Goal: Task Accomplishment & Management: Use online tool/utility

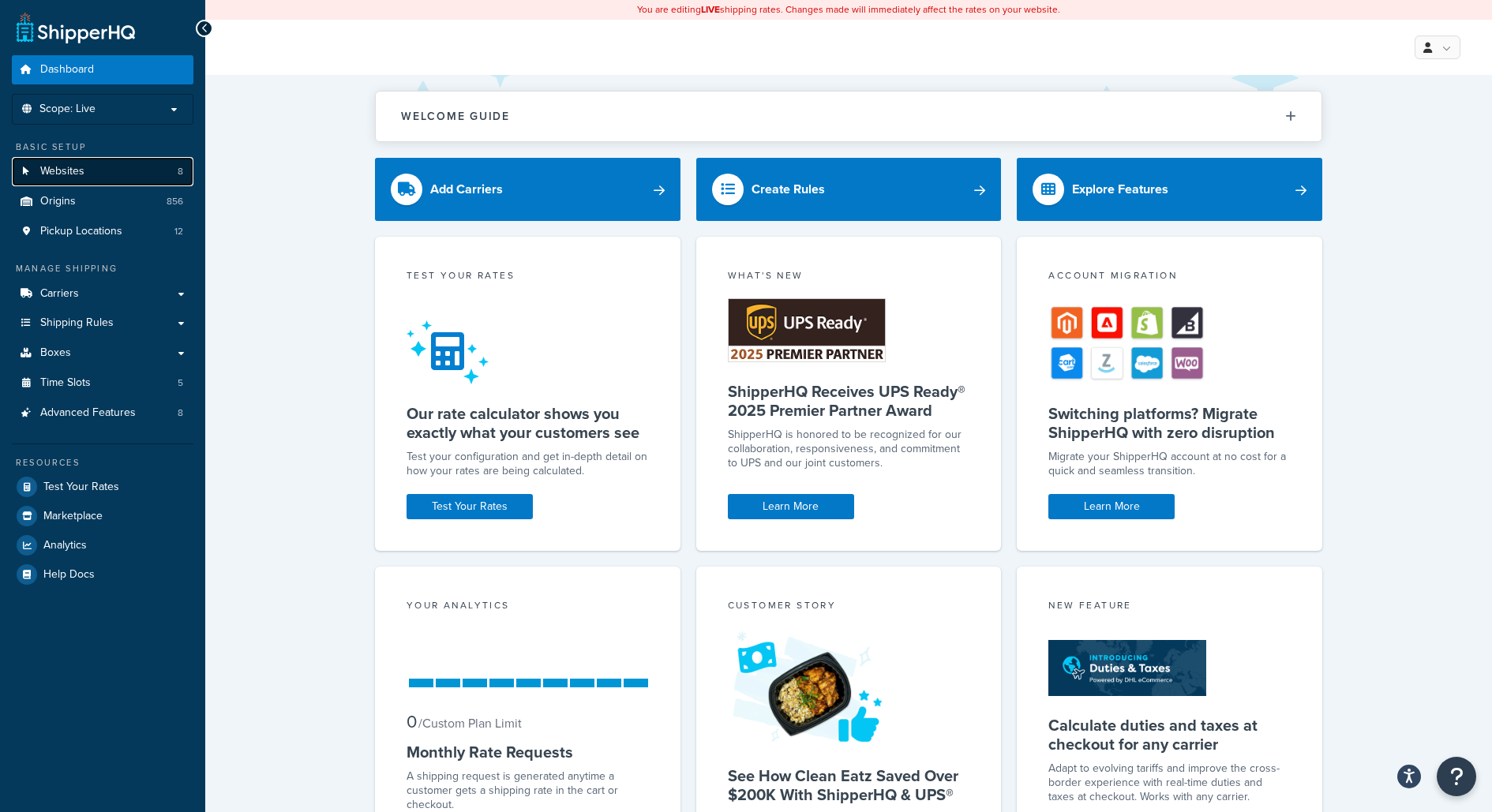
click at [182, 166] on span "8" at bounding box center [180, 171] width 6 height 13
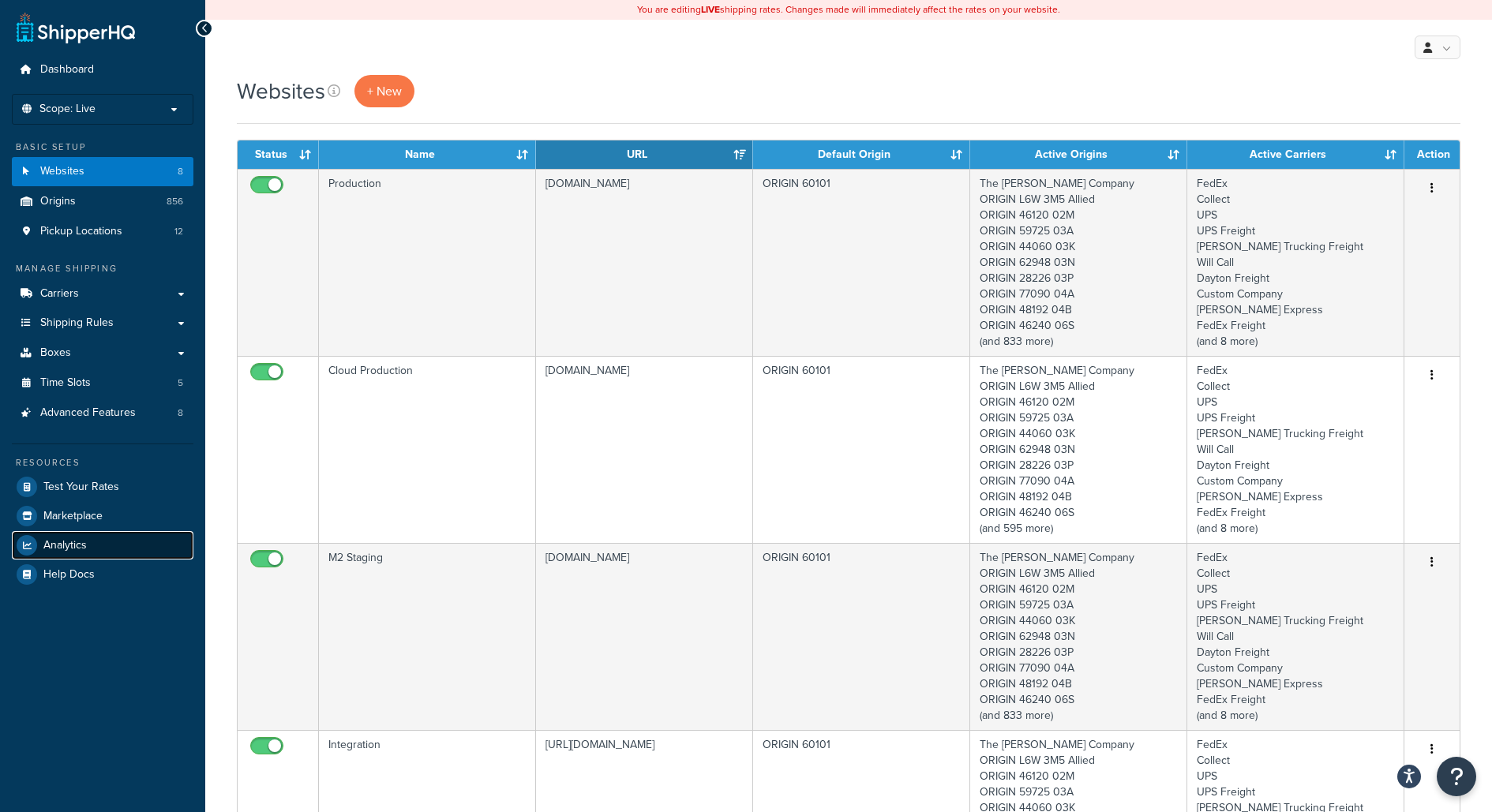
click at [148, 535] on link "Analytics" at bounding box center [103, 545] width 181 height 29
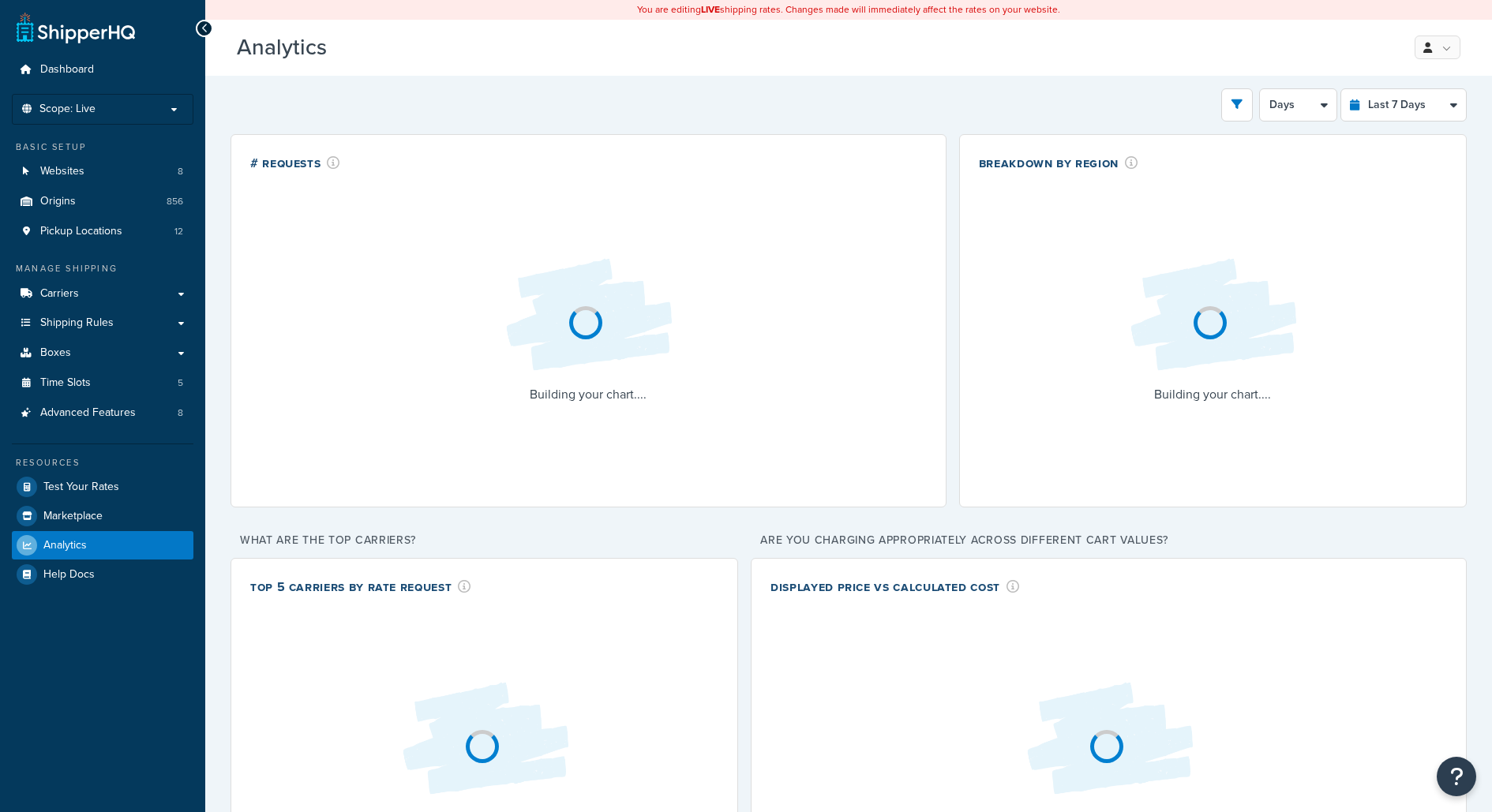
select select "last_7_days"
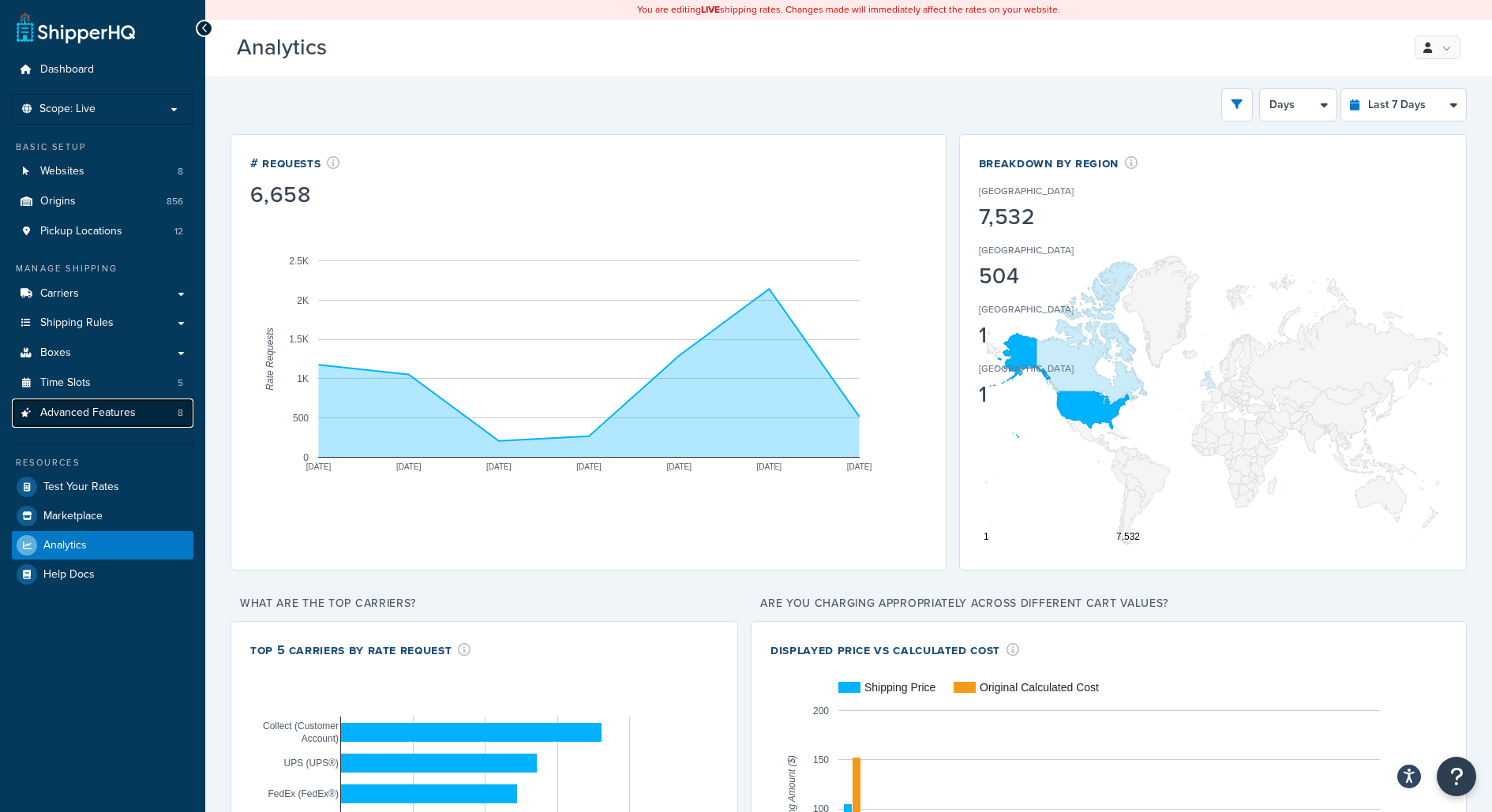
click at [139, 420] on link "Advanced Features 8" at bounding box center [103, 412] width 181 height 29
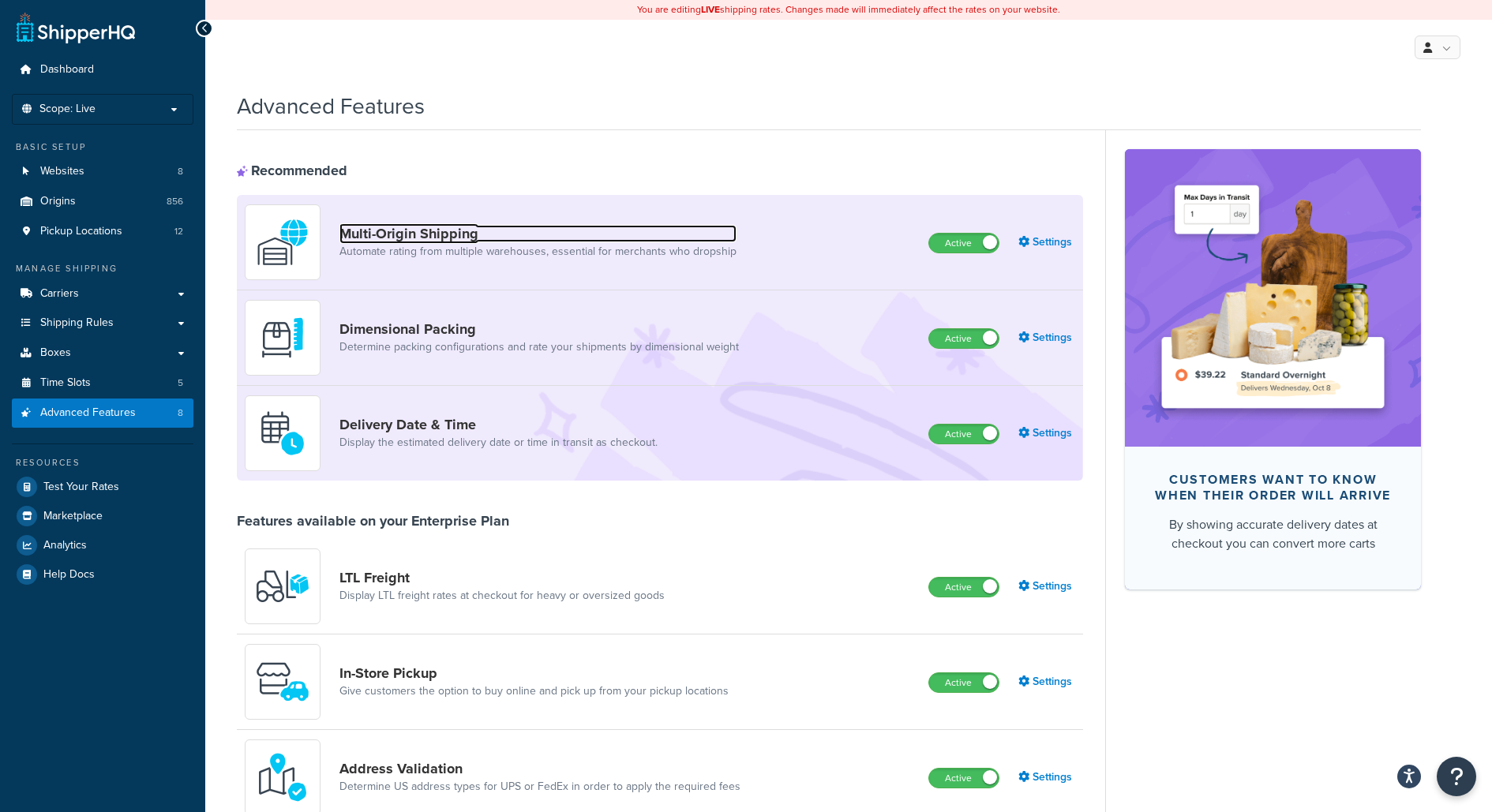
click at [615, 238] on link "Multi-Origin Shipping" at bounding box center [537, 233] width 397 height 17
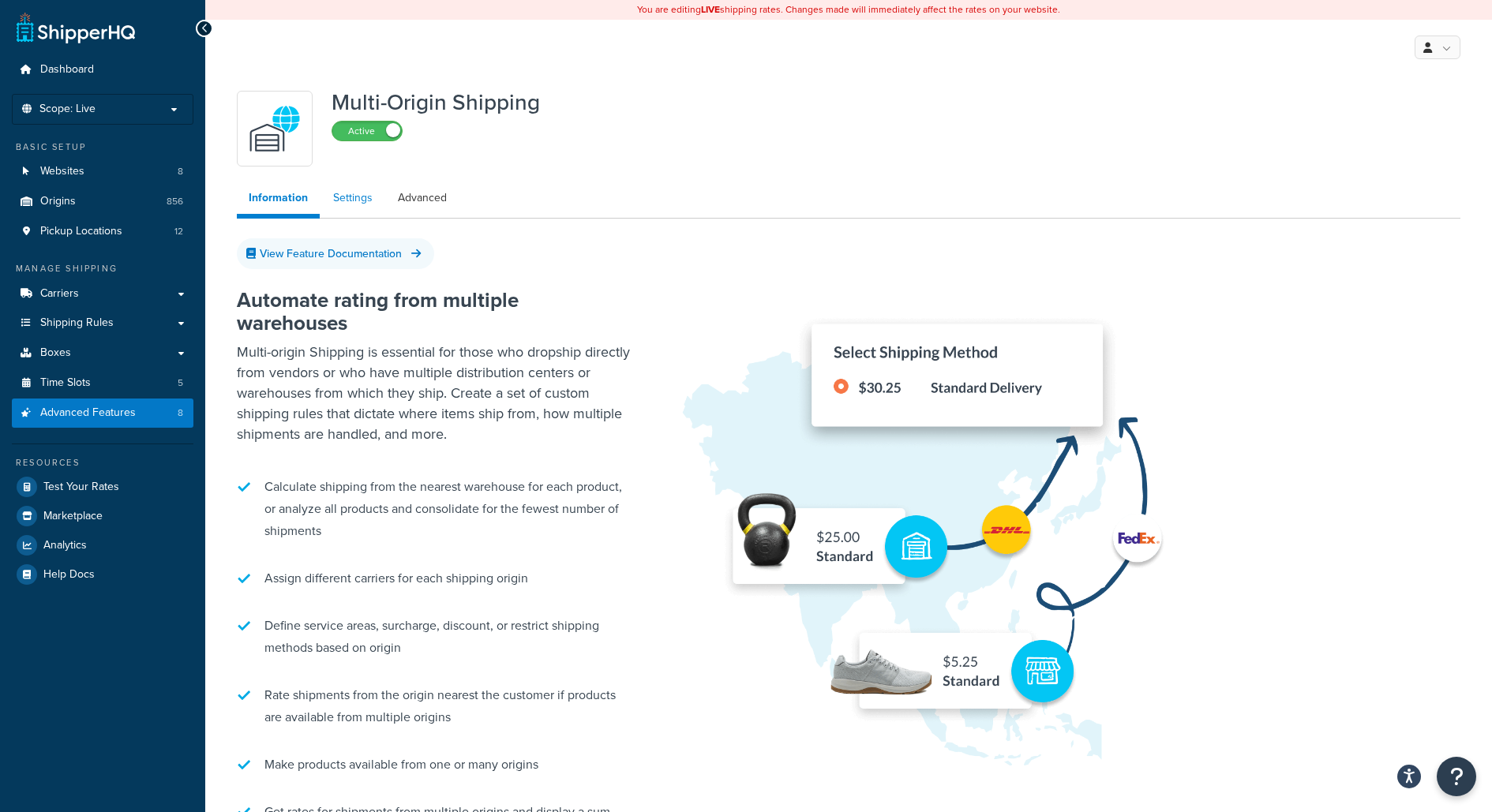
click at [356, 201] on link "Settings" at bounding box center [352, 198] width 63 height 32
select select "false"
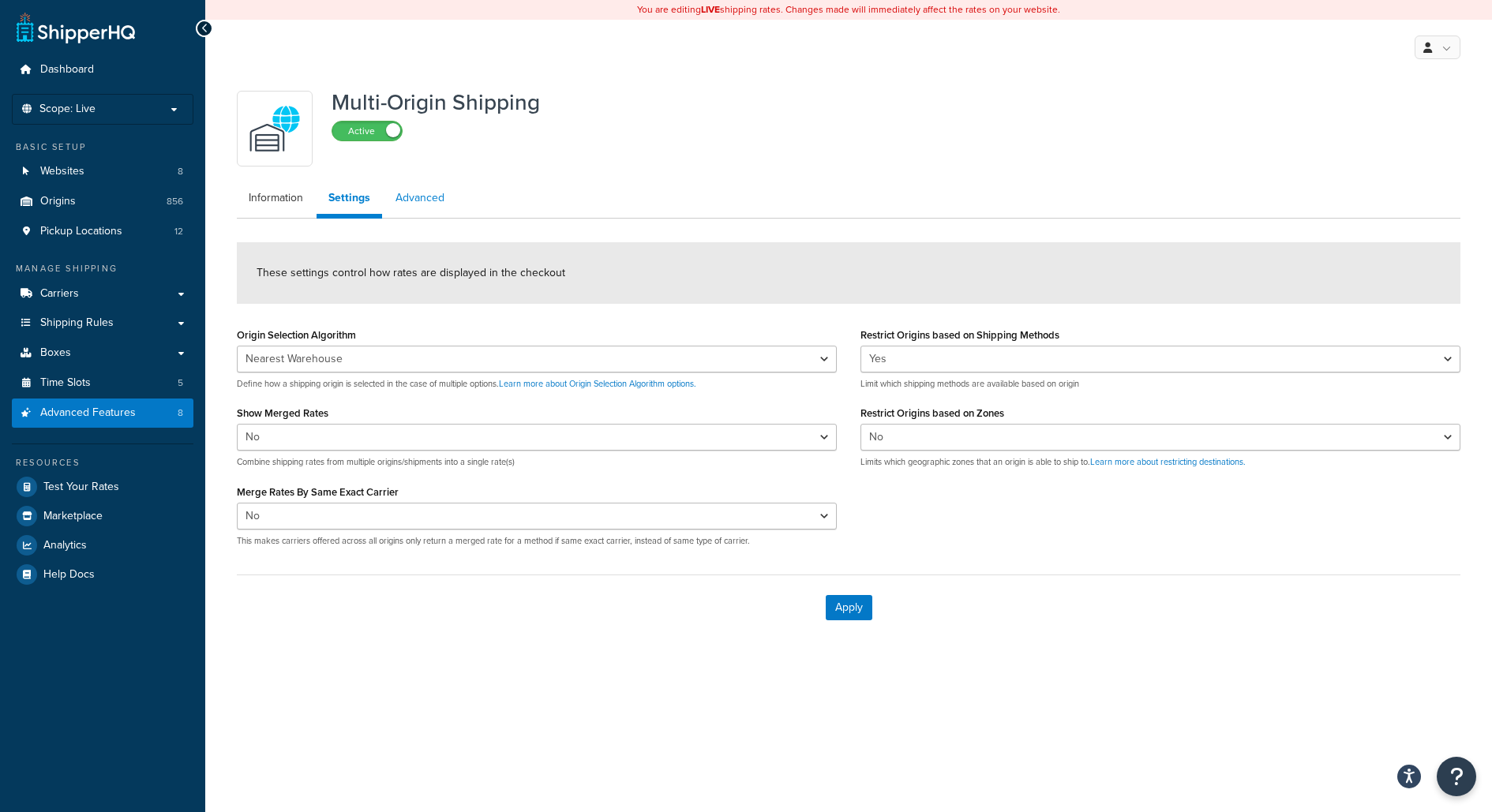
click at [413, 199] on link "Advanced" at bounding box center [419, 198] width 73 height 32
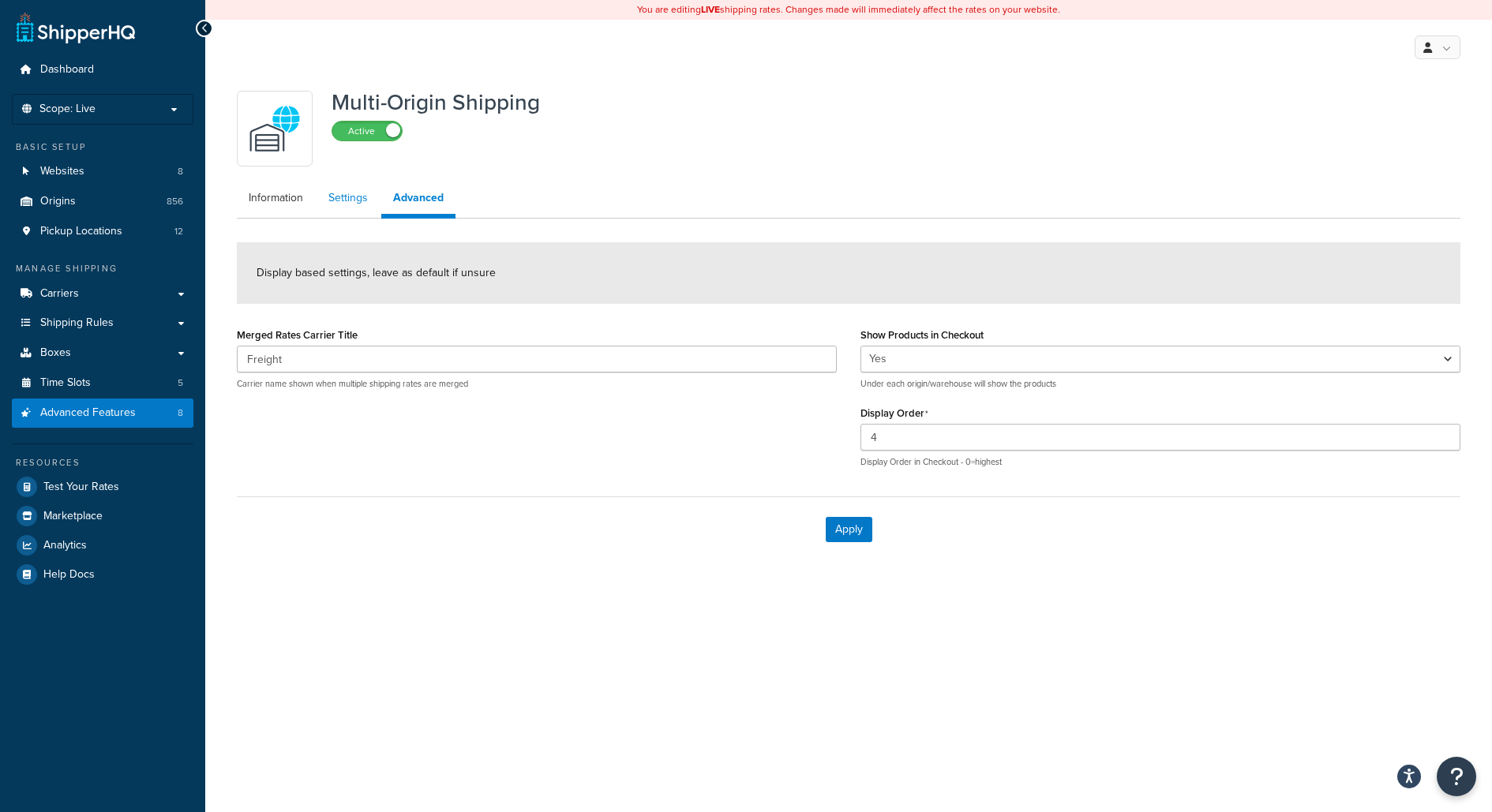
click at [358, 204] on link "Settings" at bounding box center [347, 198] width 63 height 32
select select "false"
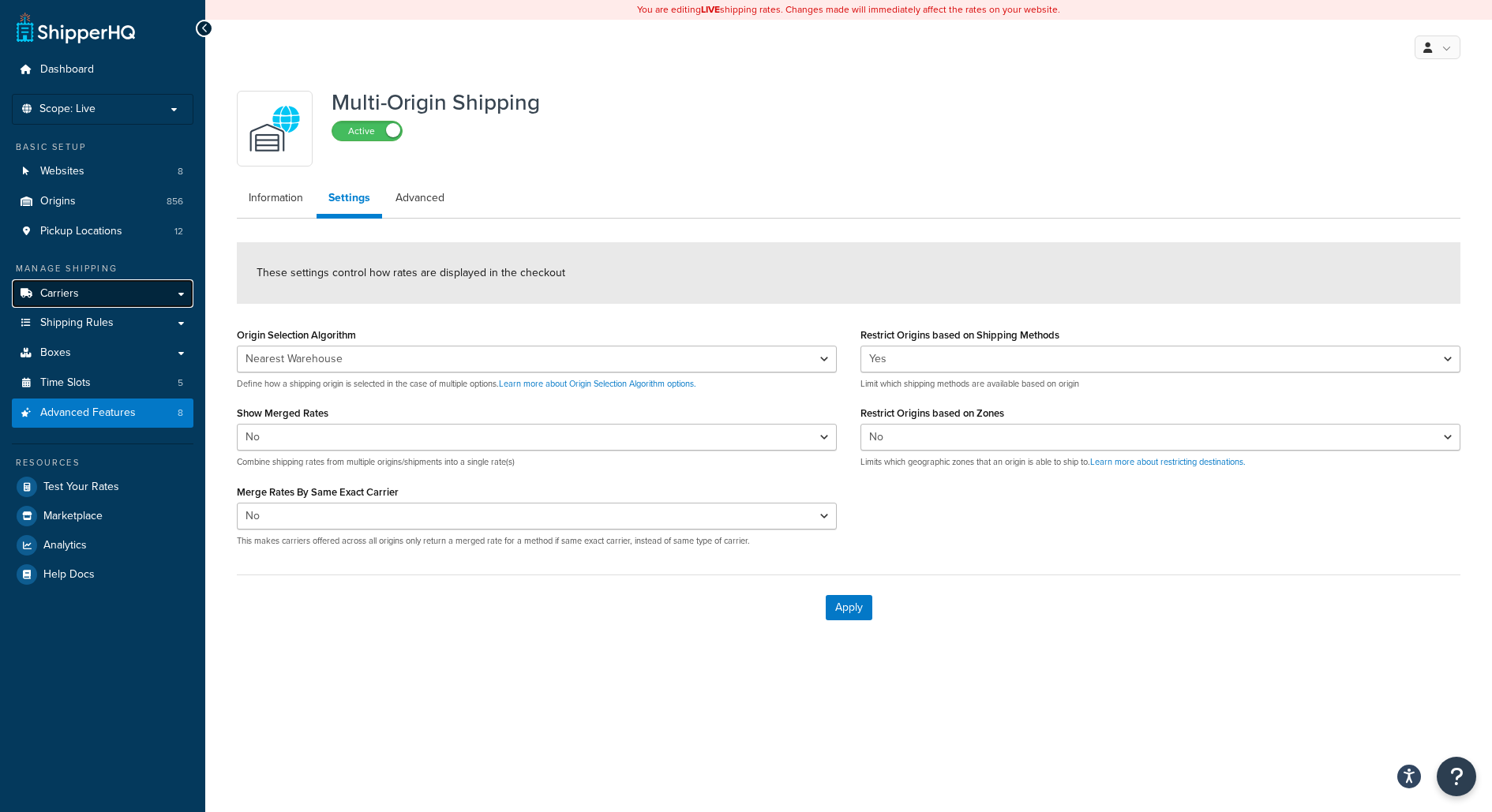
click at [158, 303] on link "Carriers" at bounding box center [103, 294] width 181 height 29
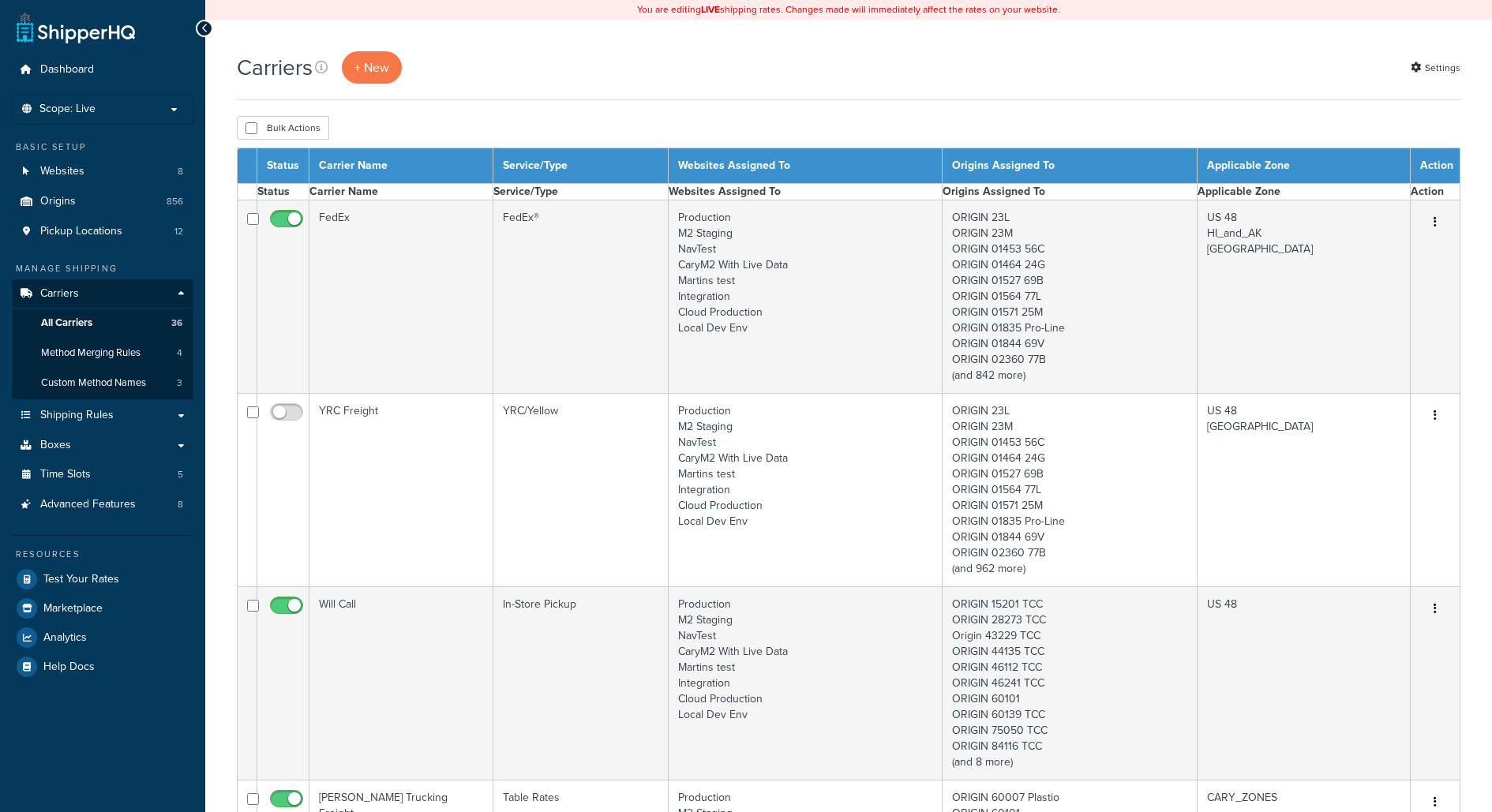
select select "15"
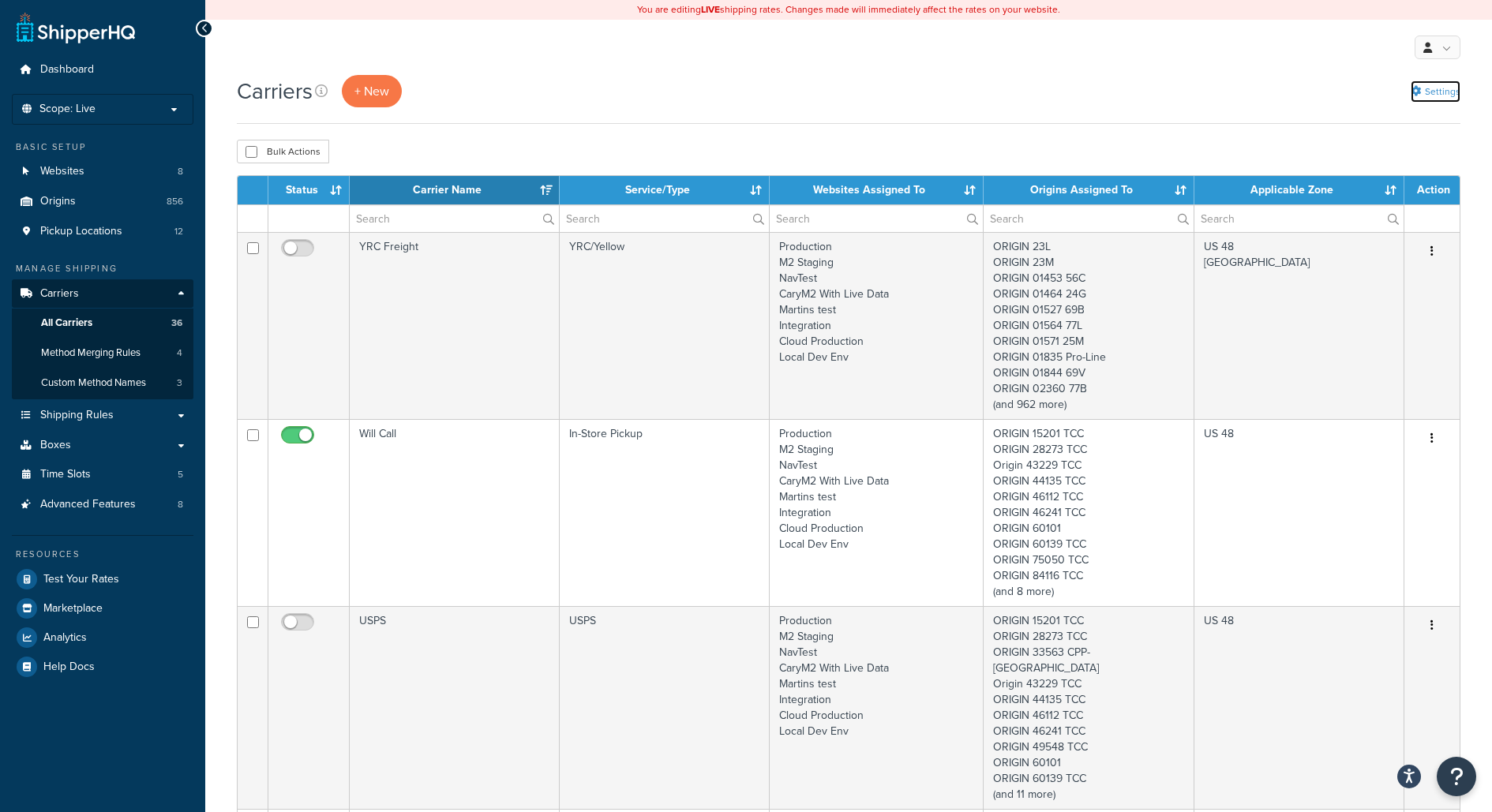
click at [1441, 86] on link "Settings" at bounding box center [1435, 92] width 50 height 22
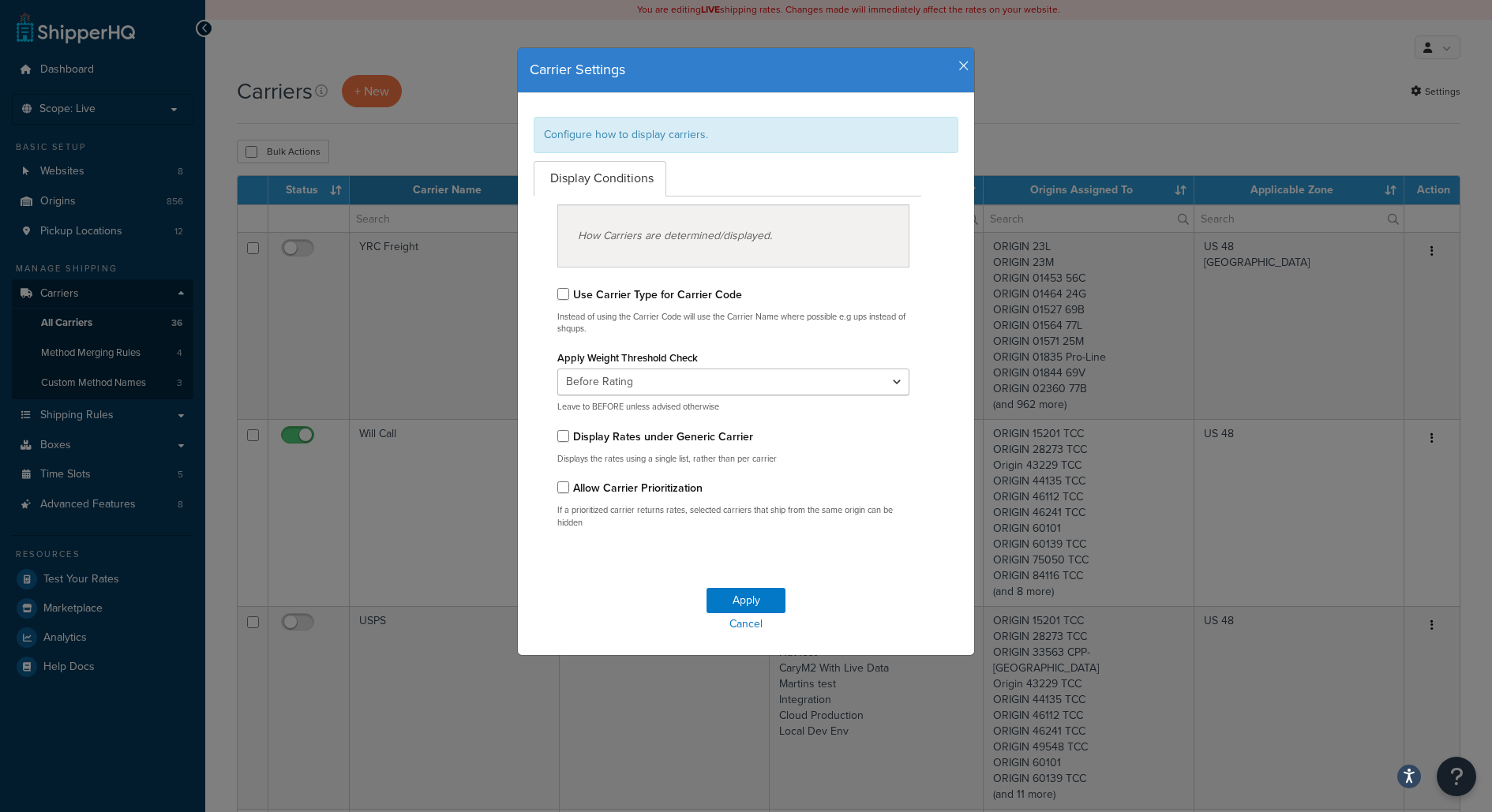
click at [962, 67] on icon "button" at bounding box center [963, 66] width 11 height 14
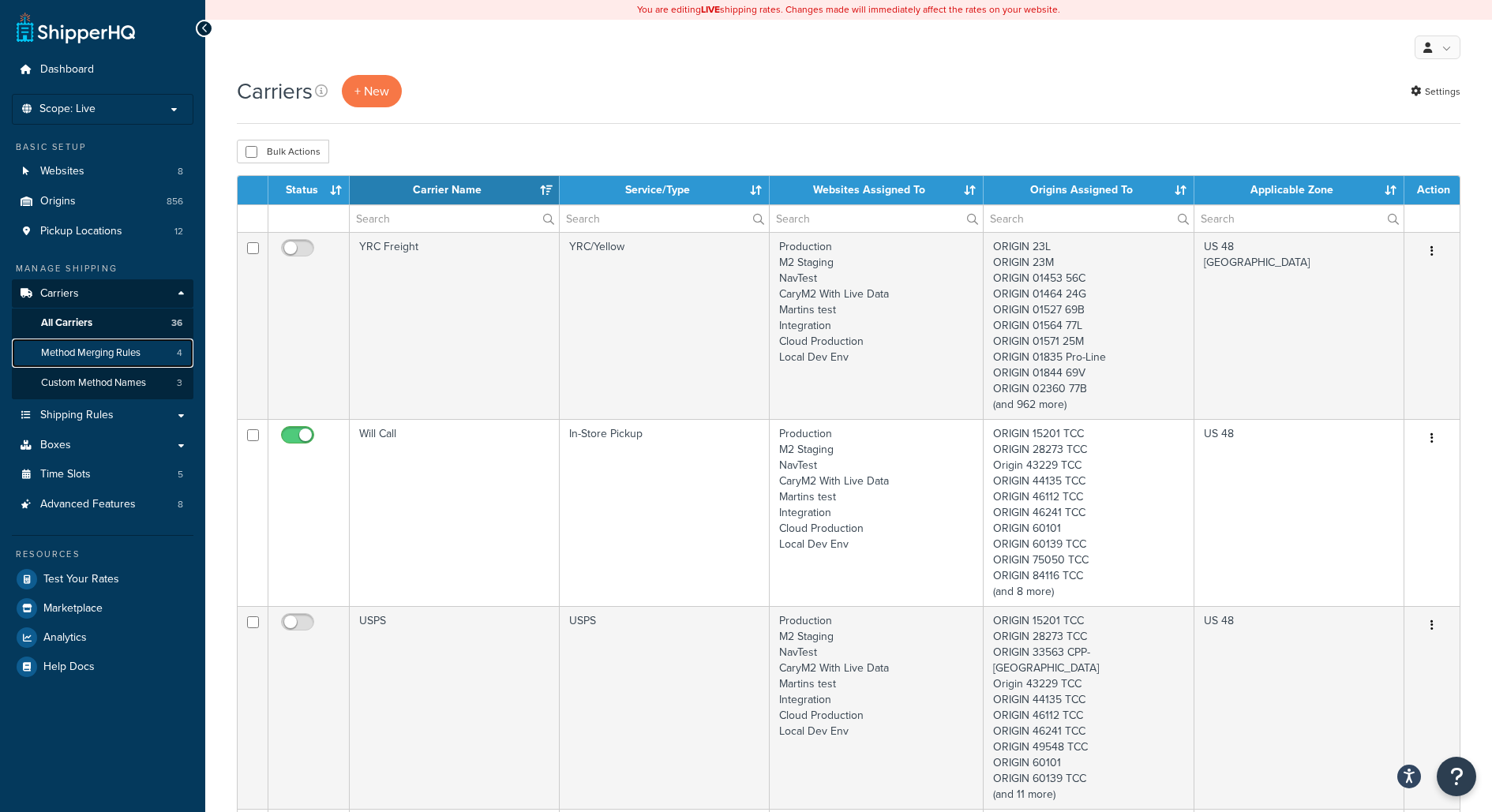
click at [122, 357] on span "Method Merging Rules" at bounding box center [91, 352] width 100 height 13
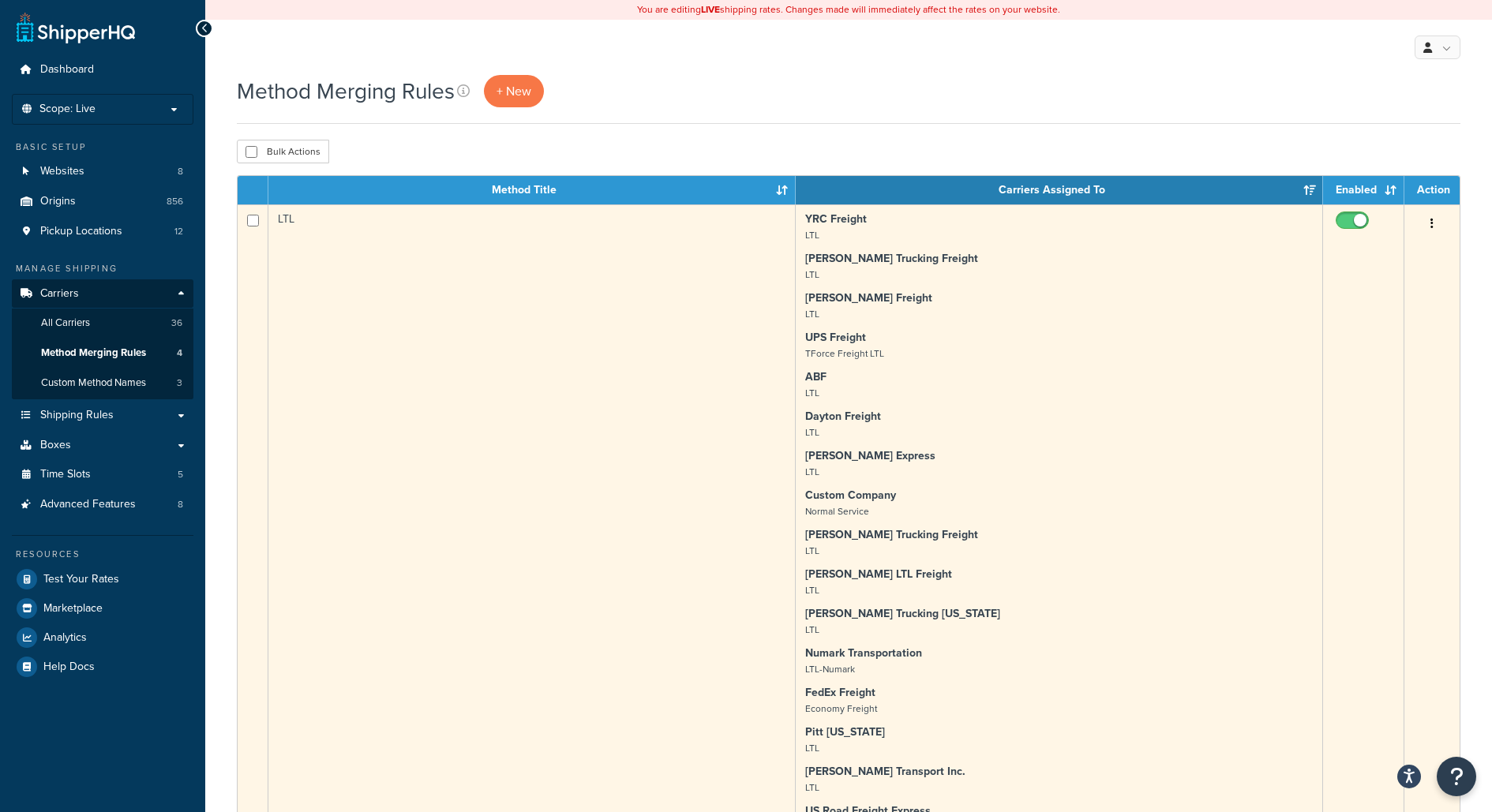
click at [478, 432] on td "LTL" at bounding box center [533, 652] width 528 height 897
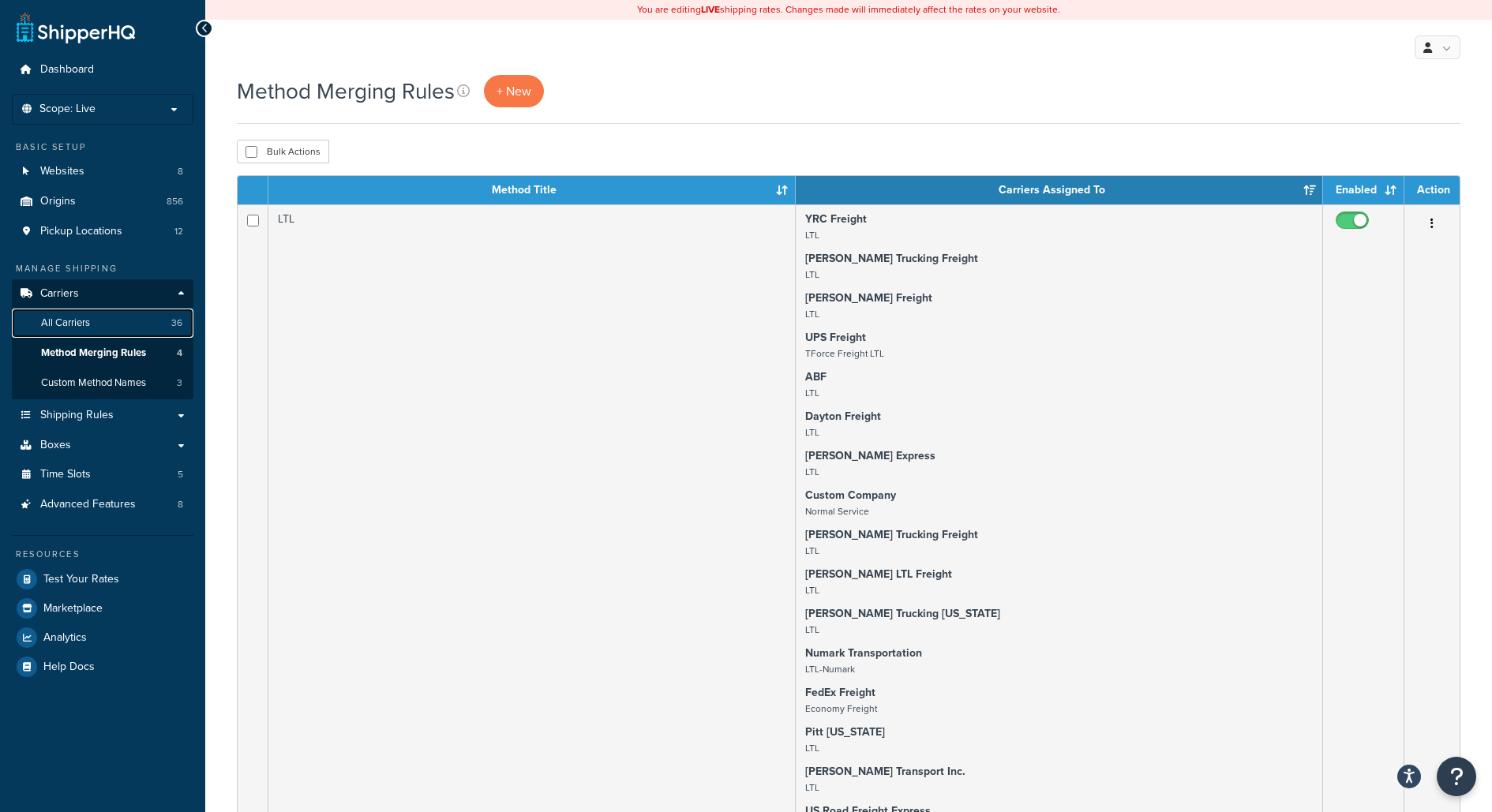
click at [191, 325] on link "All Carriers 36" at bounding box center [103, 322] width 181 height 29
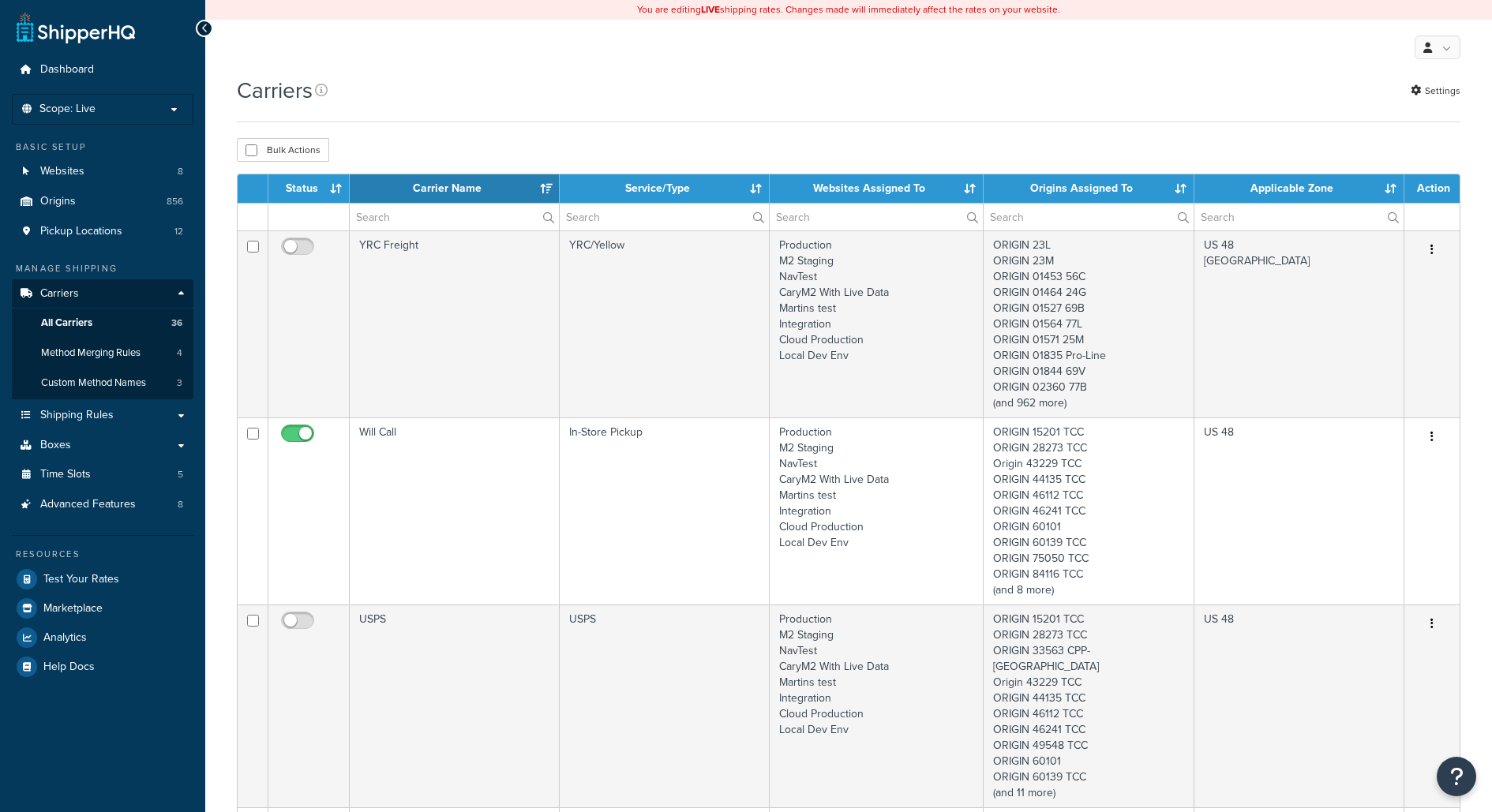
select select "15"
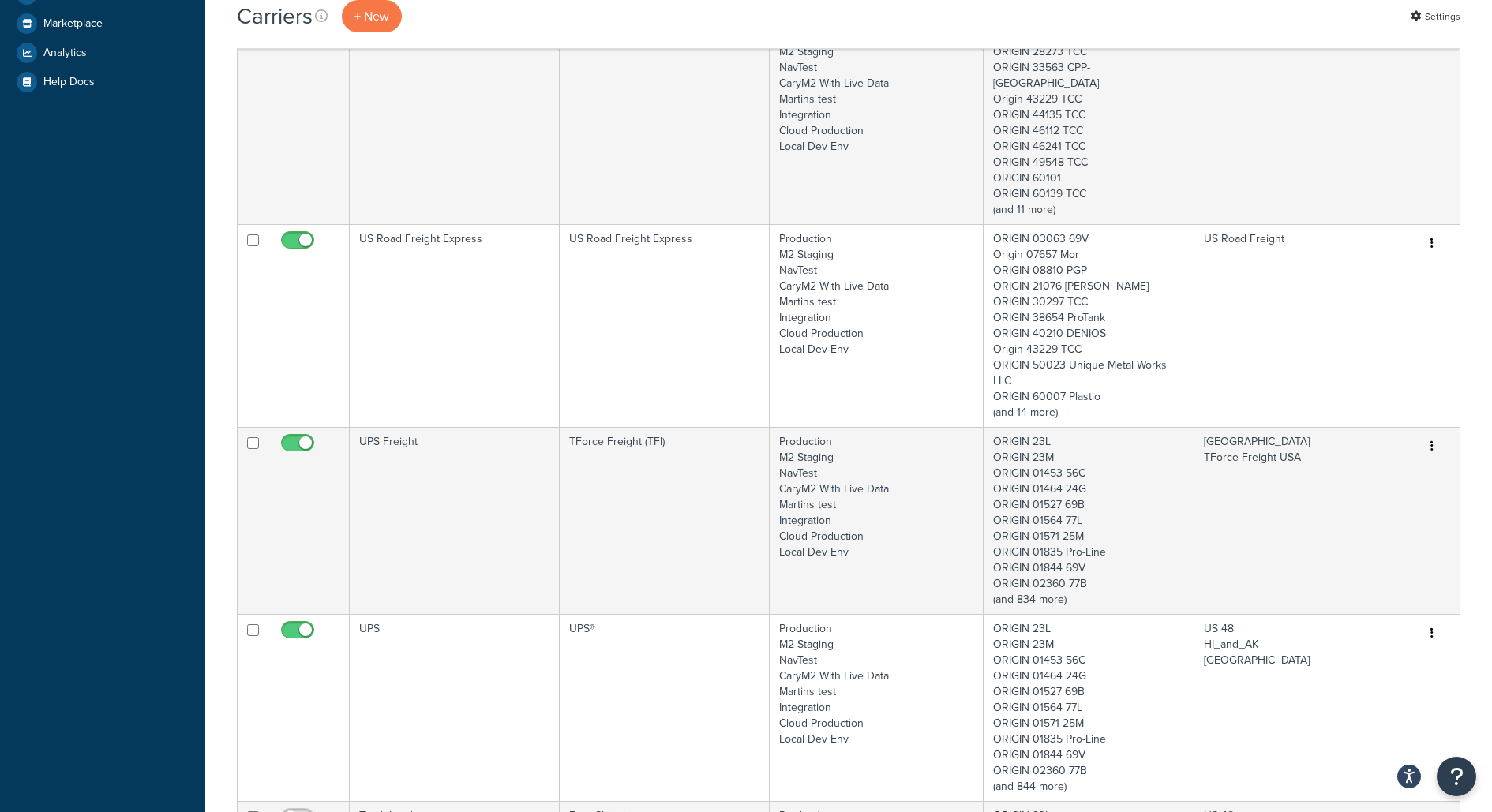
scroll to position [590, 0]
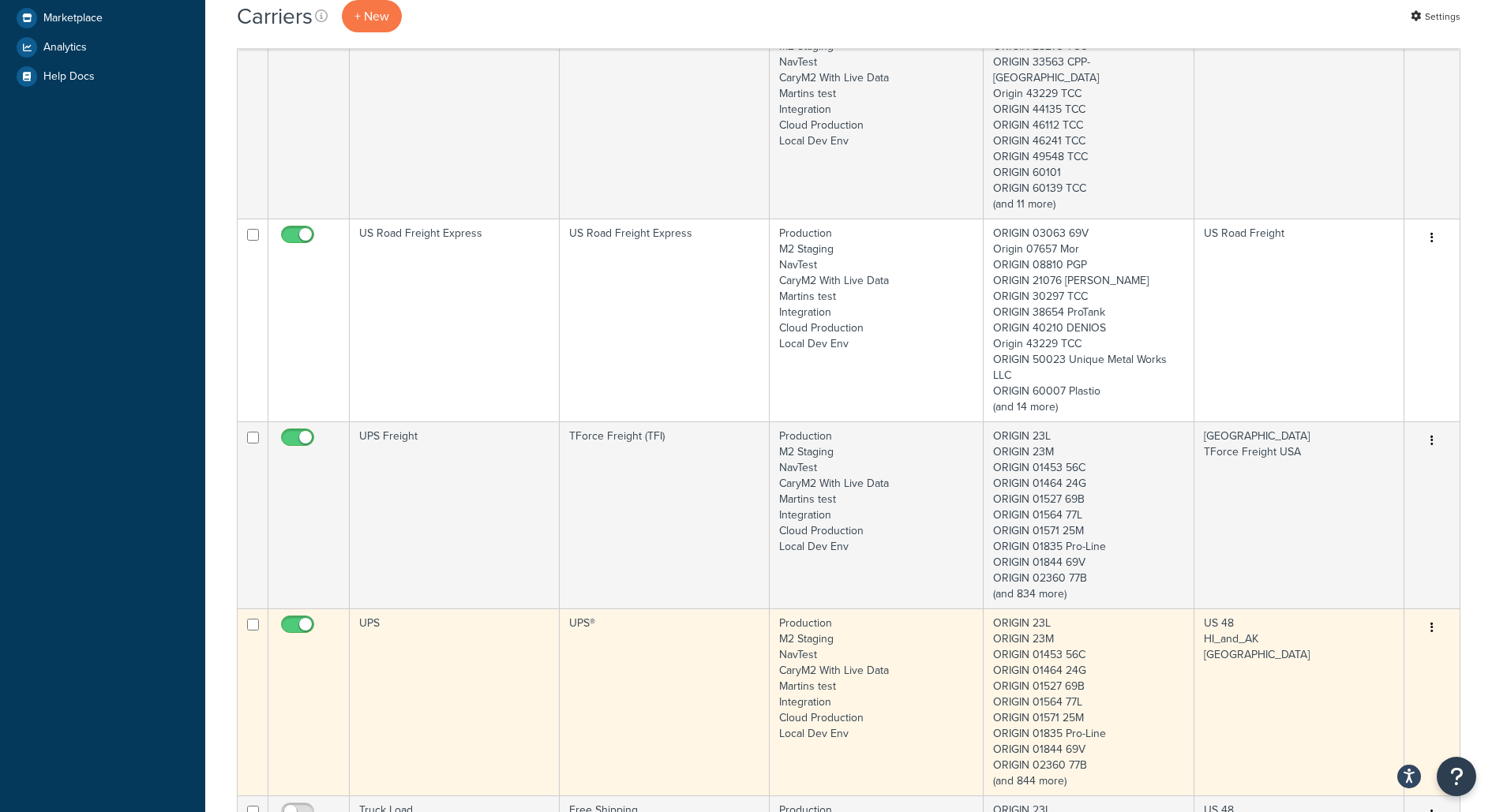
click at [447, 638] on td "UPS" at bounding box center [454, 702] width 210 height 187
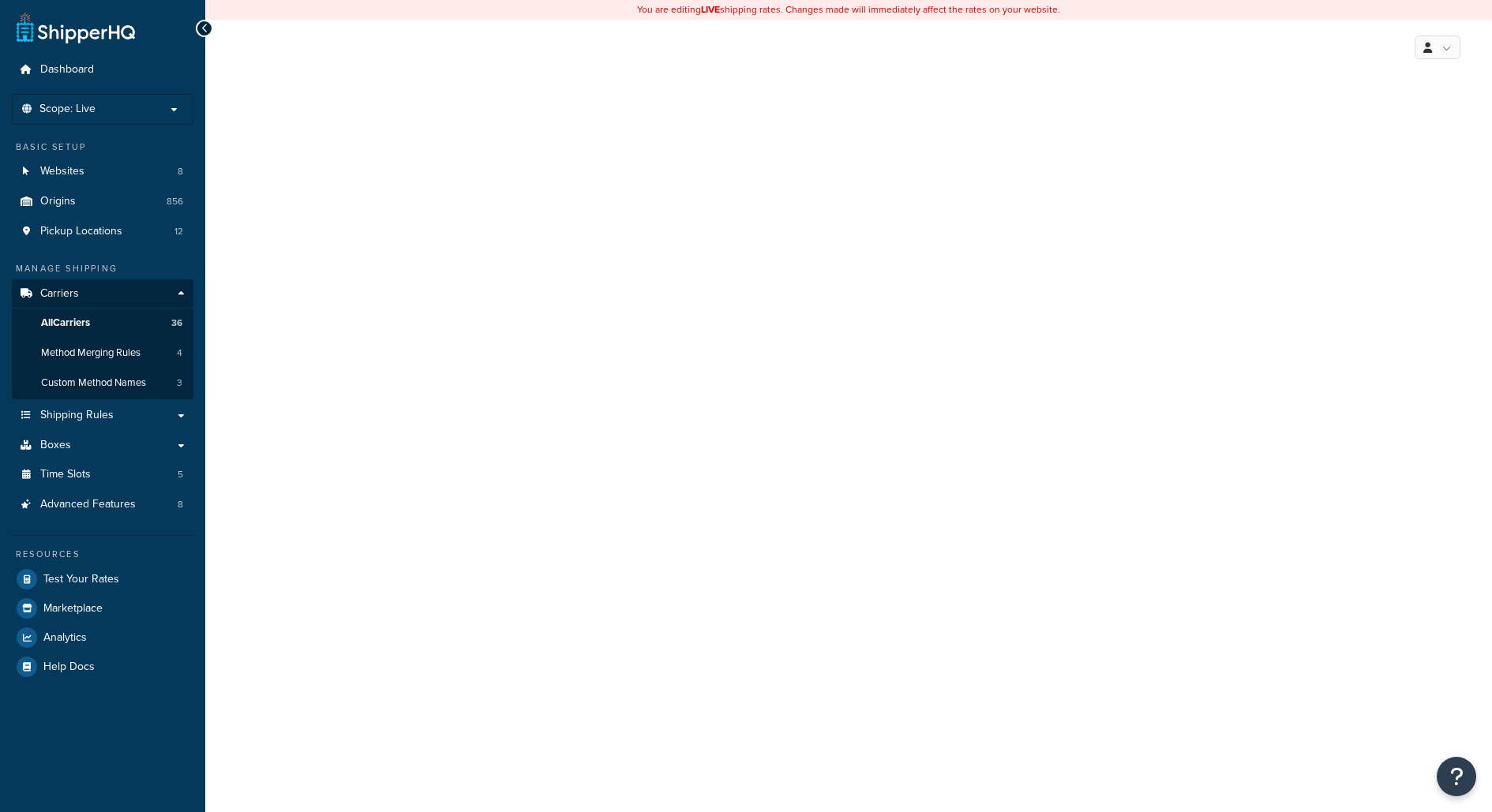
select select "ups"
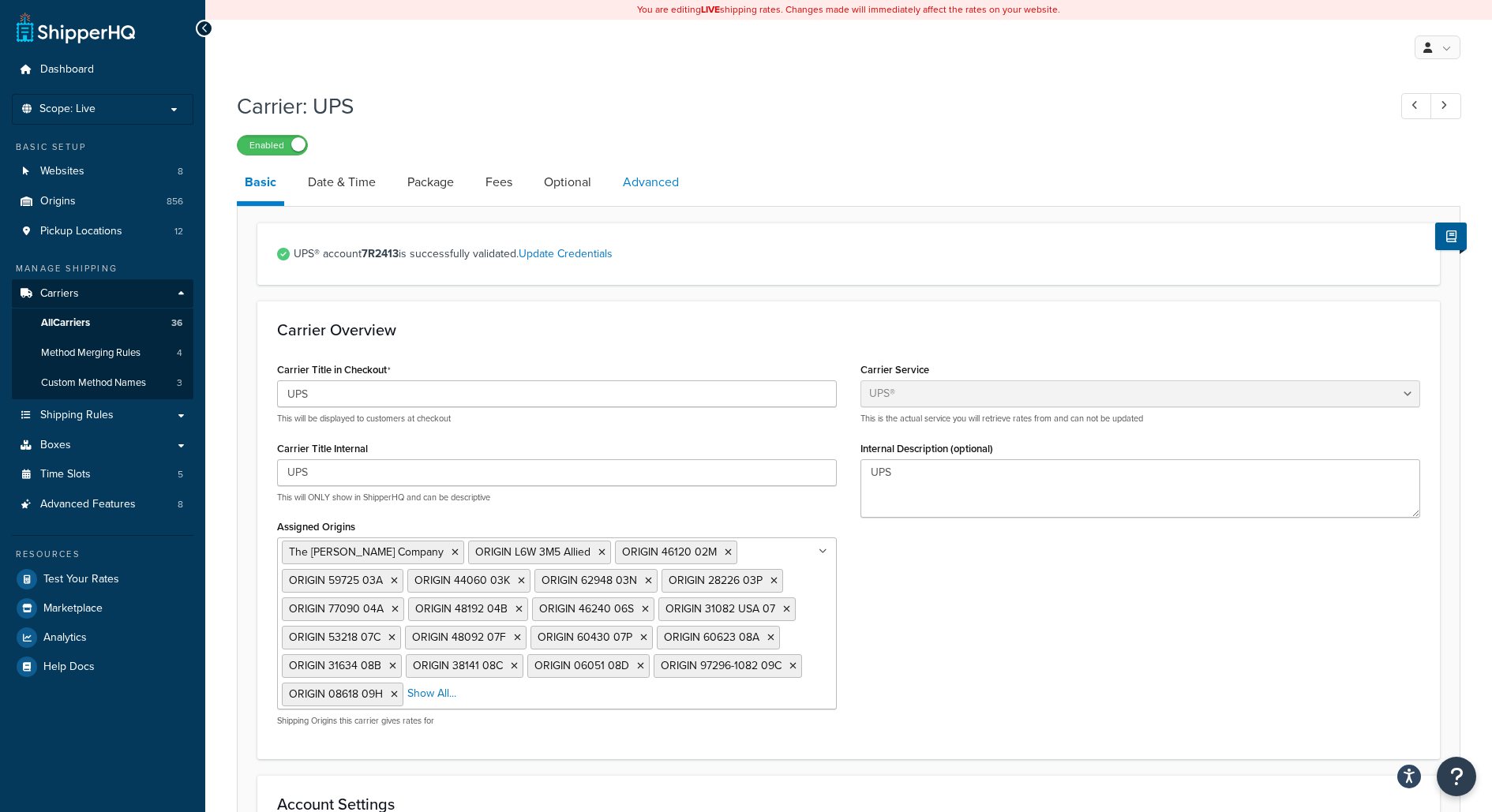
click at [650, 183] on link "Advanced" at bounding box center [651, 182] width 72 height 38
select select "false"
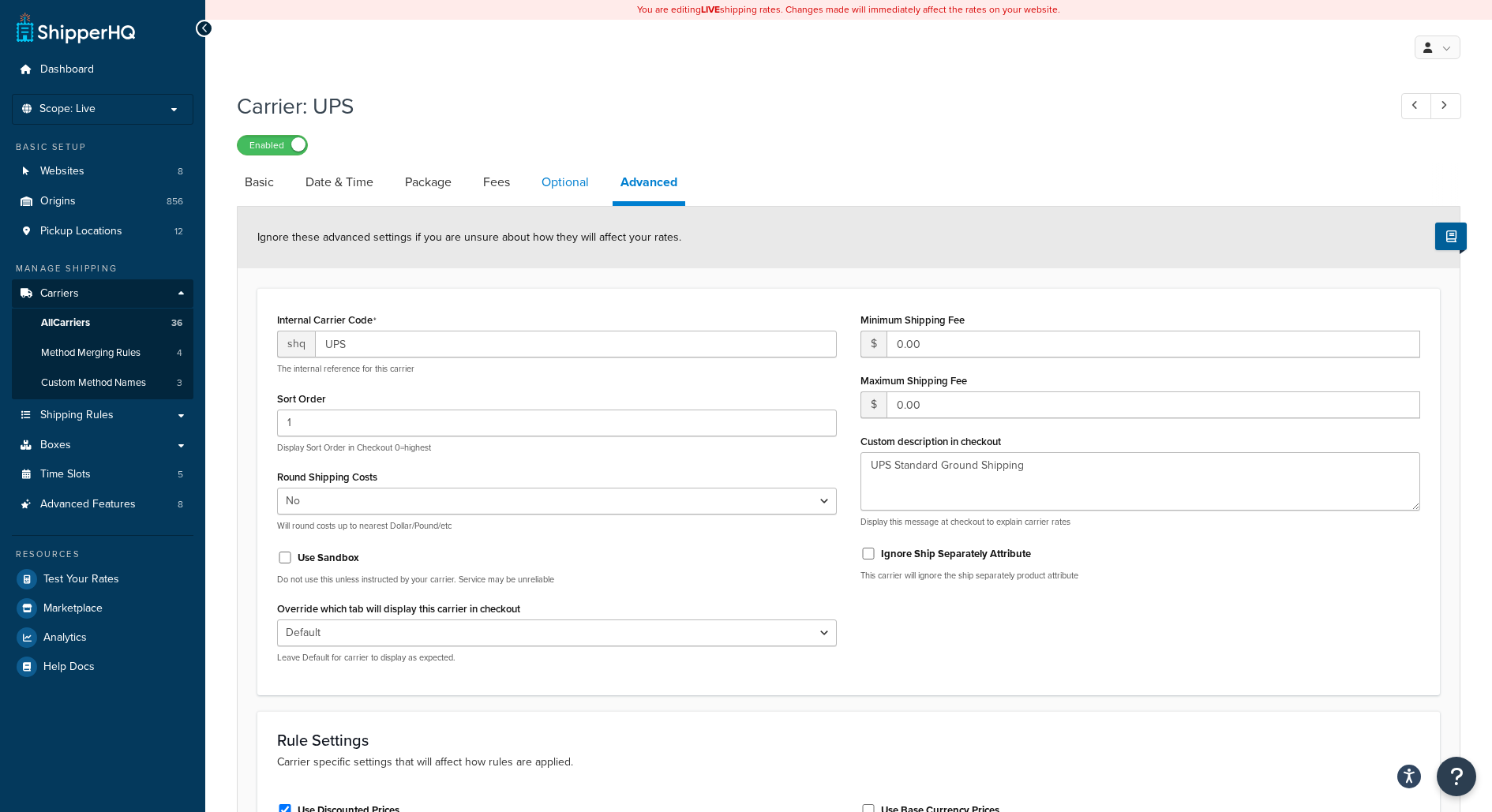
click at [572, 188] on link "Optional" at bounding box center [564, 182] width 63 height 38
select select "4762"
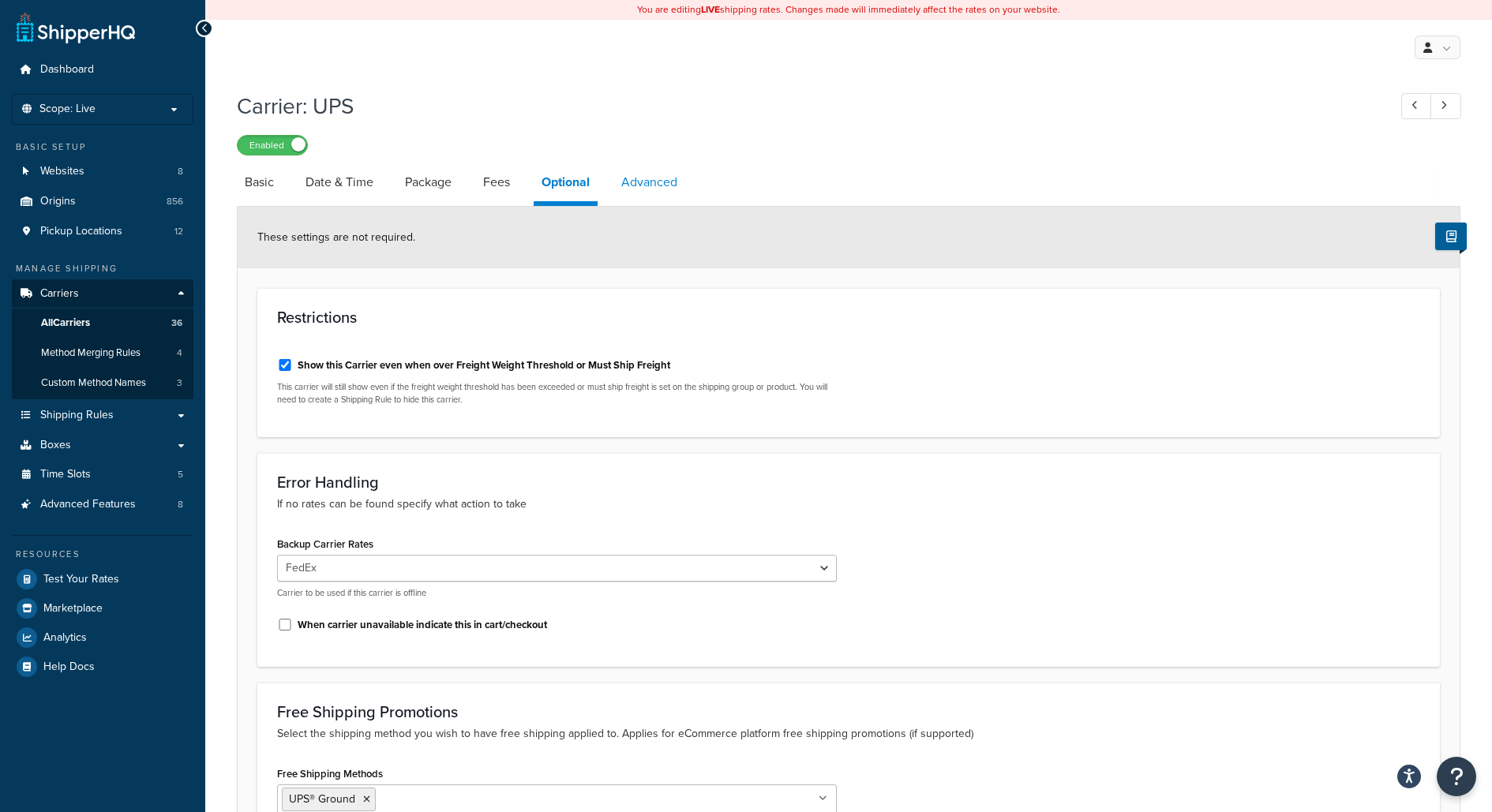
click at [665, 174] on link "Advanced" at bounding box center [649, 182] width 72 height 38
select select "false"
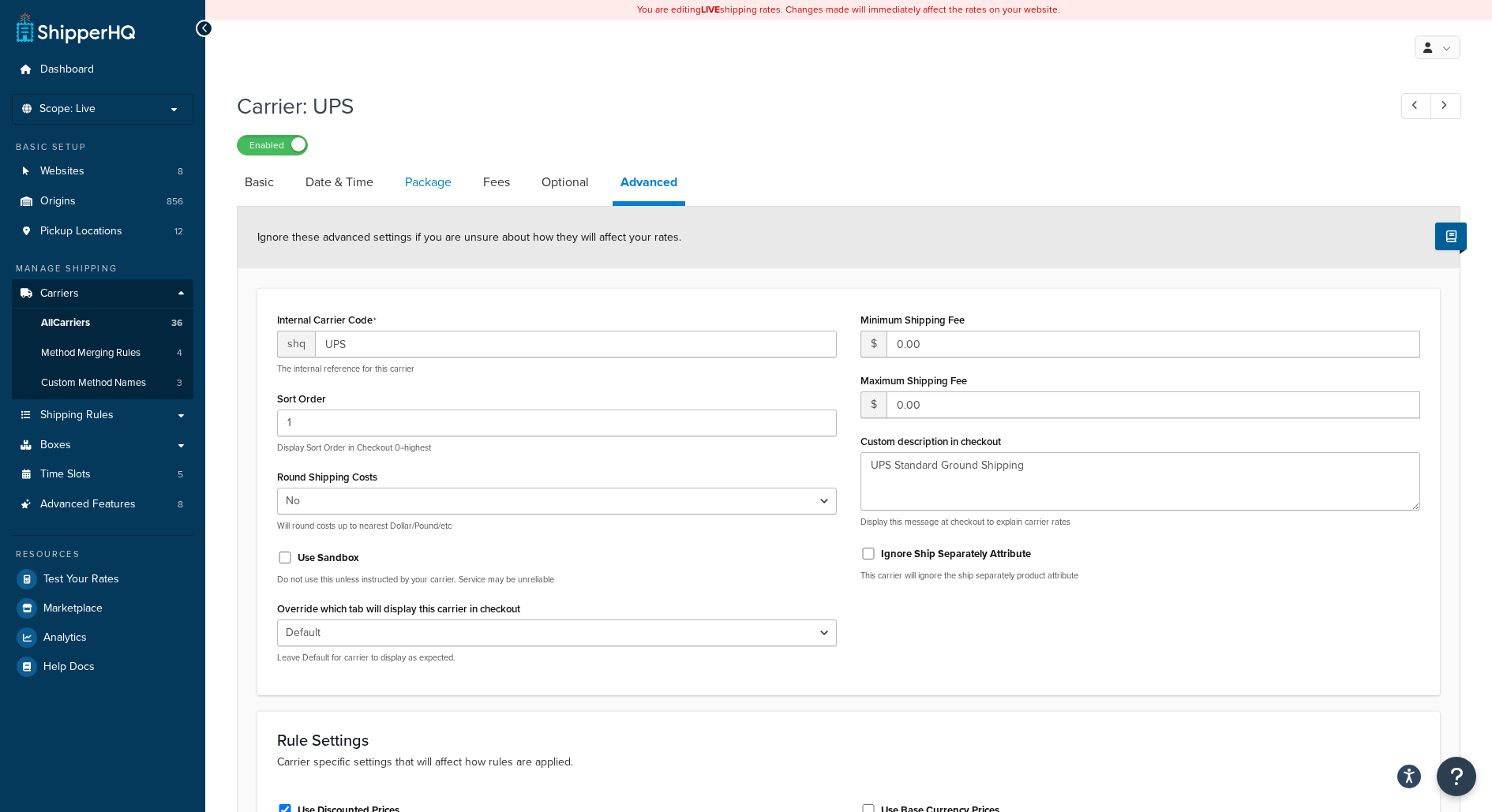
click at [410, 192] on link "Package" at bounding box center [428, 182] width 63 height 38
click at [501, 192] on link "Fees" at bounding box center [496, 182] width 43 height 38
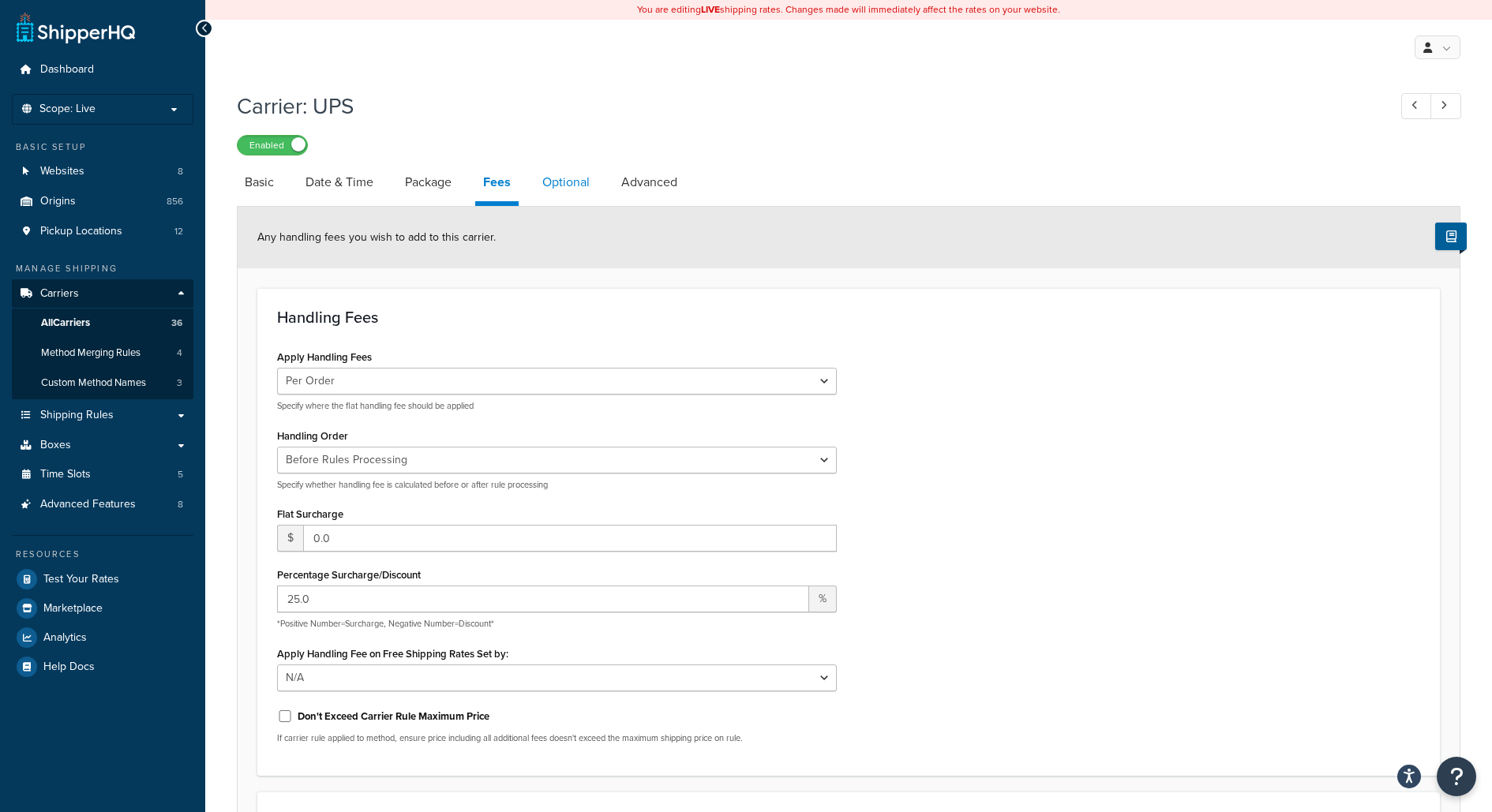
click at [561, 182] on link "Optional" at bounding box center [565, 182] width 63 height 38
select select "4762"
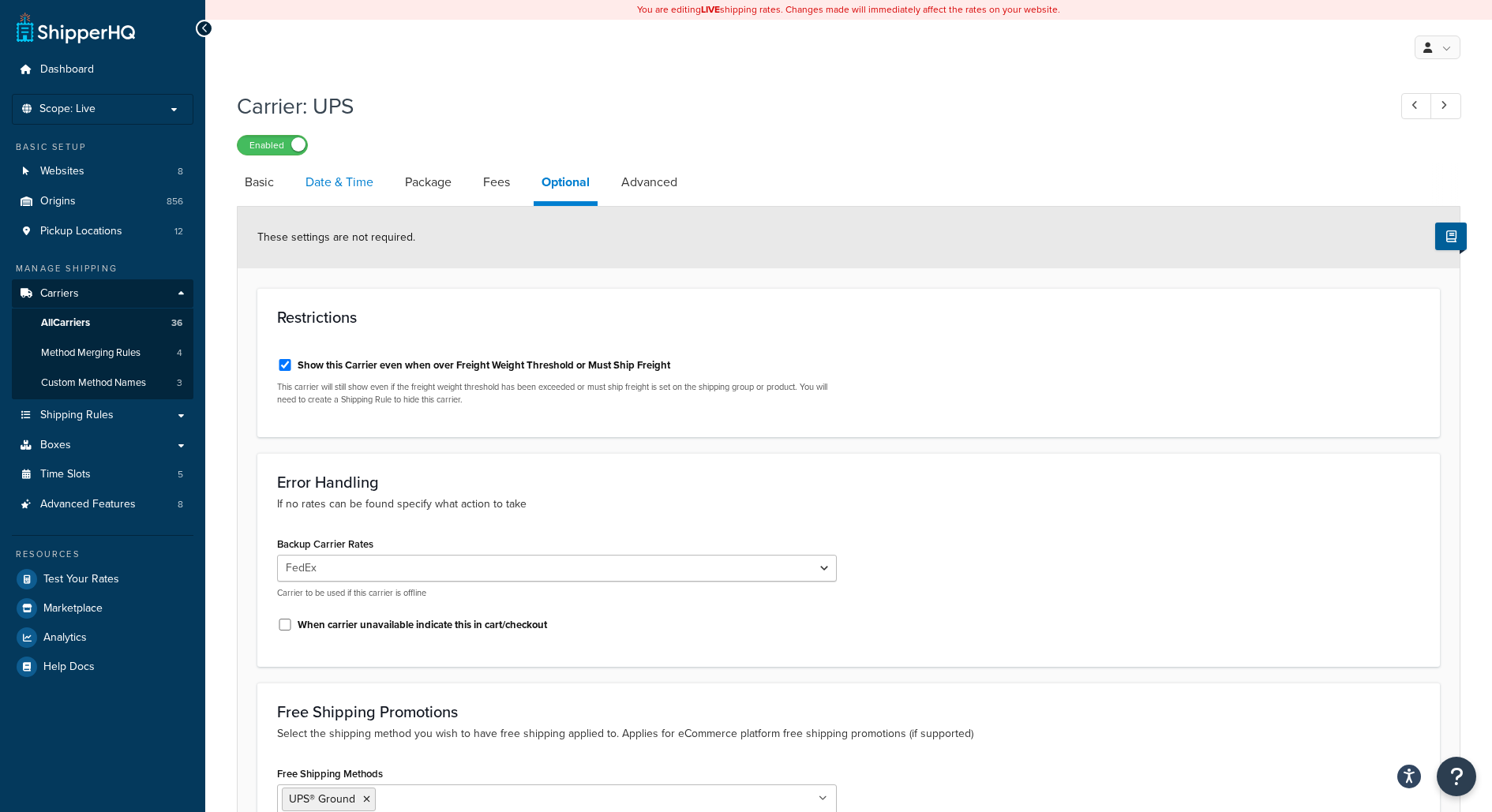
click at [306, 188] on link "Date & Time" at bounding box center [339, 182] width 84 height 38
select select "yMd"
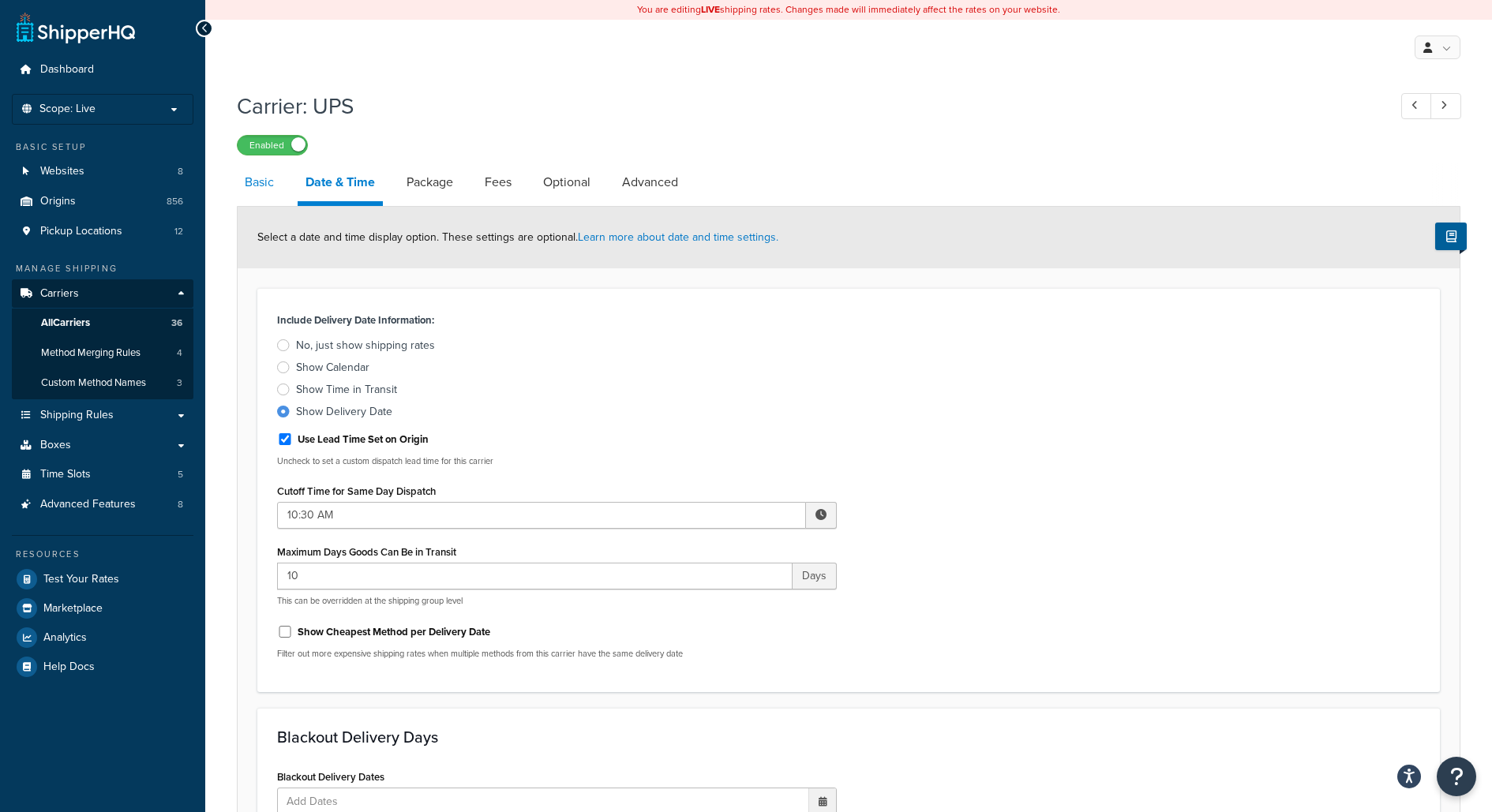
click at [273, 188] on link "Basic" at bounding box center [259, 182] width 45 height 38
select select "ups"
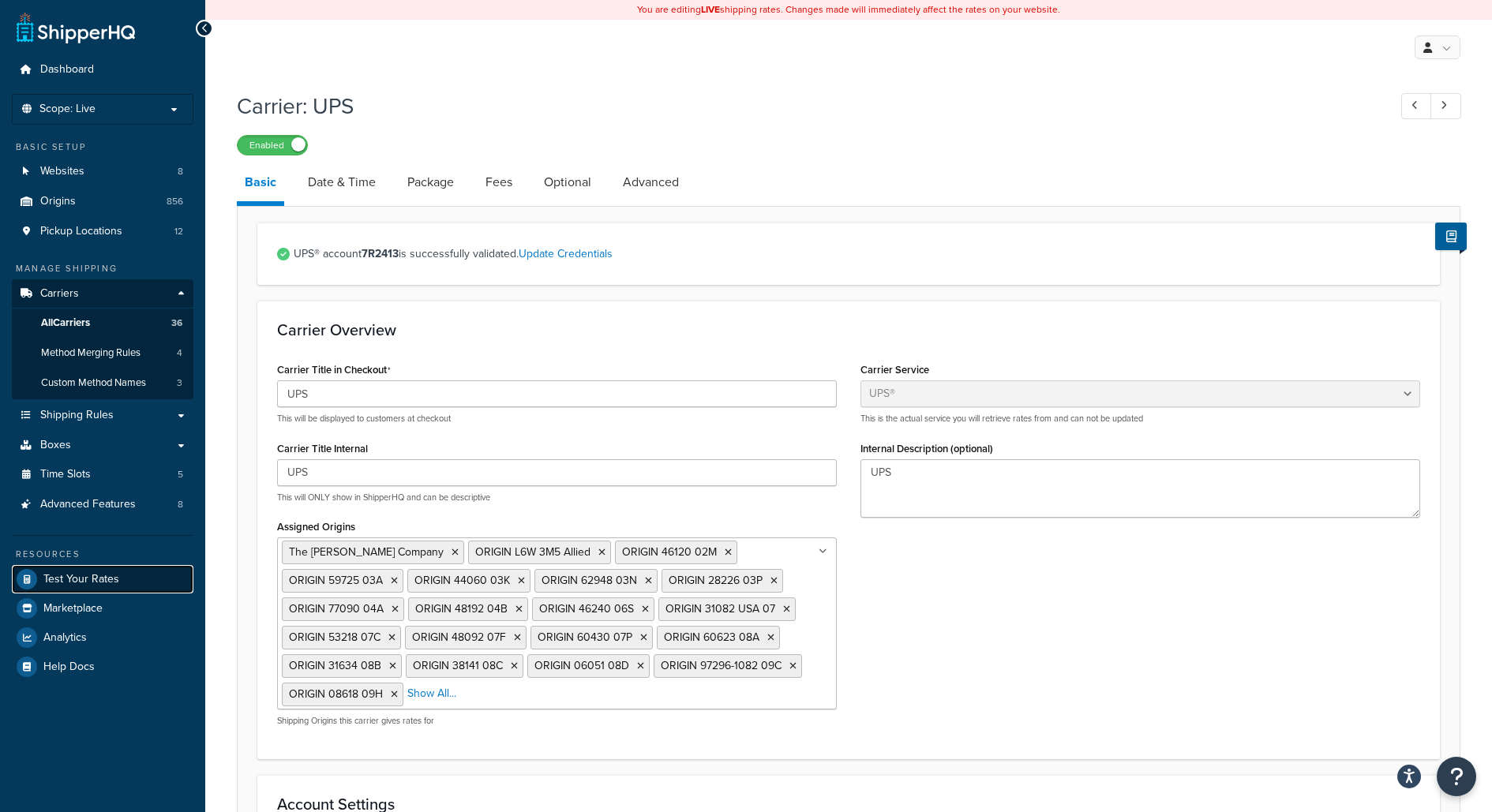
click at [169, 580] on link "Test Your Rates" at bounding box center [103, 579] width 181 height 29
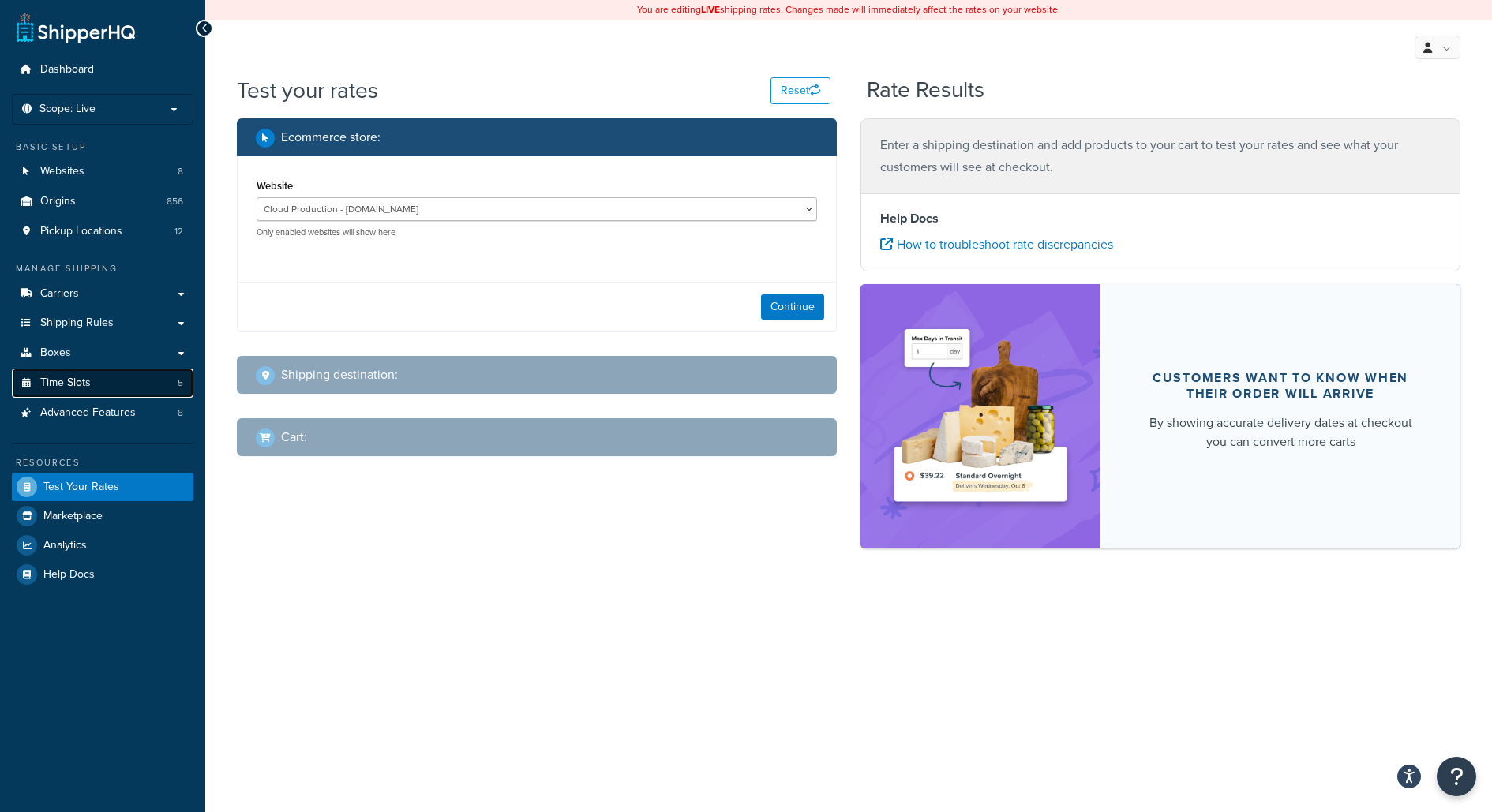
click at [158, 390] on link "Time Slots 5" at bounding box center [103, 382] width 181 height 29
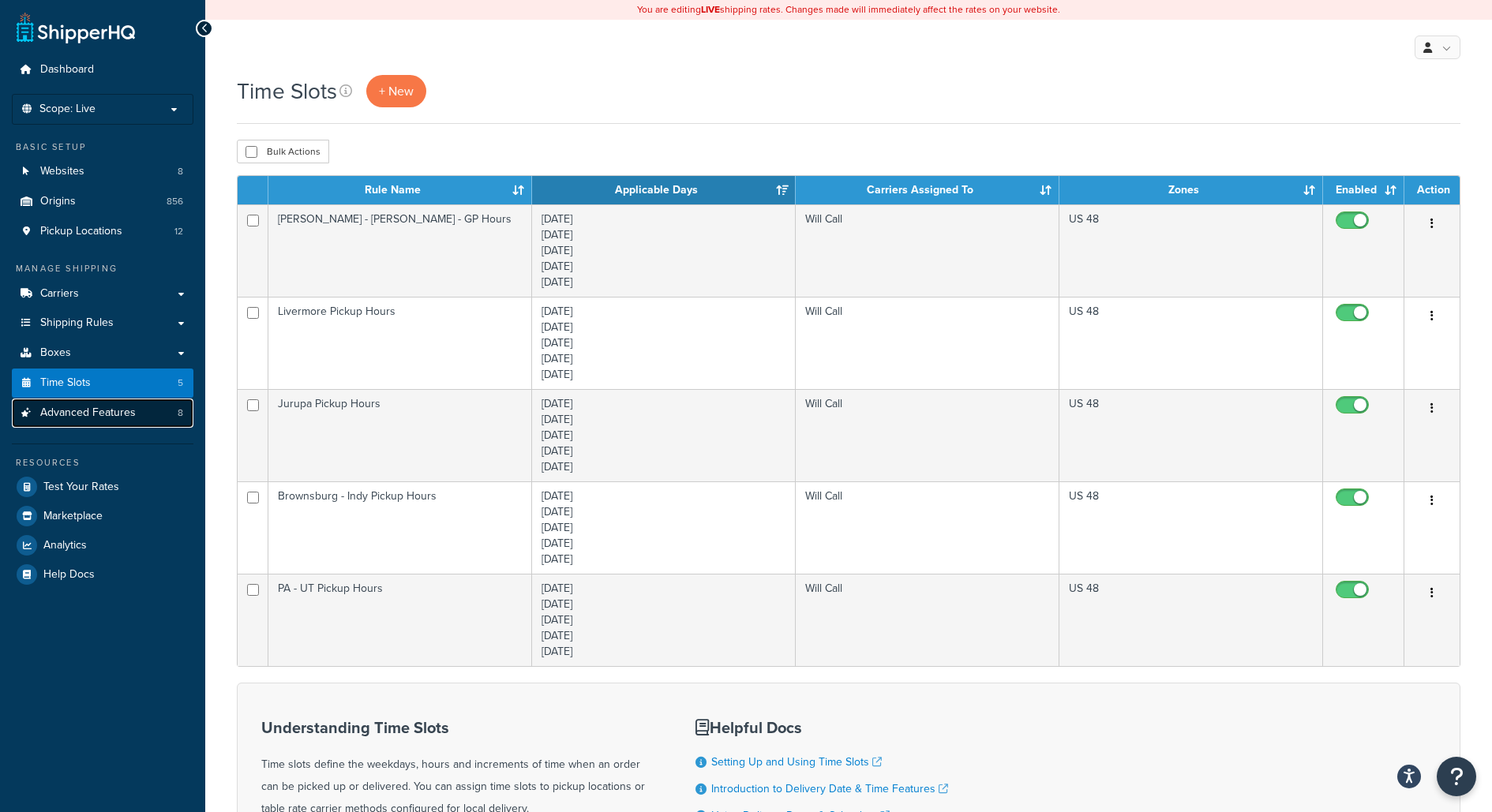
click at [162, 420] on link "Advanced Features 8" at bounding box center [103, 412] width 181 height 29
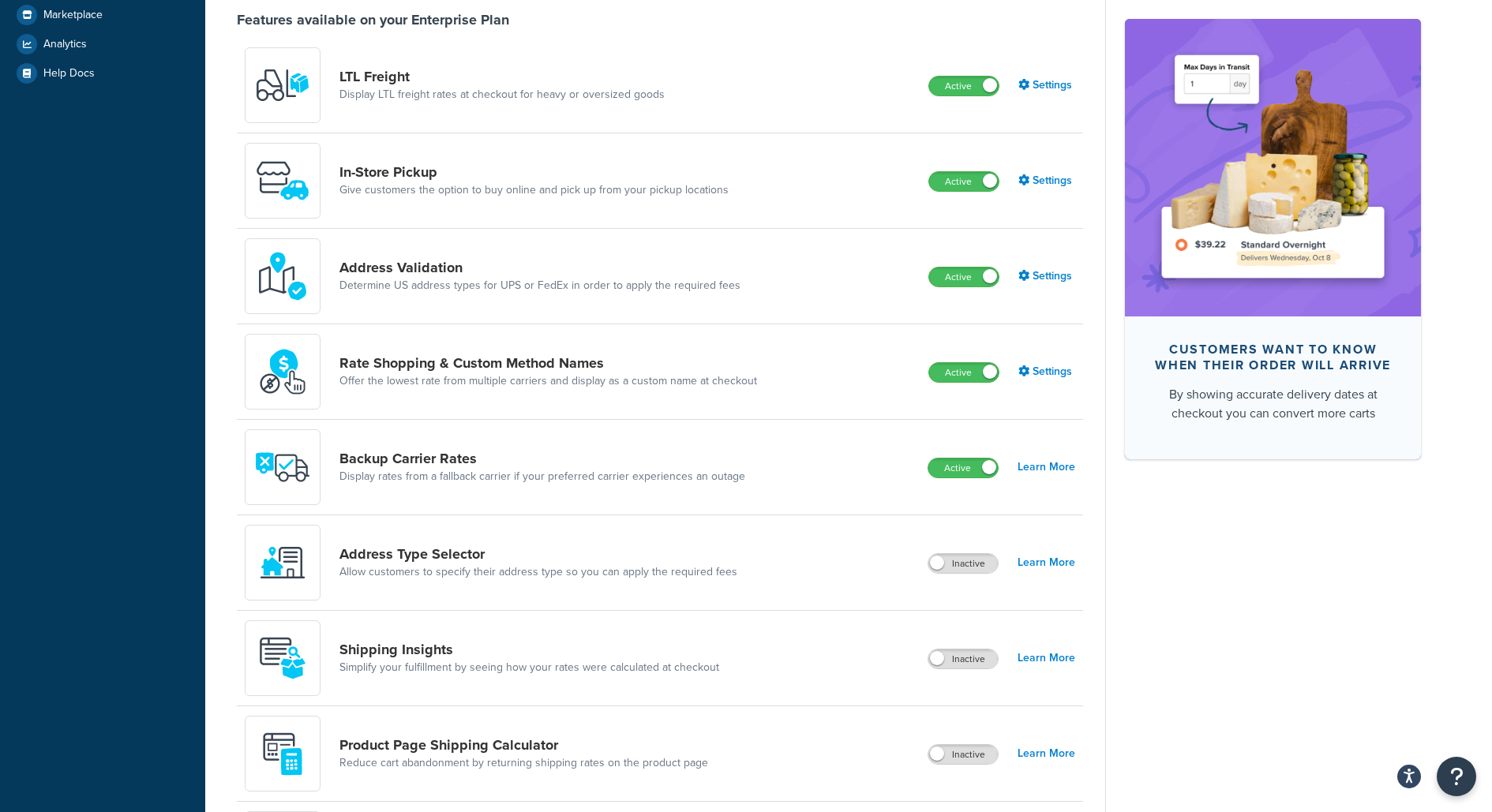
scroll to position [504, 0]
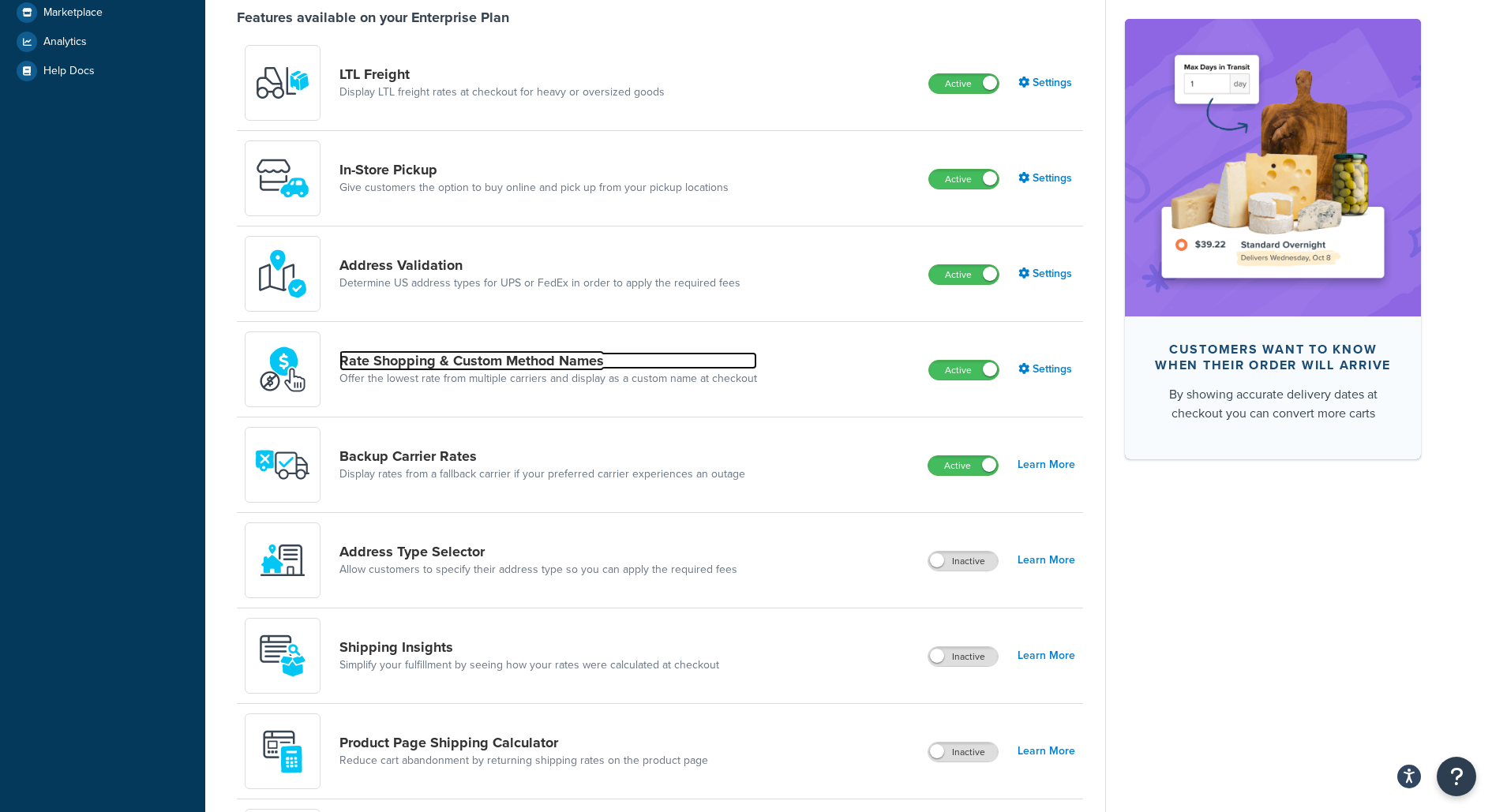
click at [574, 356] on link "Rate Shopping & Custom Method Names" at bounding box center [547, 360] width 417 height 17
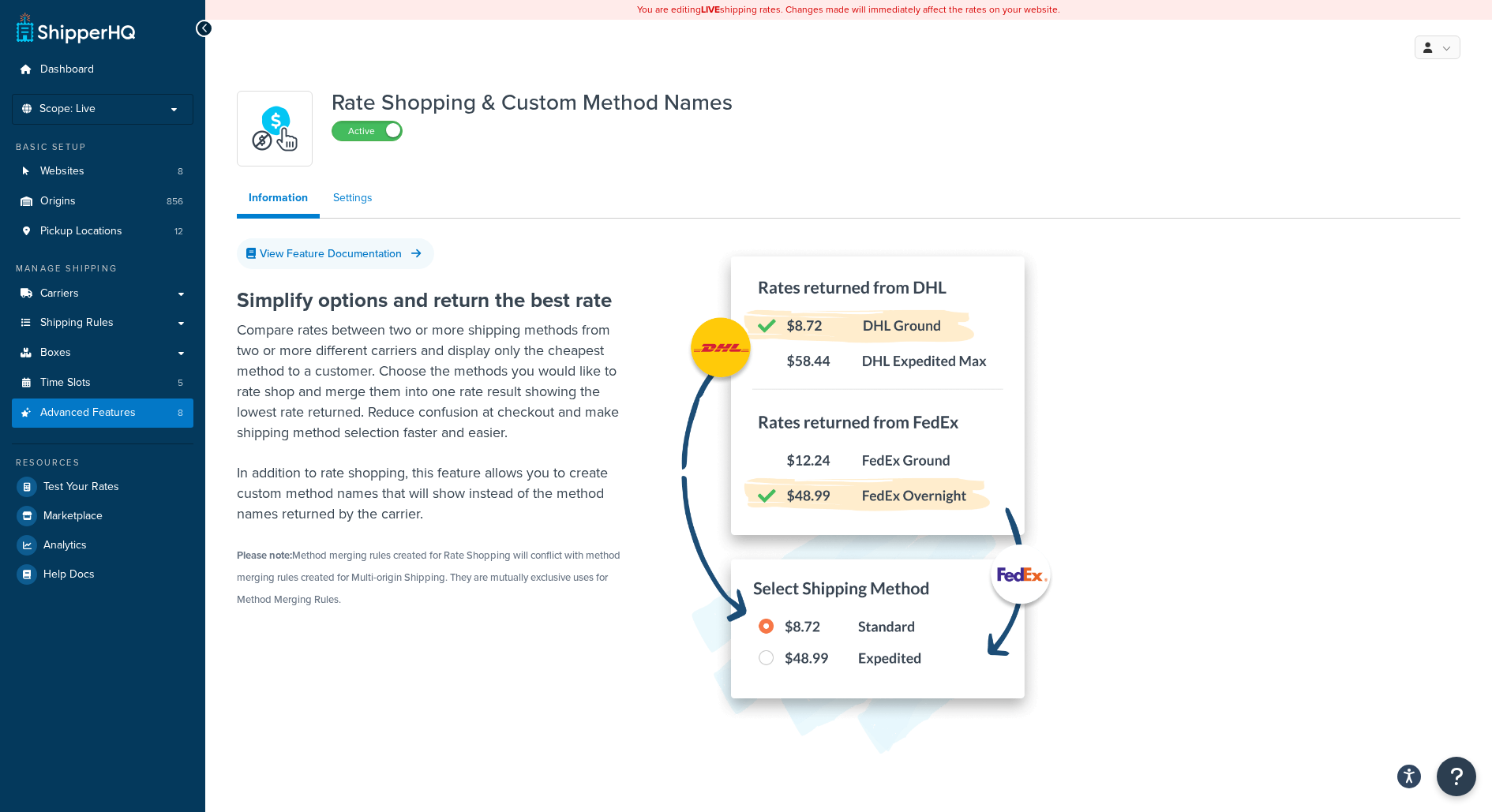
click at [367, 202] on link "Settings" at bounding box center [352, 198] width 63 height 32
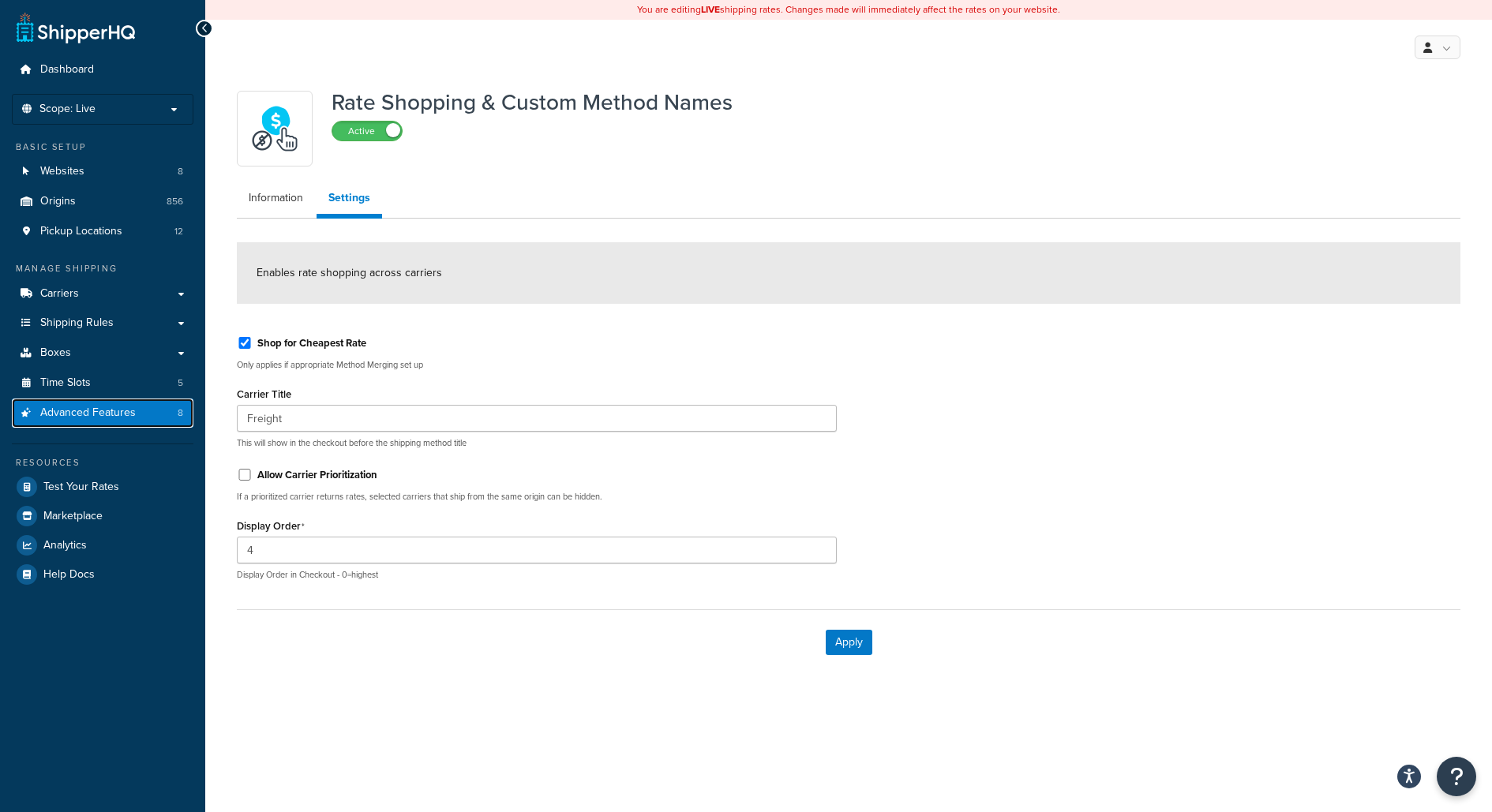
click at [97, 416] on span "Advanced Features" at bounding box center [88, 412] width 96 height 13
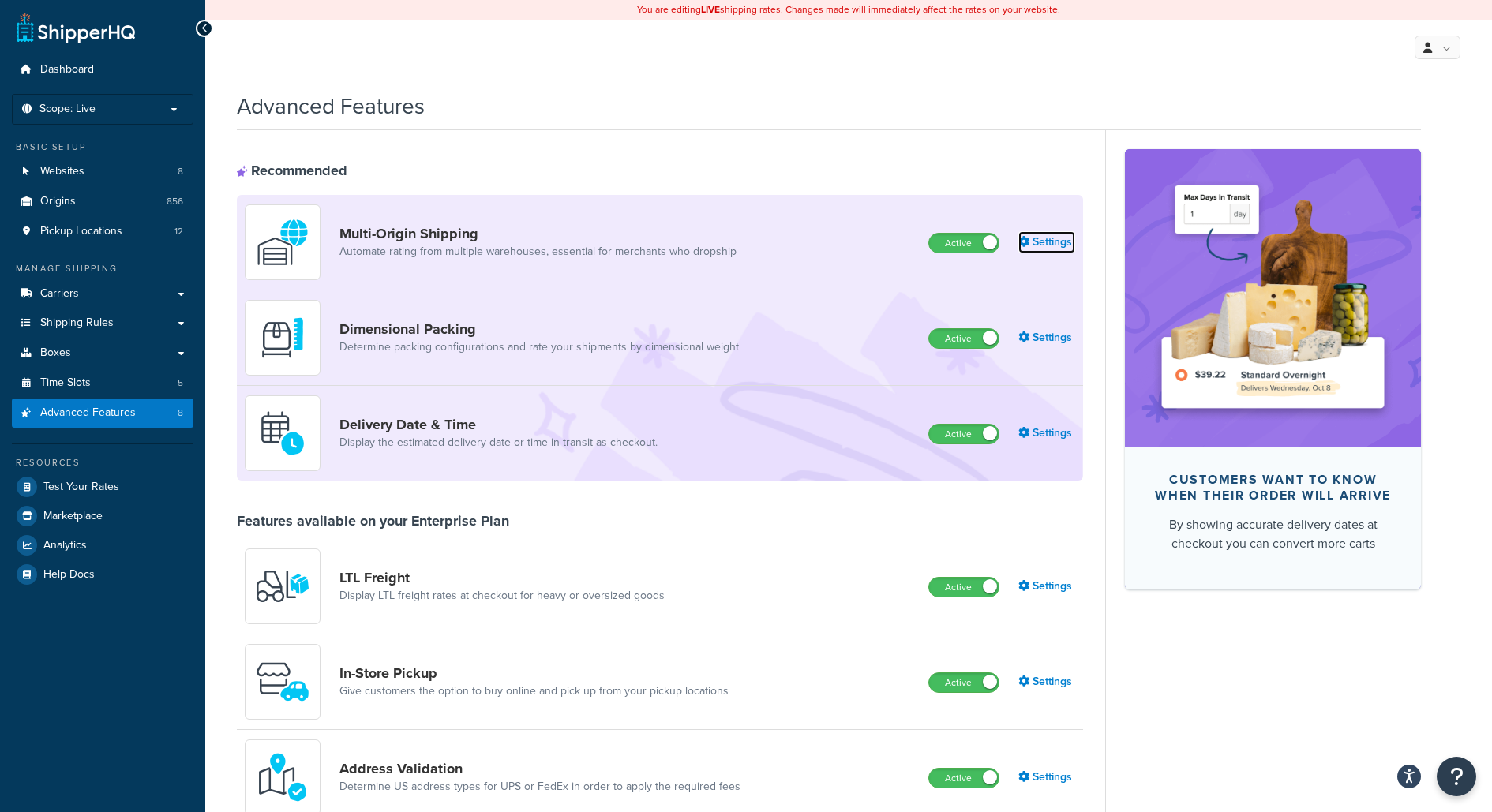
click at [1047, 240] on link "Settings" at bounding box center [1046, 242] width 57 height 22
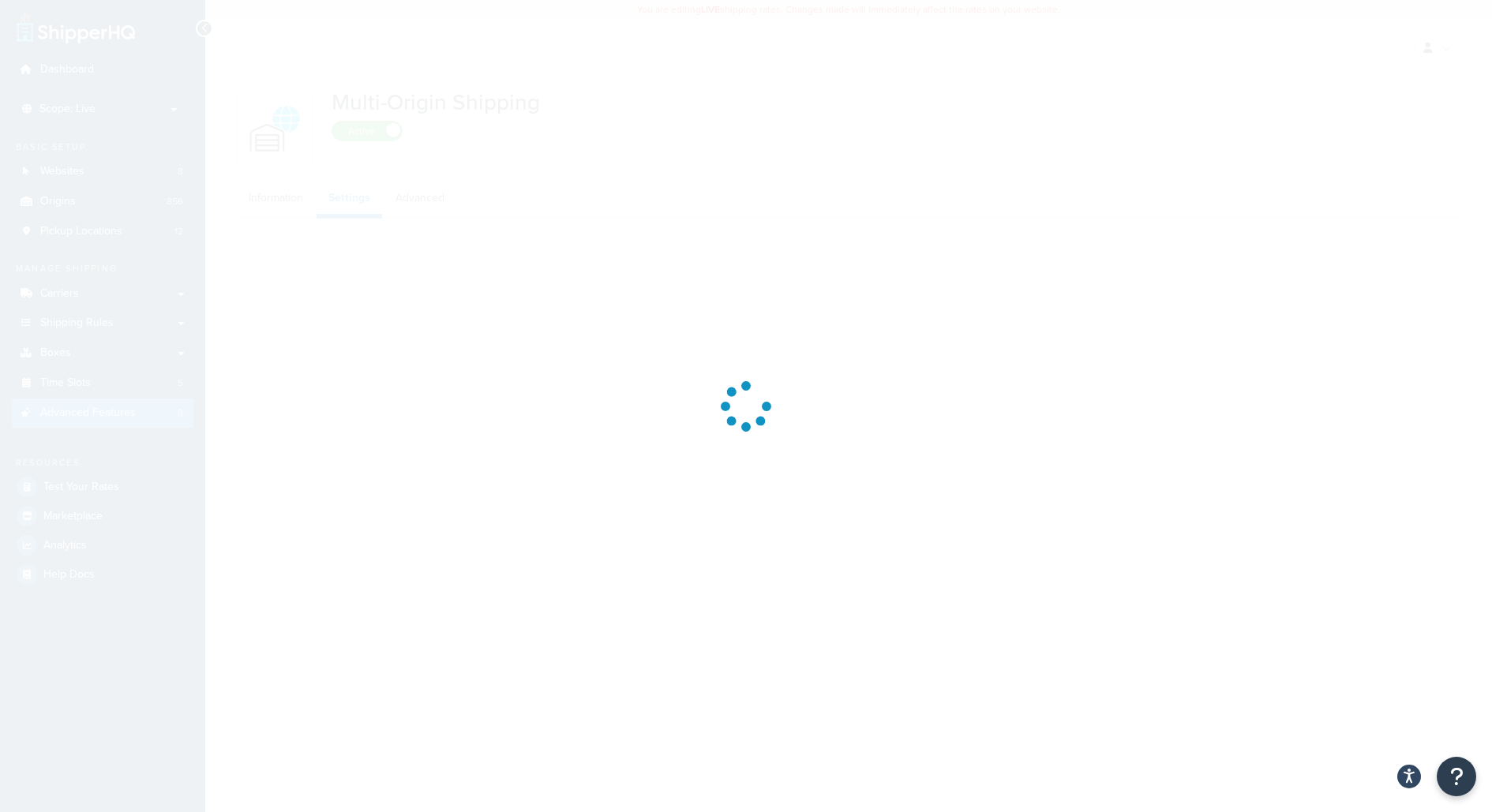
select select "false"
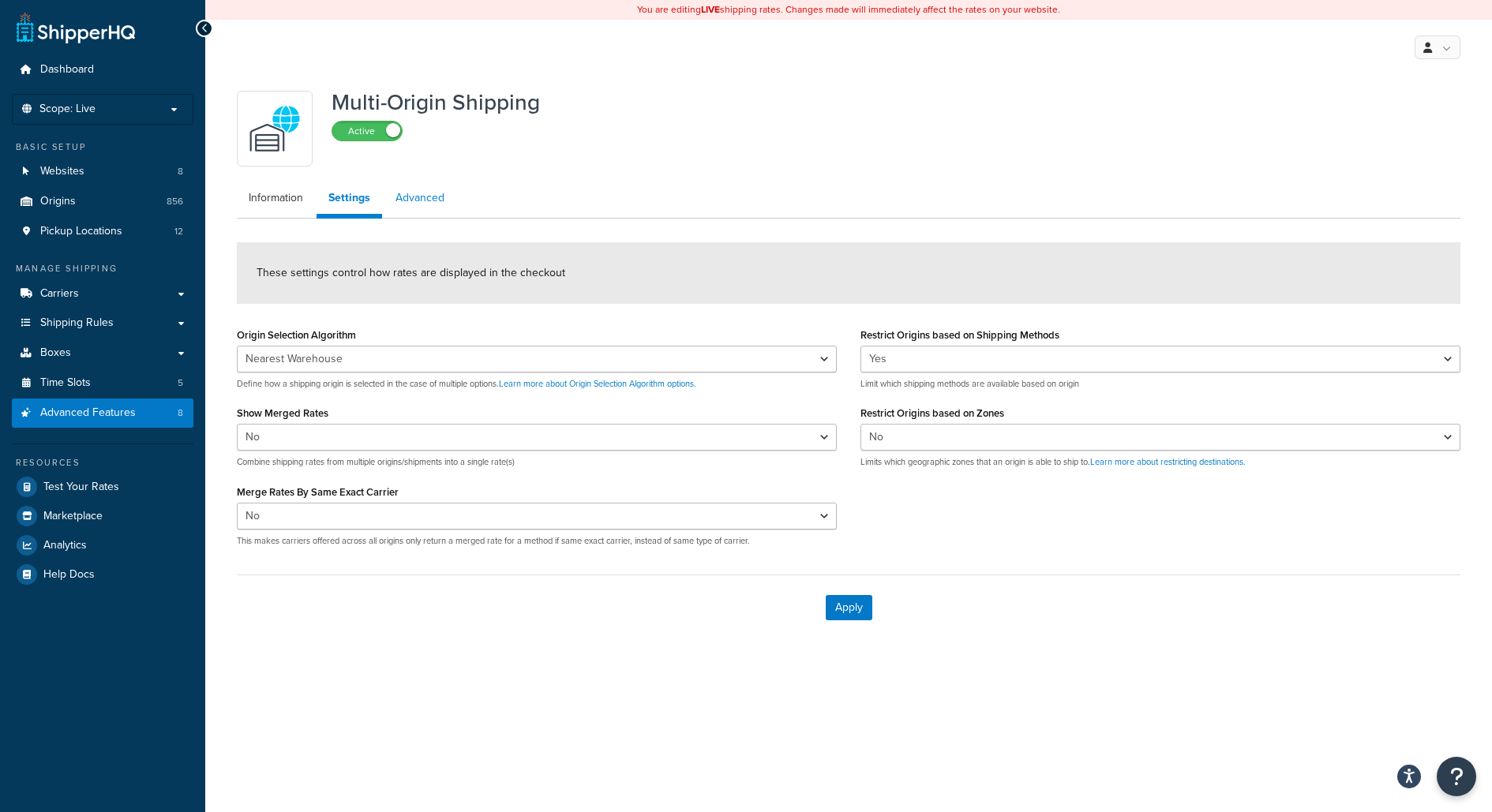
click at [436, 199] on link "Advanced" at bounding box center [419, 198] width 73 height 32
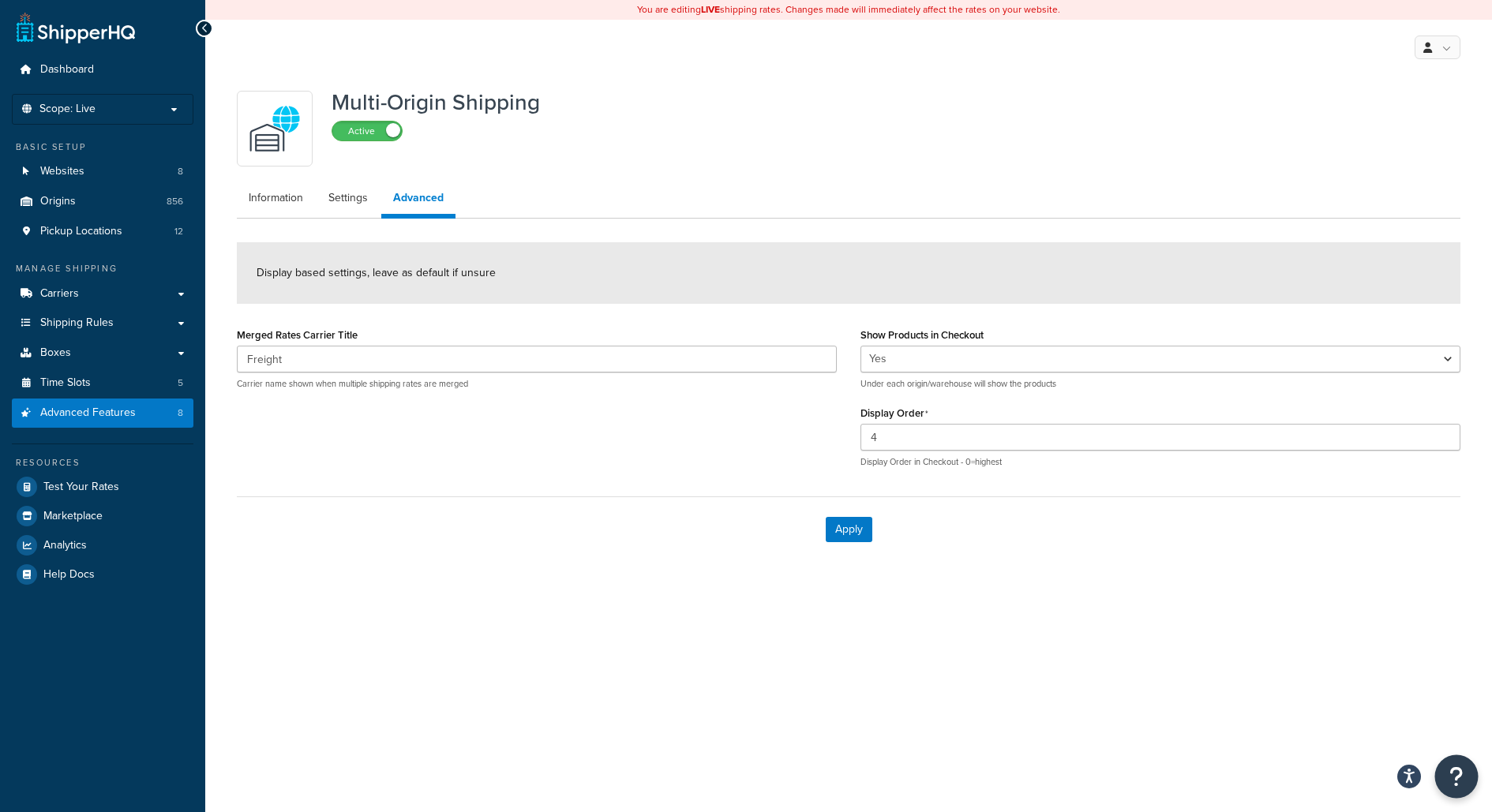
click at [1445, 773] on button "Open Resource Center" at bounding box center [1456, 777] width 44 height 44
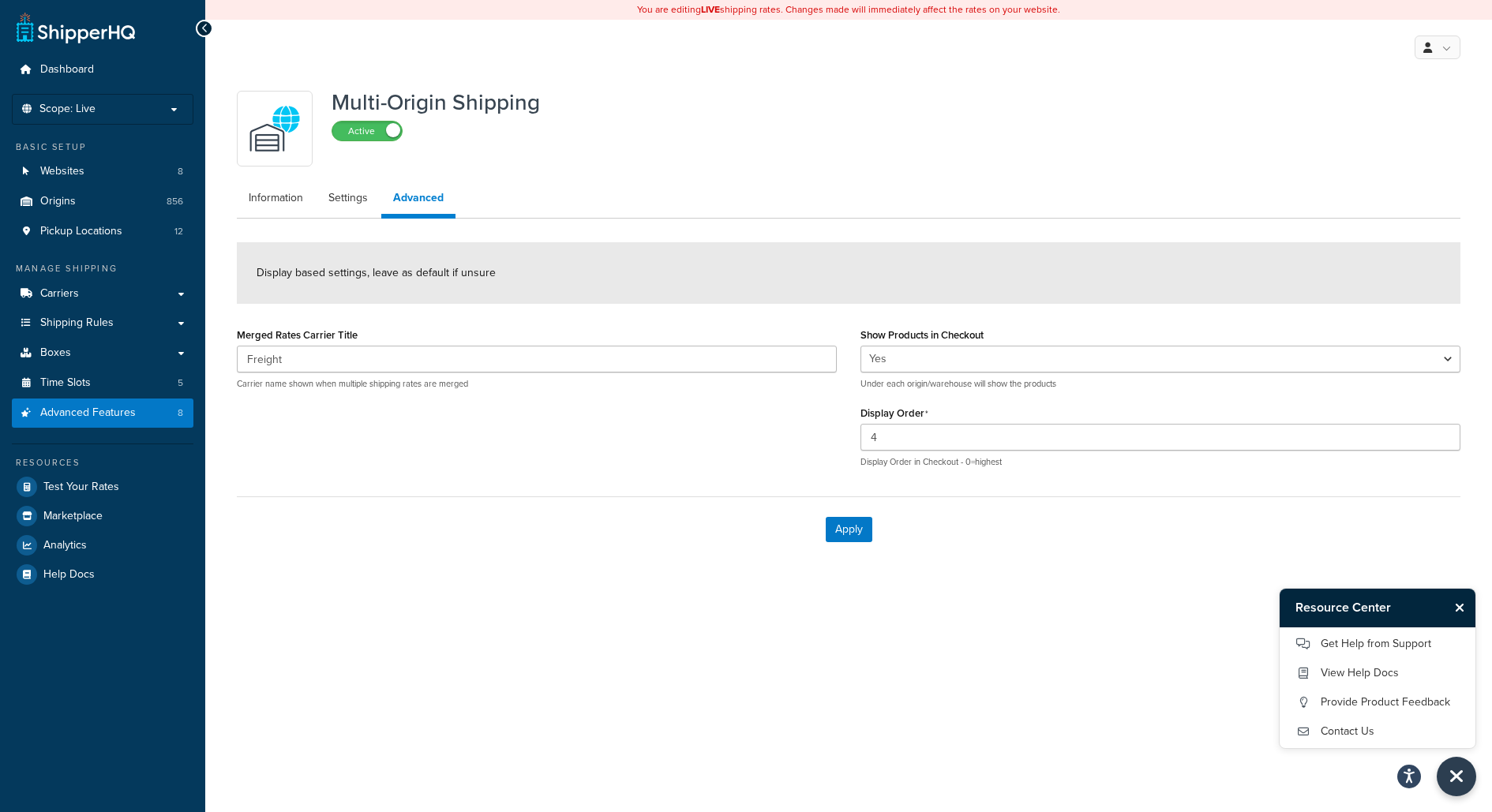
click at [1346, 539] on div "Apply" at bounding box center [848, 529] width 1223 height 66
click at [1461, 619] on div "Resource Center" at bounding box center [1377, 607] width 196 height 39
click at [1461, 612] on icon "Close Resource Center" at bounding box center [1459, 607] width 10 height 13
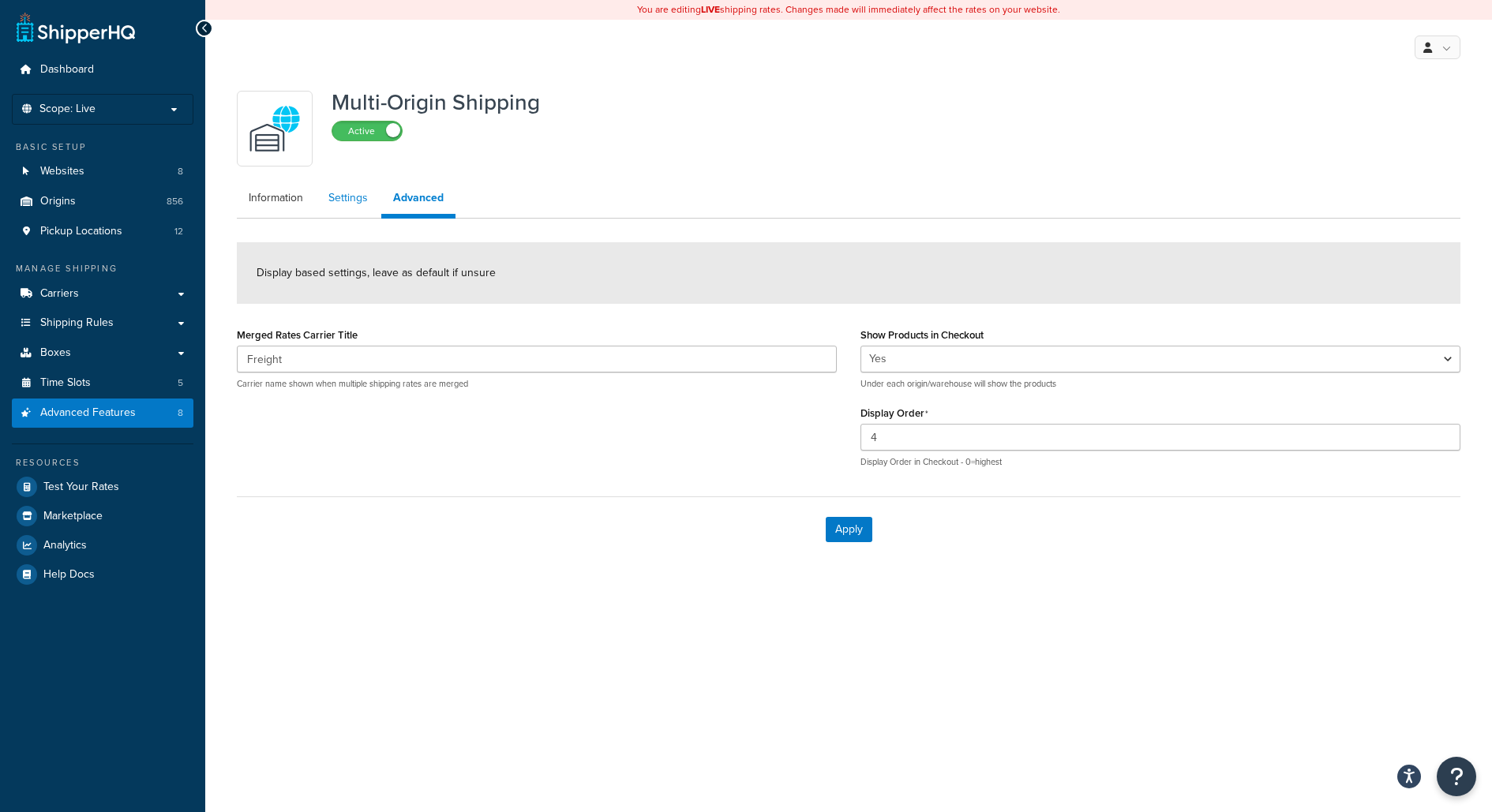
click at [360, 204] on link "Settings" at bounding box center [347, 198] width 63 height 32
select select "false"
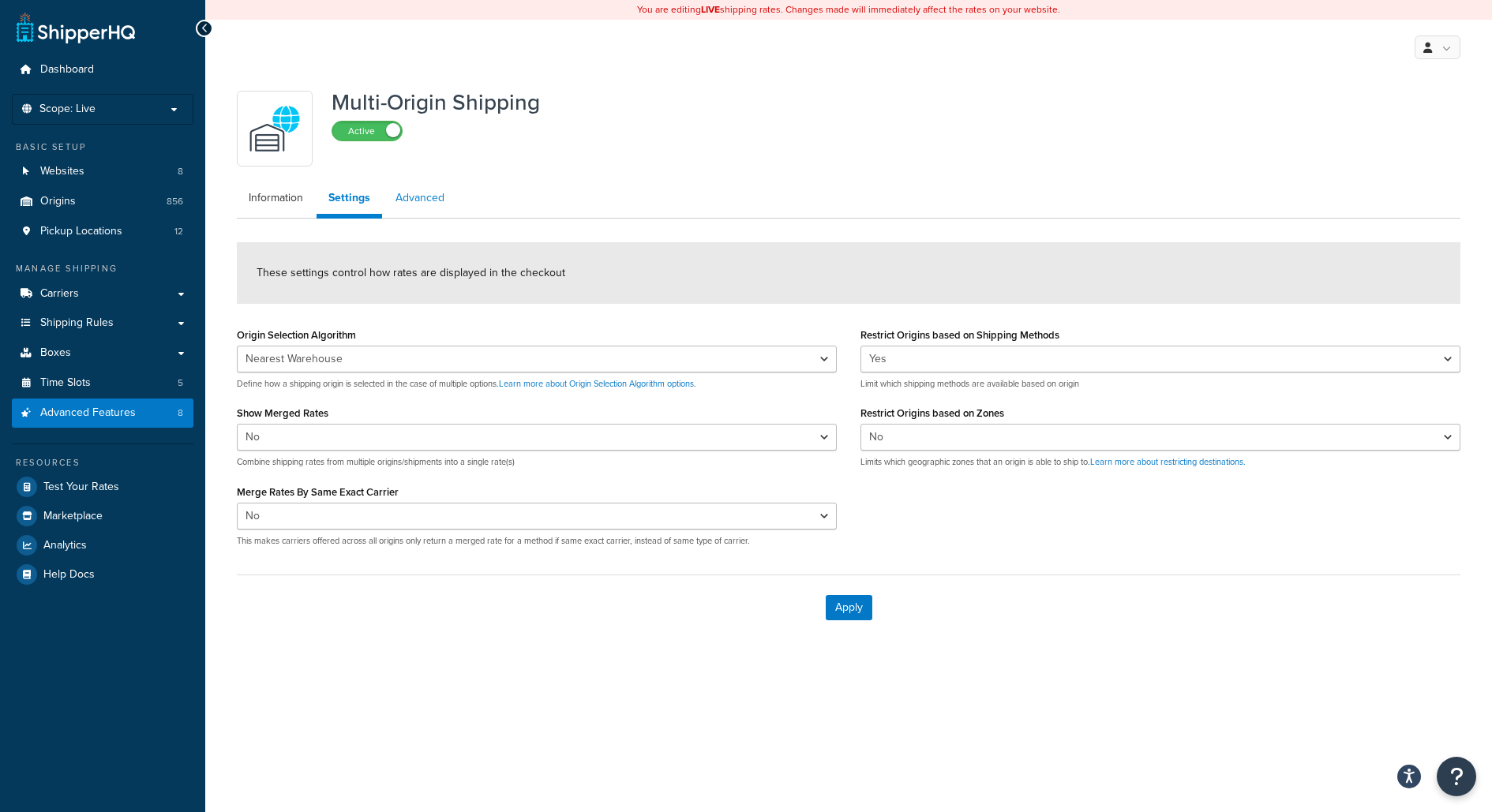
click at [402, 196] on link "Advanced" at bounding box center [419, 198] width 73 height 32
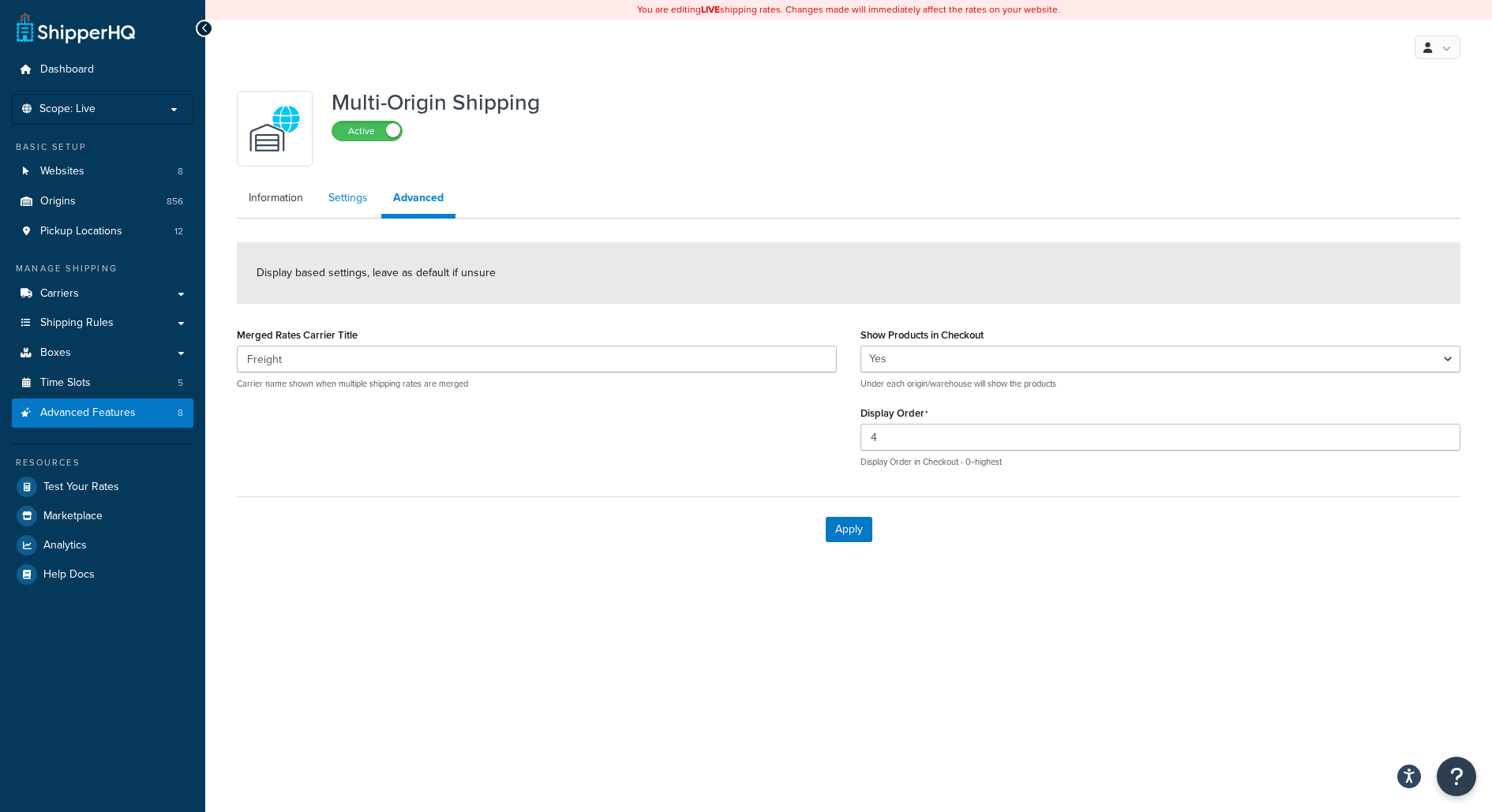
click at [343, 200] on link "Settings" at bounding box center [347, 198] width 63 height 32
select select "false"
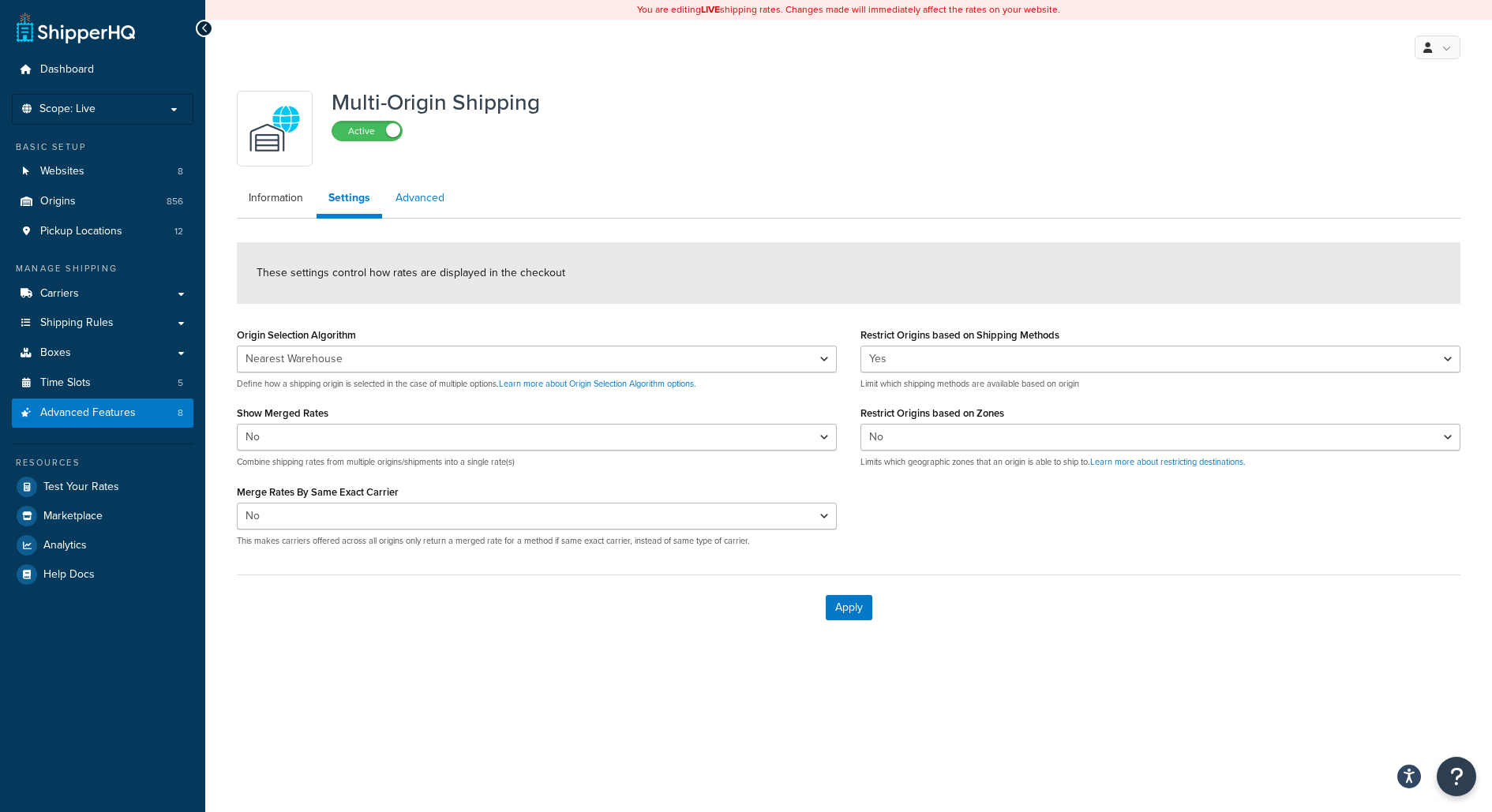
click at [404, 204] on link "Advanced" at bounding box center [419, 198] width 73 height 32
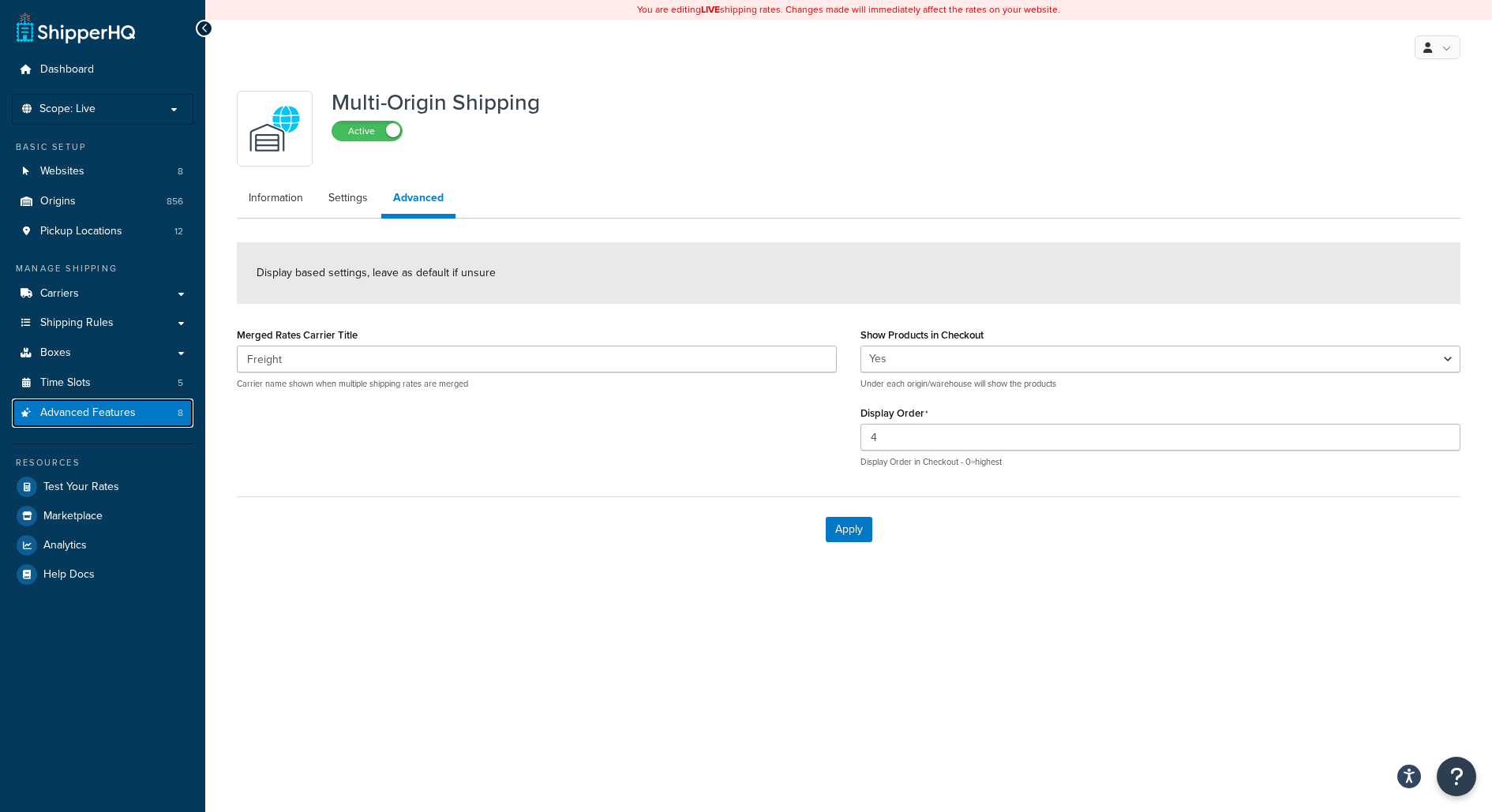
click at [158, 402] on link "Advanced Features 8" at bounding box center [103, 412] width 181 height 29
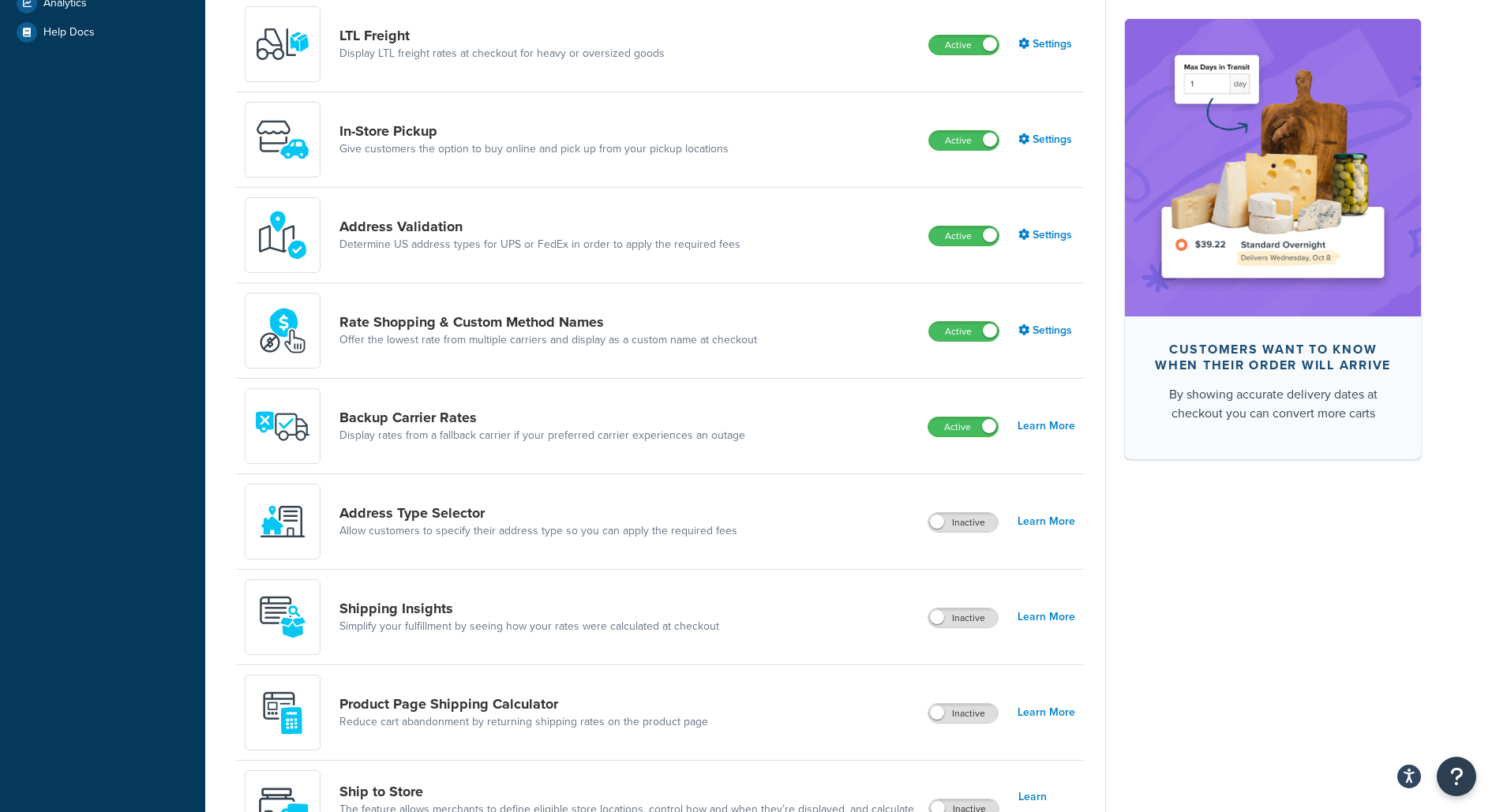
scroll to position [554, 0]
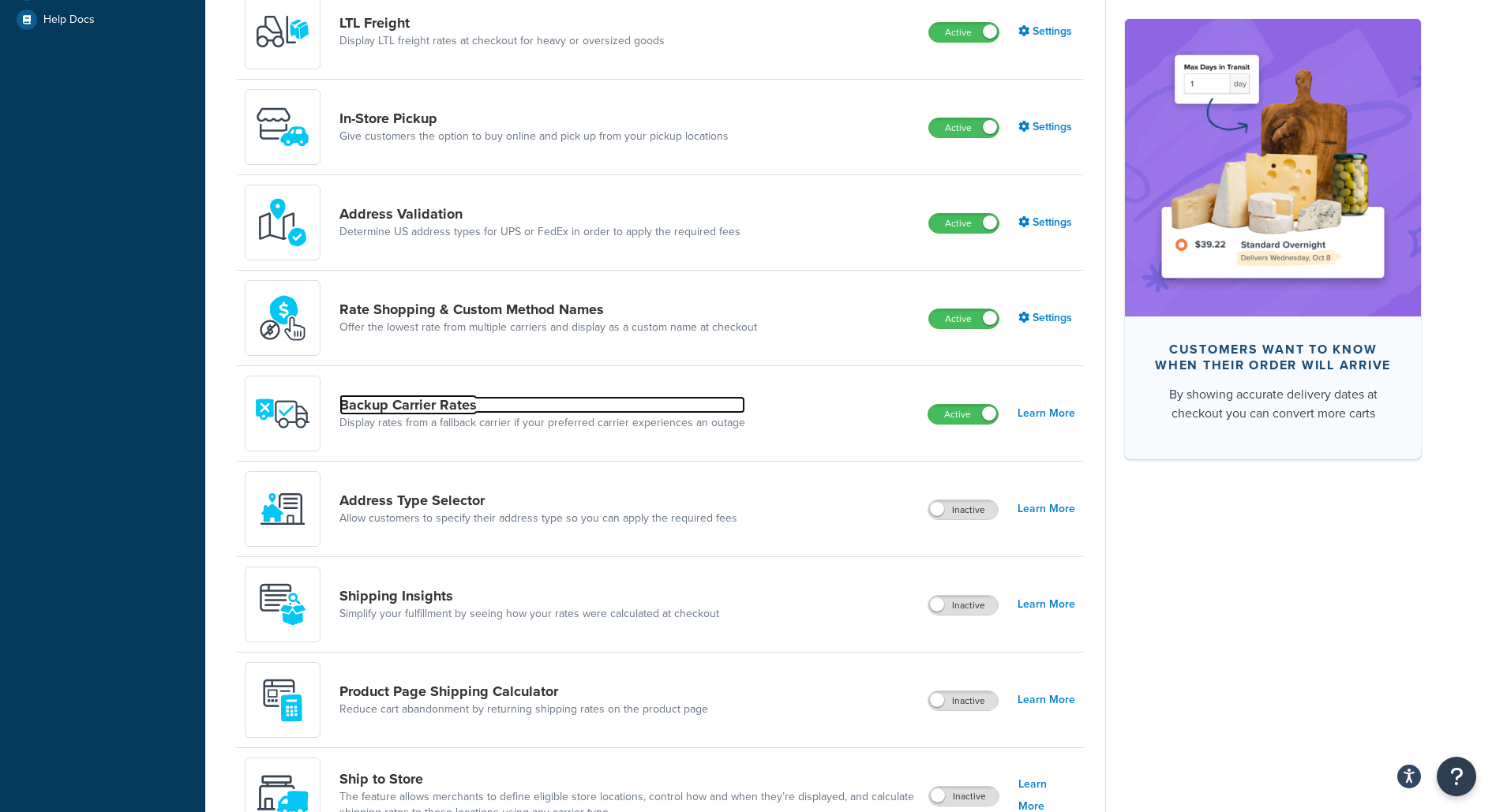
click at [459, 412] on link "Backup Carrier Rates" at bounding box center [542, 404] width 406 height 17
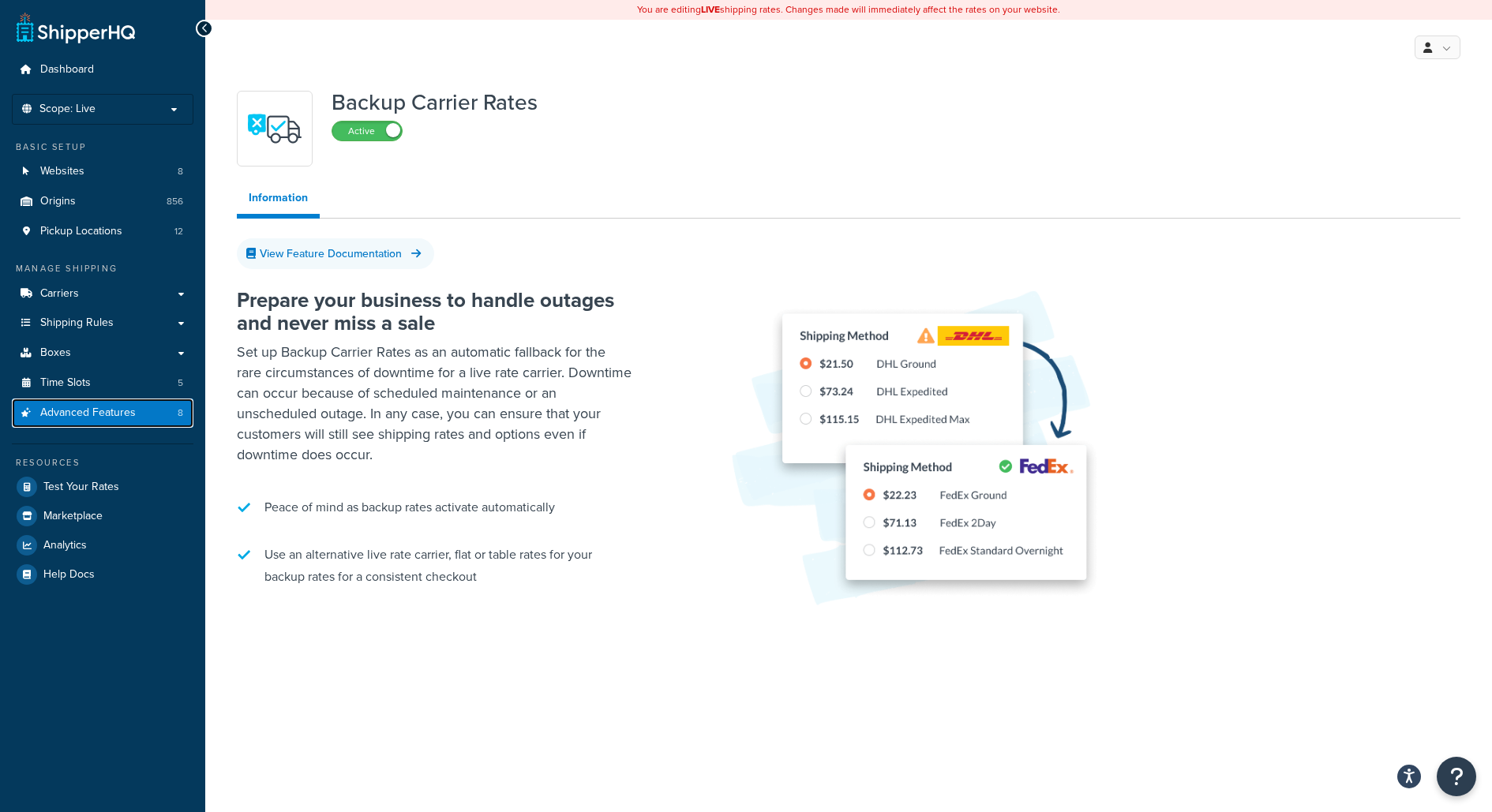
click at [148, 413] on link "Advanced Features 8" at bounding box center [103, 412] width 181 height 29
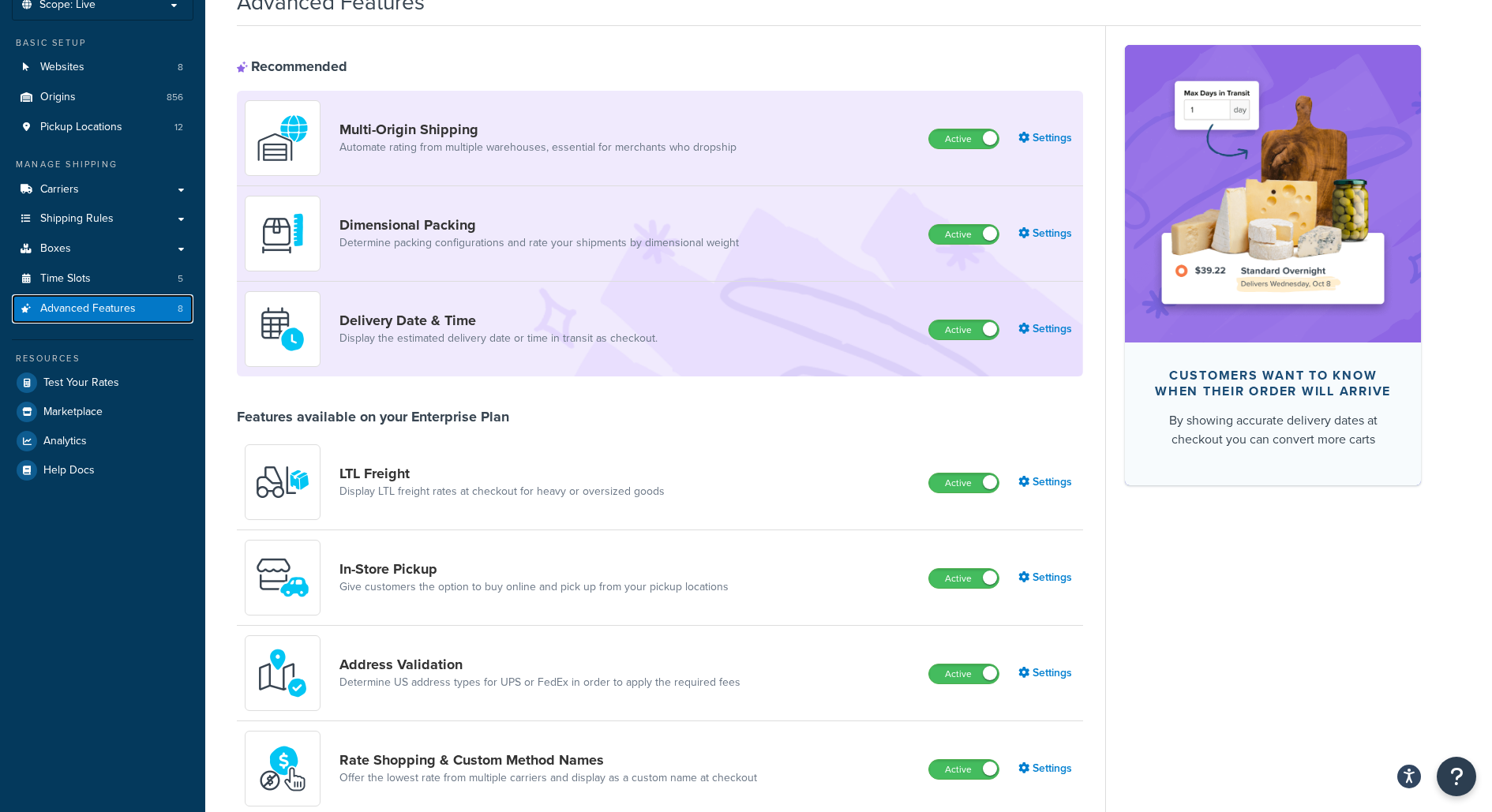
scroll to position [101, 0]
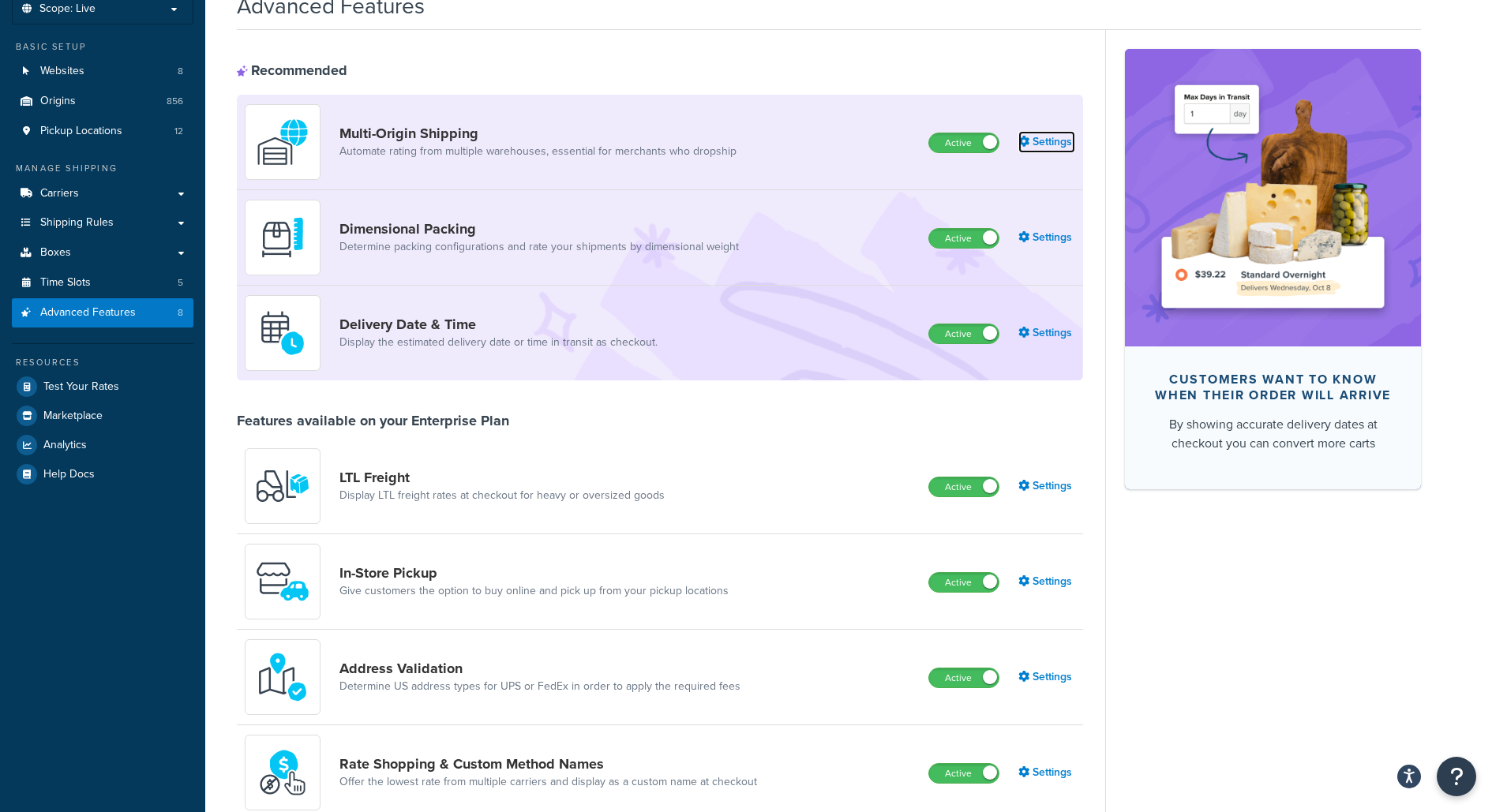
click at [1041, 147] on link "Settings" at bounding box center [1046, 142] width 57 height 22
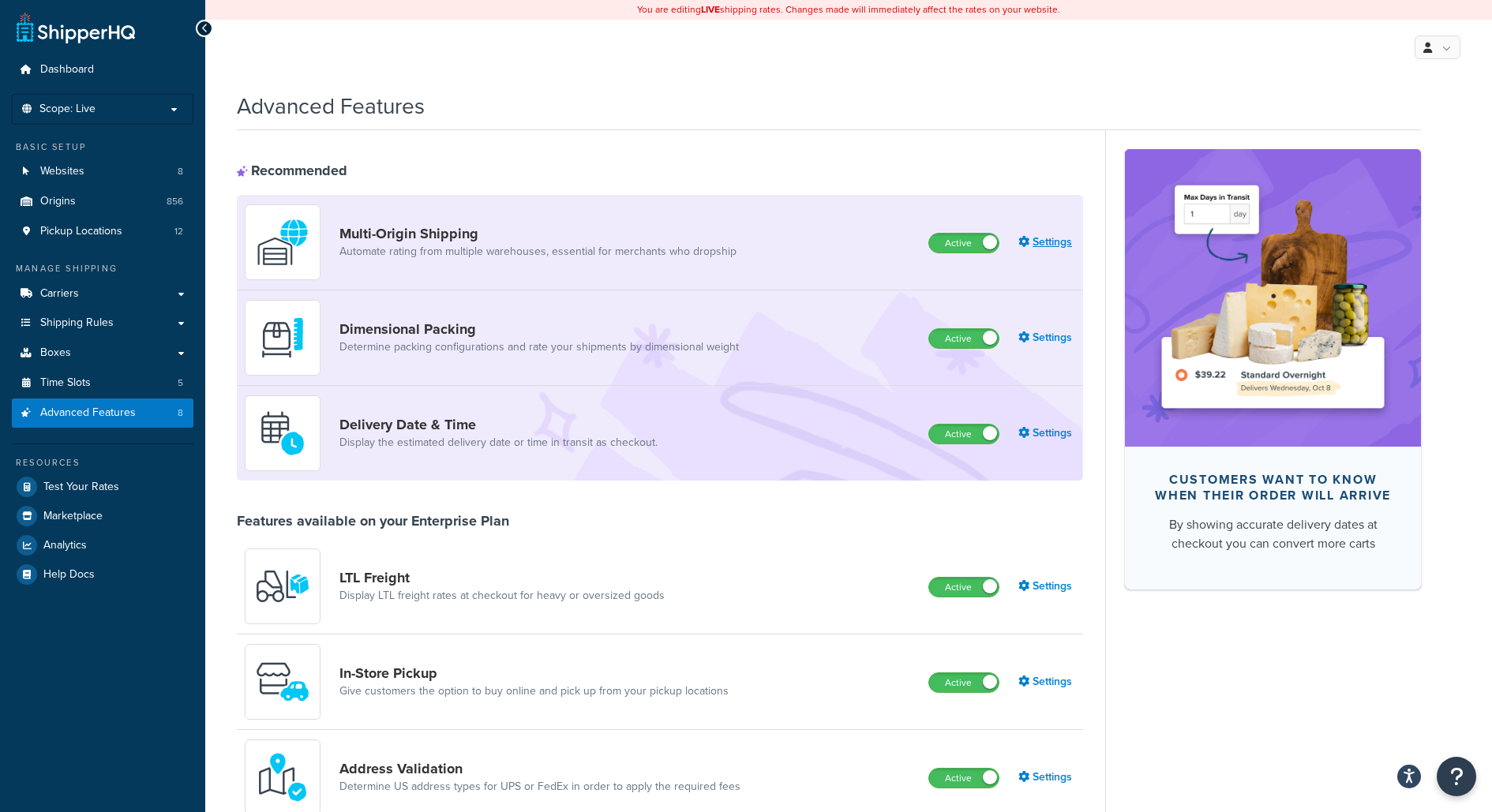
select select "false"
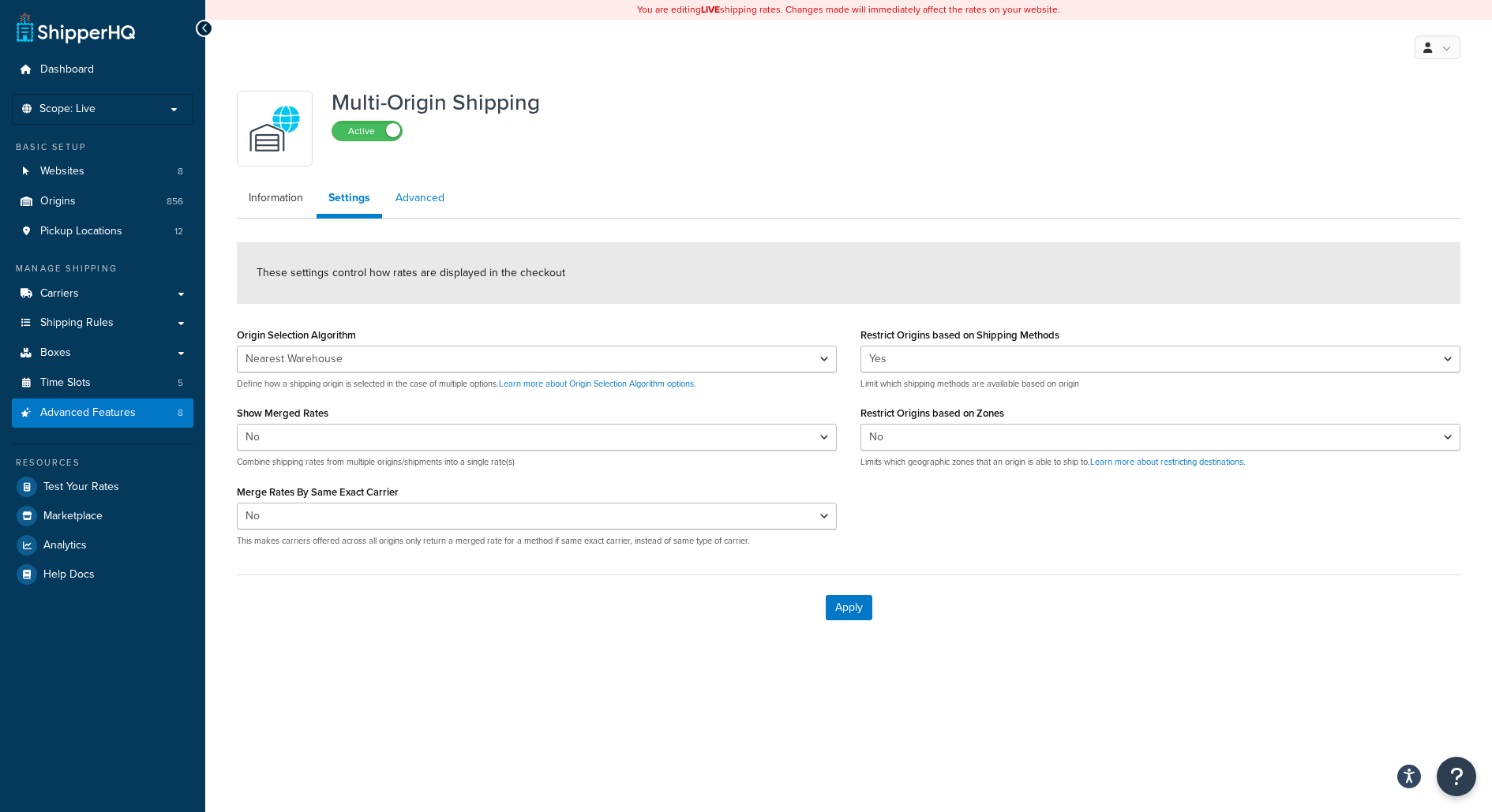
click at [412, 196] on link "Advanced" at bounding box center [419, 198] width 73 height 32
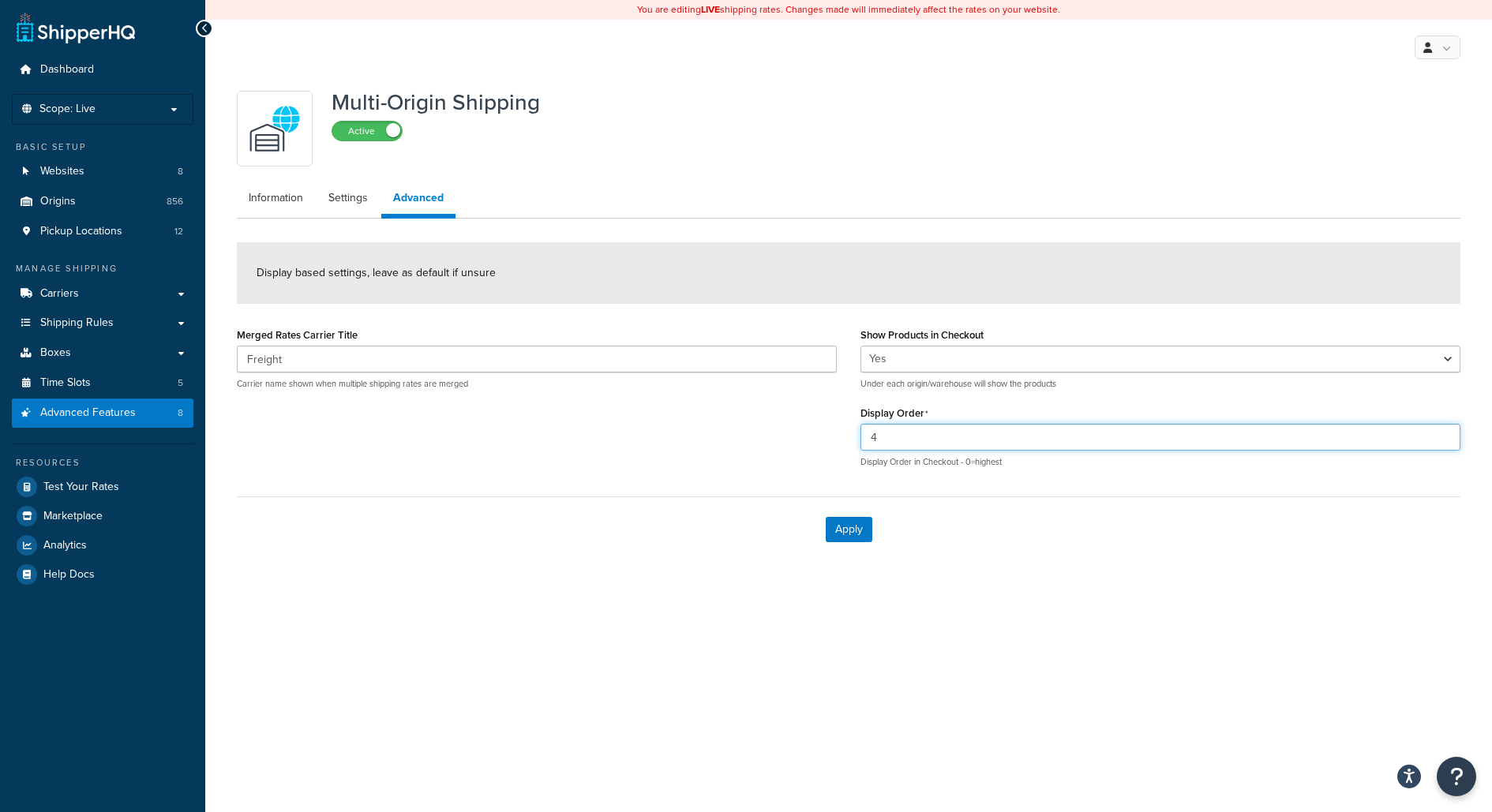
click at [901, 442] on input "4" at bounding box center [1160, 437] width 600 height 27
type input "0"
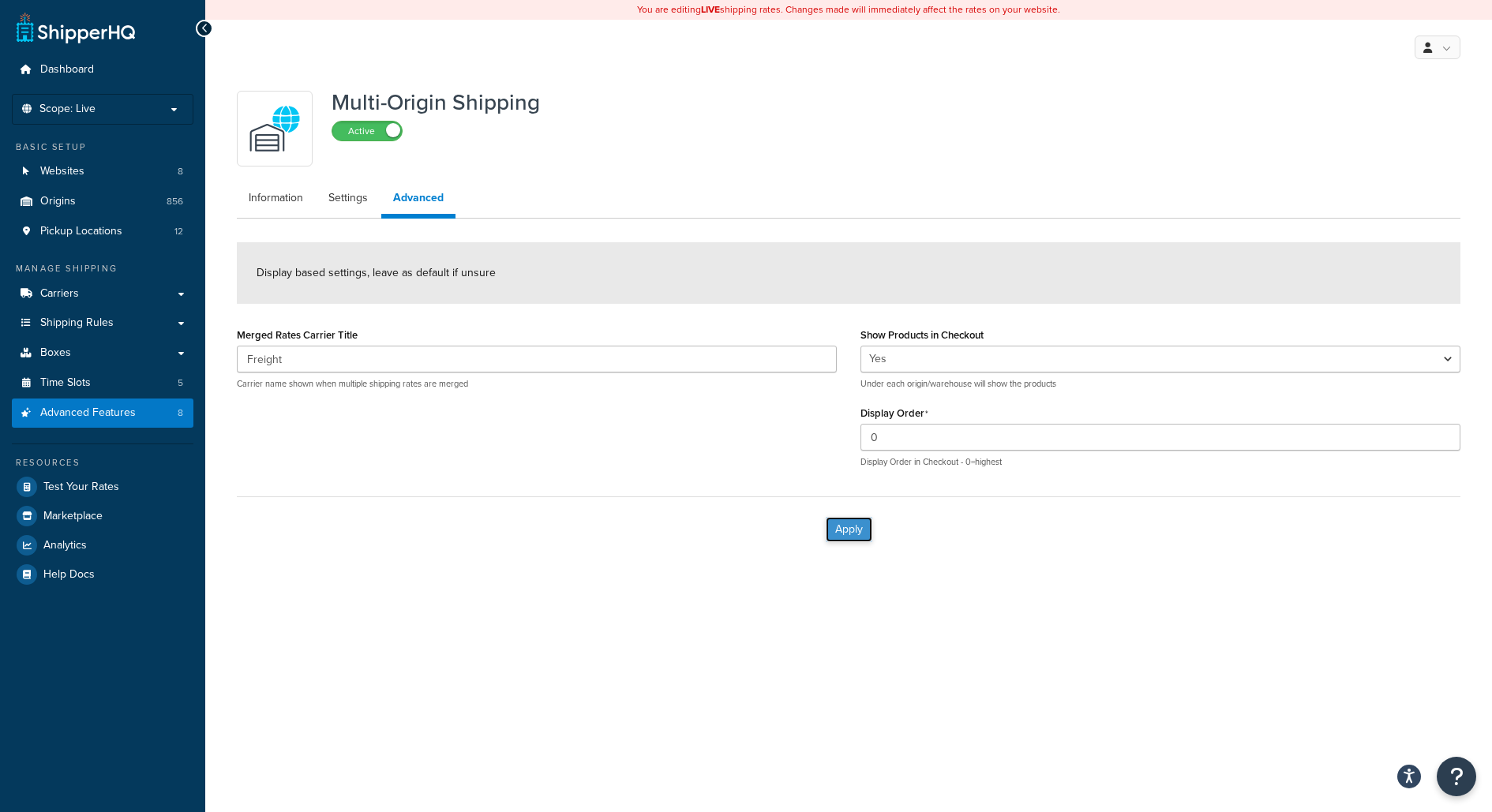
click at [848, 527] on button "Apply" at bounding box center [848, 528] width 47 height 25
click at [954, 425] on input "0" at bounding box center [1160, 437] width 600 height 27
type input "4"
click at [852, 518] on button "Apply" at bounding box center [848, 528] width 47 height 25
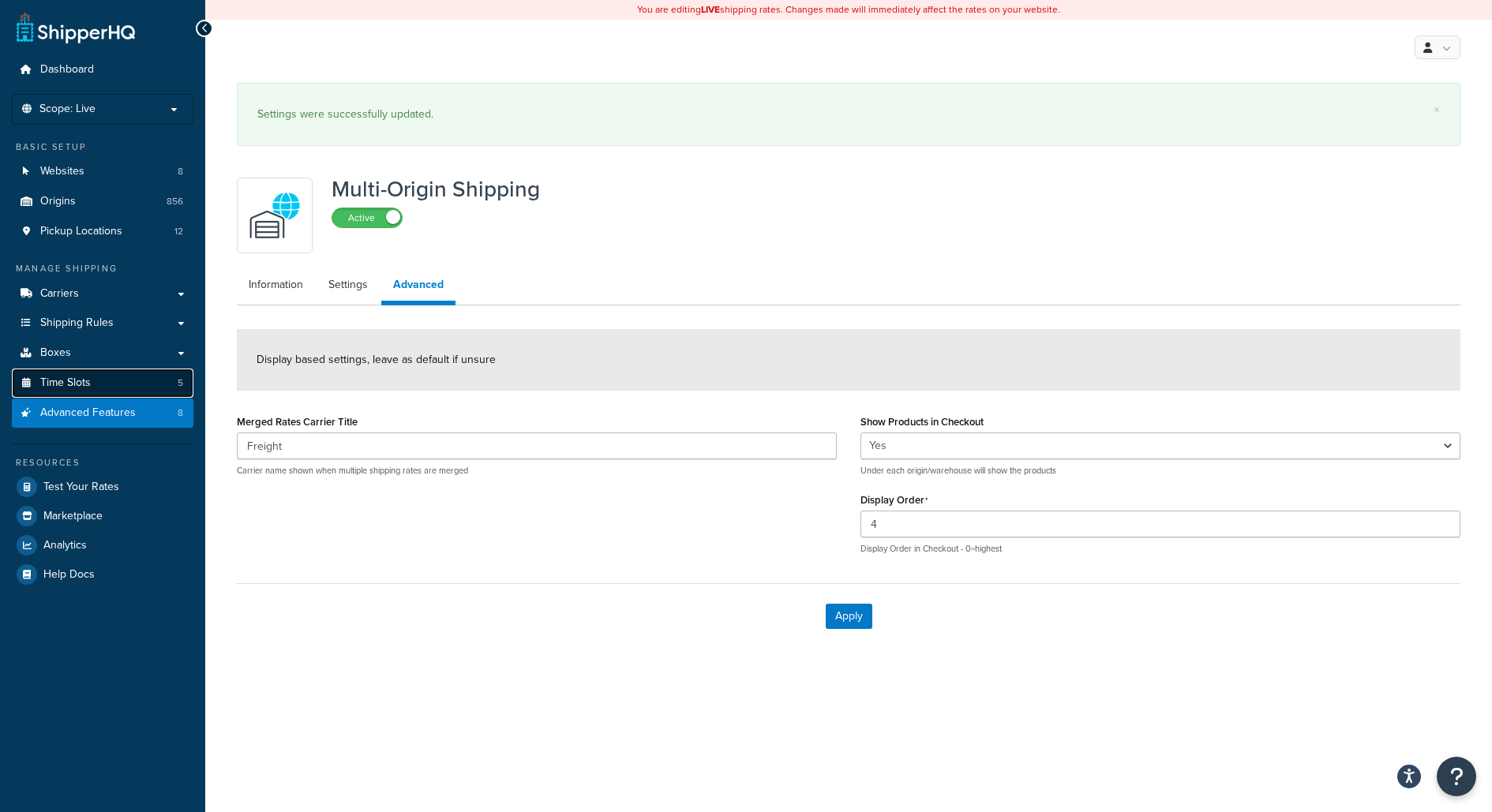
click at [186, 379] on link "Time Slots 5" at bounding box center [103, 382] width 181 height 29
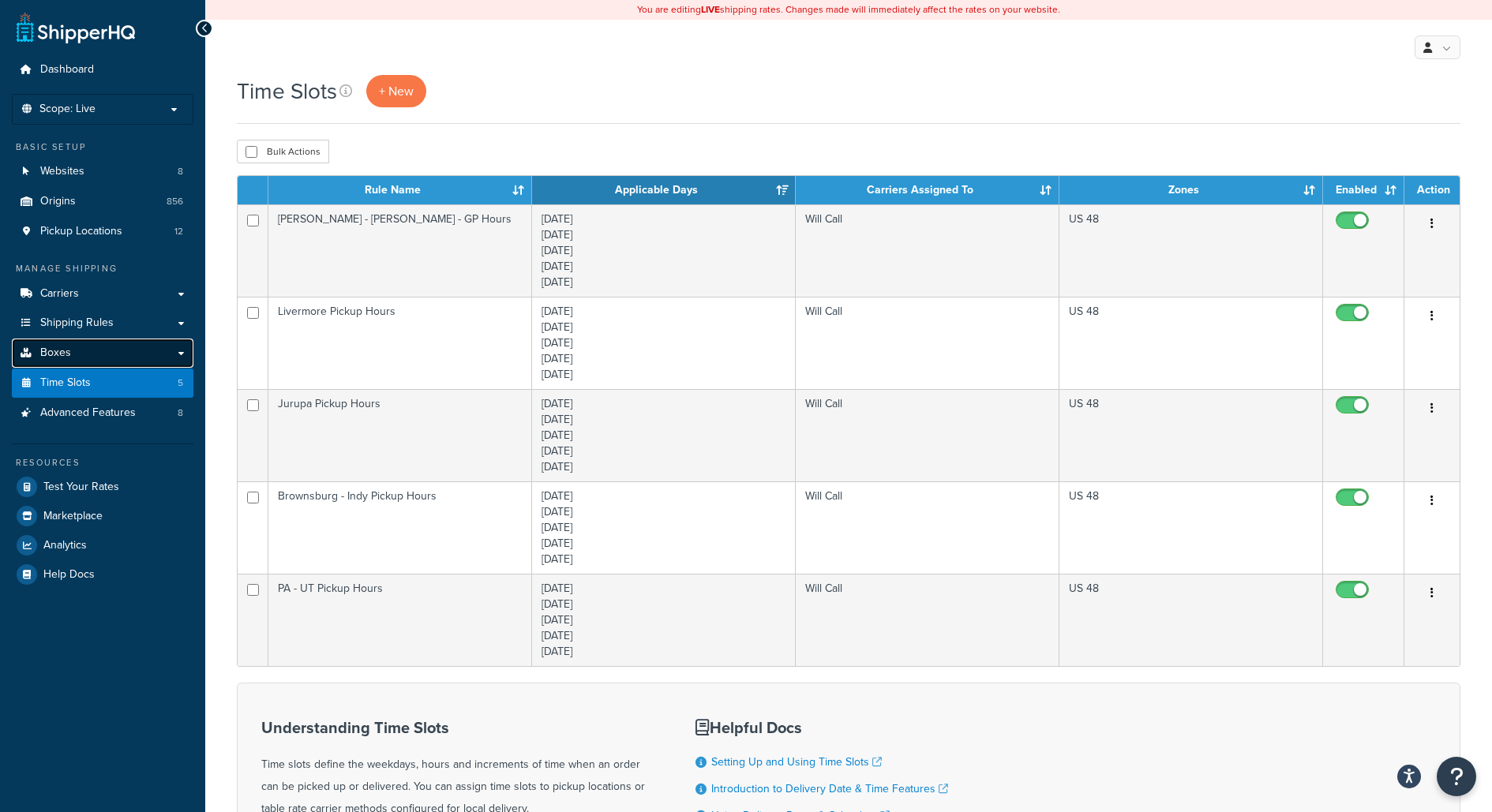
click at [135, 346] on link "Boxes" at bounding box center [103, 352] width 181 height 29
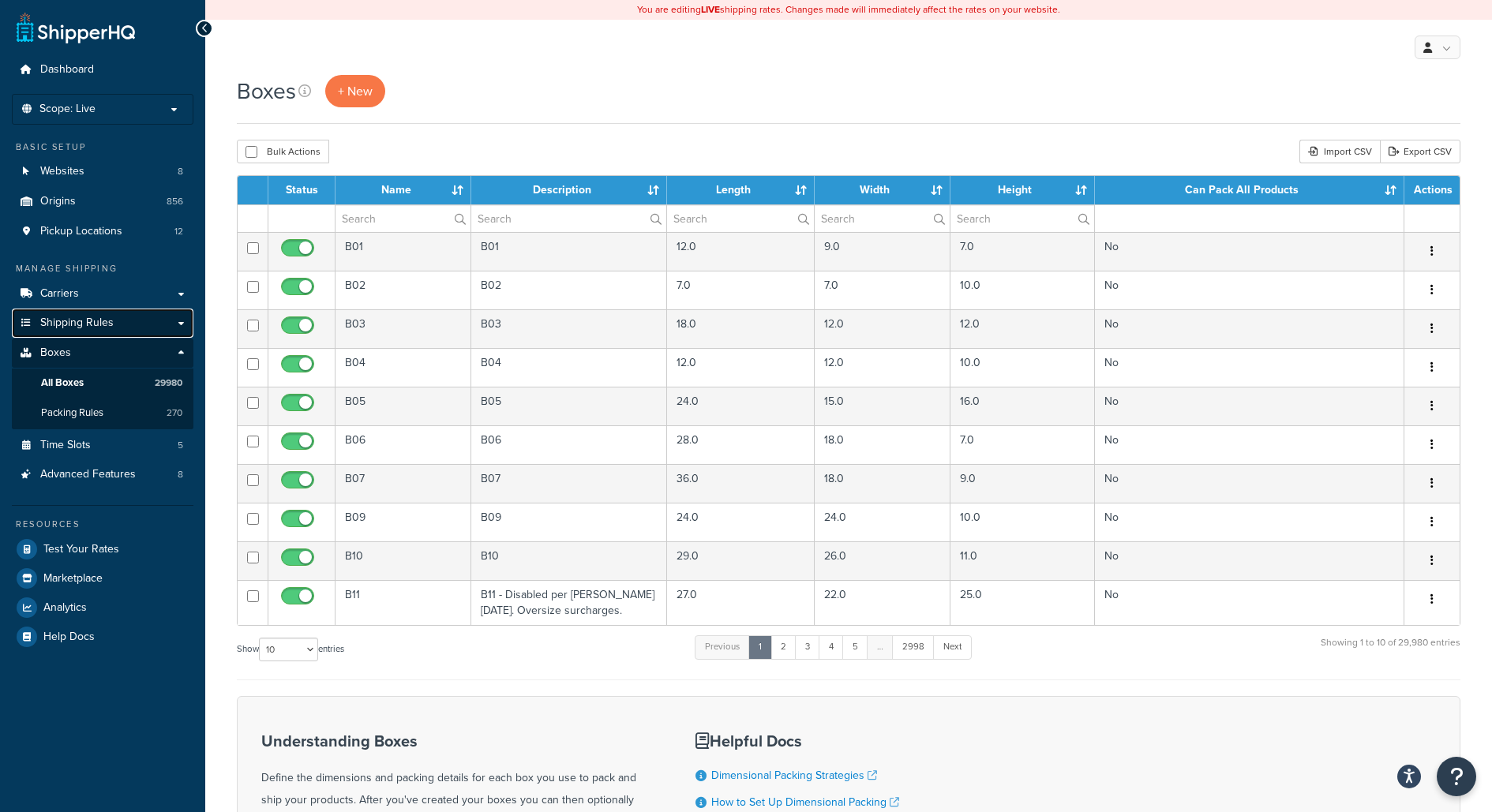
click at [143, 328] on link "Shipping Rules" at bounding box center [103, 322] width 181 height 29
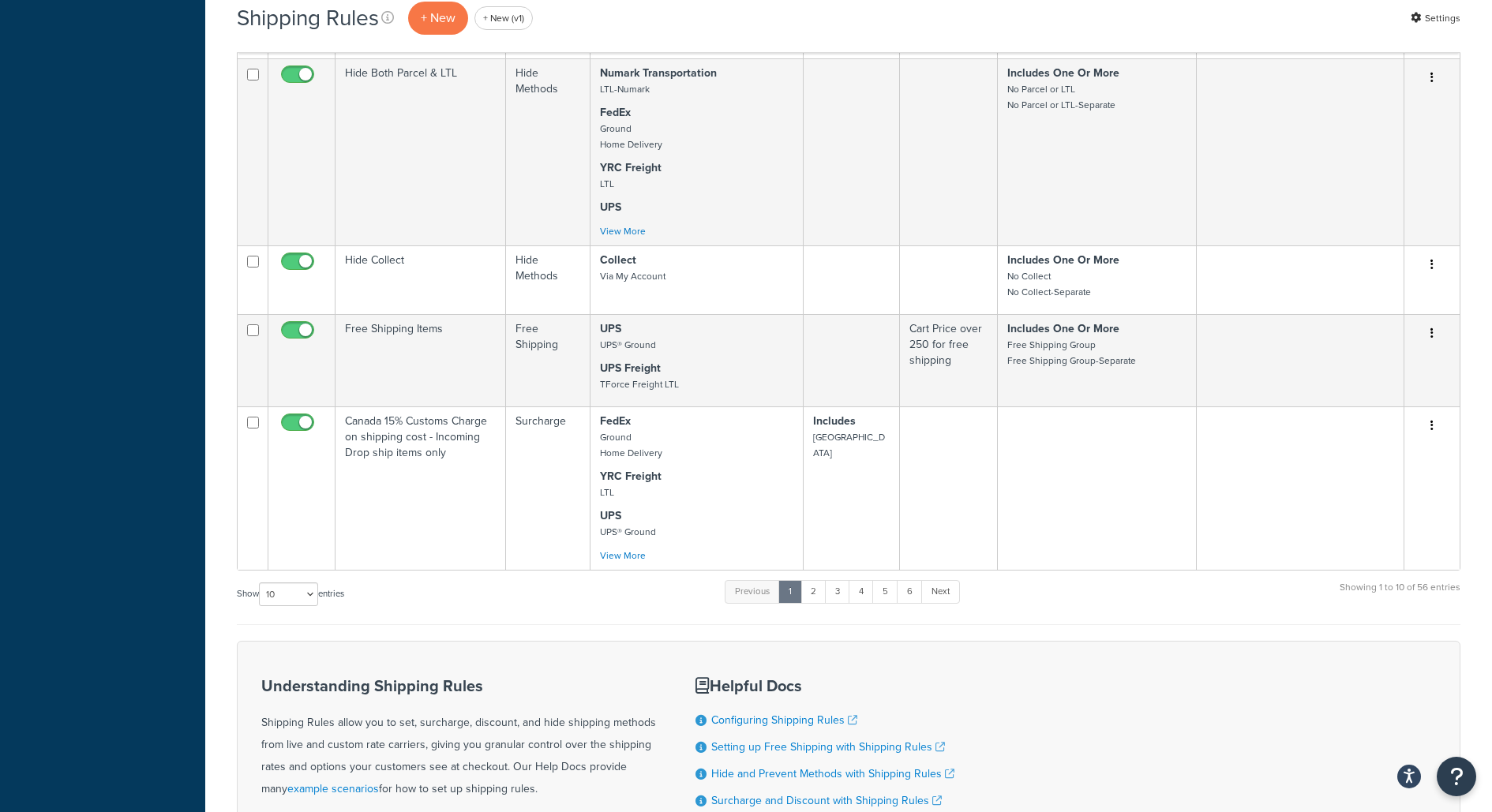
scroll to position [1268, 0]
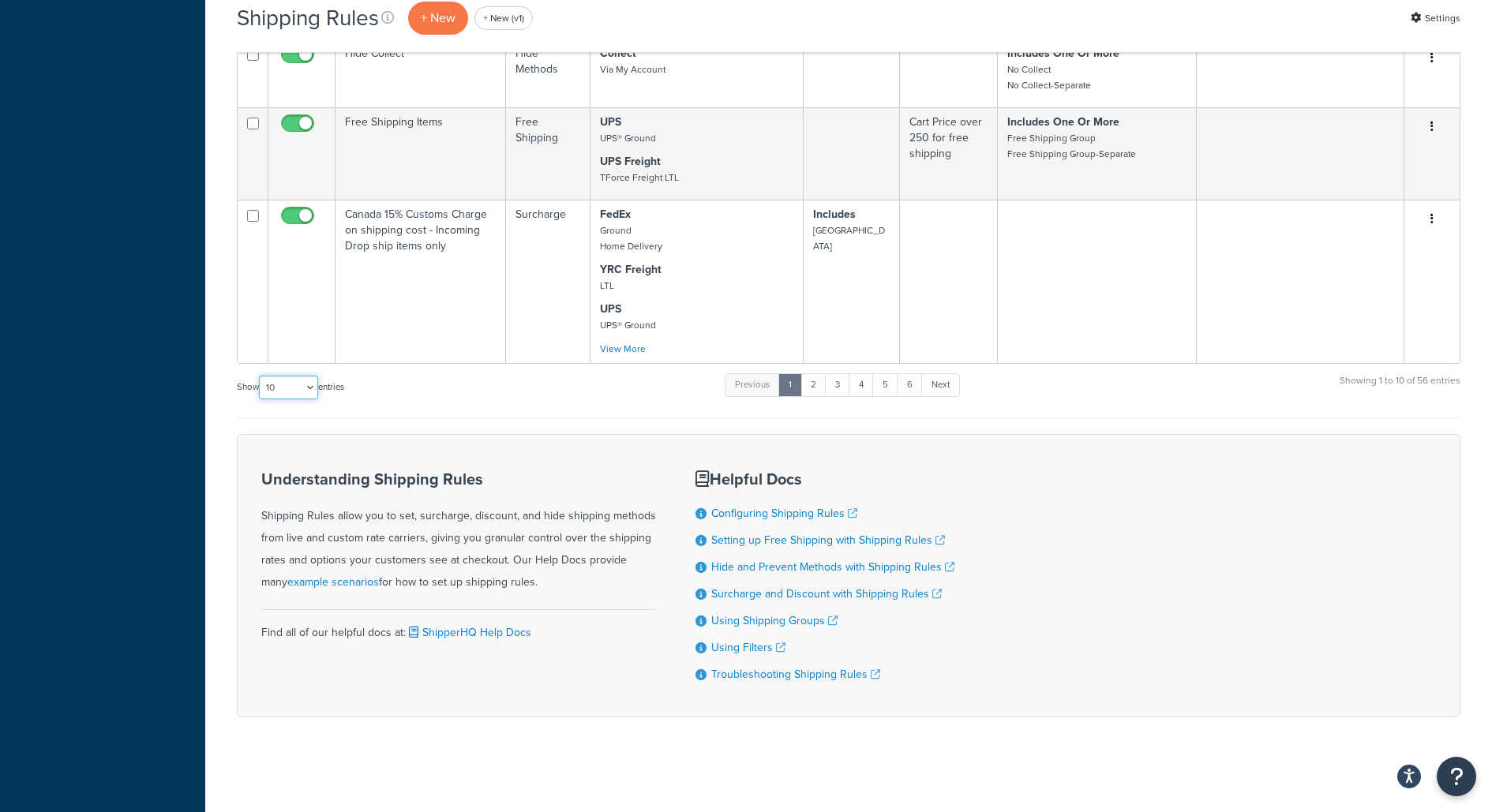
click at [288, 381] on select "10 15 25 50 100 1000" at bounding box center [288, 387] width 59 height 24
select select "1000"
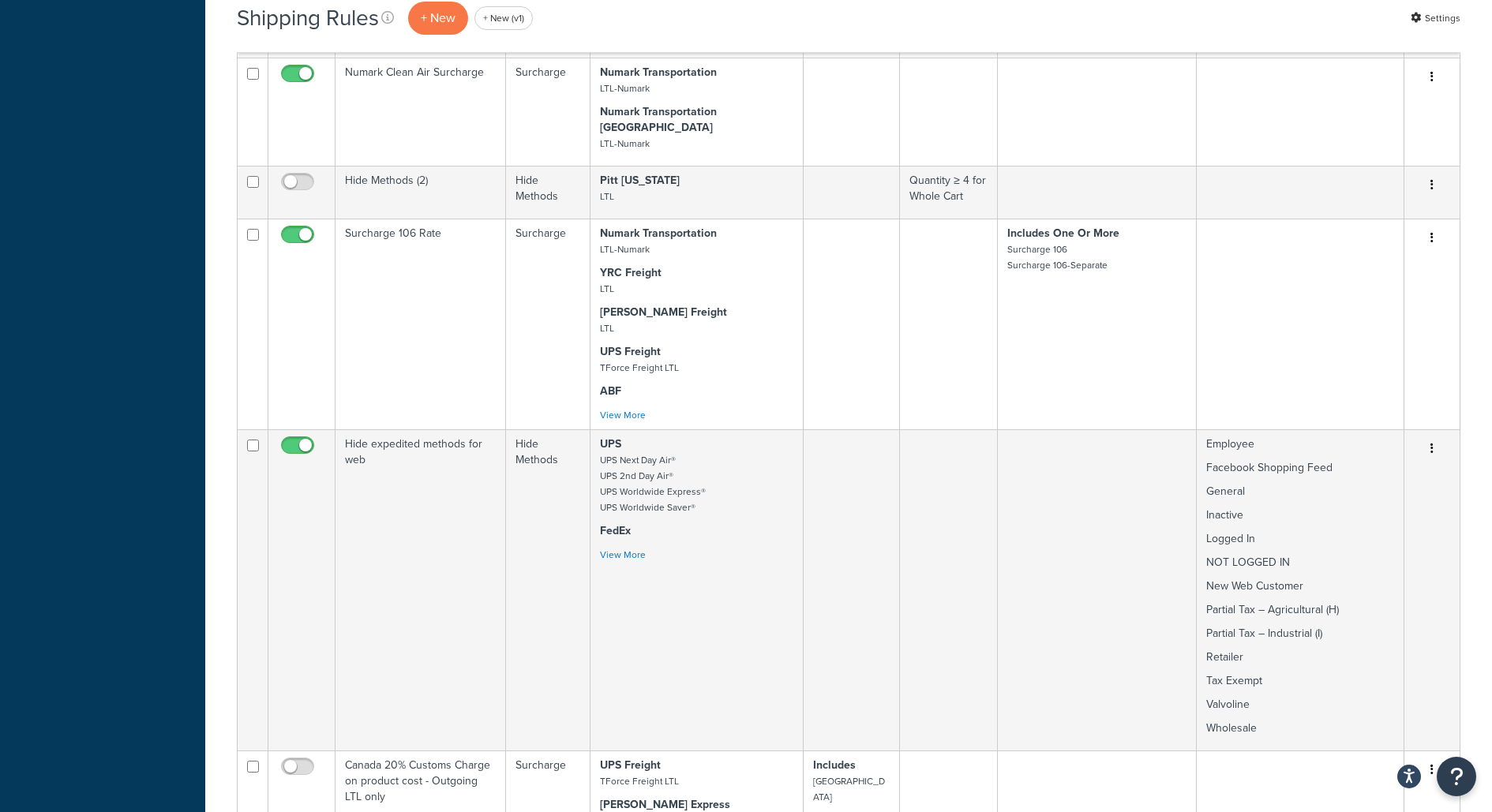
scroll to position [3748, 0]
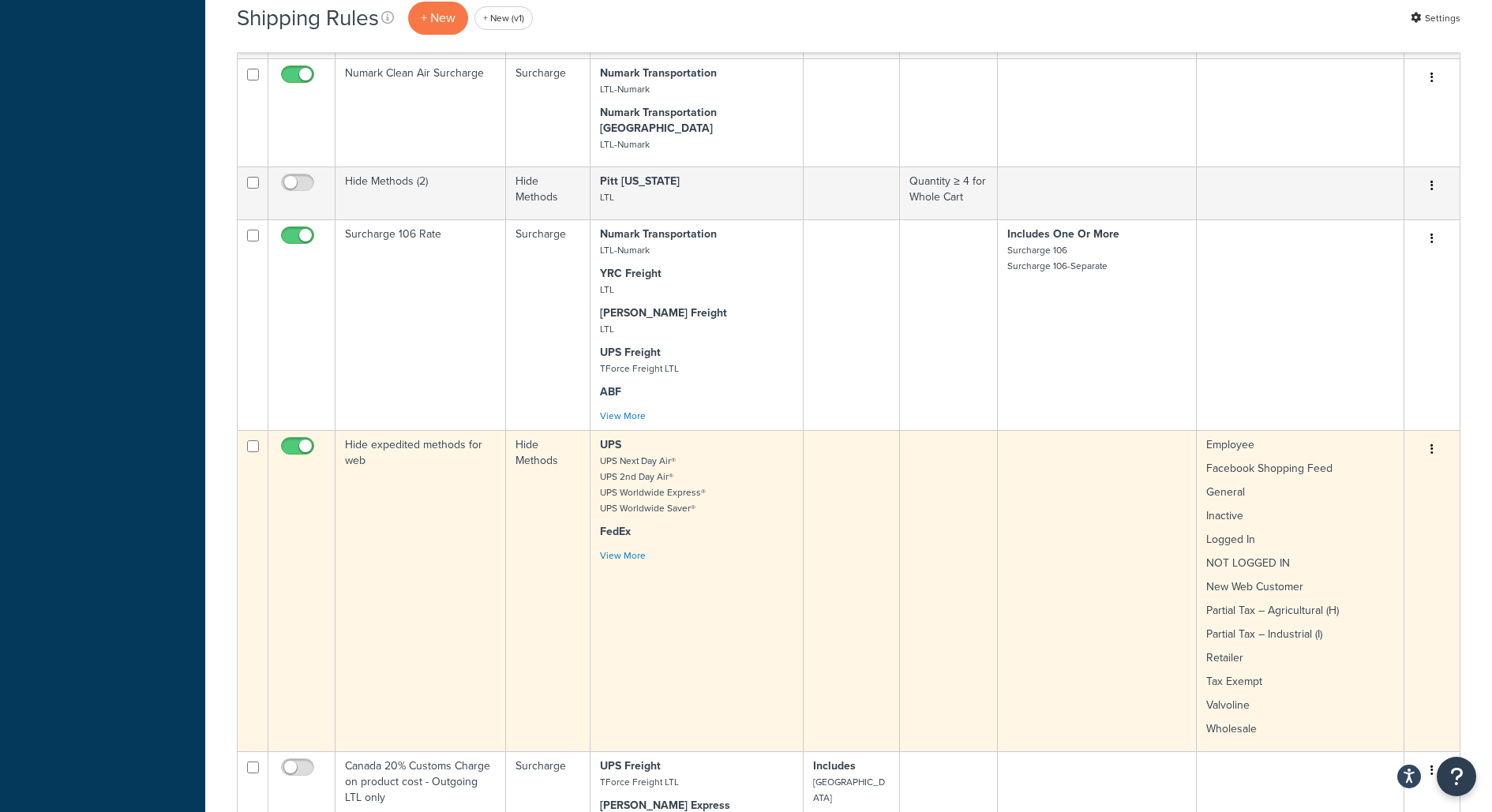
click at [307, 440] on input "checkbox" at bounding box center [300, 450] width 44 height 20
click at [308, 440] on input "checkbox" at bounding box center [300, 450] width 44 height 20
checkbox input "true"
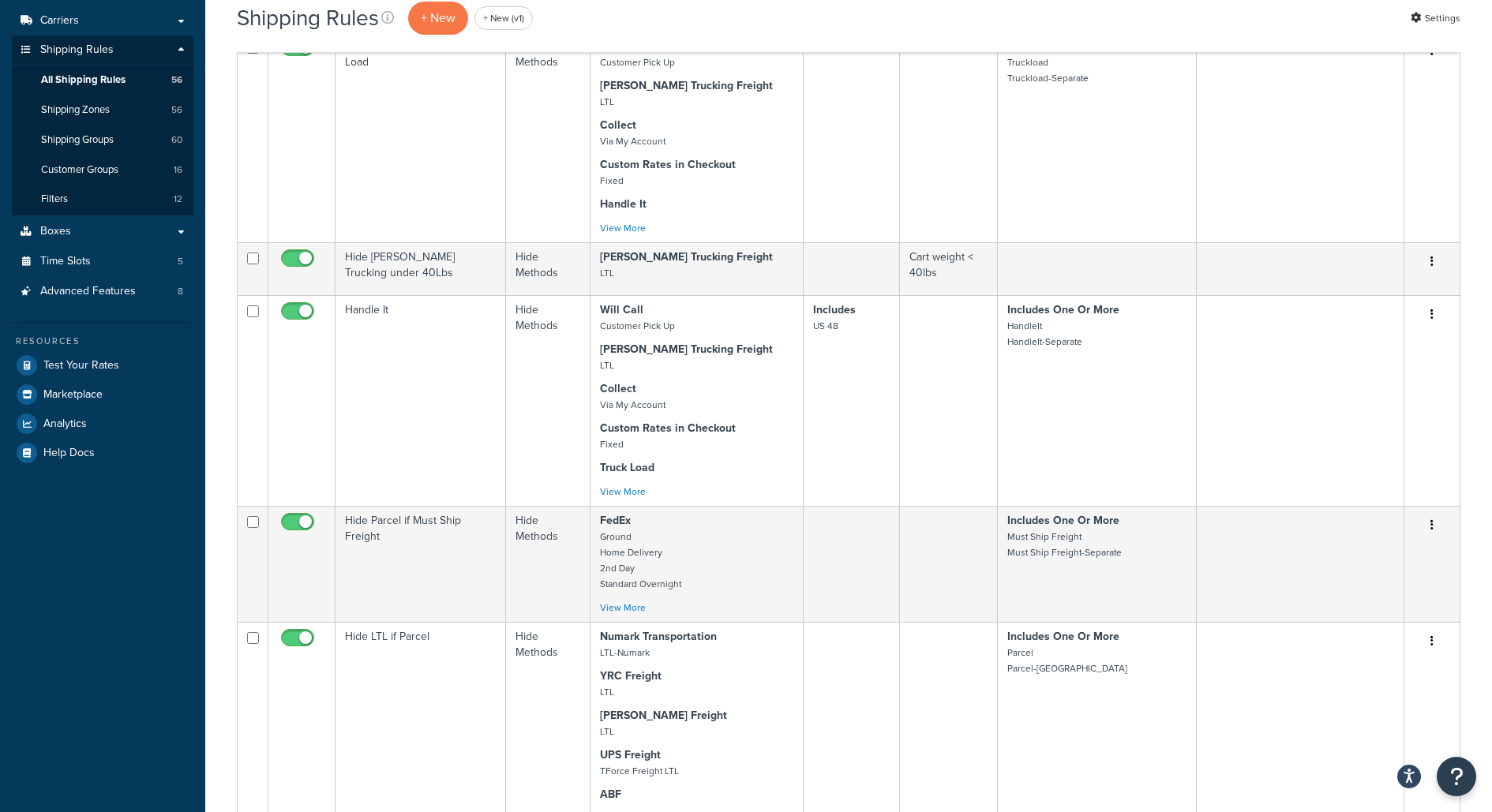
scroll to position [0, 0]
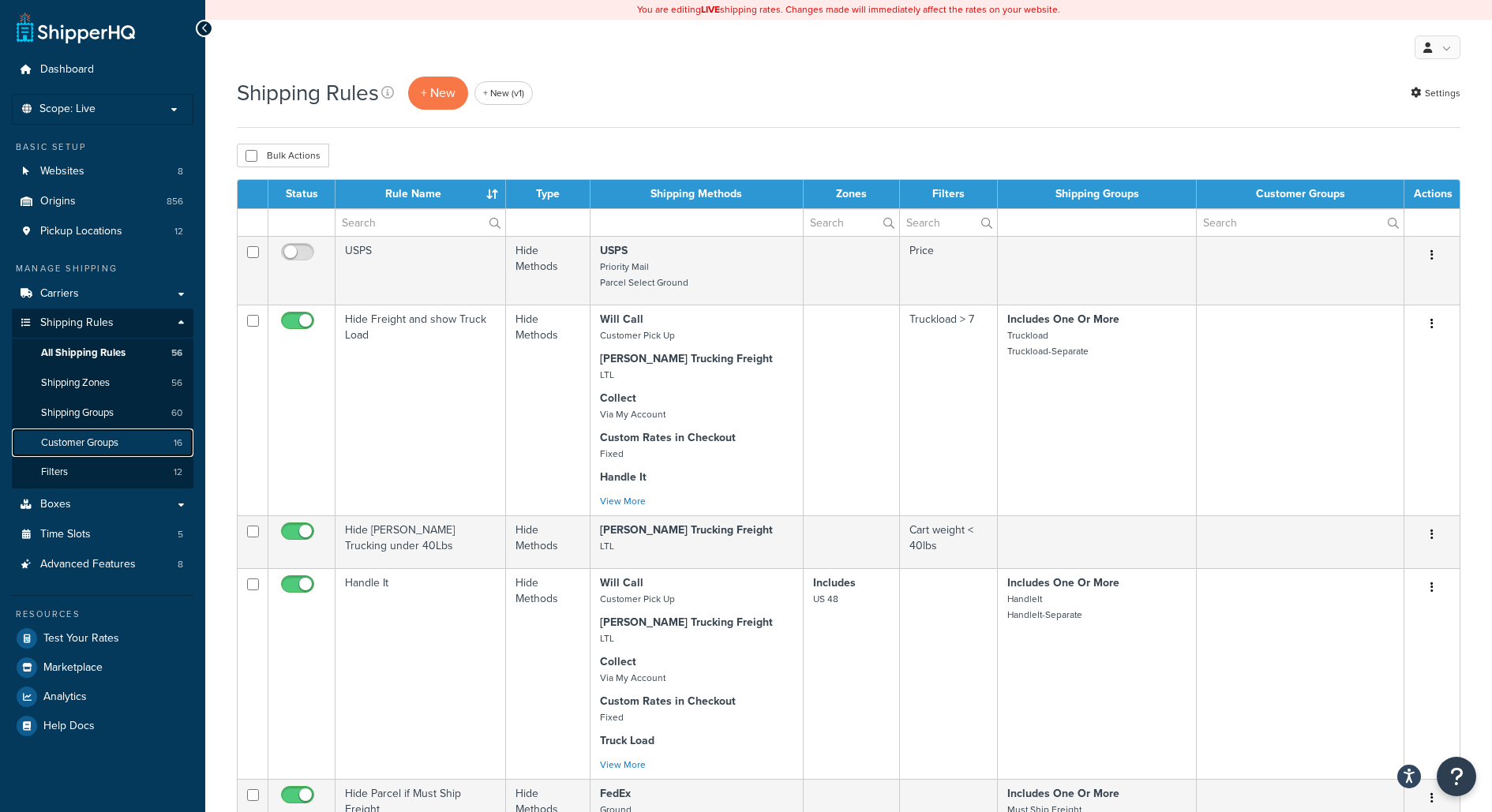
click at [127, 440] on link "Customer Groups 16" at bounding box center [103, 443] width 181 height 29
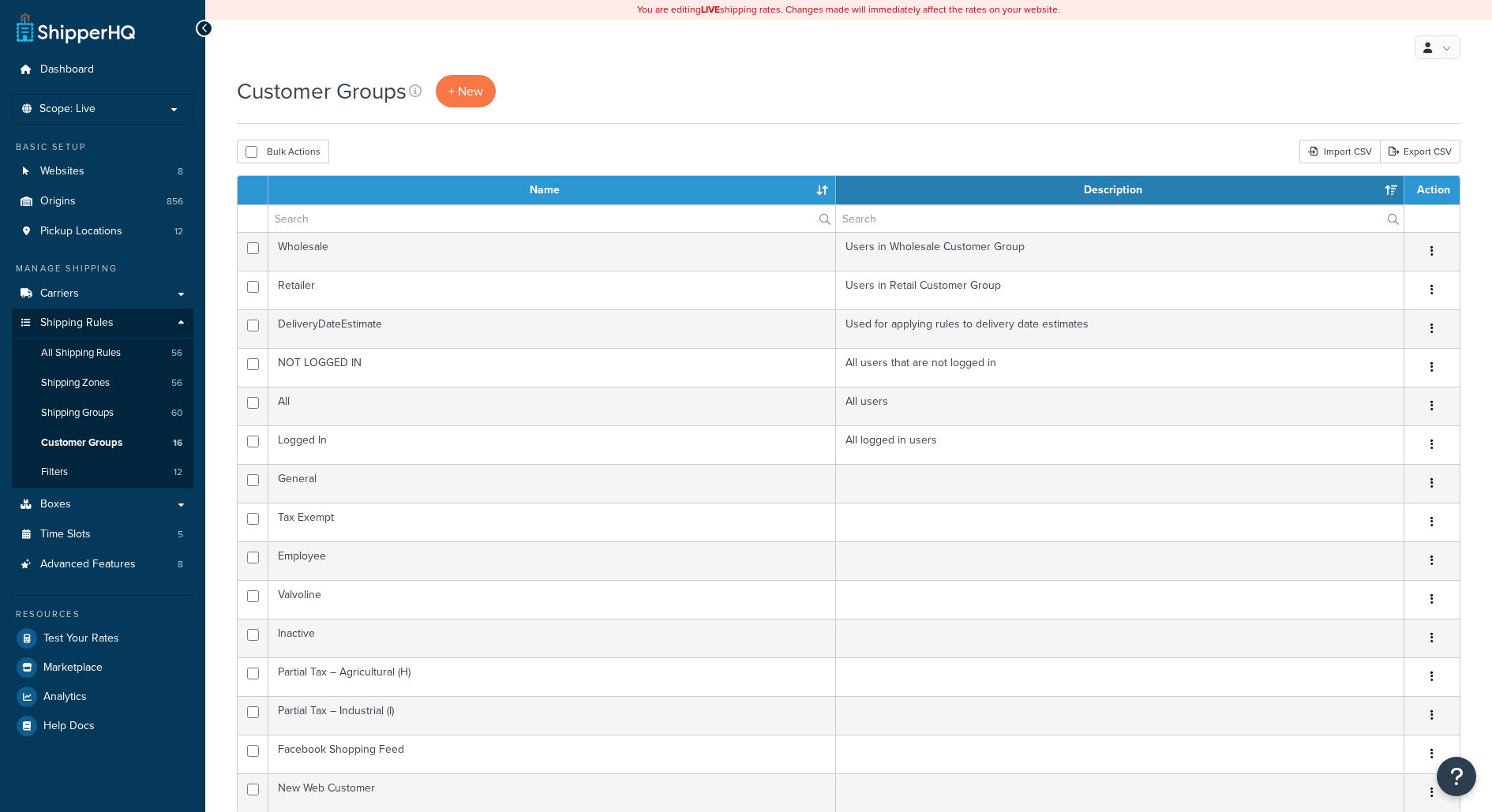
select select "15"
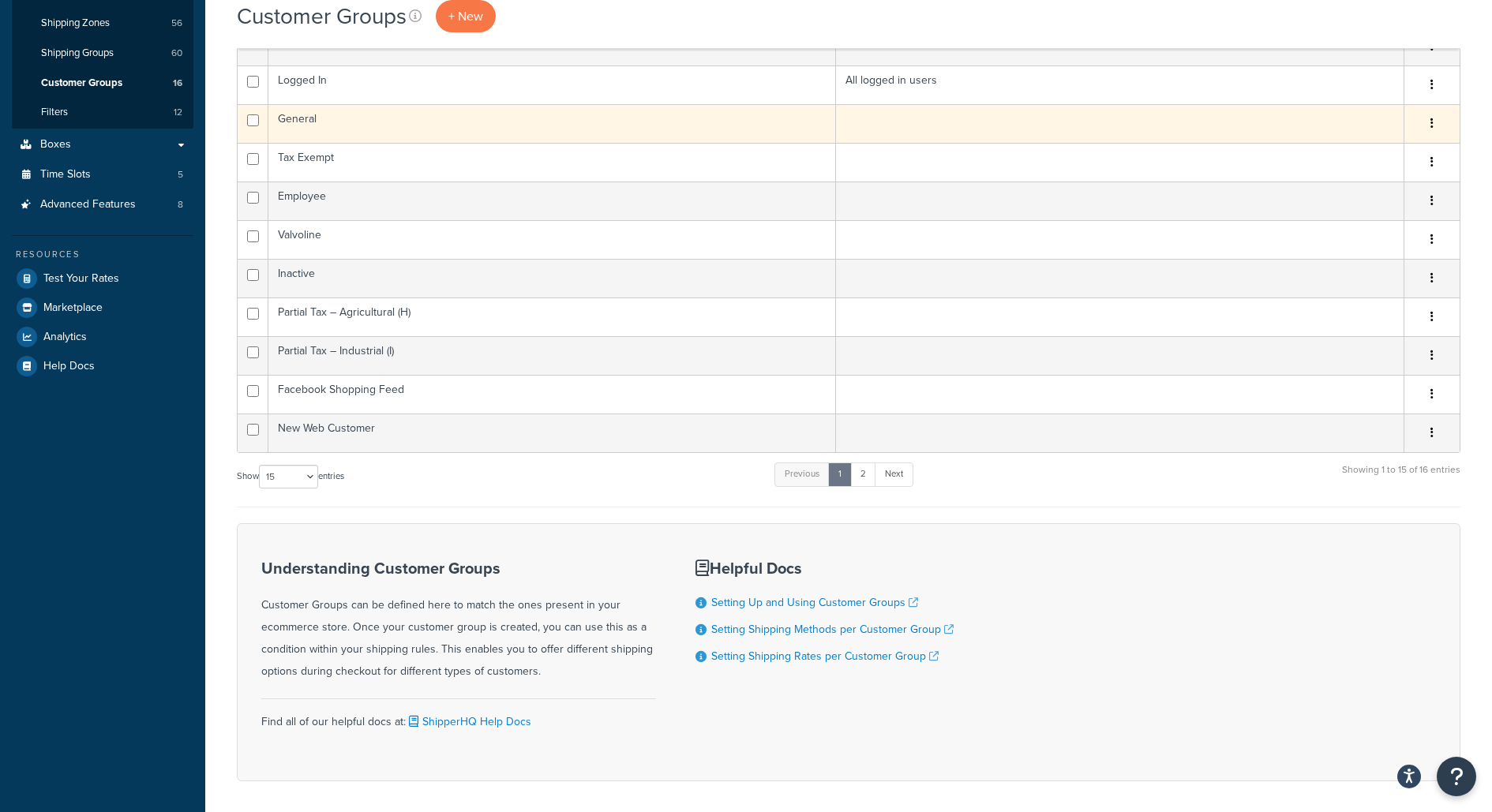
scroll to position [352, 0]
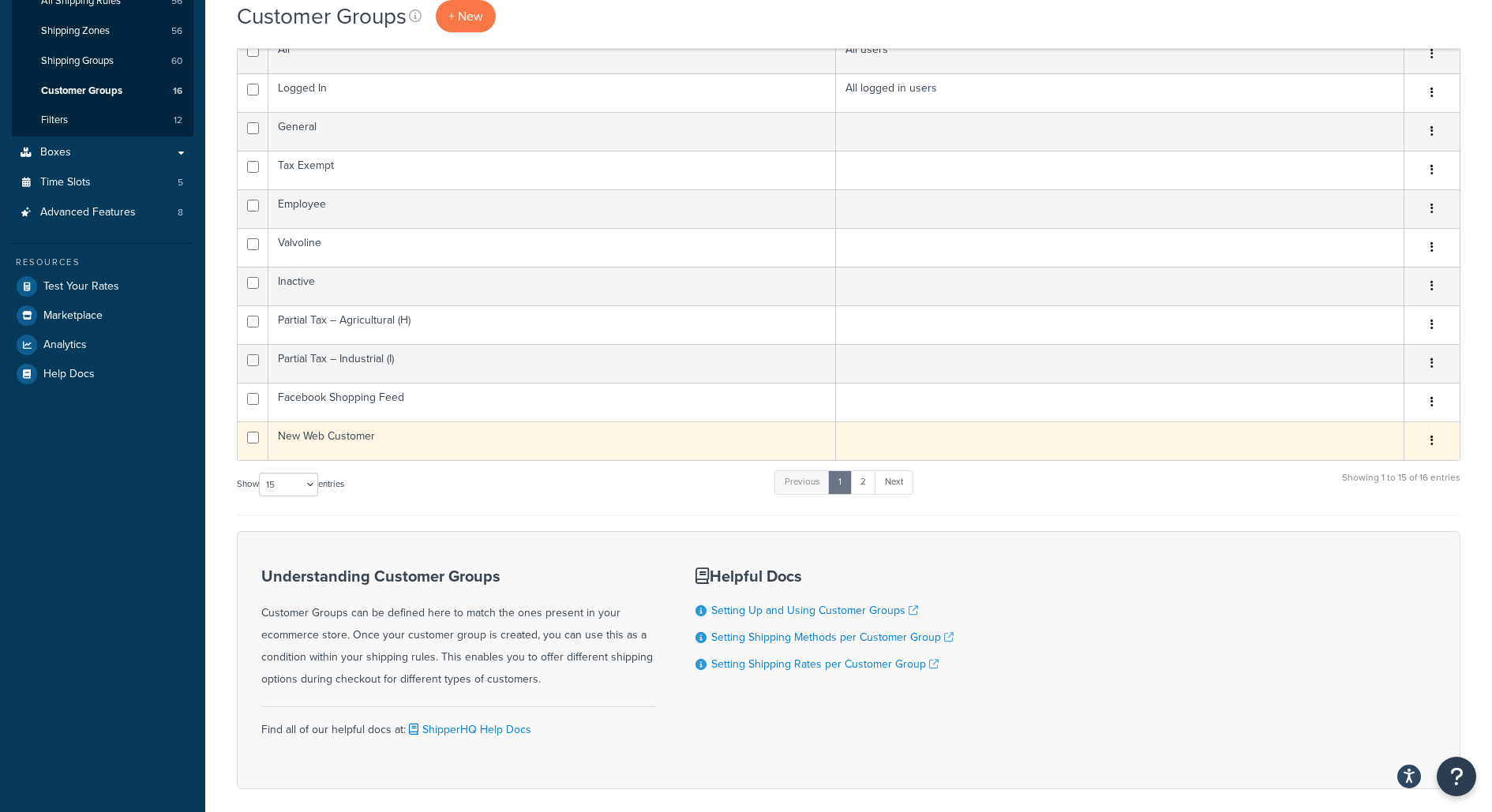
click at [462, 439] on td "New Web Customer" at bounding box center [552, 440] width 567 height 39
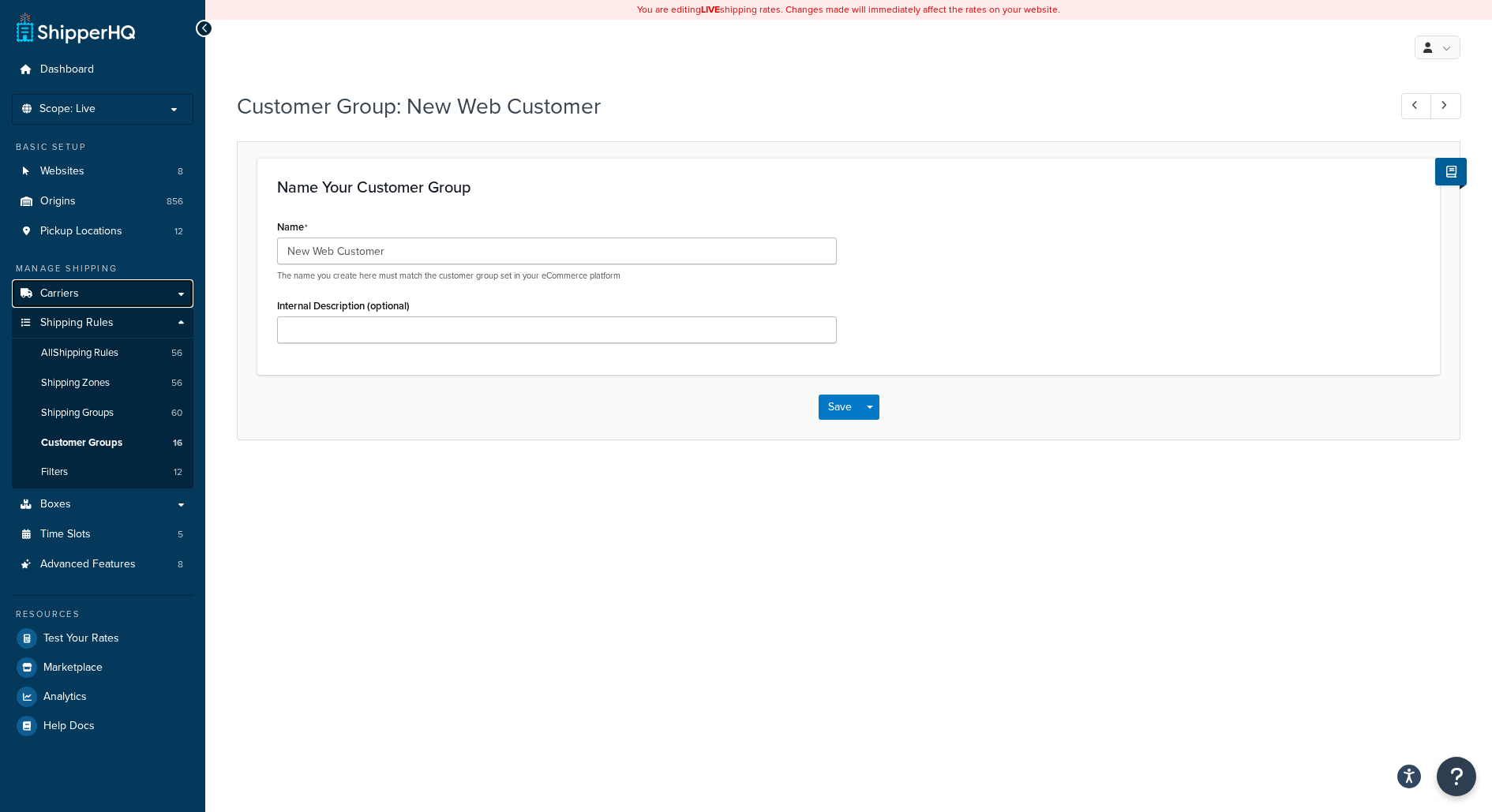
click at [171, 299] on link "Carriers" at bounding box center [103, 294] width 181 height 29
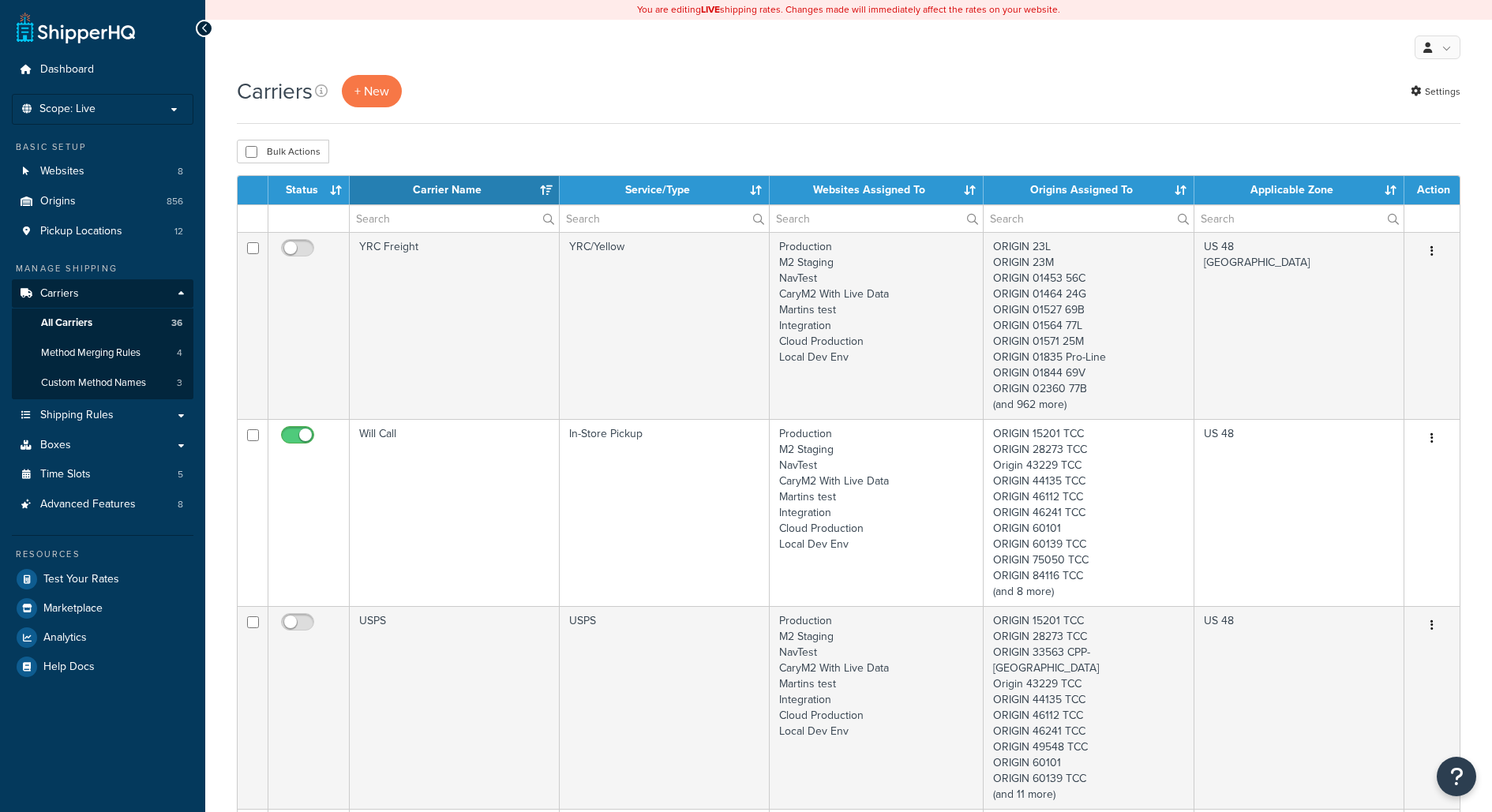
select select "15"
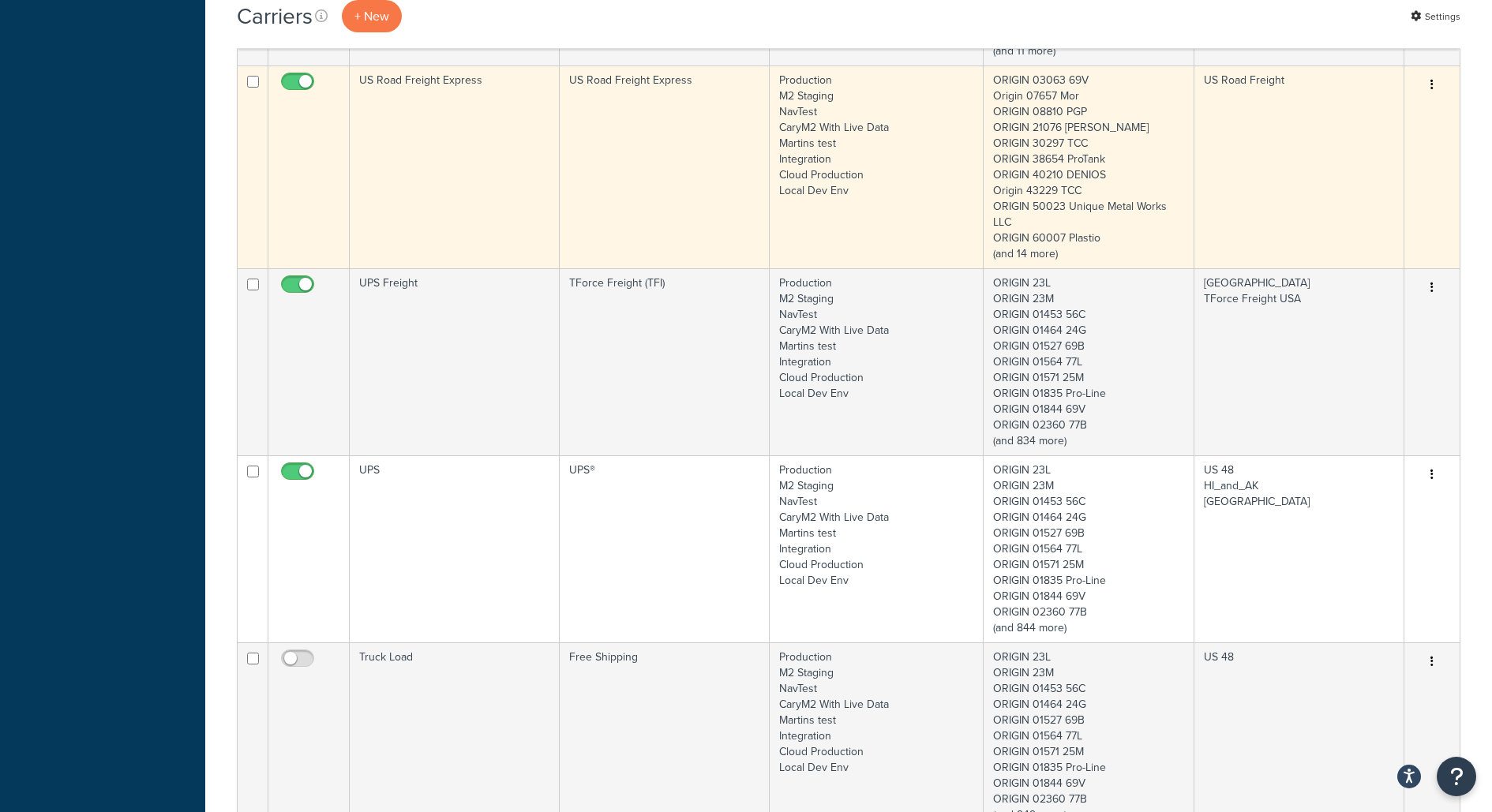
scroll to position [745, 0]
click at [426, 539] on td "UPS" at bounding box center [454, 546] width 210 height 187
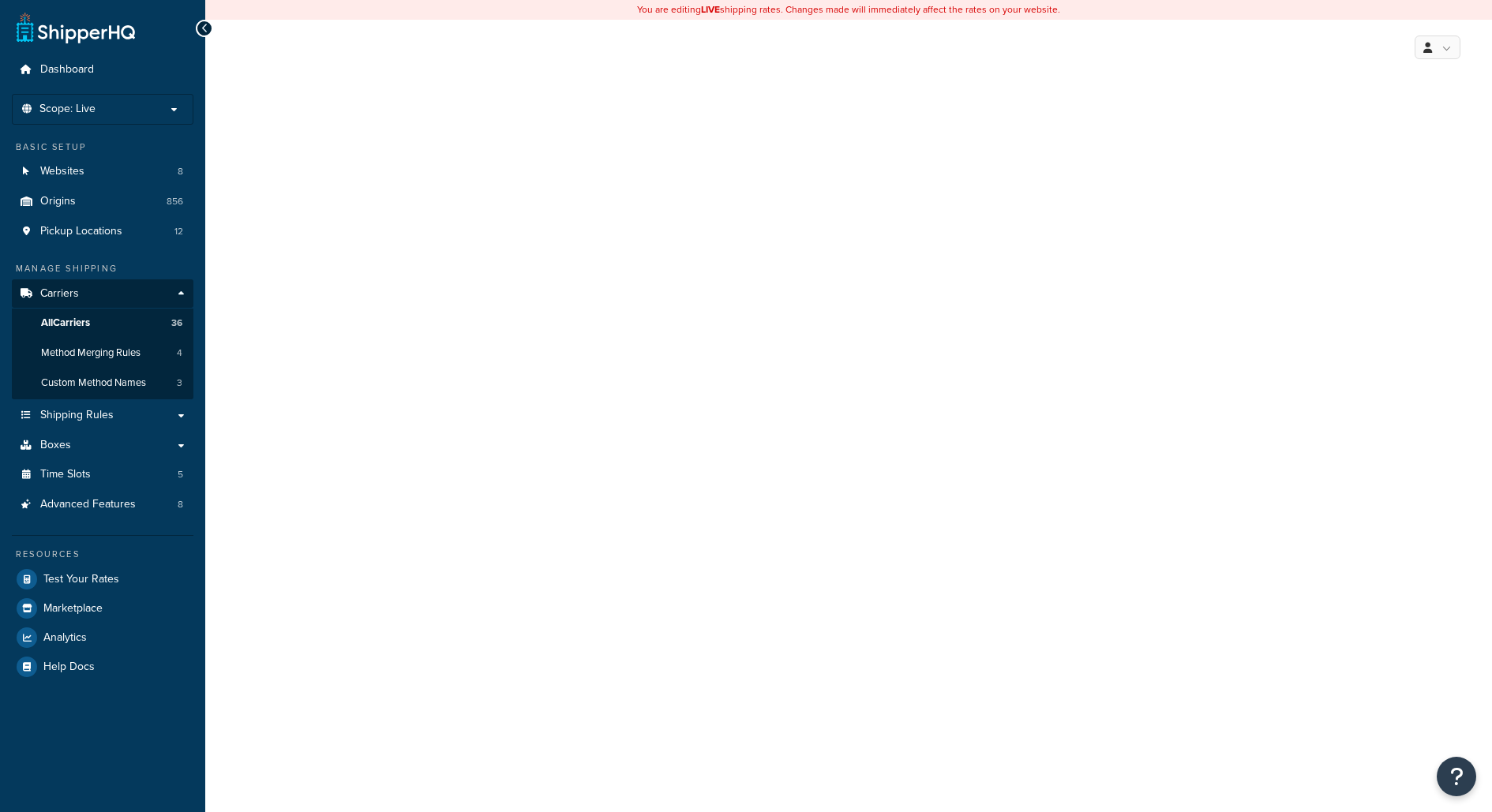
select select "ups"
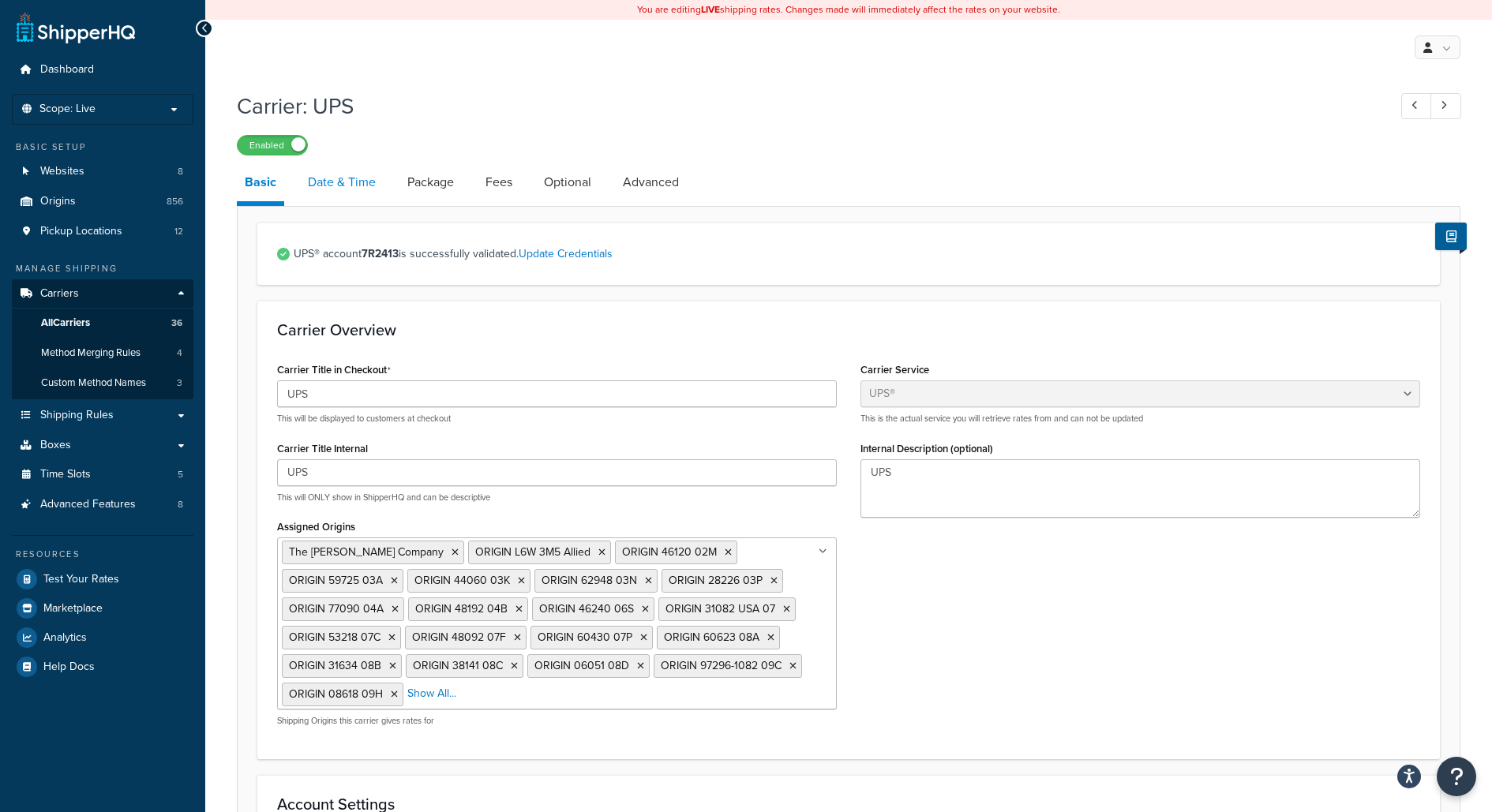
click at [362, 181] on link "Date & Time" at bounding box center [341, 182] width 84 height 38
select select "yMd"
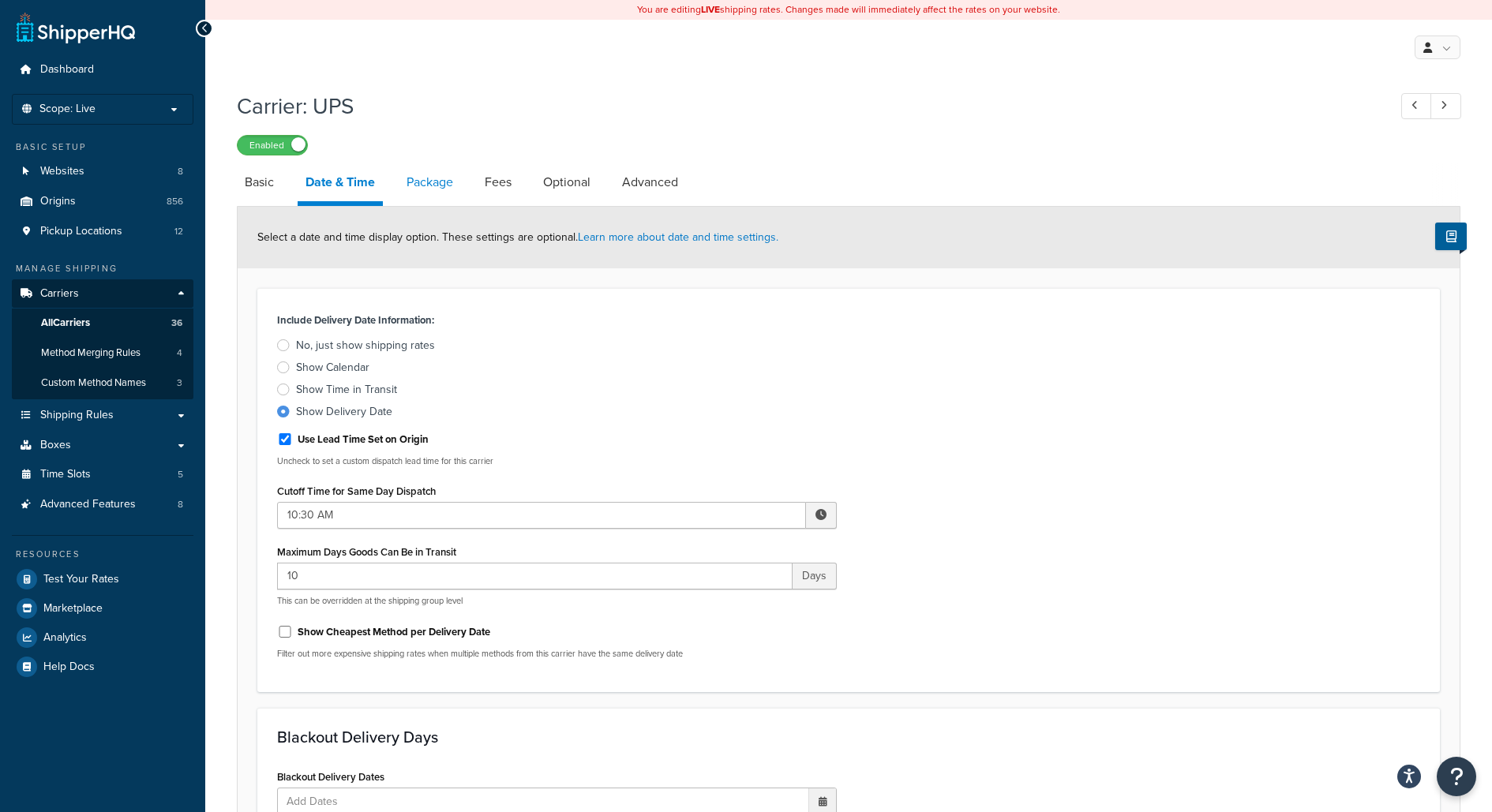
click at [426, 177] on link "Package" at bounding box center [429, 182] width 63 height 38
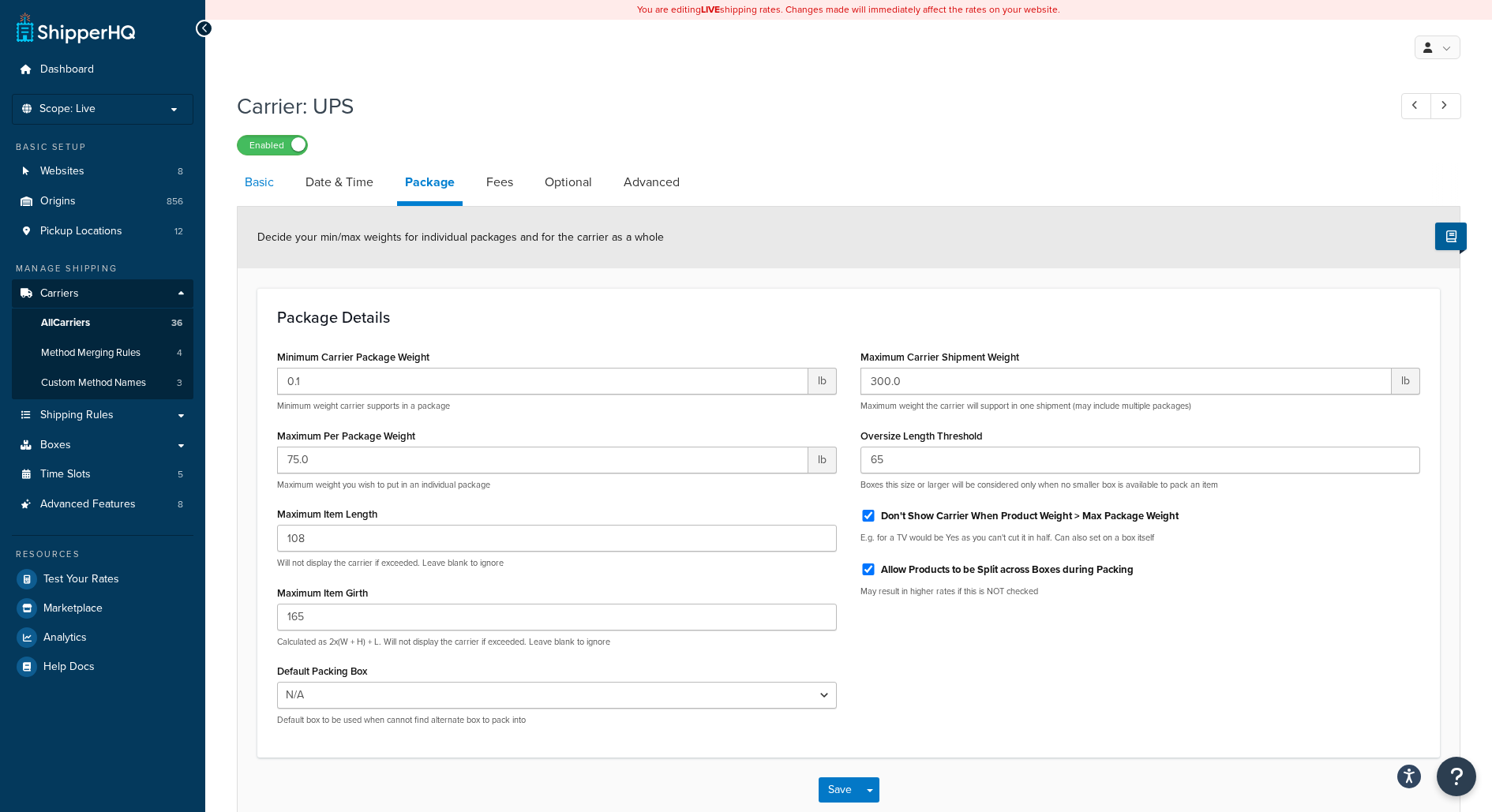
click at [273, 191] on link "Basic" at bounding box center [259, 182] width 45 height 38
select select "ups"
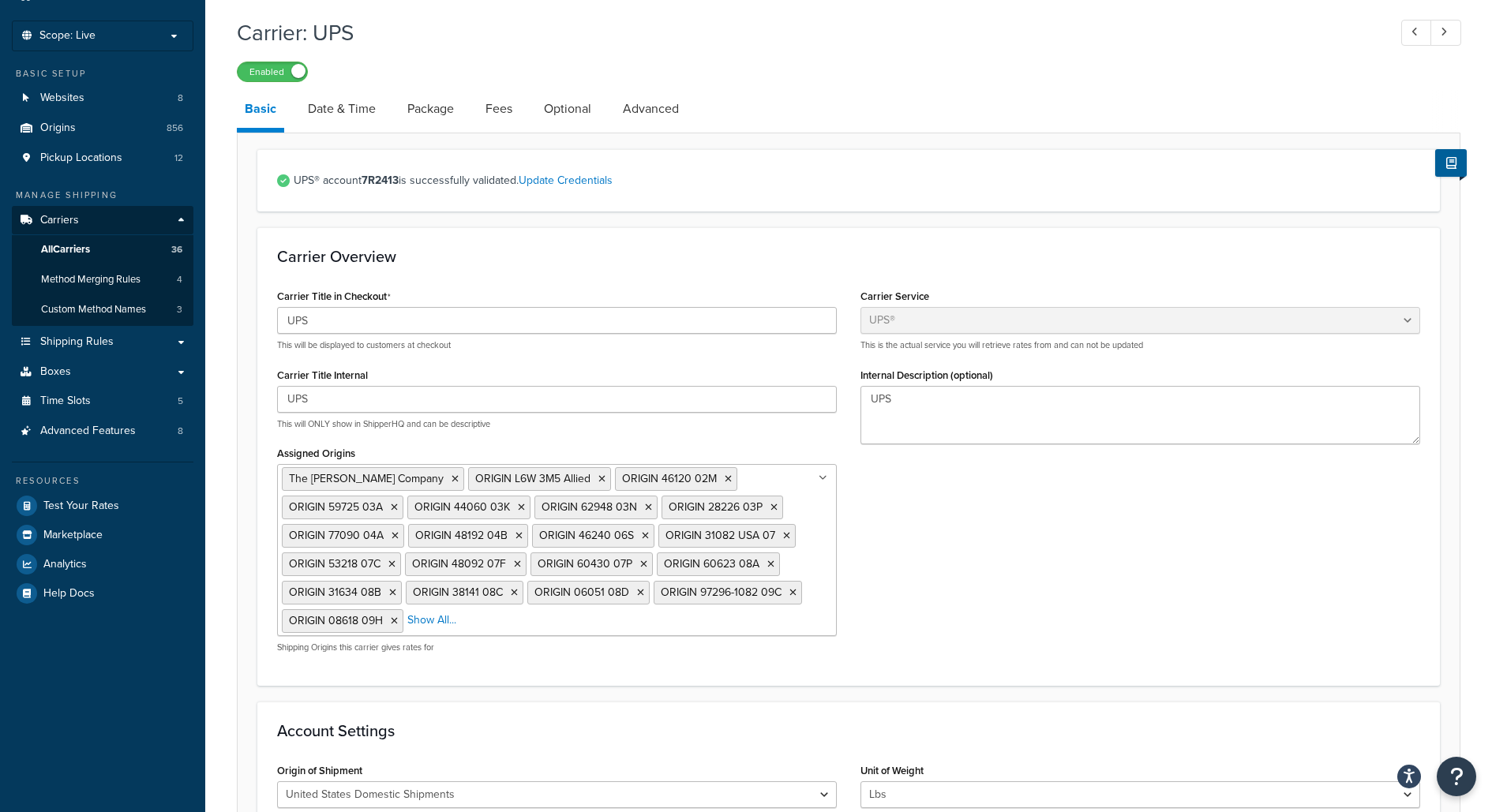
scroll to position [48, 0]
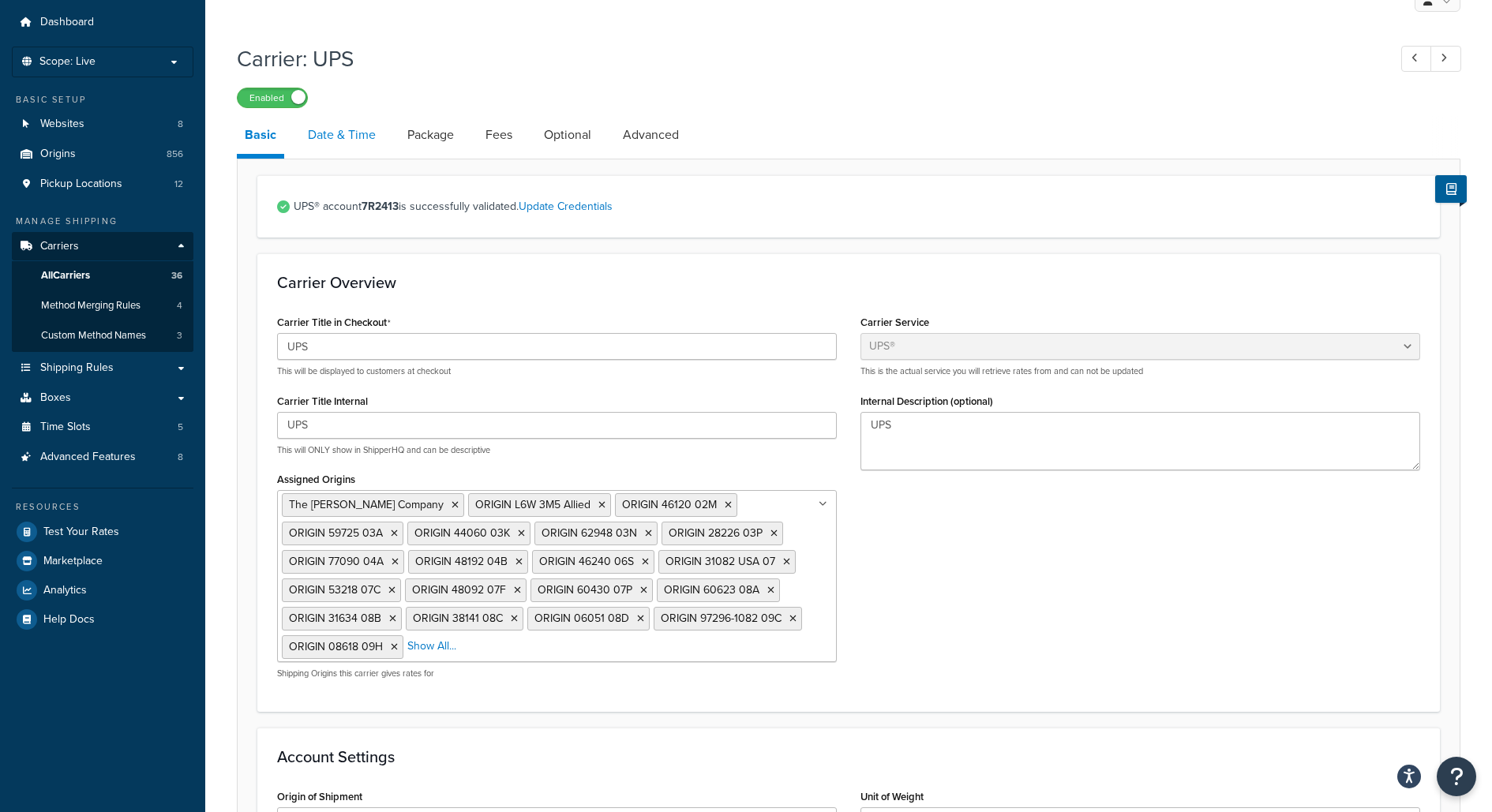
click at [348, 150] on link "Date & Time" at bounding box center [341, 135] width 84 height 38
select select "yMd"
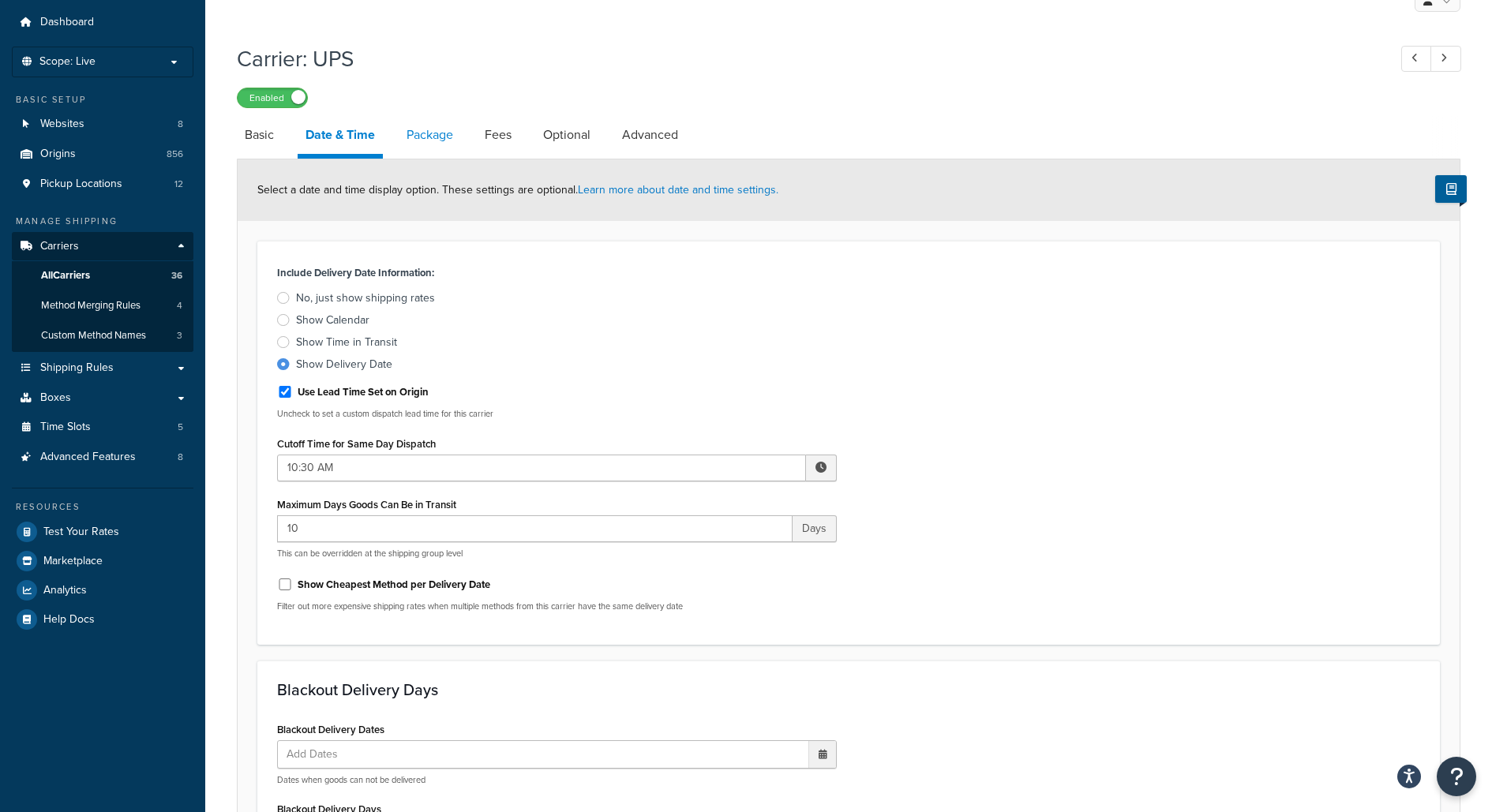
click at [430, 140] on link "Package" at bounding box center [429, 135] width 63 height 38
click at [505, 135] on link "Fees" at bounding box center [498, 135] width 43 height 38
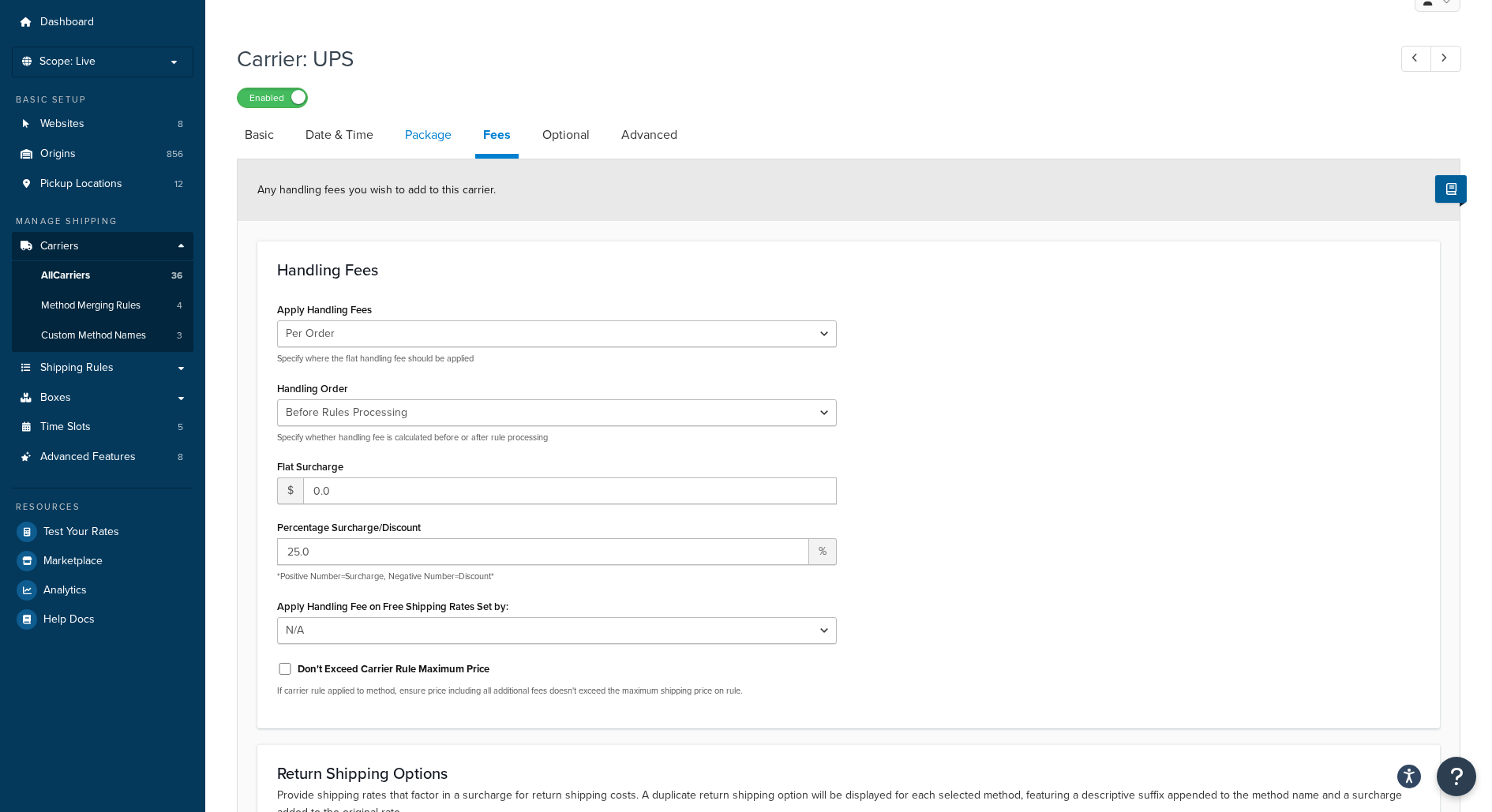
click at [429, 139] on link "Package" at bounding box center [428, 135] width 63 height 38
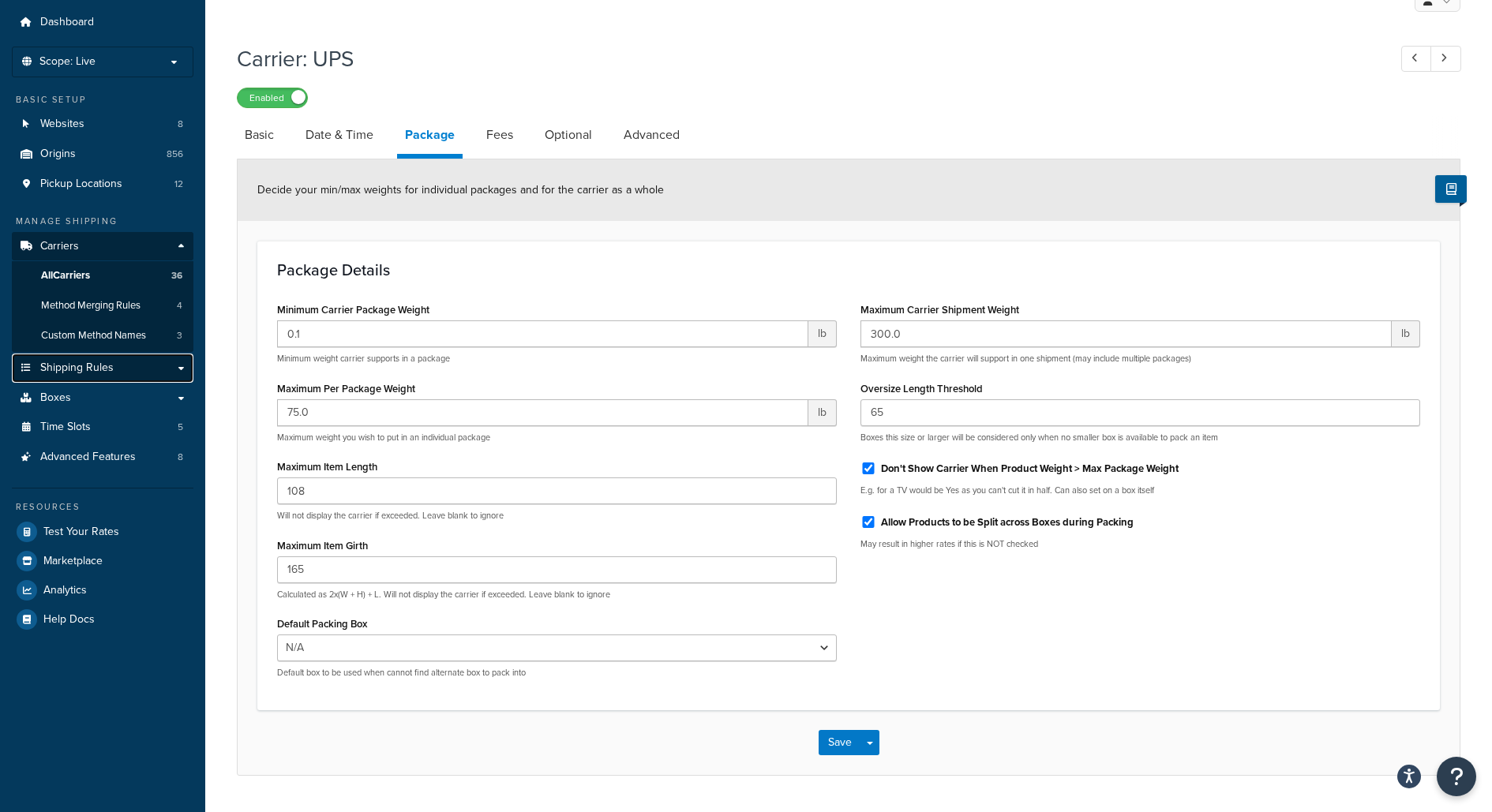
click at [152, 370] on link "Shipping Rules" at bounding box center [103, 367] width 181 height 29
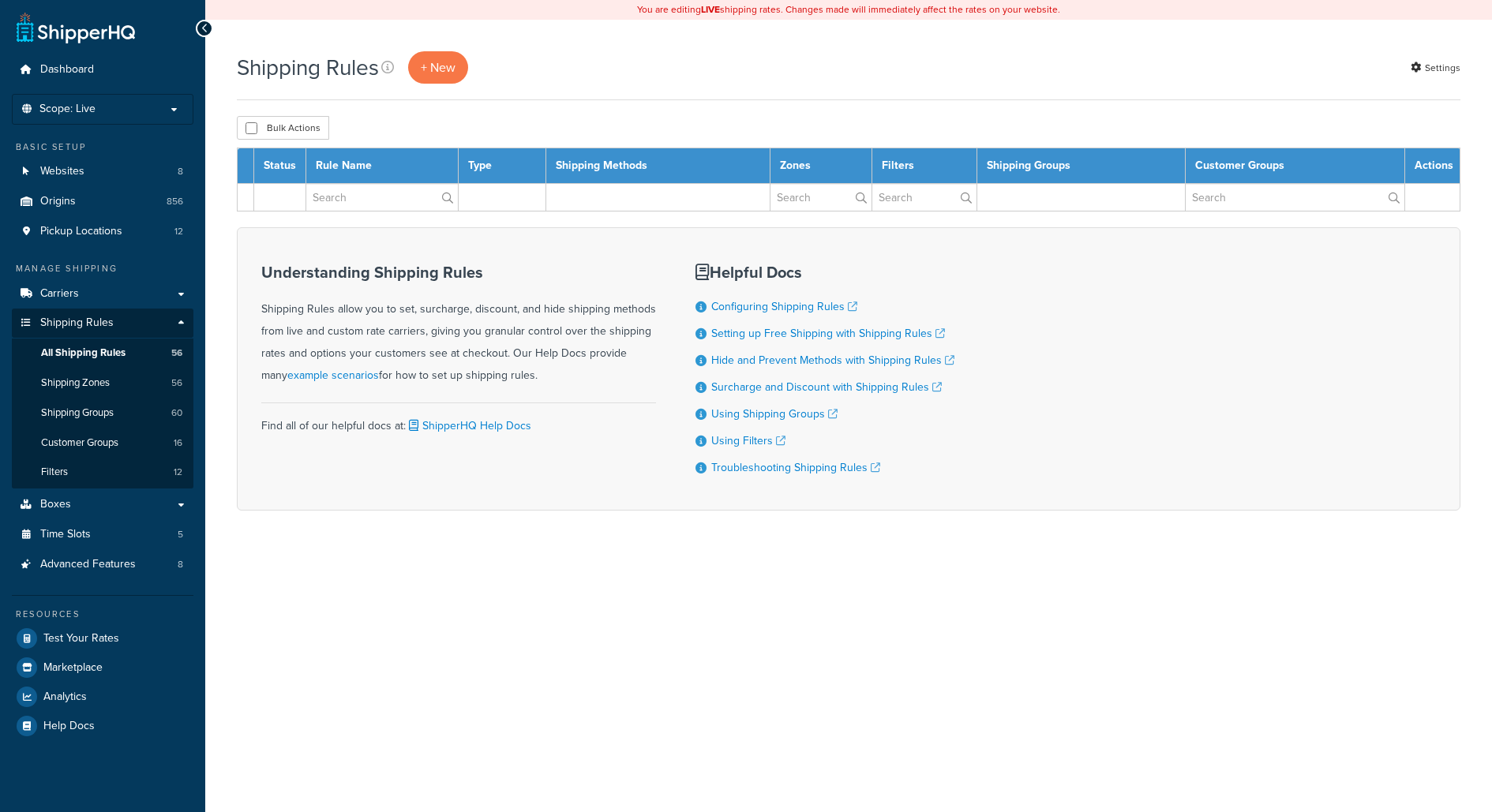
select select "1000"
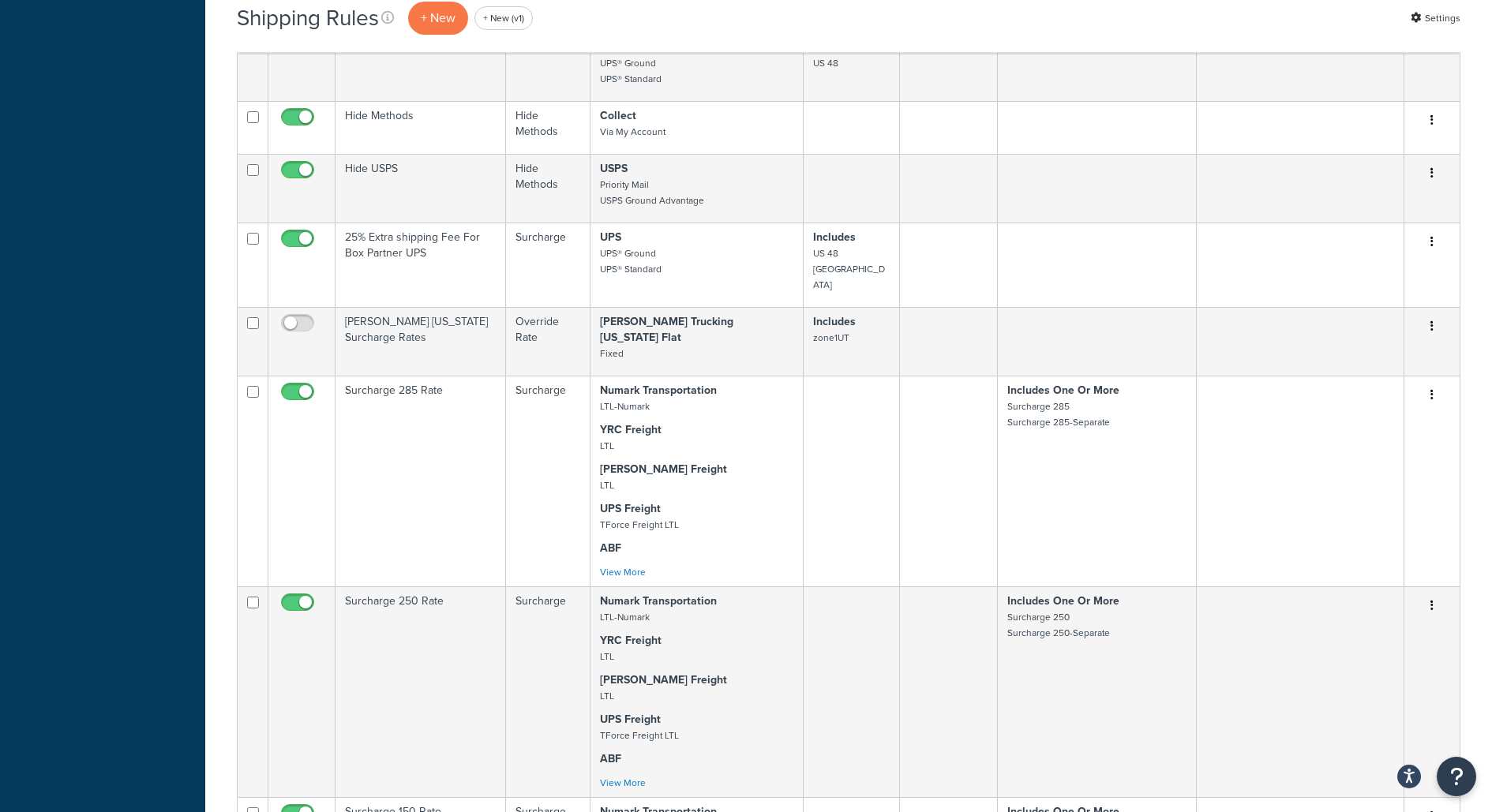
scroll to position [2294, 0]
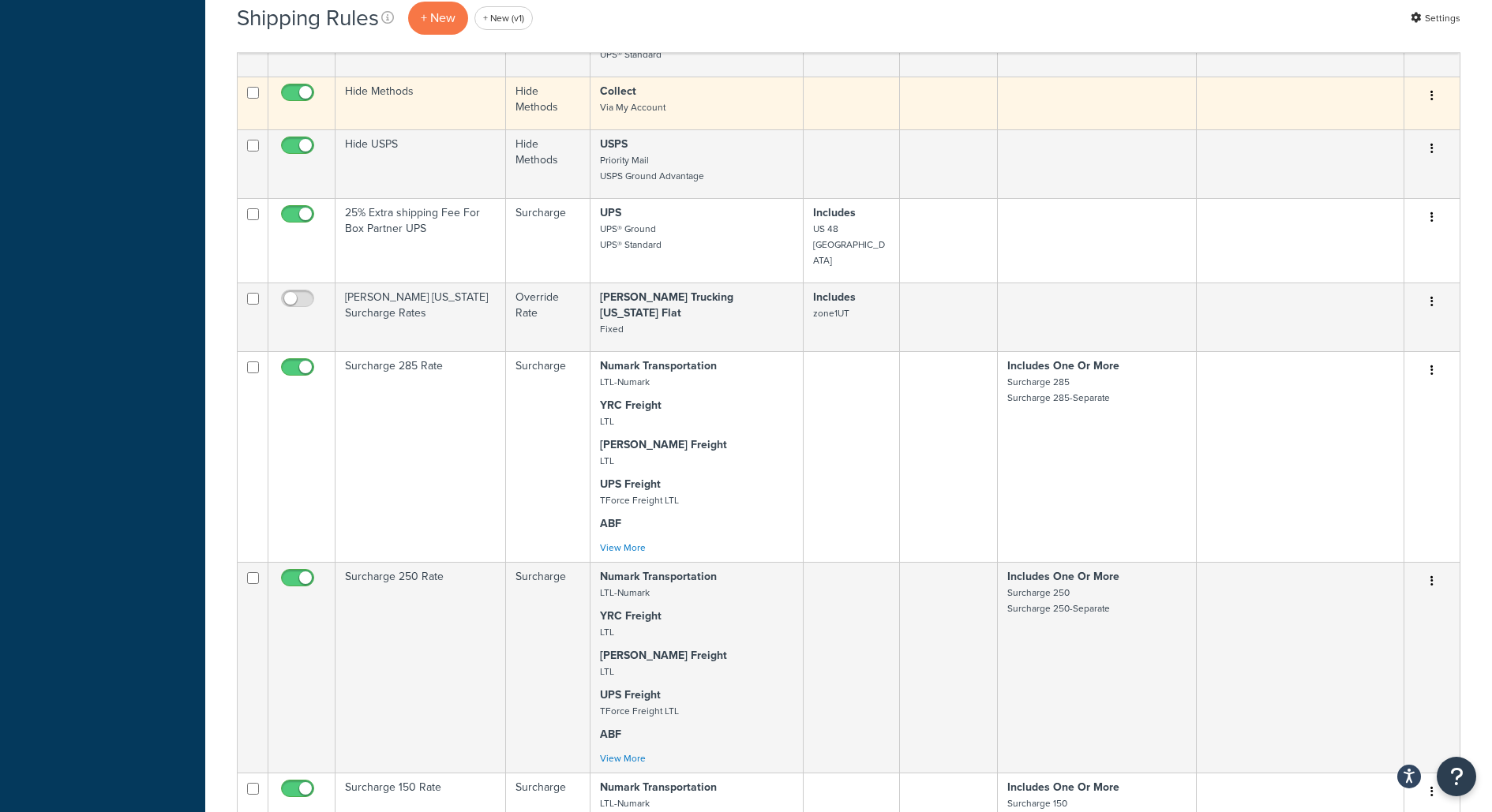
click at [310, 104] on input "checkbox" at bounding box center [300, 97] width 44 height 20
checkbox input "false"
click at [750, 112] on p "Collect Via My Account" at bounding box center [697, 100] width 193 height 32
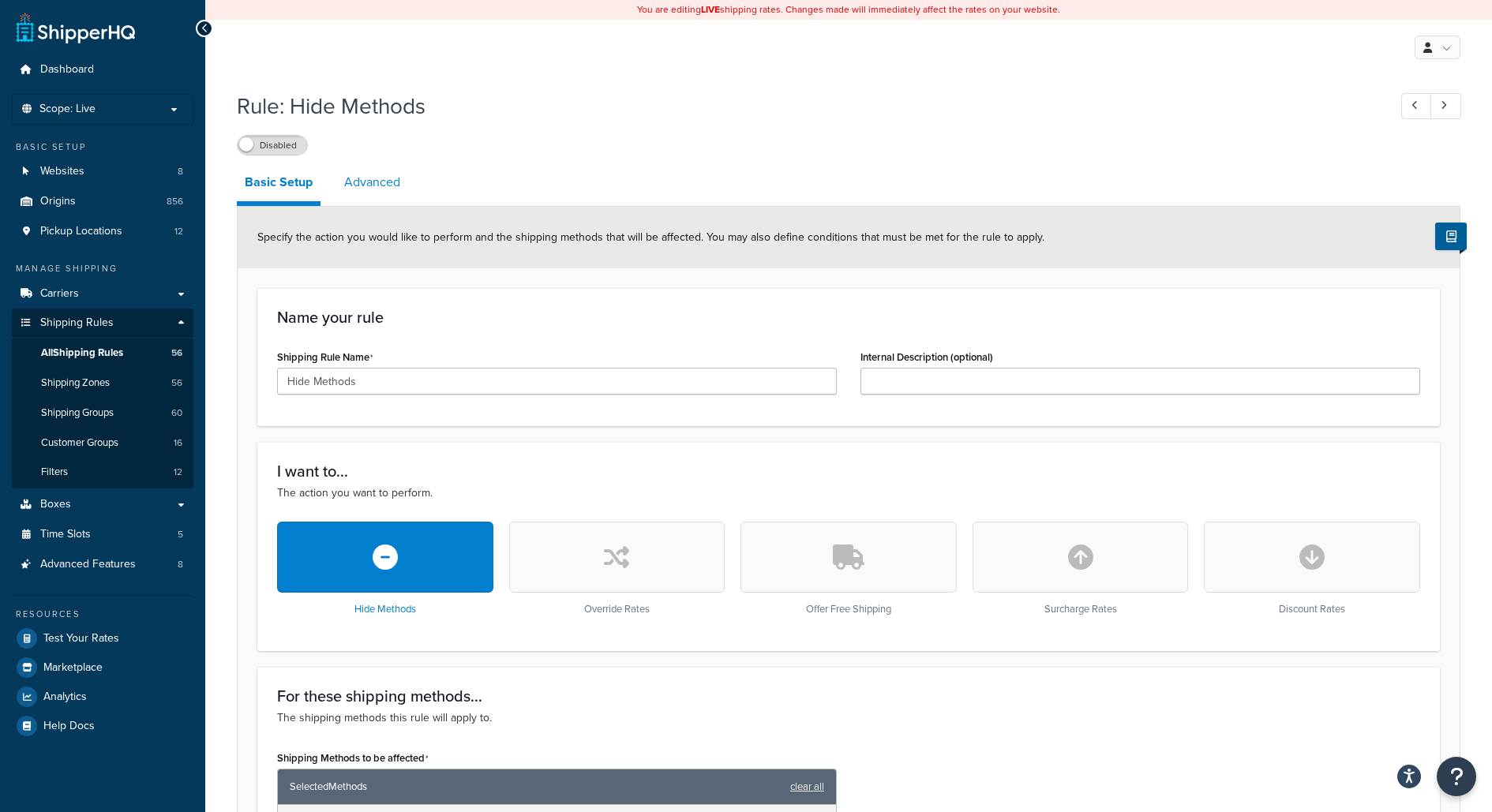
click at [362, 168] on link "Advanced" at bounding box center [372, 182] width 72 height 38
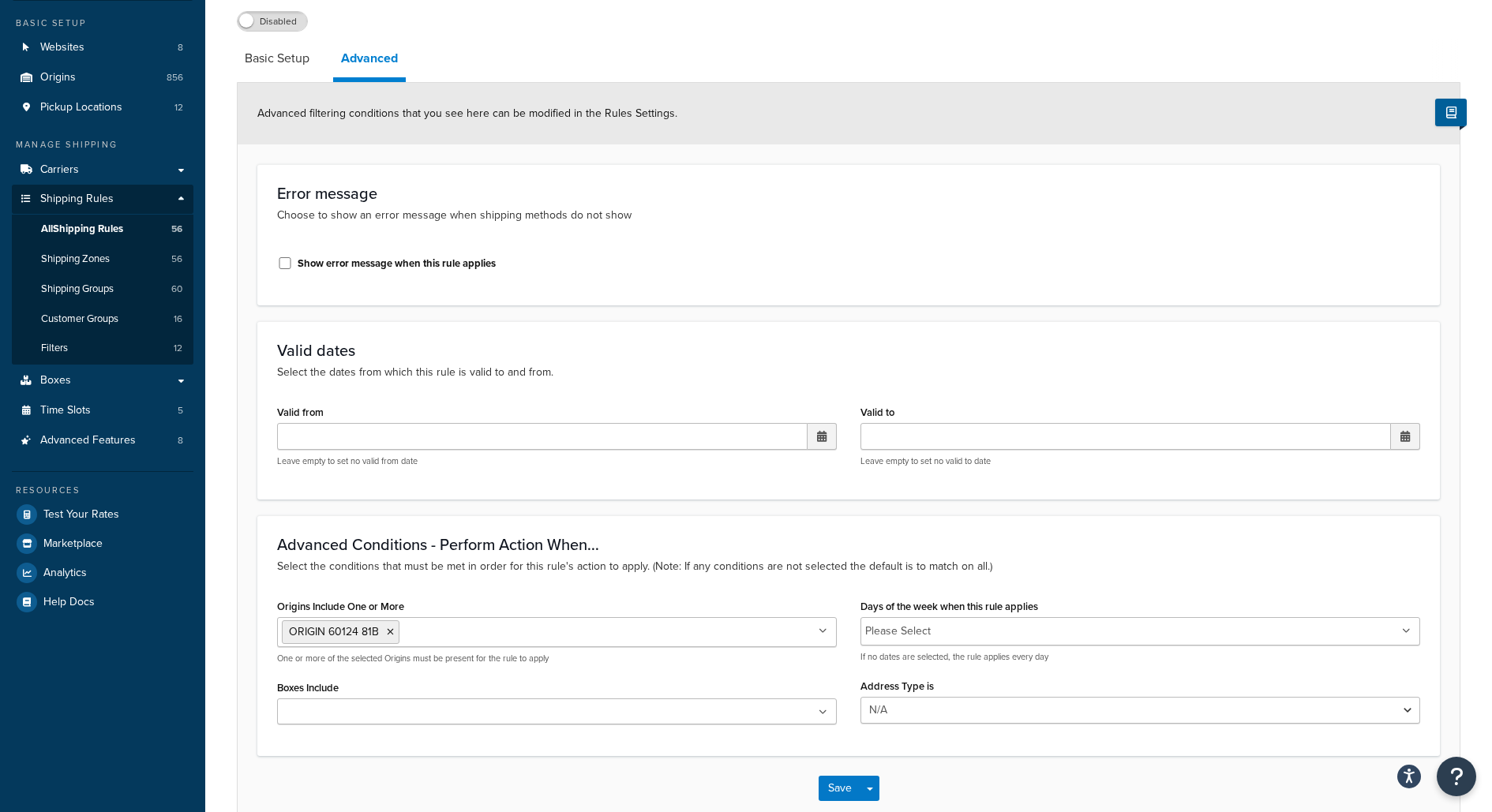
scroll to position [124, 0]
click at [288, 25] on label "Disabled" at bounding box center [273, 20] width 70 height 19
click at [295, 70] on link "Basic Setup" at bounding box center [277, 58] width 81 height 38
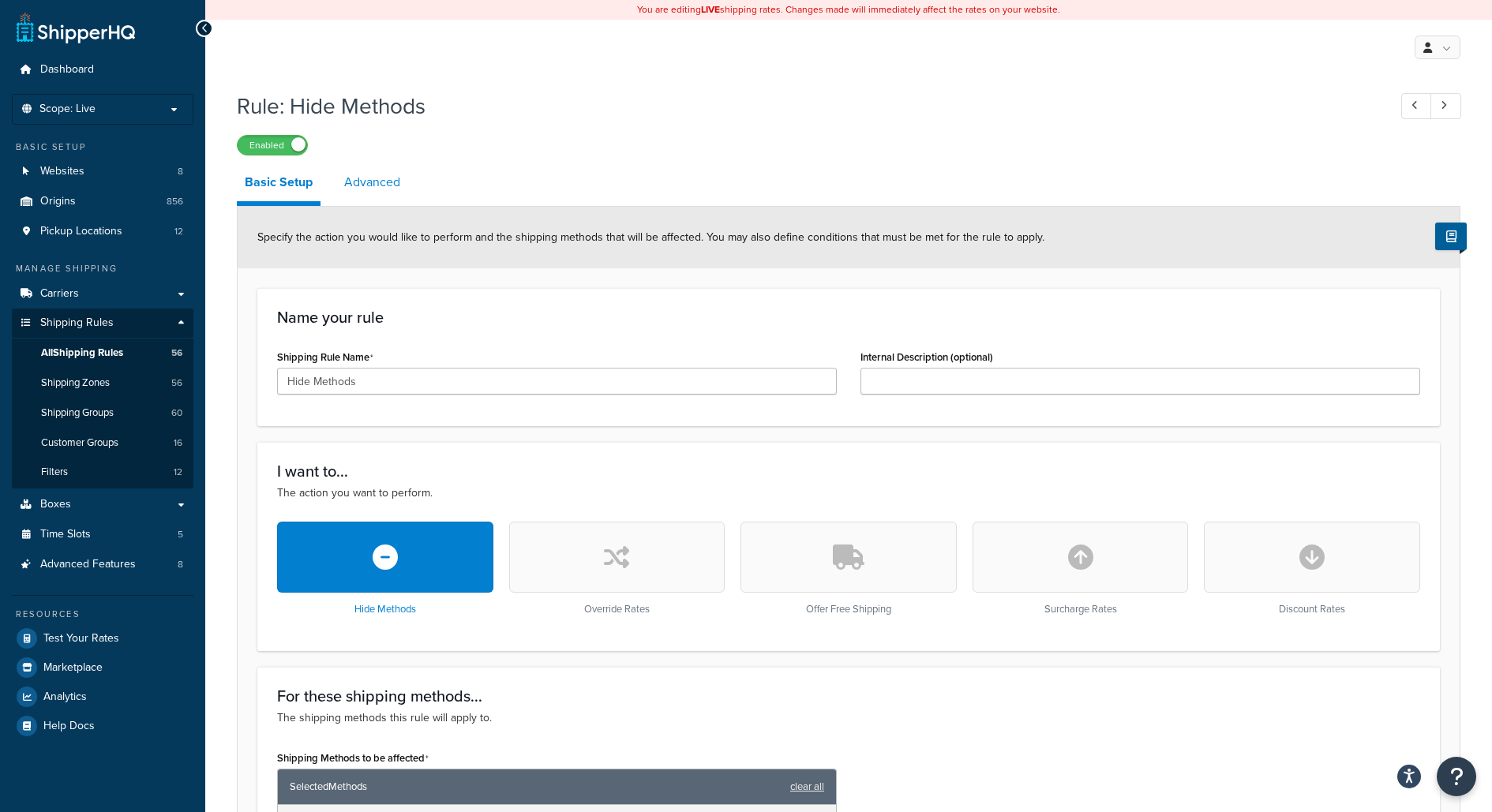
click at [348, 172] on link "Advanced" at bounding box center [372, 182] width 72 height 38
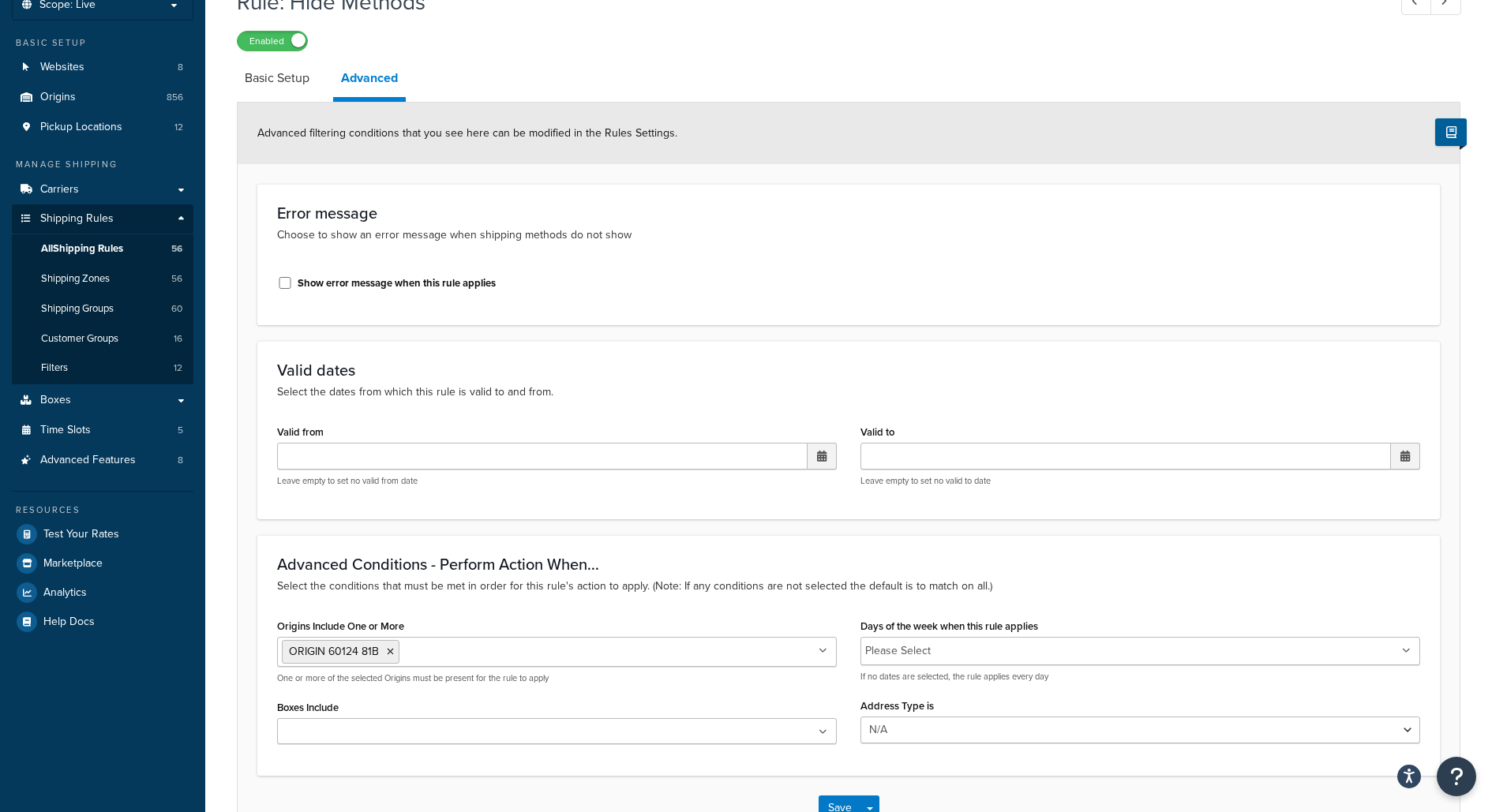
scroll to position [111, 0]
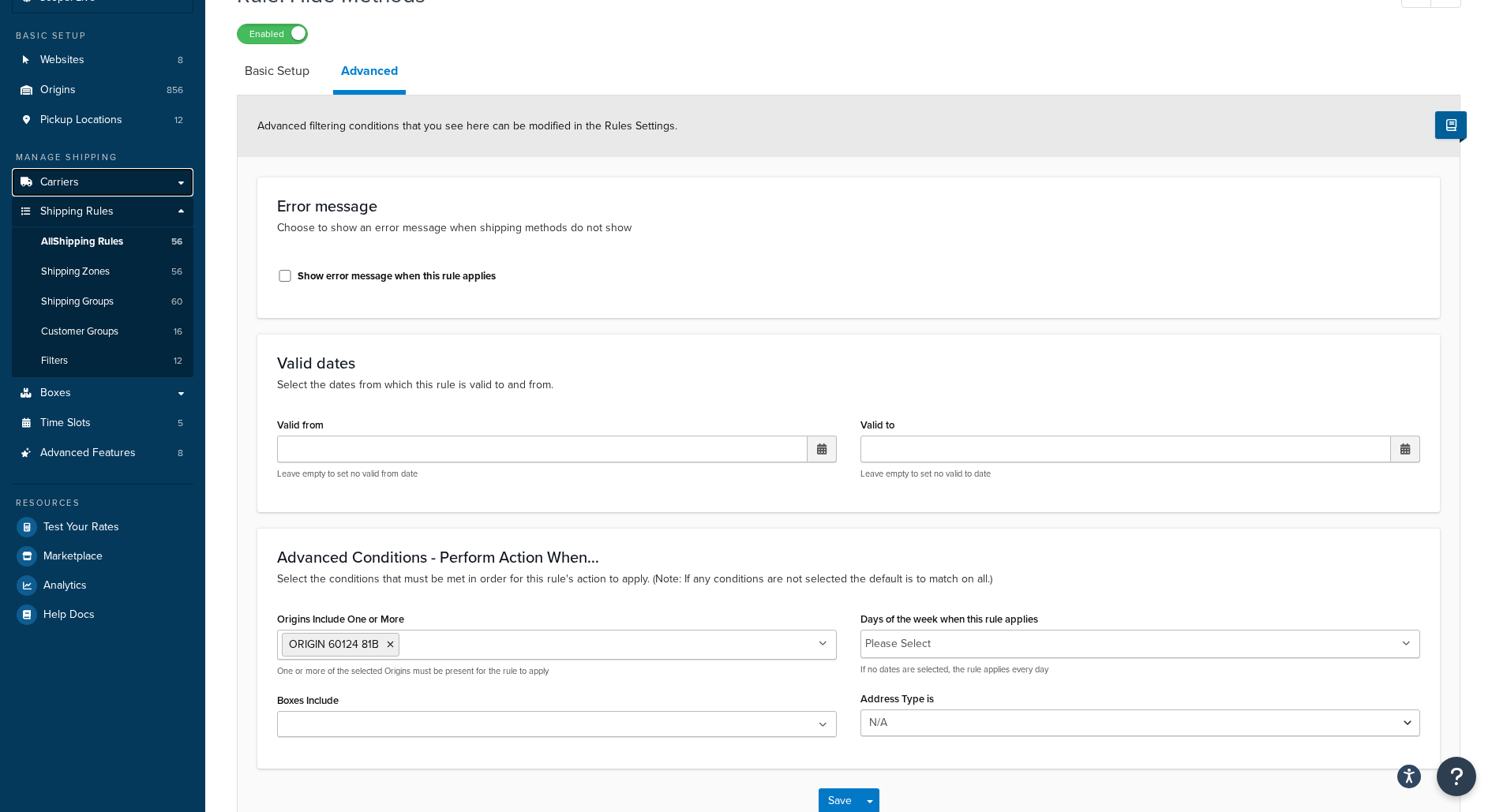
click at [177, 181] on link "Carriers" at bounding box center [103, 182] width 181 height 29
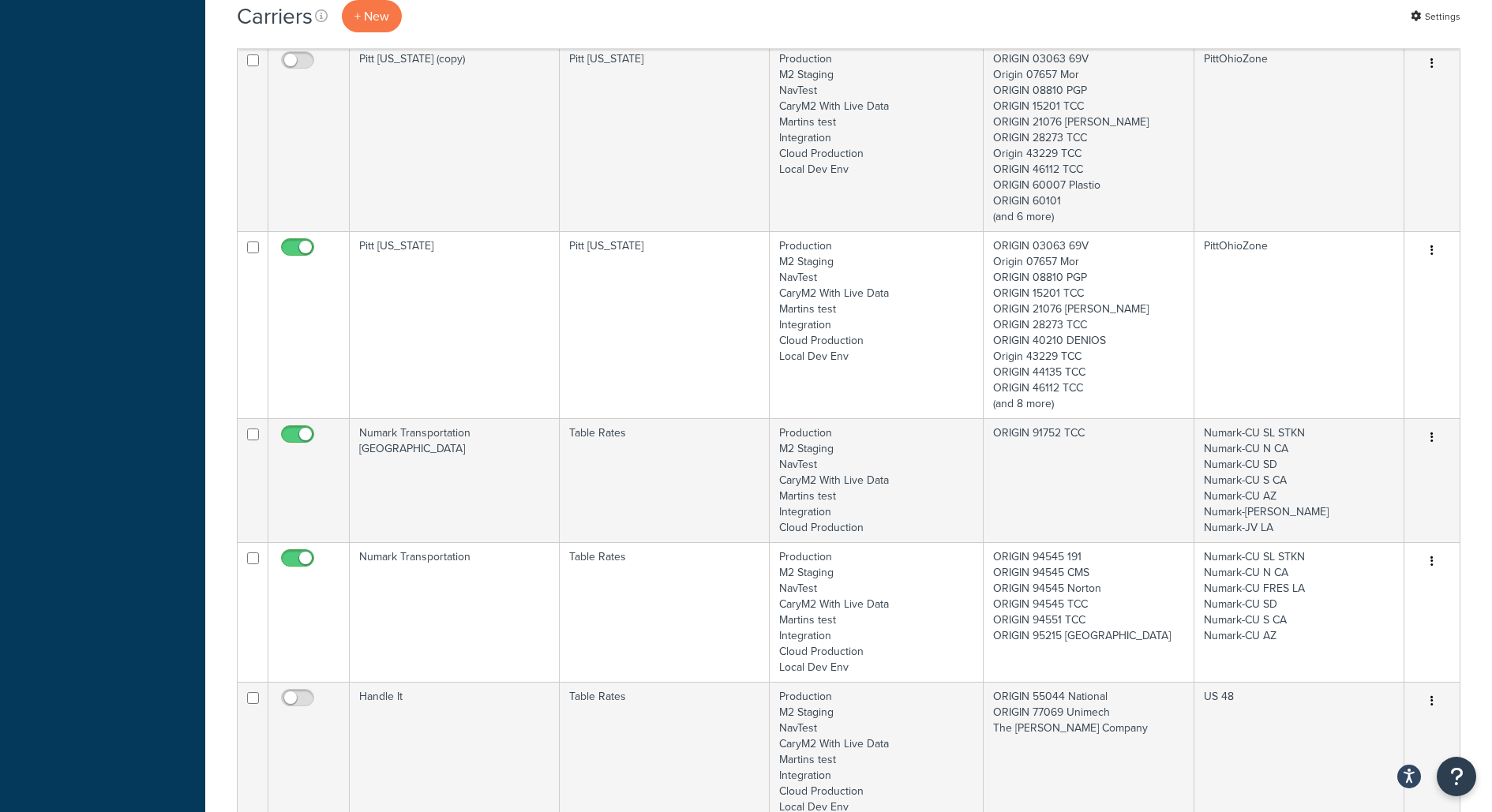
scroll to position [2465, 0]
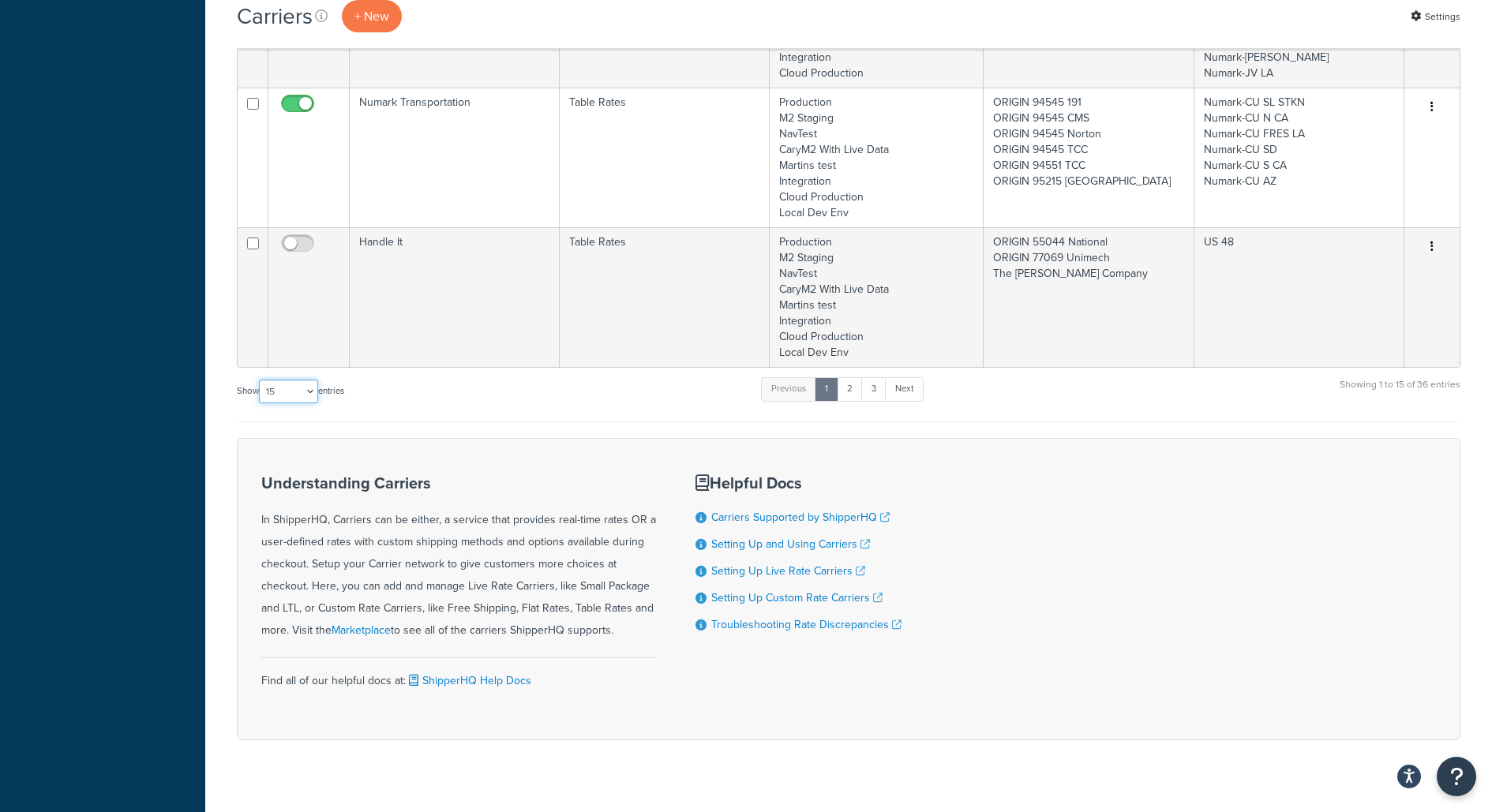
click at [306, 379] on select "10 15 25 50 100" at bounding box center [288, 391] width 59 height 24
select select "100"
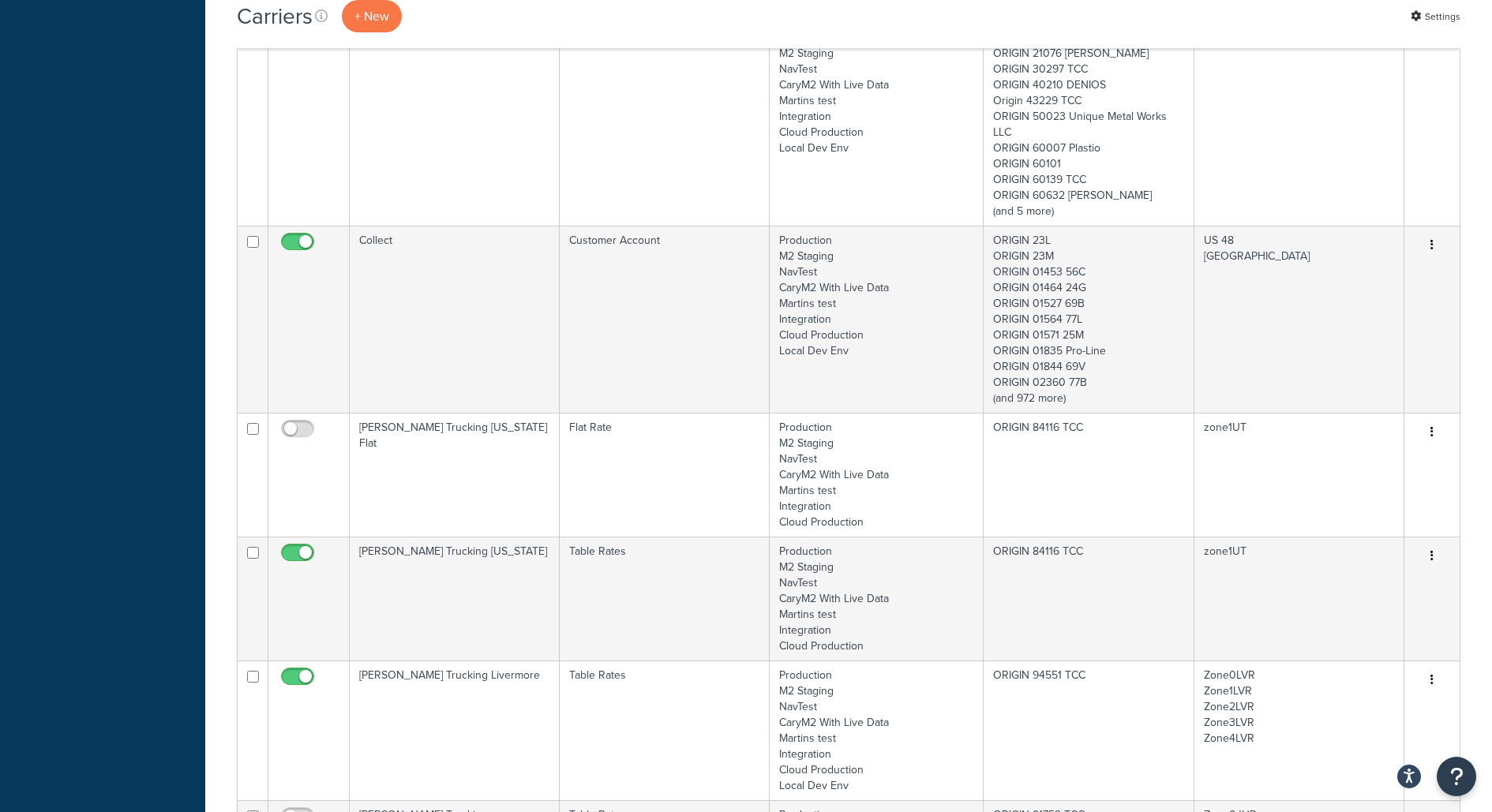
scroll to position [4217, 0]
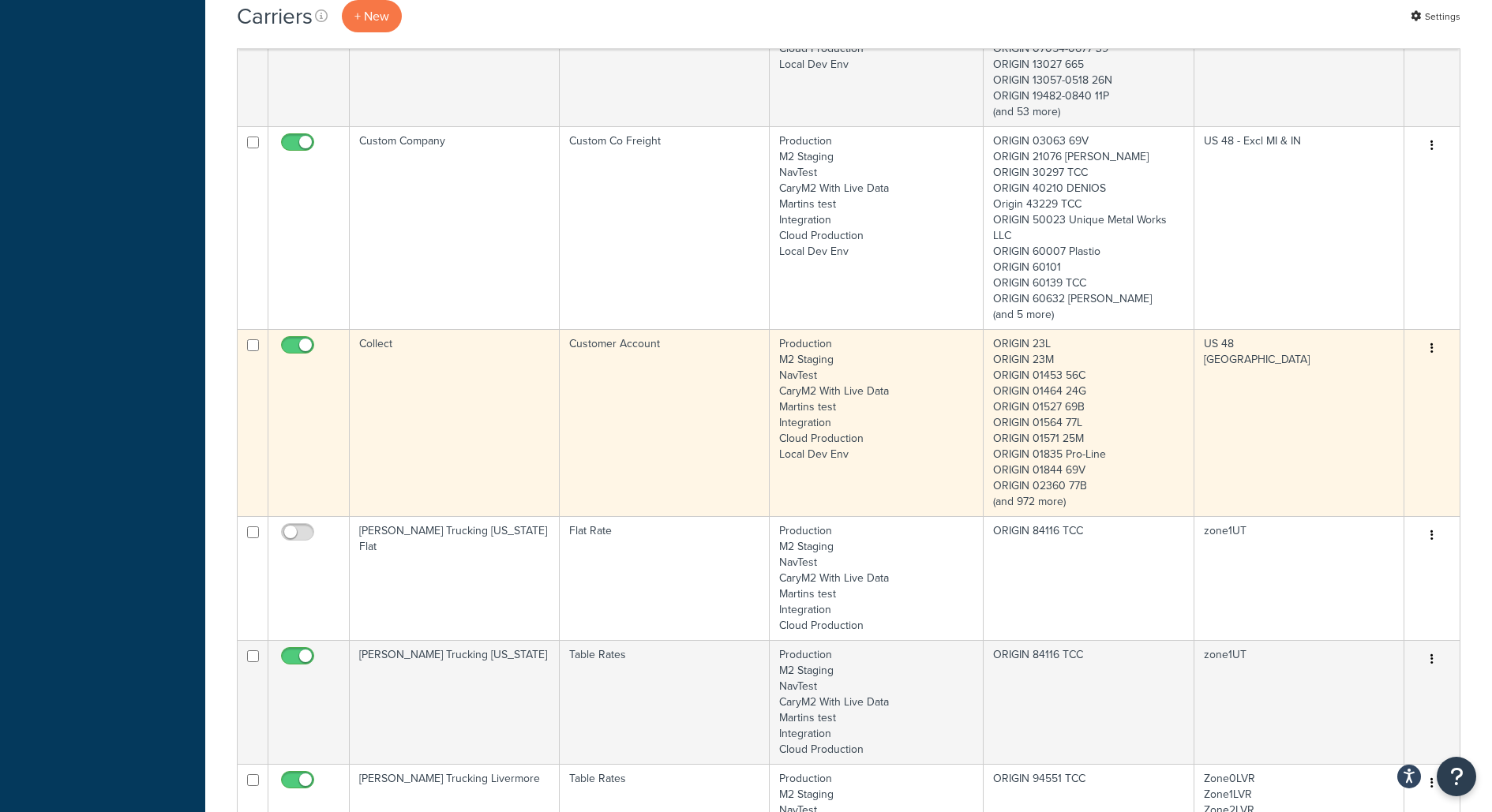
click at [403, 352] on td "Collect" at bounding box center [454, 423] width 210 height 187
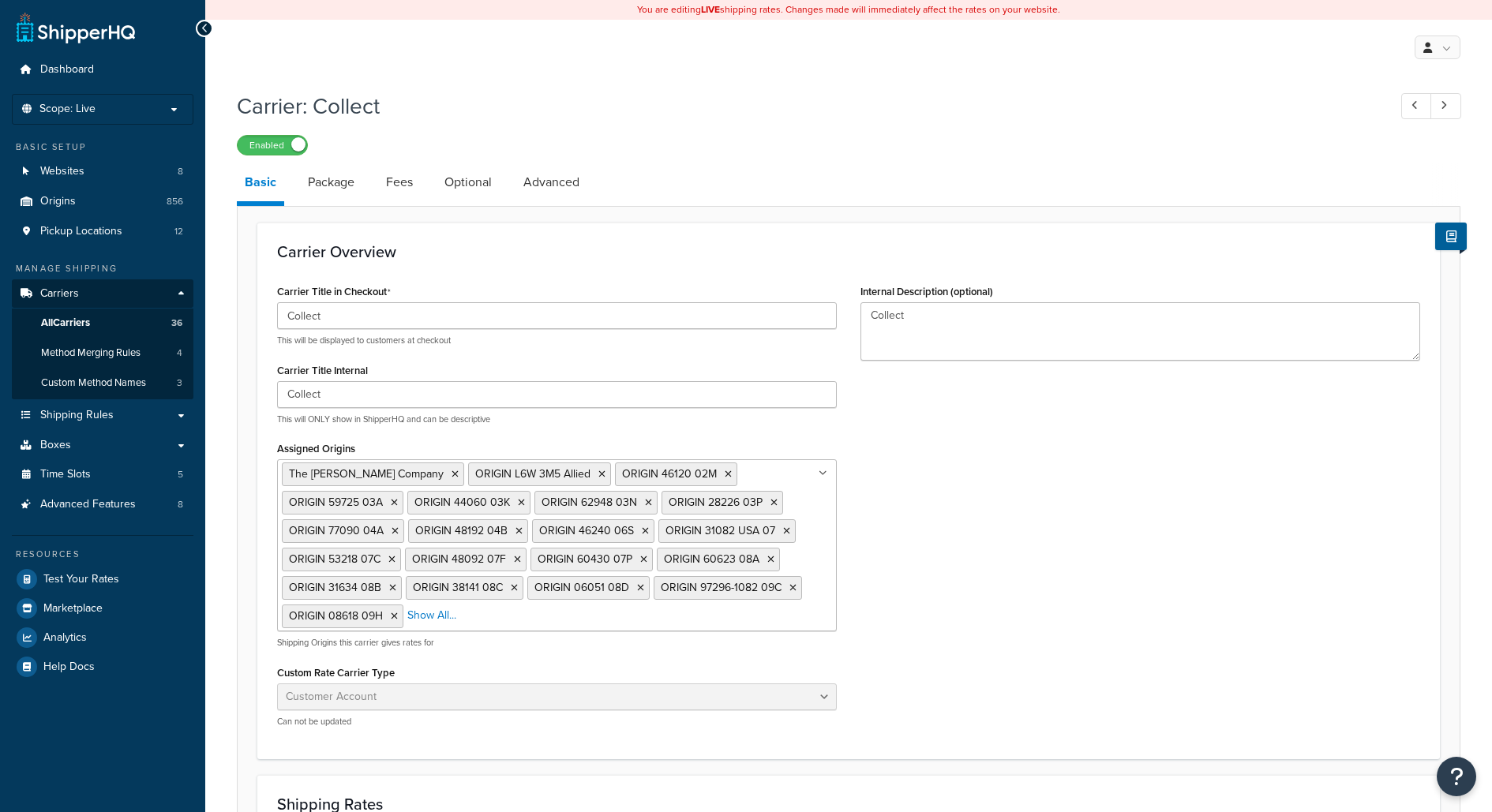
select select "customerAccount"
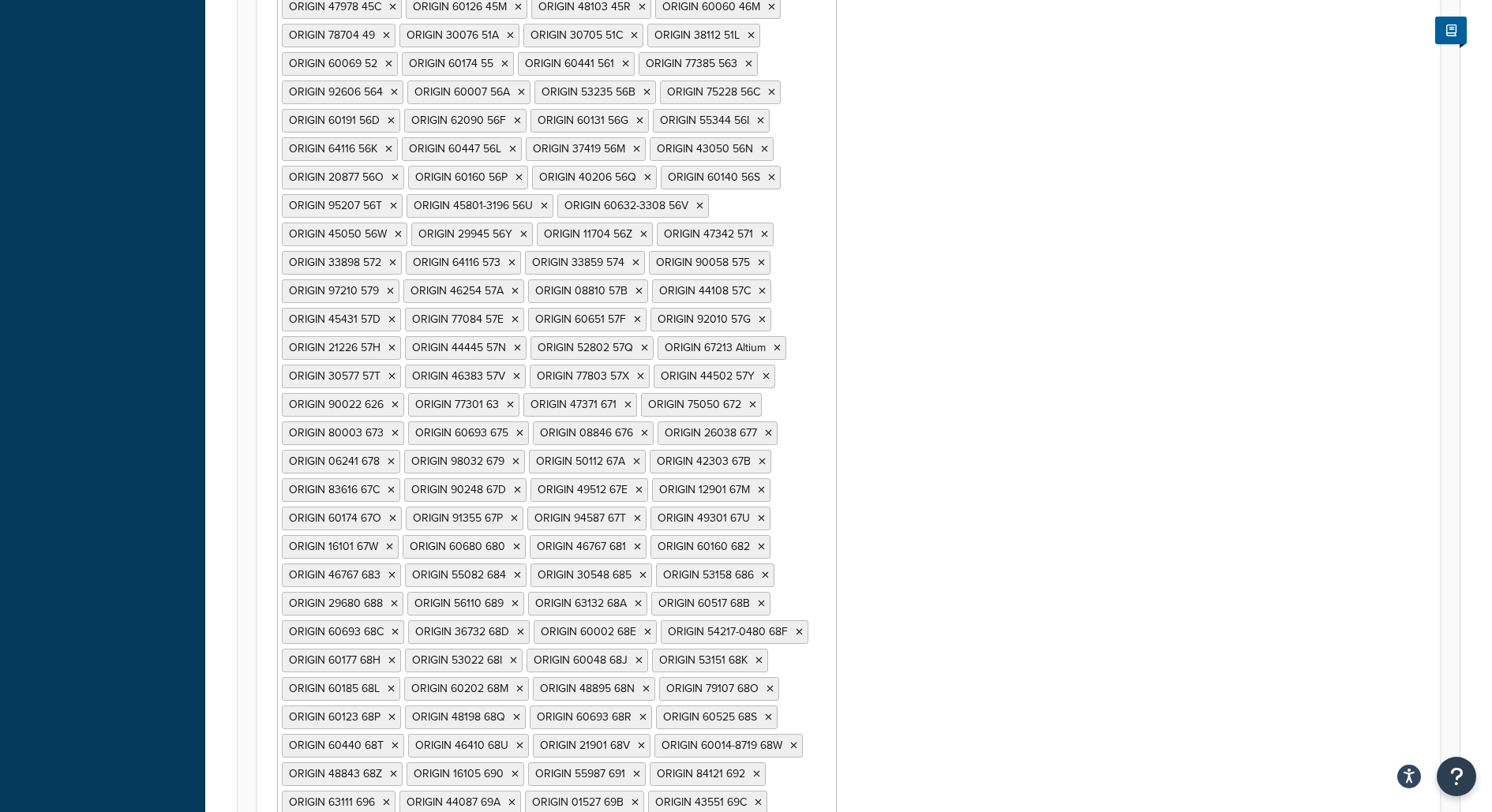
scroll to position [2542, 0]
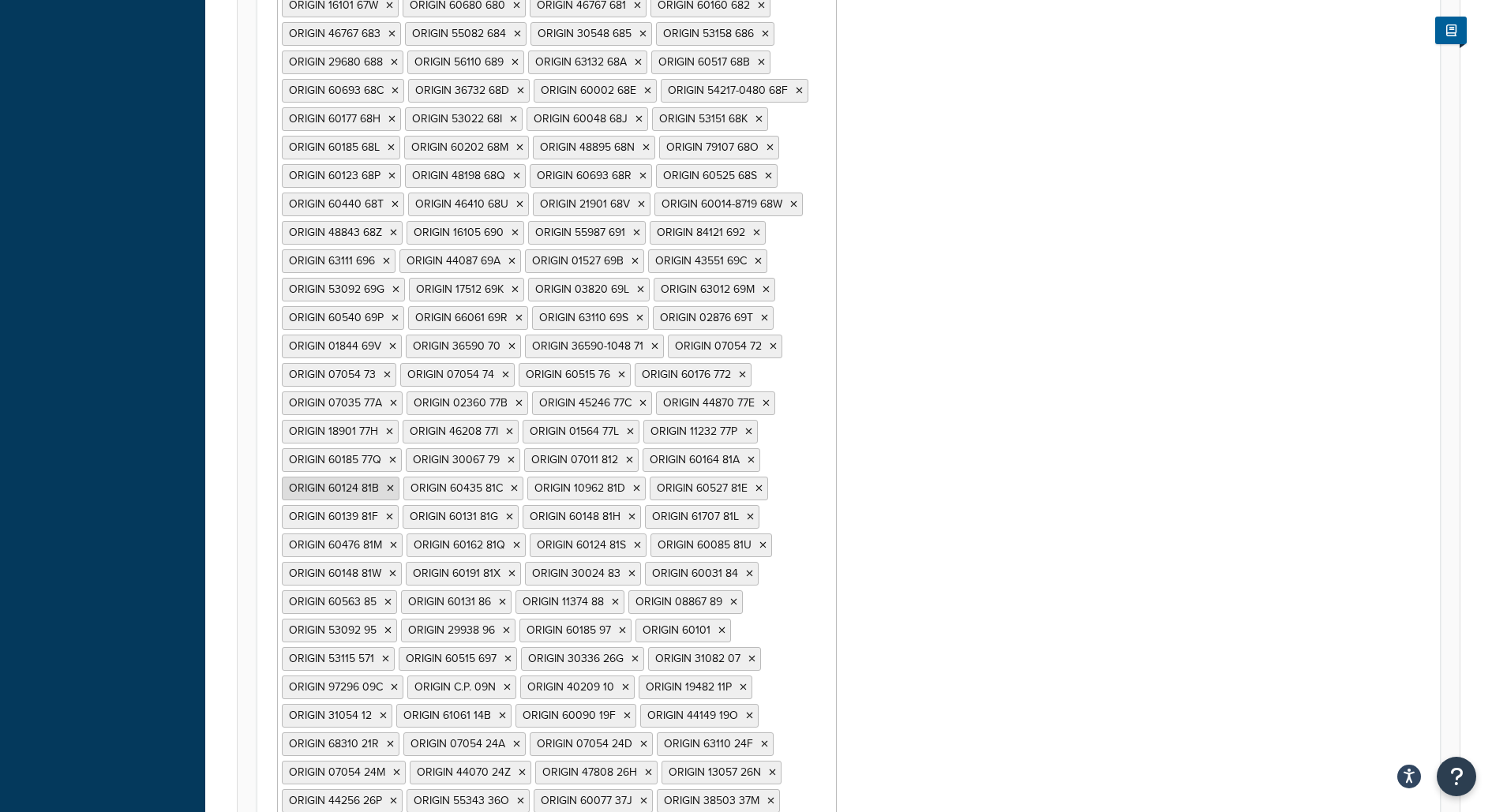
click at [394, 484] on icon at bounding box center [390, 489] width 7 height 10
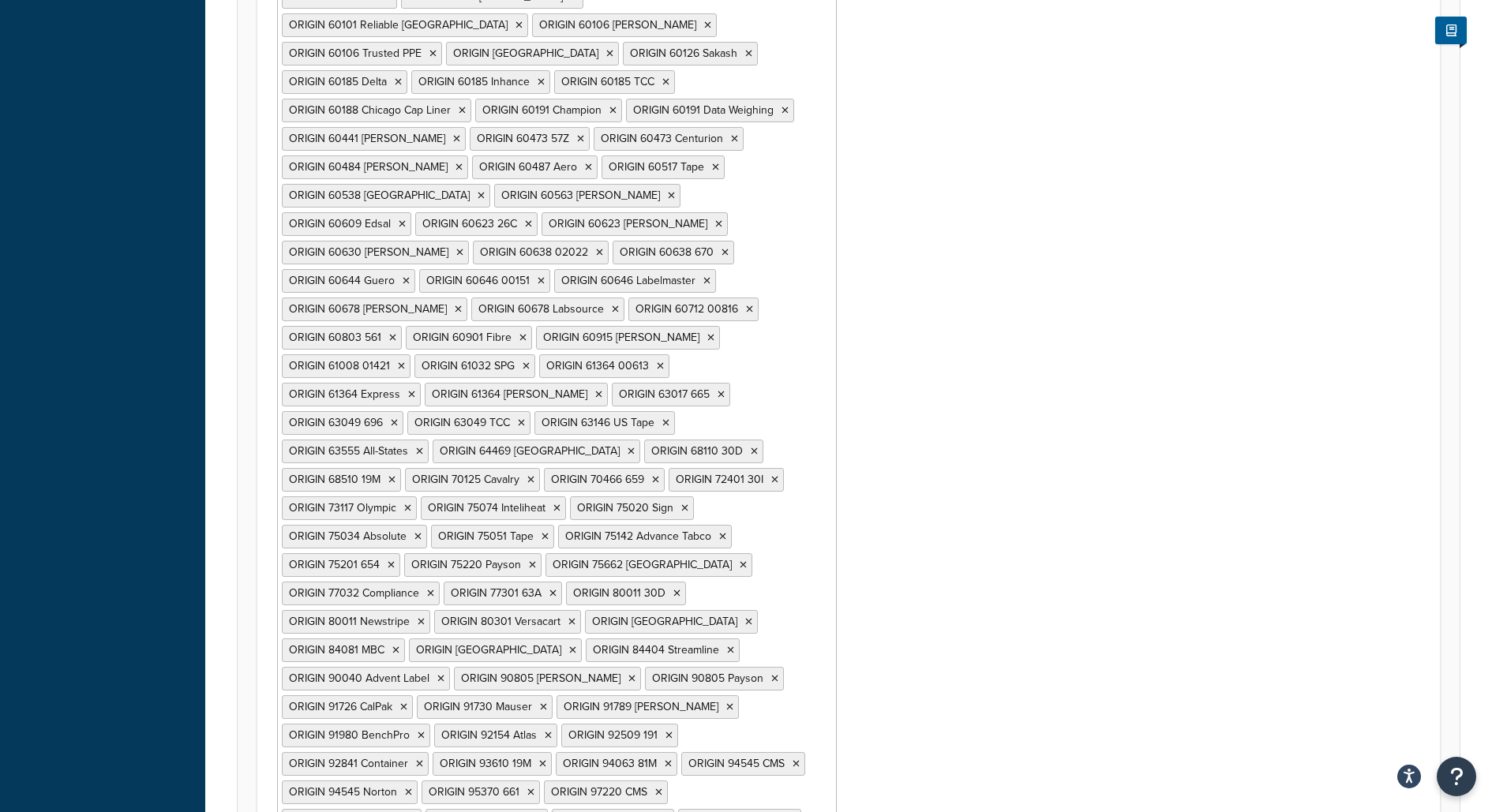
scroll to position [6876, 0]
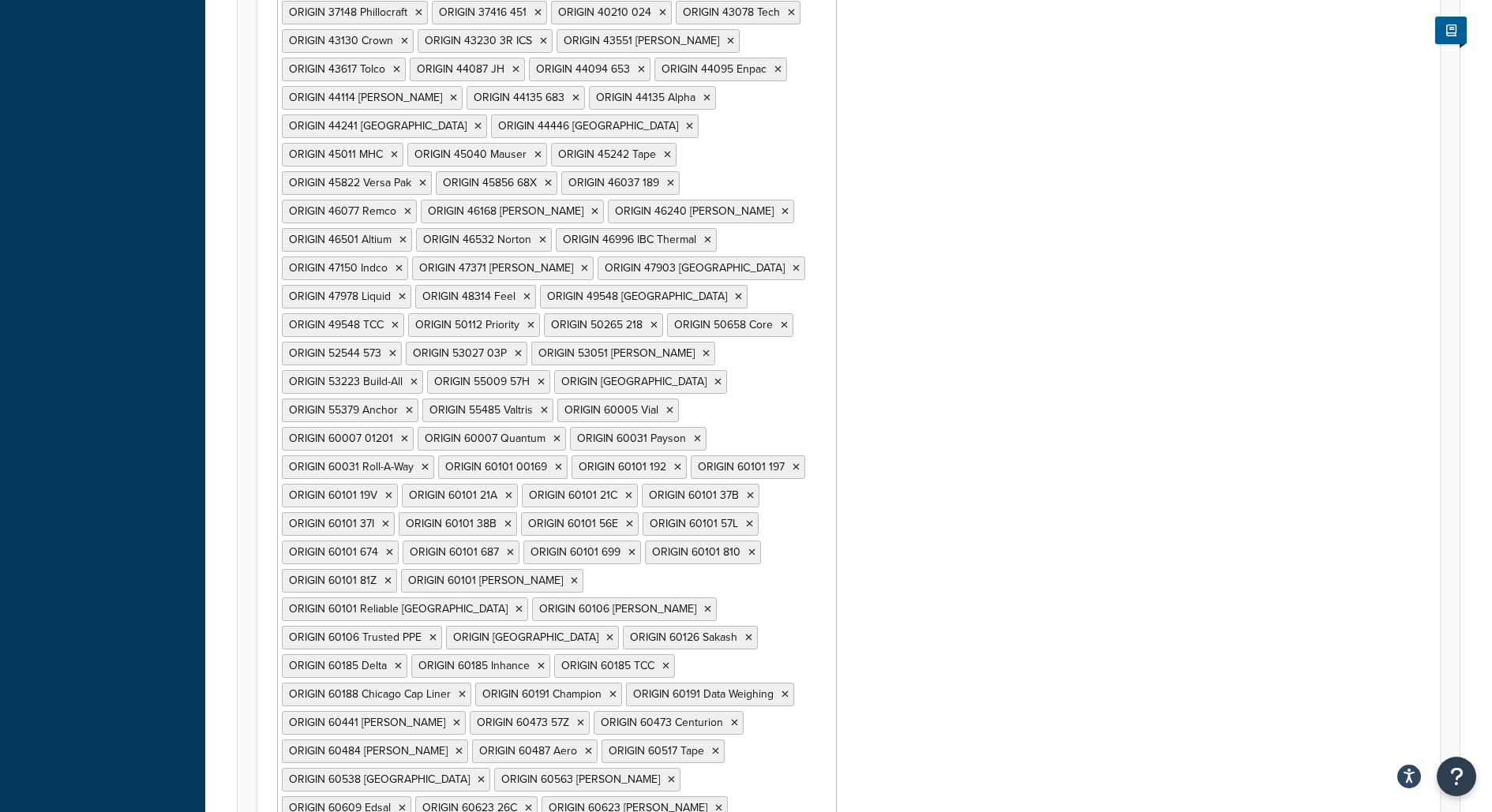
scroll to position [0, 0]
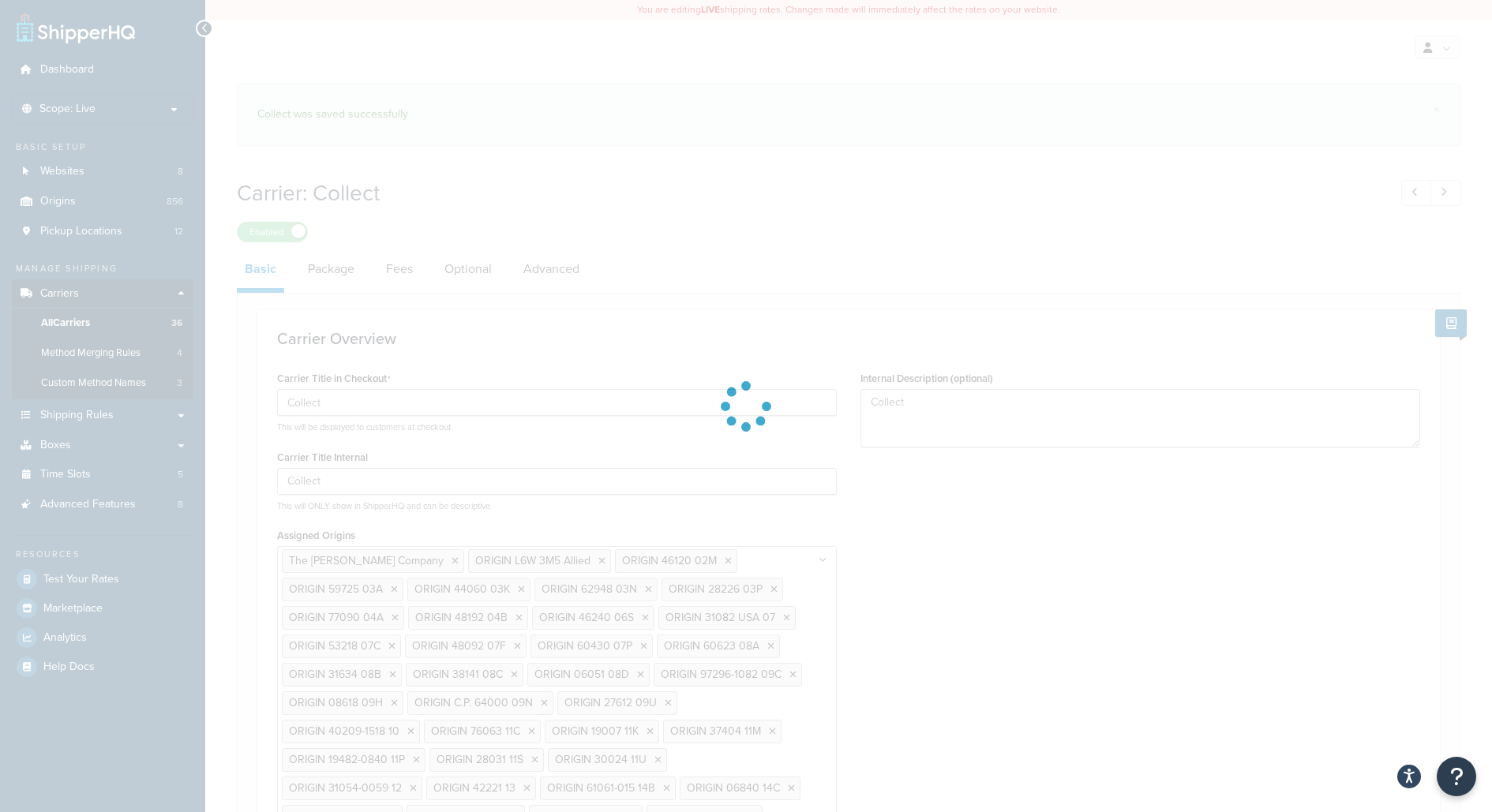
select select "customerAccount"
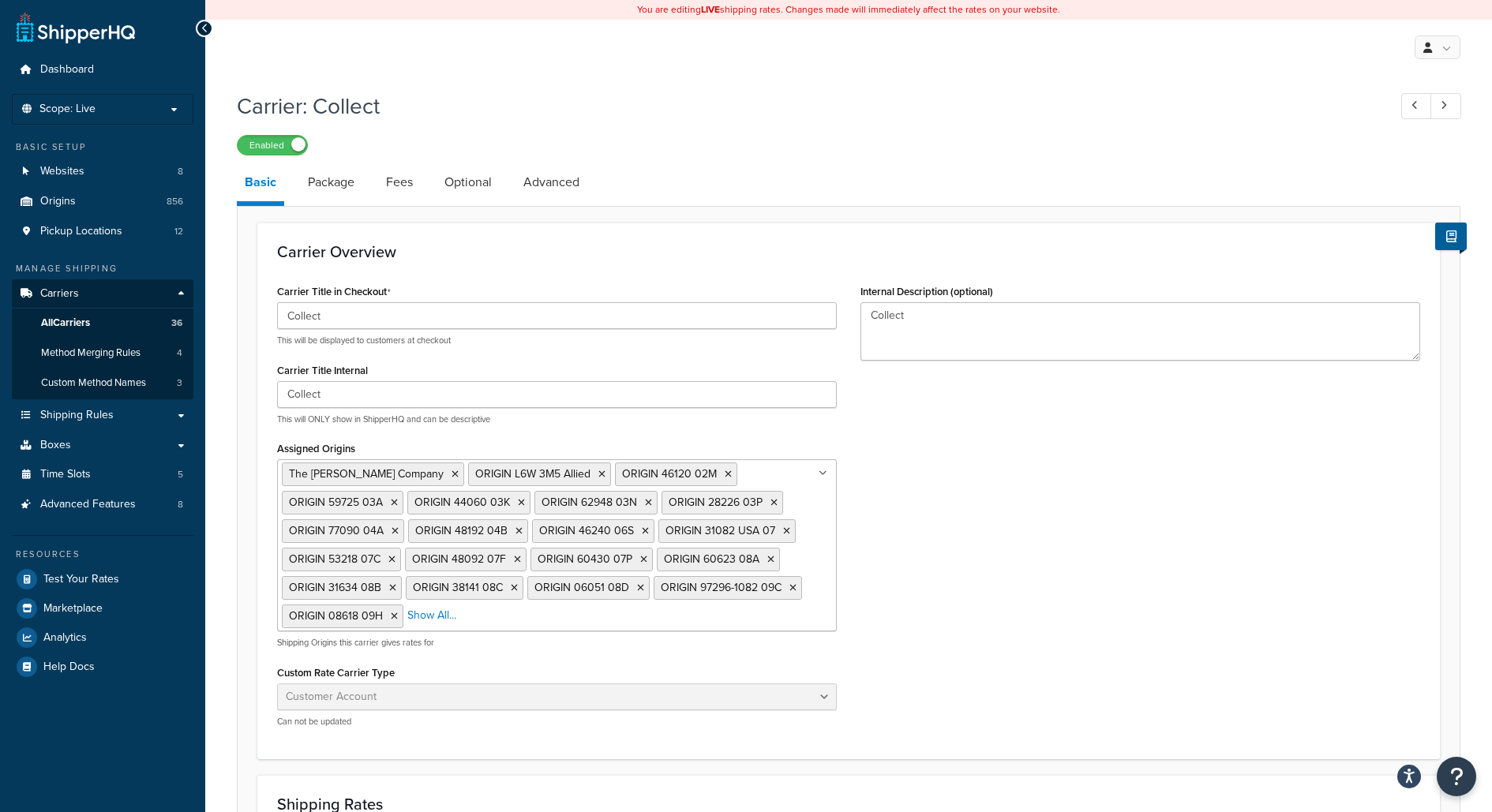
click at [670, 619] on ul "The [PERSON_NAME] Company ORIGIN L6W 3M5 Allied ORIGIN 46120 02M ORIGIN 59725 0…" at bounding box center [556, 544] width 559 height 172
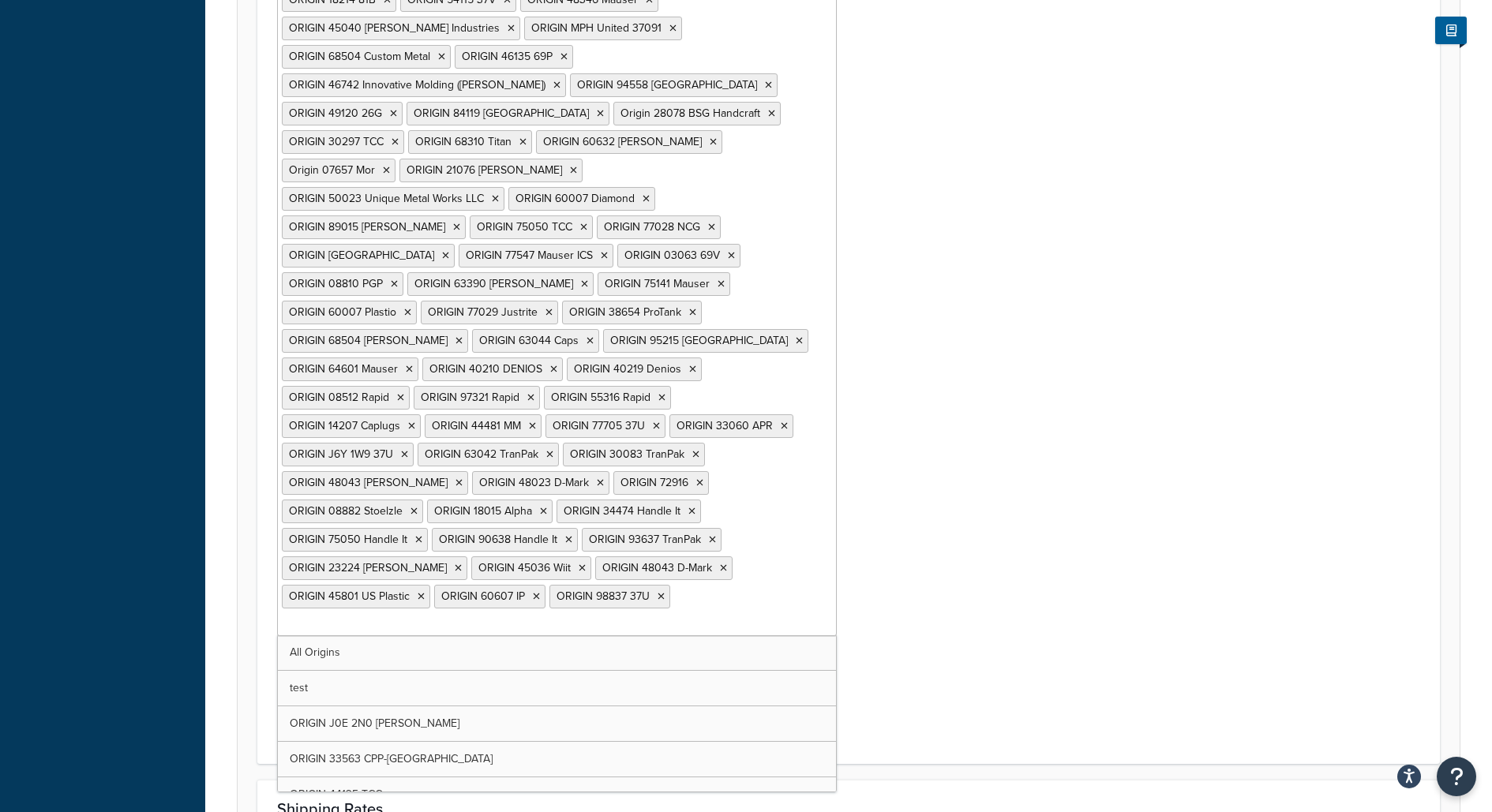
scroll to position [6876, 0]
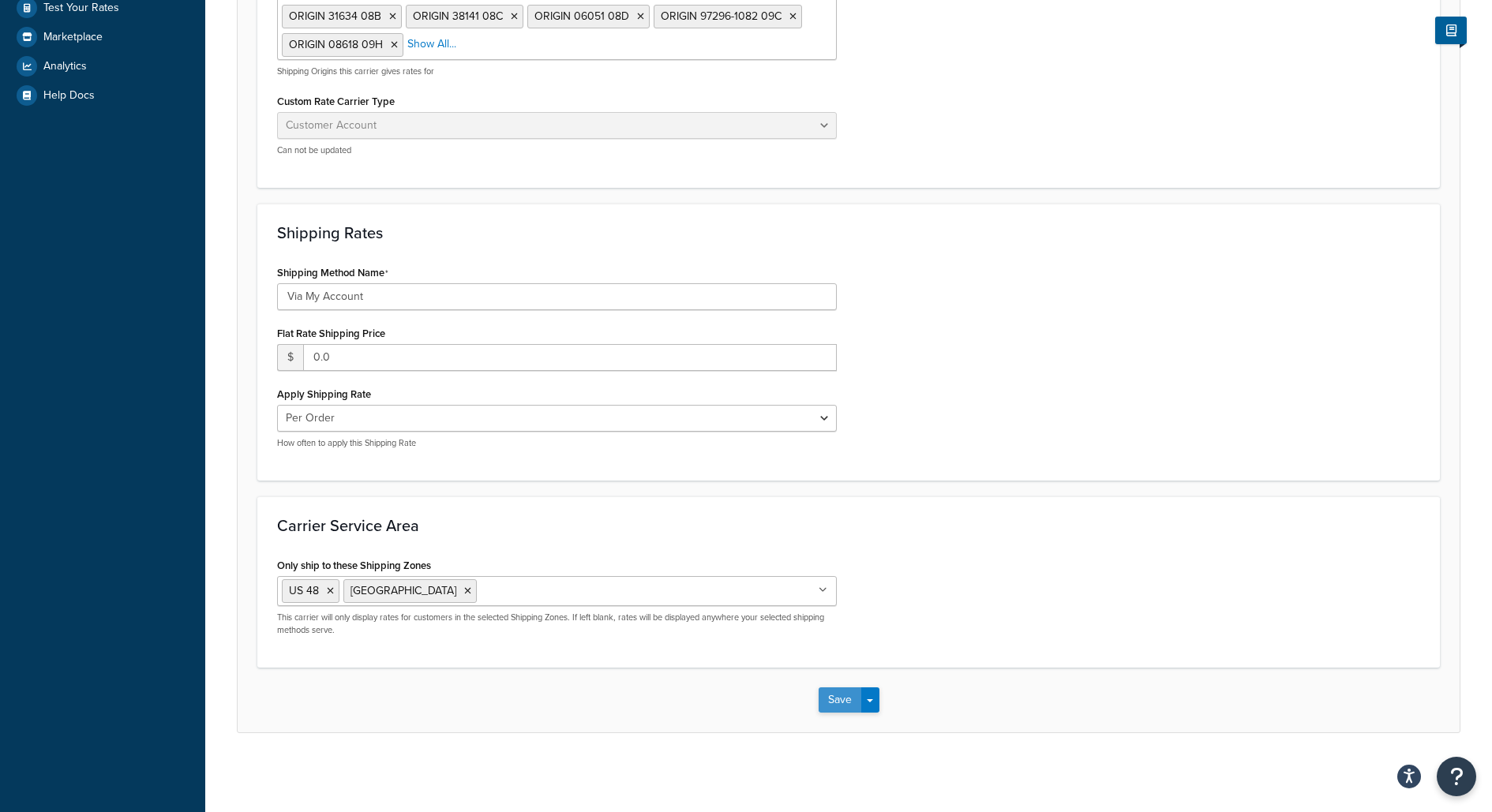
click at [831, 703] on button "Save" at bounding box center [839, 700] width 43 height 25
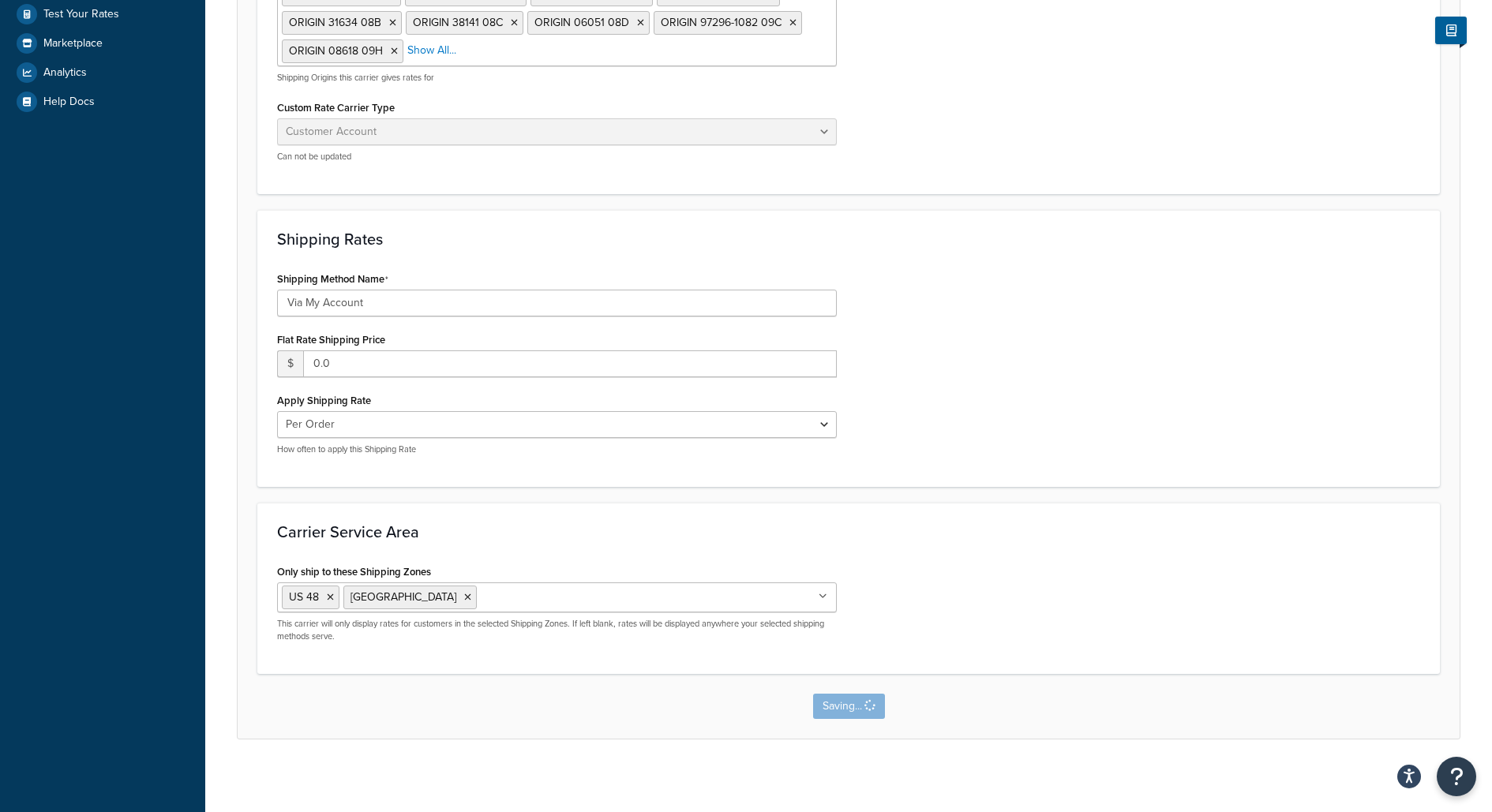
scroll to position [0, 0]
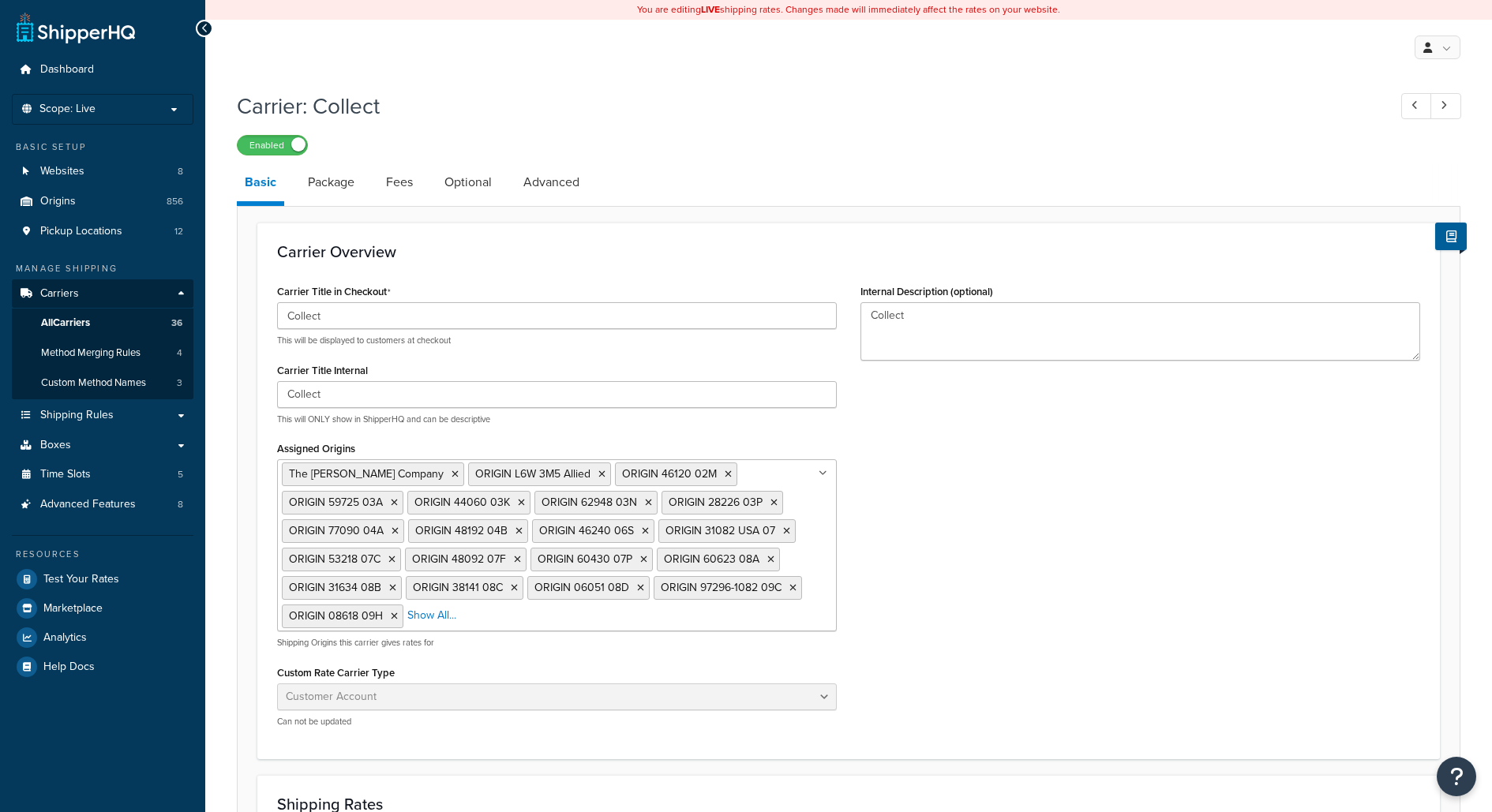
select select "customerAccount"
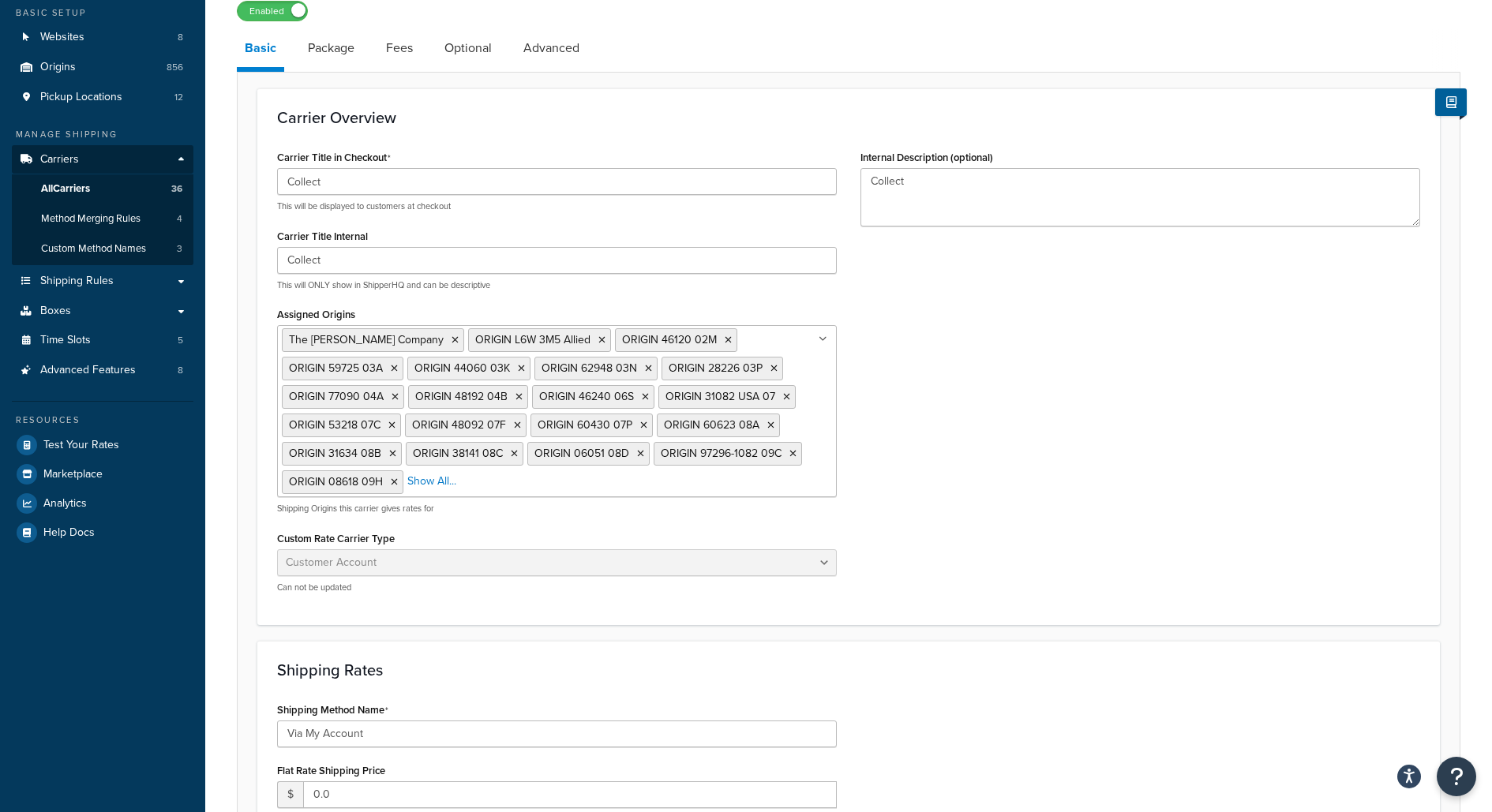
scroll to position [130, 0]
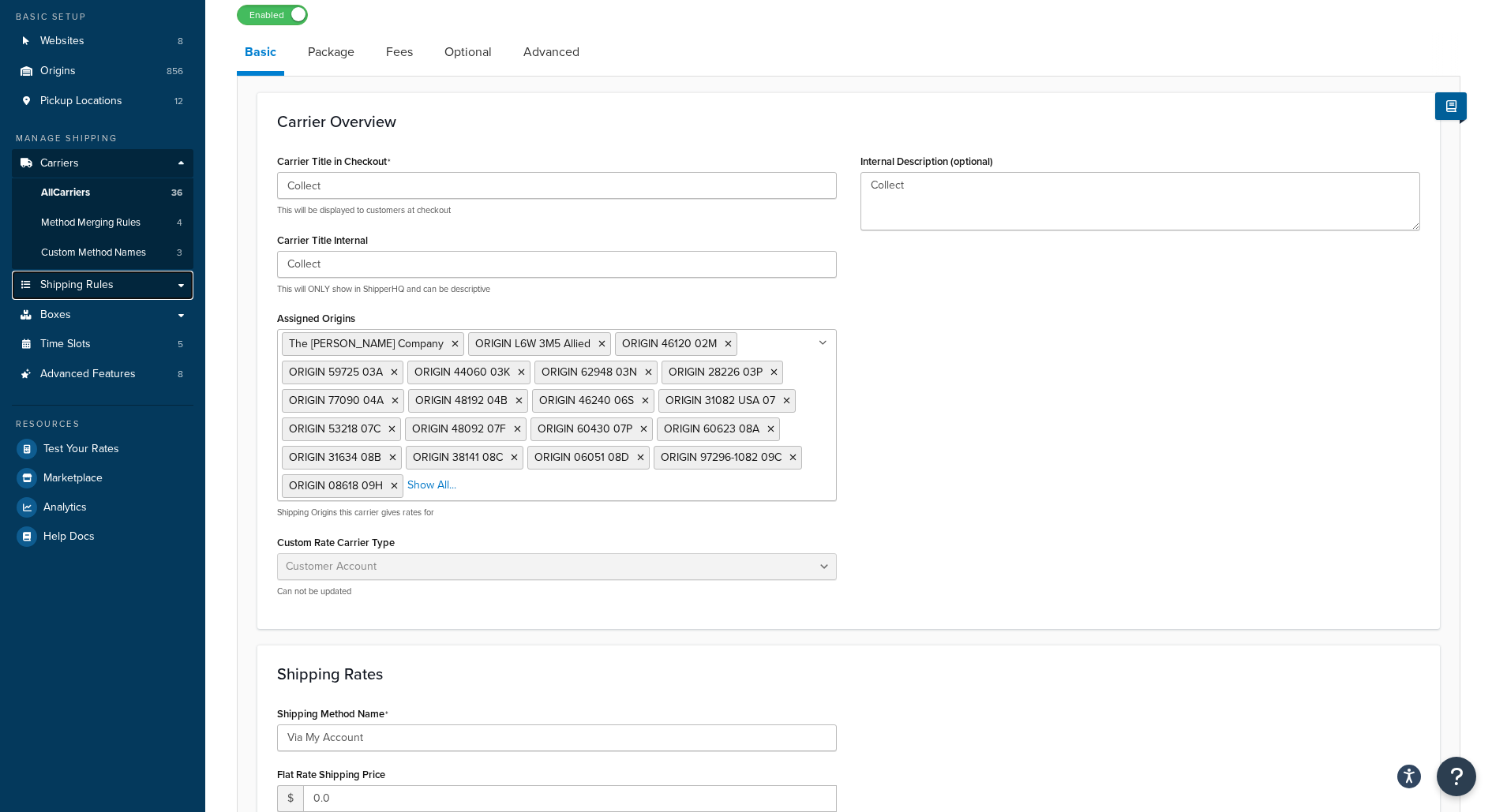
click at [136, 291] on link "Shipping Rules" at bounding box center [103, 285] width 181 height 29
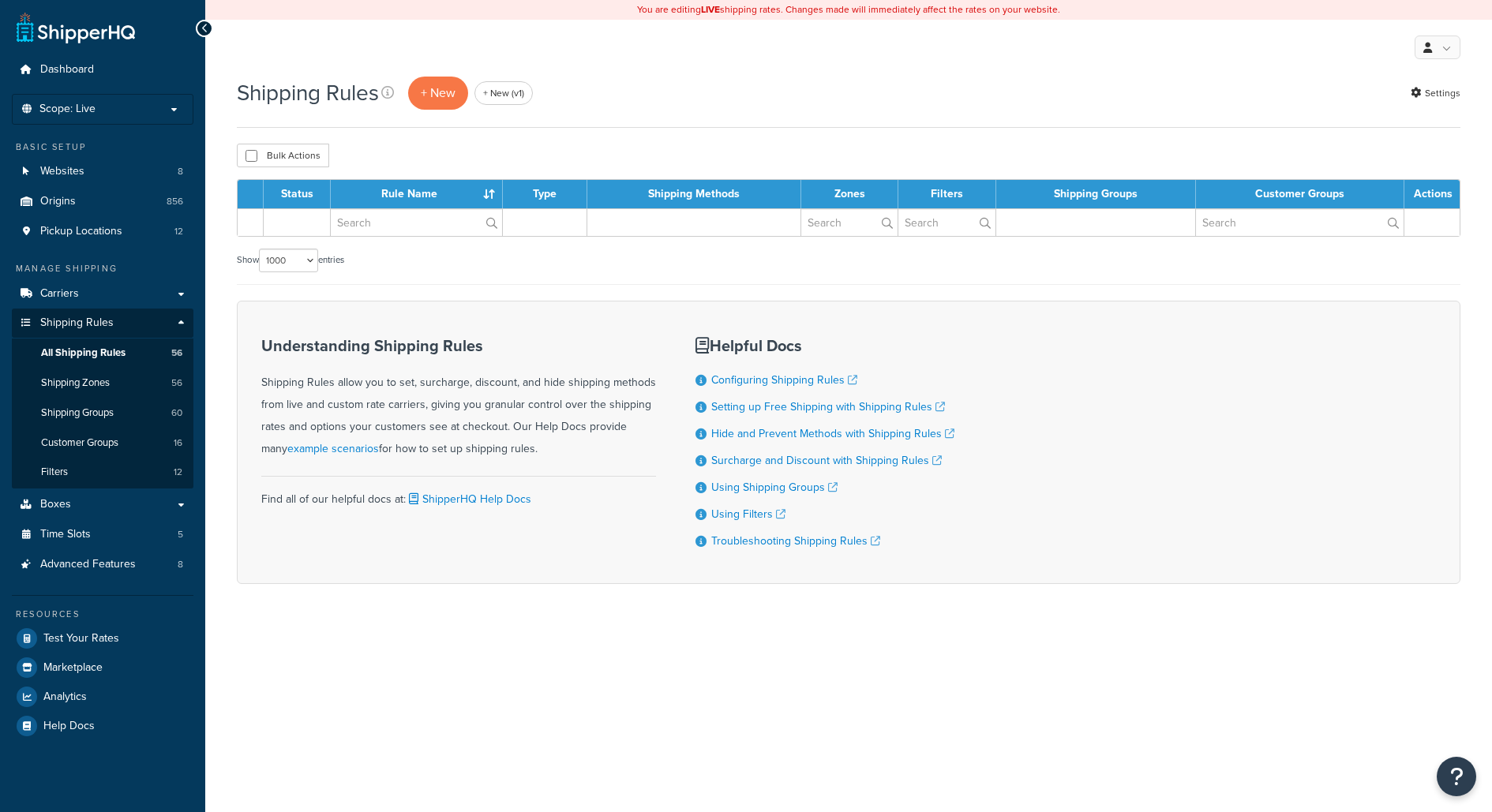
select select "1000"
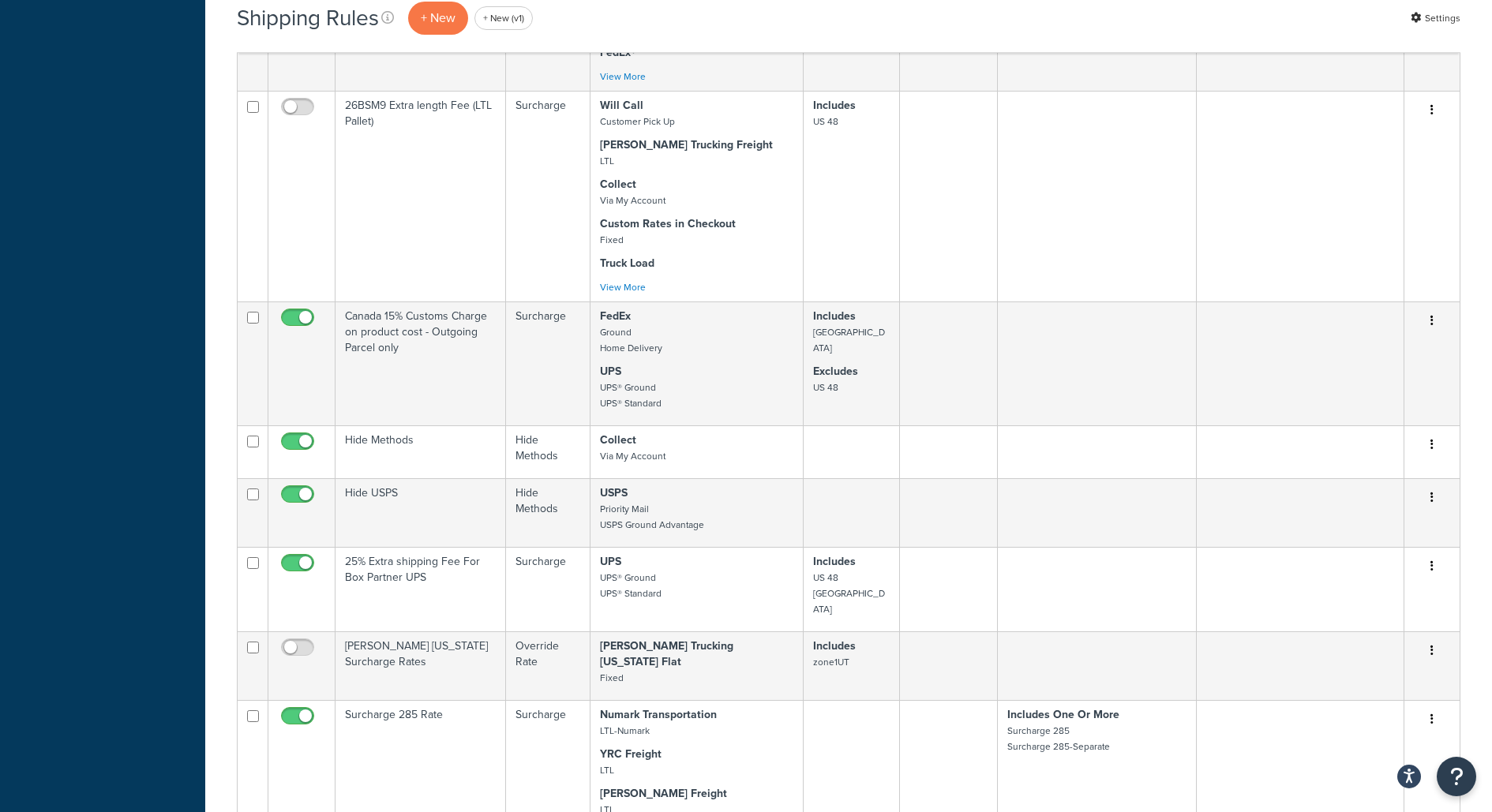
scroll to position [1966, 0]
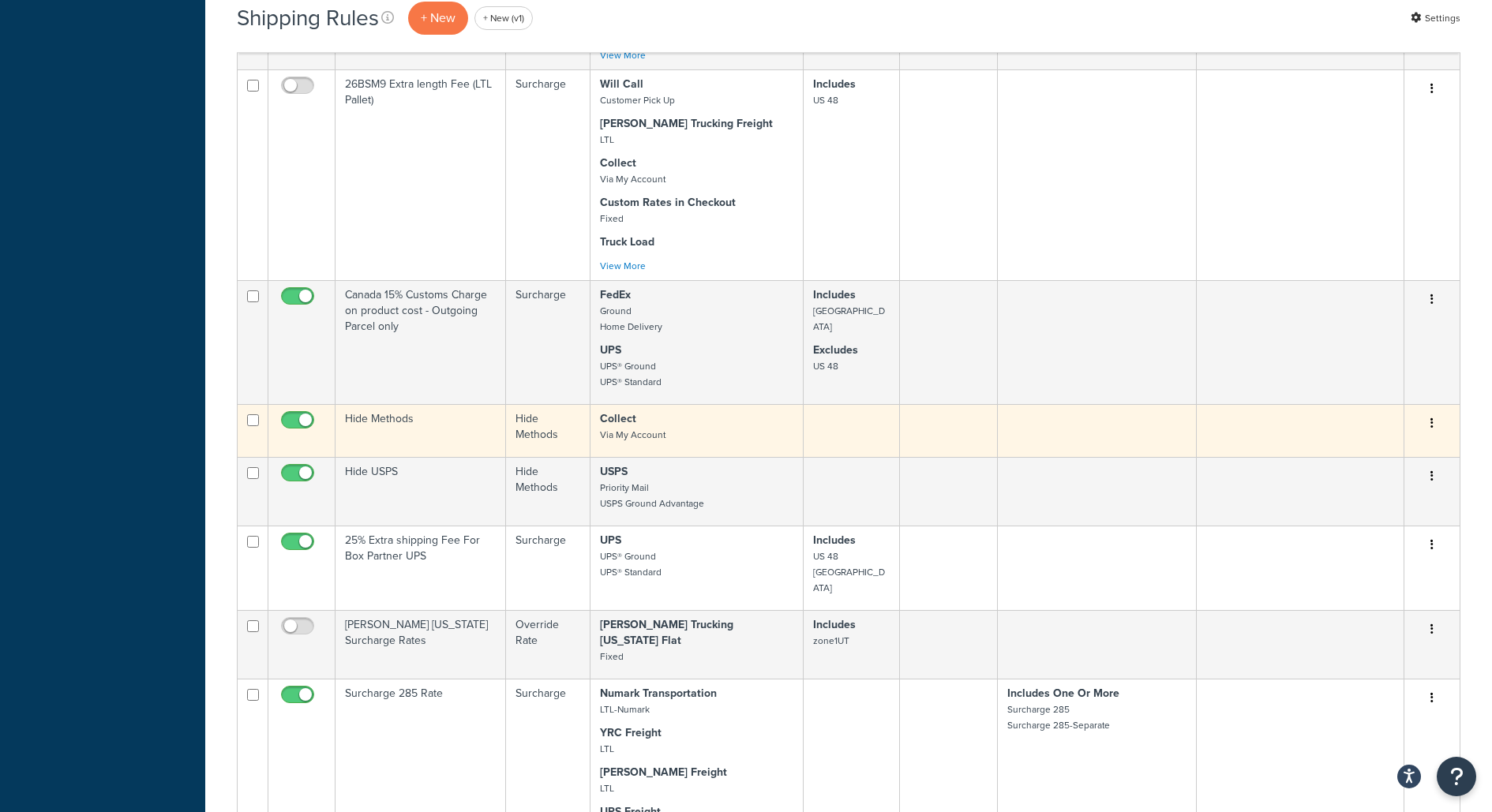
click at [535, 435] on td "Hide Methods" at bounding box center [547, 430] width 85 height 53
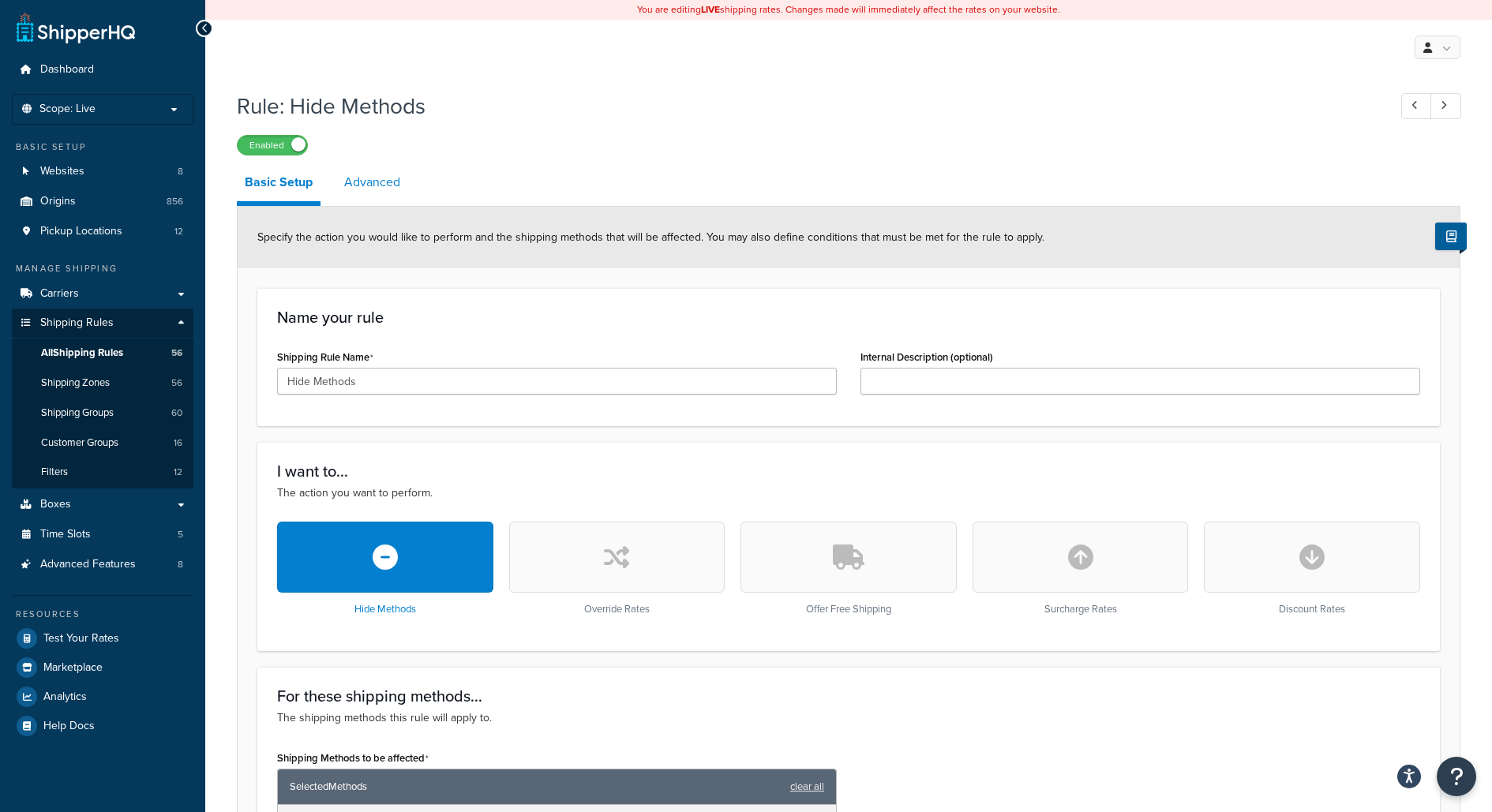
click at [383, 185] on link "Advanced" at bounding box center [372, 182] width 72 height 38
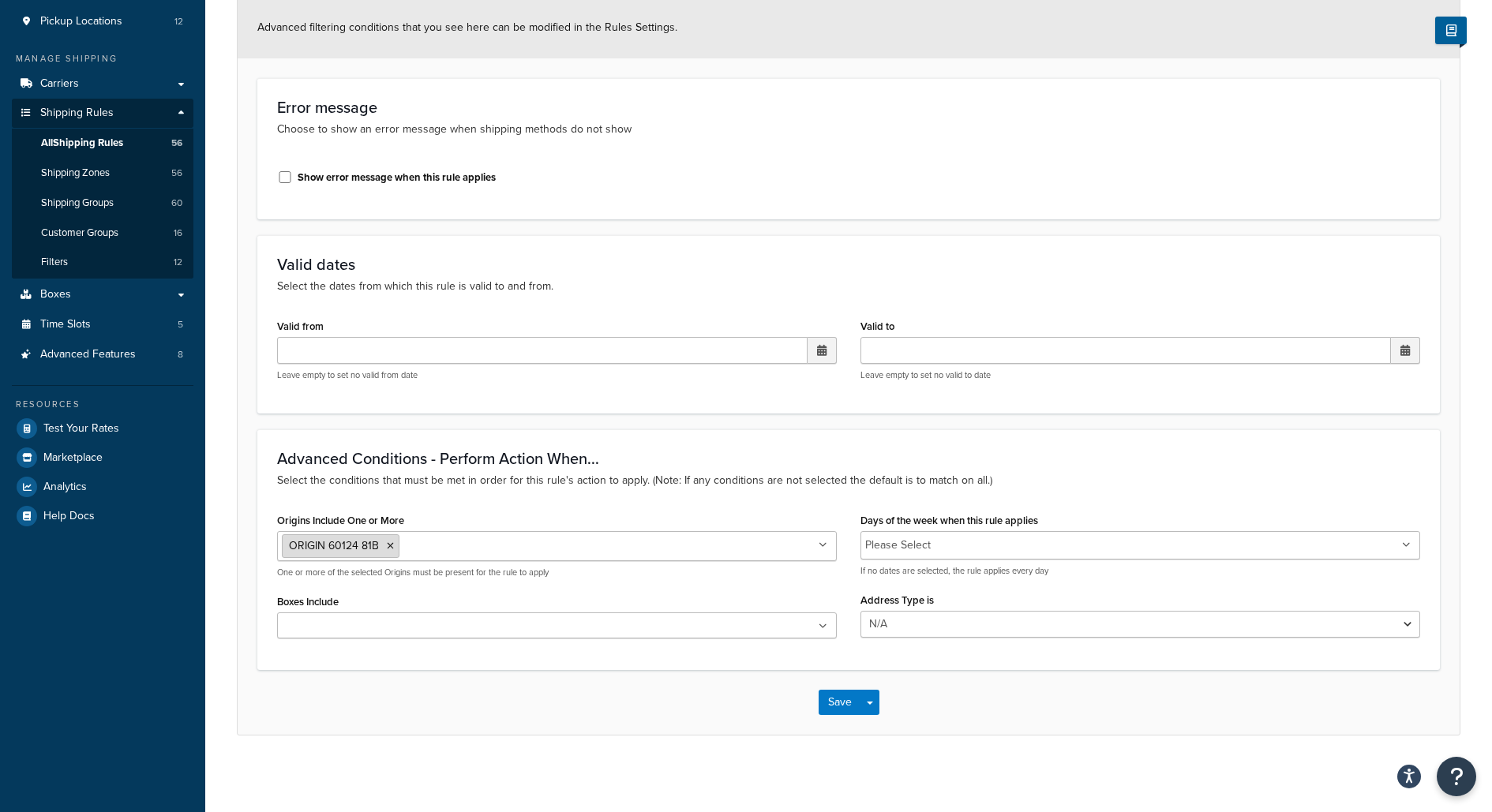
scroll to position [211, 0]
drag, startPoint x: 288, startPoint y: 544, endPoint x: 388, endPoint y: 463, distance: 128.7
click at [389, 461] on div "Advanced Conditions - Perform Action When... Select the conditions that must be…" at bounding box center [848, 549] width 1182 height 241
click at [335, 539] on span "ORIGIN 60124 81B" at bounding box center [333, 544] width 90 height 17
drag, startPoint x: 292, startPoint y: 548, endPoint x: 381, endPoint y: 549, distance: 89.0
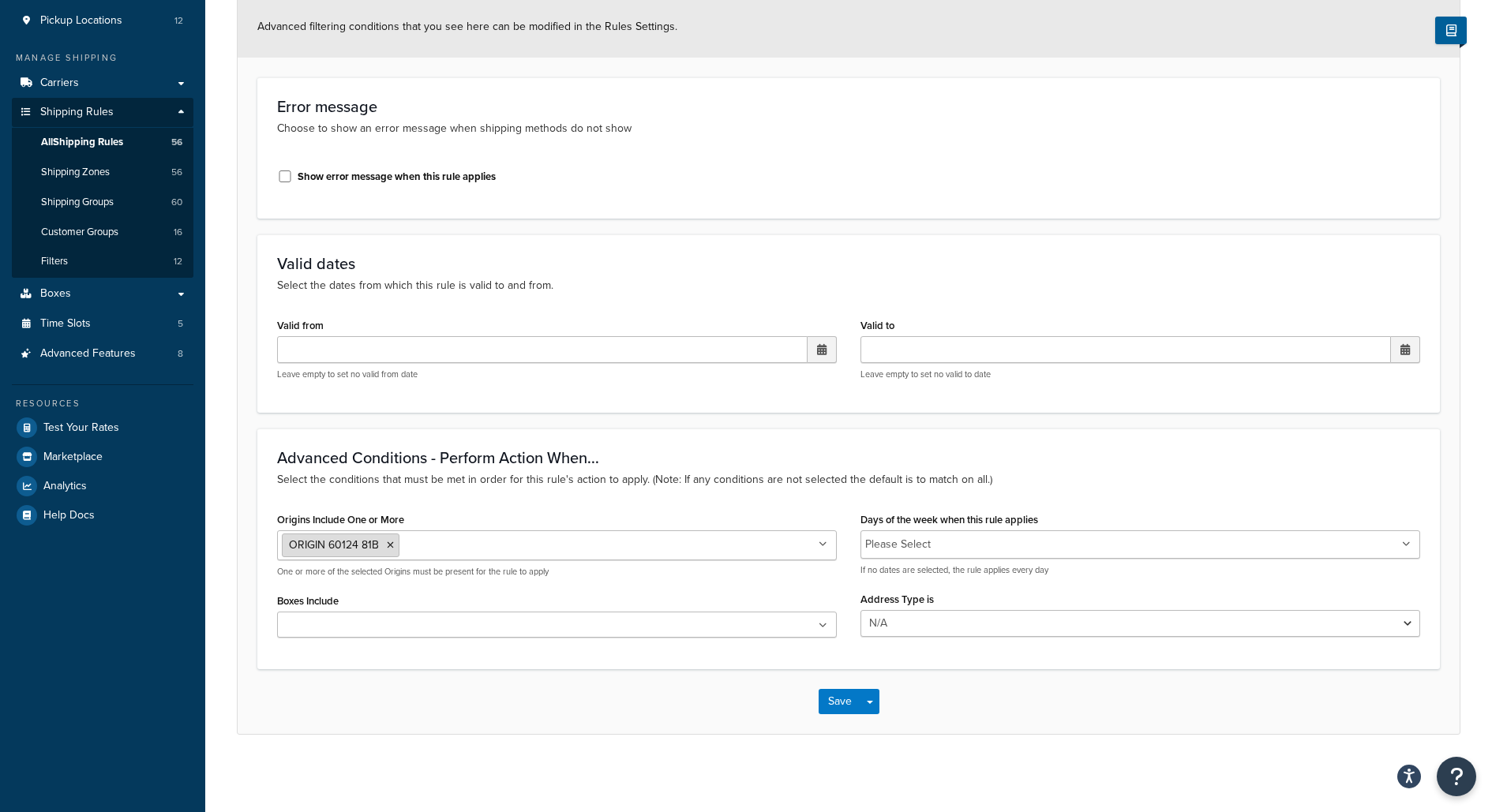
click at [382, 548] on li "ORIGIN 60124 81B" at bounding box center [340, 545] width 117 height 24
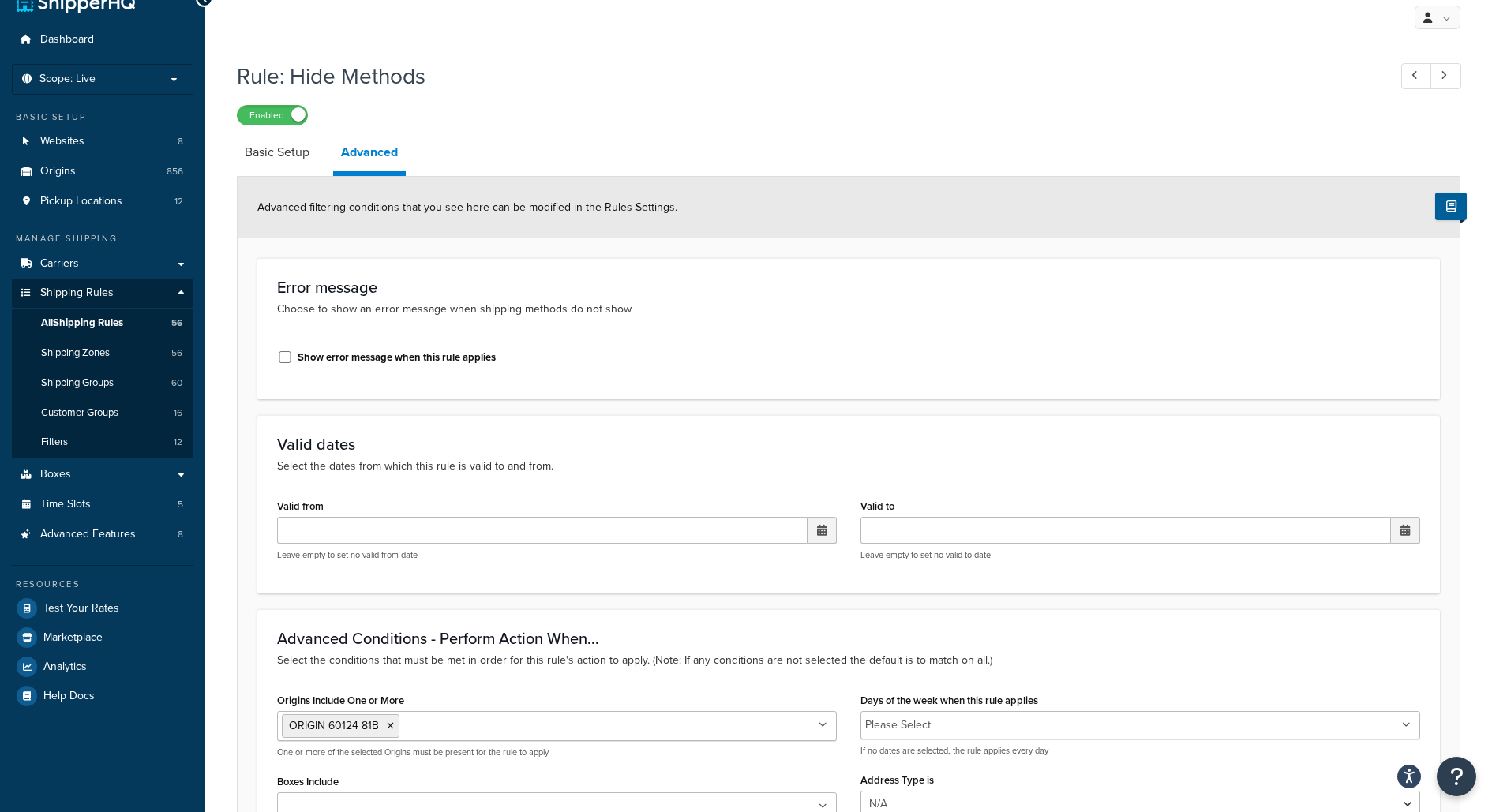
scroll to position [54, 0]
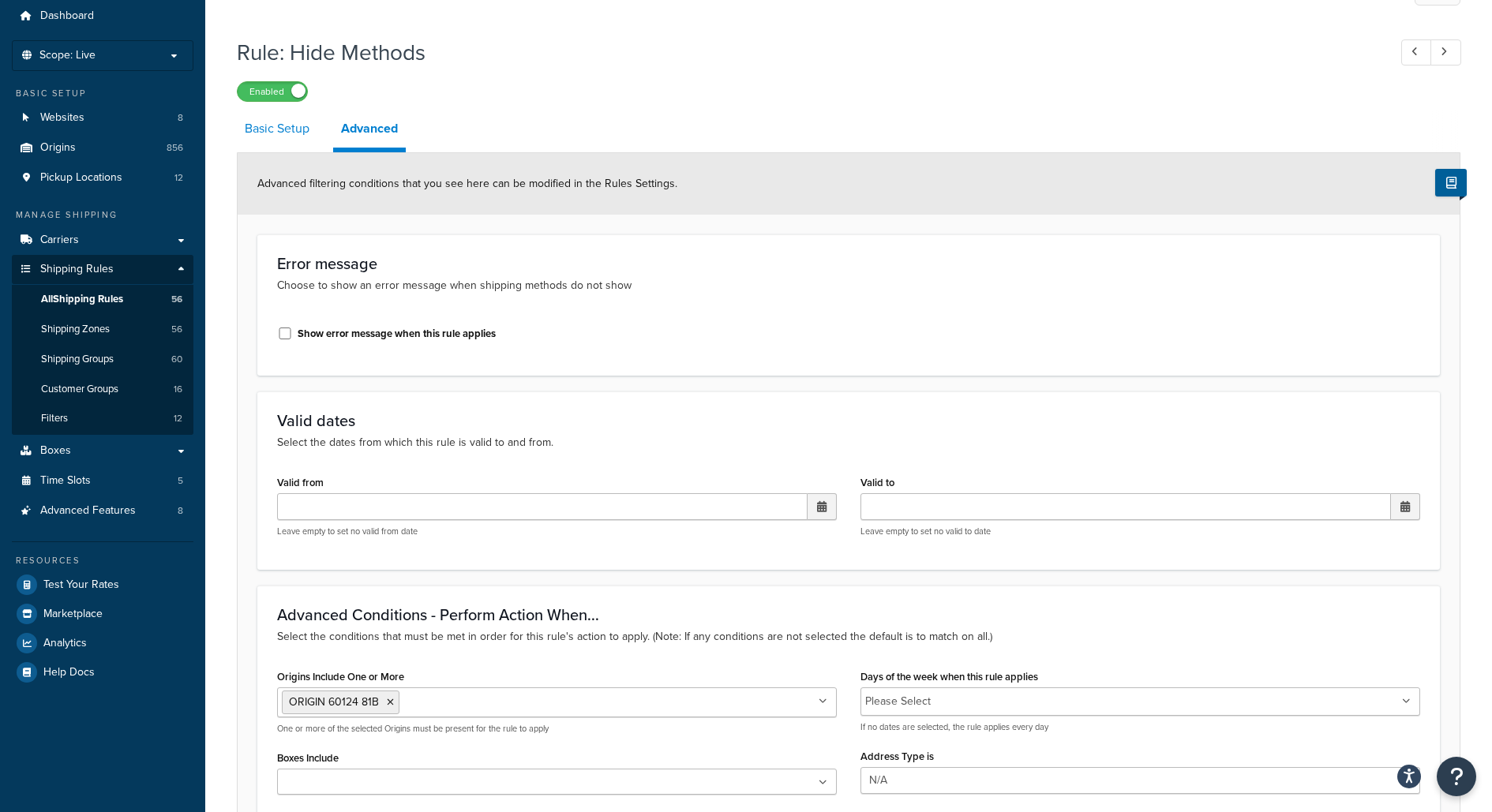
click at [303, 122] on link "Basic Setup" at bounding box center [277, 128] width 81 height 38
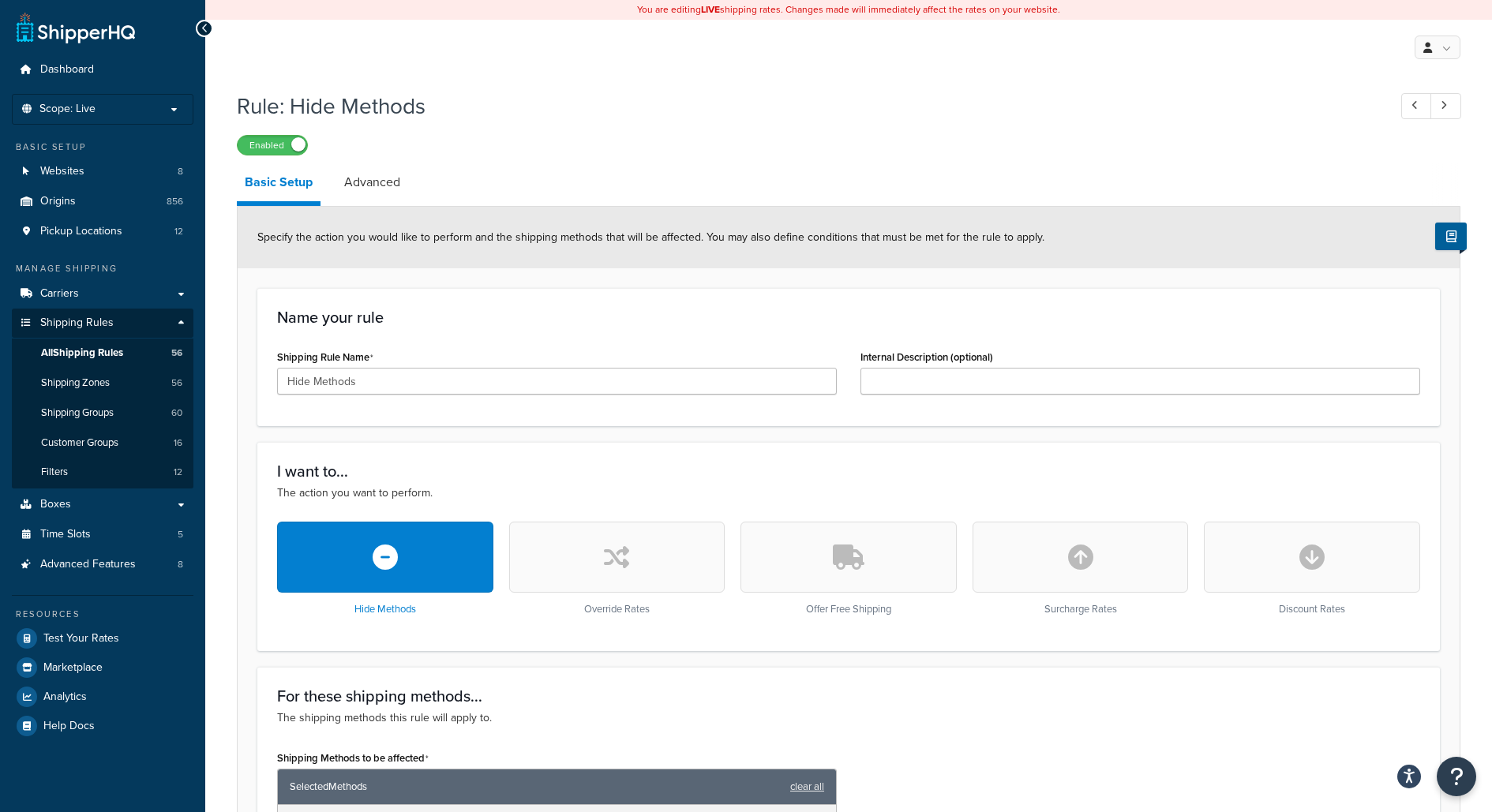
click at [280, 133] on div "Rule: Hide Methods Enabled" at bounding box center [848, 118] width 1223 height 73
click at [282, 146] on label "Enabled" at bounding box center [273, 144] width 70 height 19
click at [273, 139] on label "Disabled" at bounding box center [273, 144] width 70 height 19
click at [289, 141] on label "Enabled" at bounding box center [273, 144] width 70 height 19
click at [268, 135] on div "Disabled" at bounding box center [848, 144] width 1223 height 22
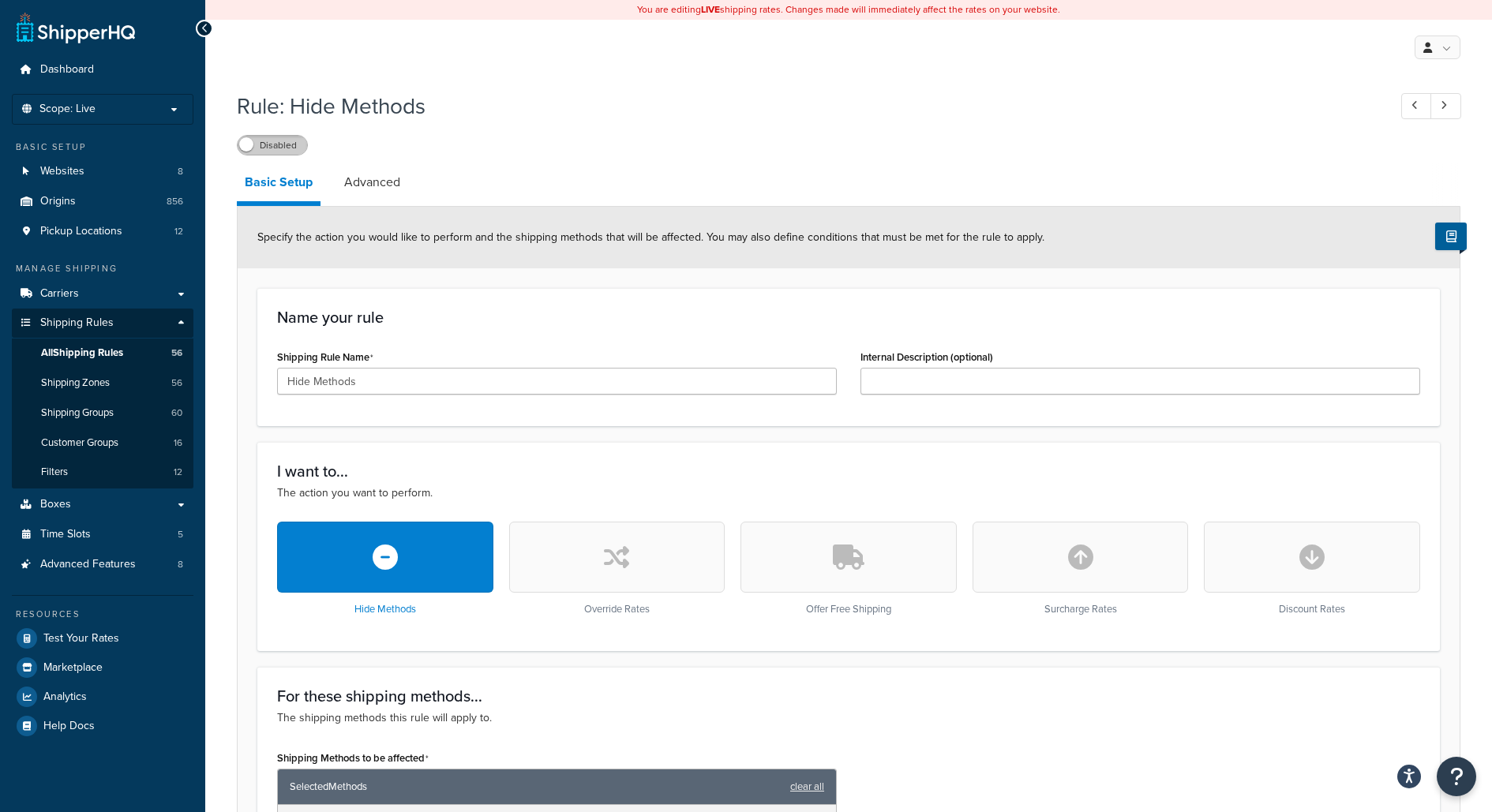
click at [269, 143] on label "Disabled" at bounding box center [273, 144] width 70 height 19
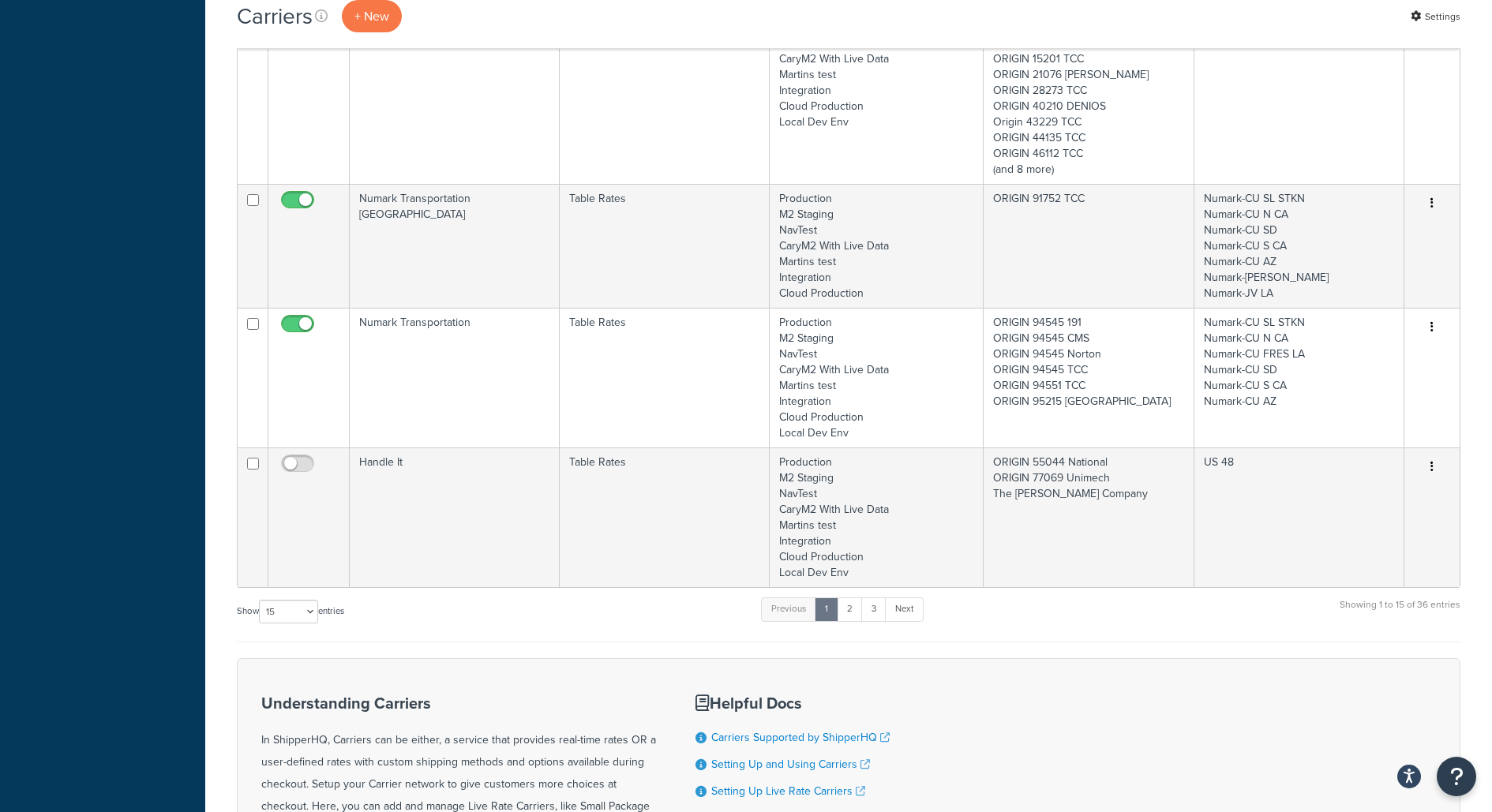
scroll to position [2330, 0]
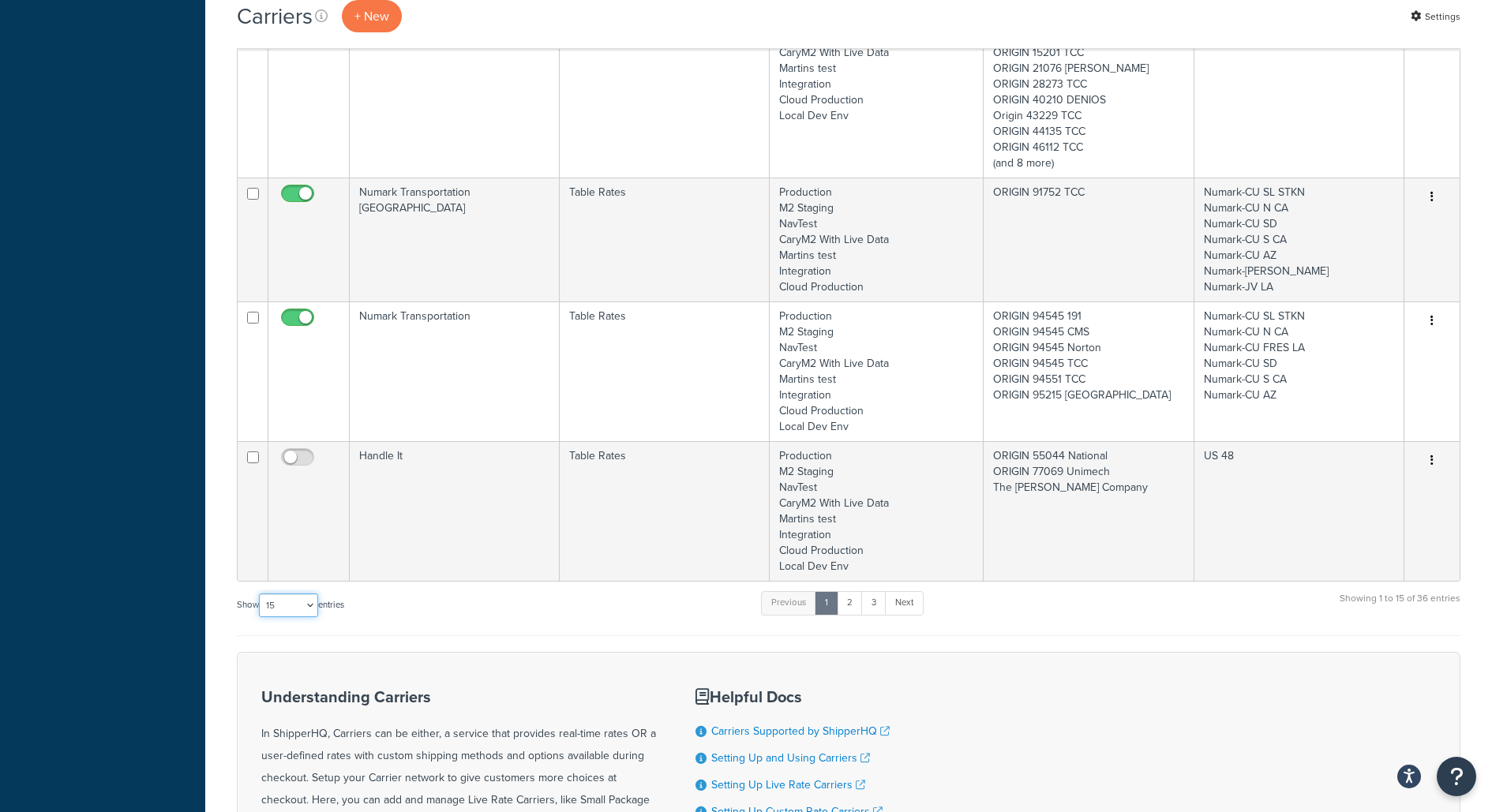
click at [280, 593] on select "10 15 25 50 100" at bounding box center [288, 605] width 59 height 24
select select "100"
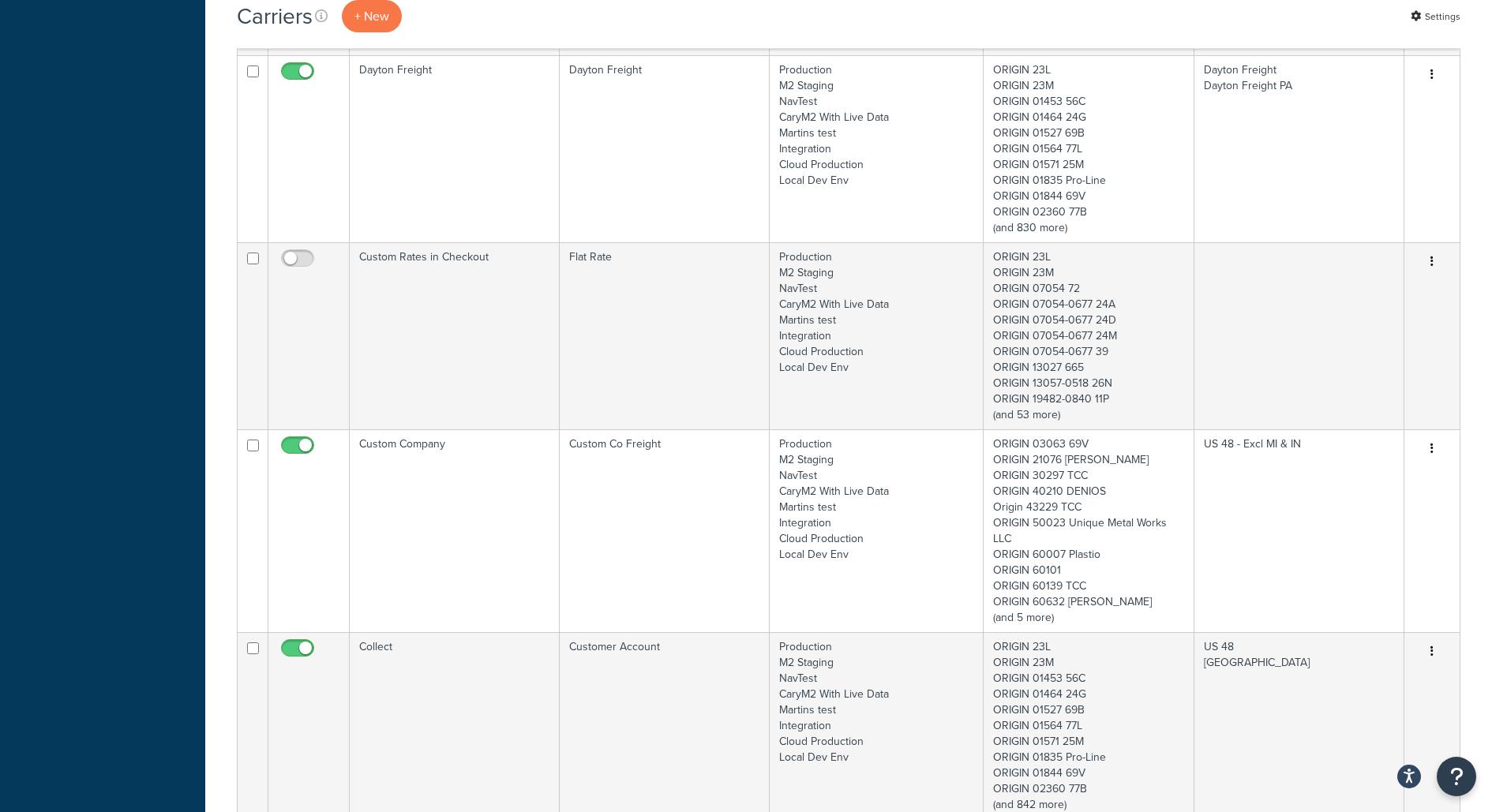
scroll to position [3997, 0]
click at [402, 628] on td "Collect" at bounding box center [454, 721] width 210 height 187
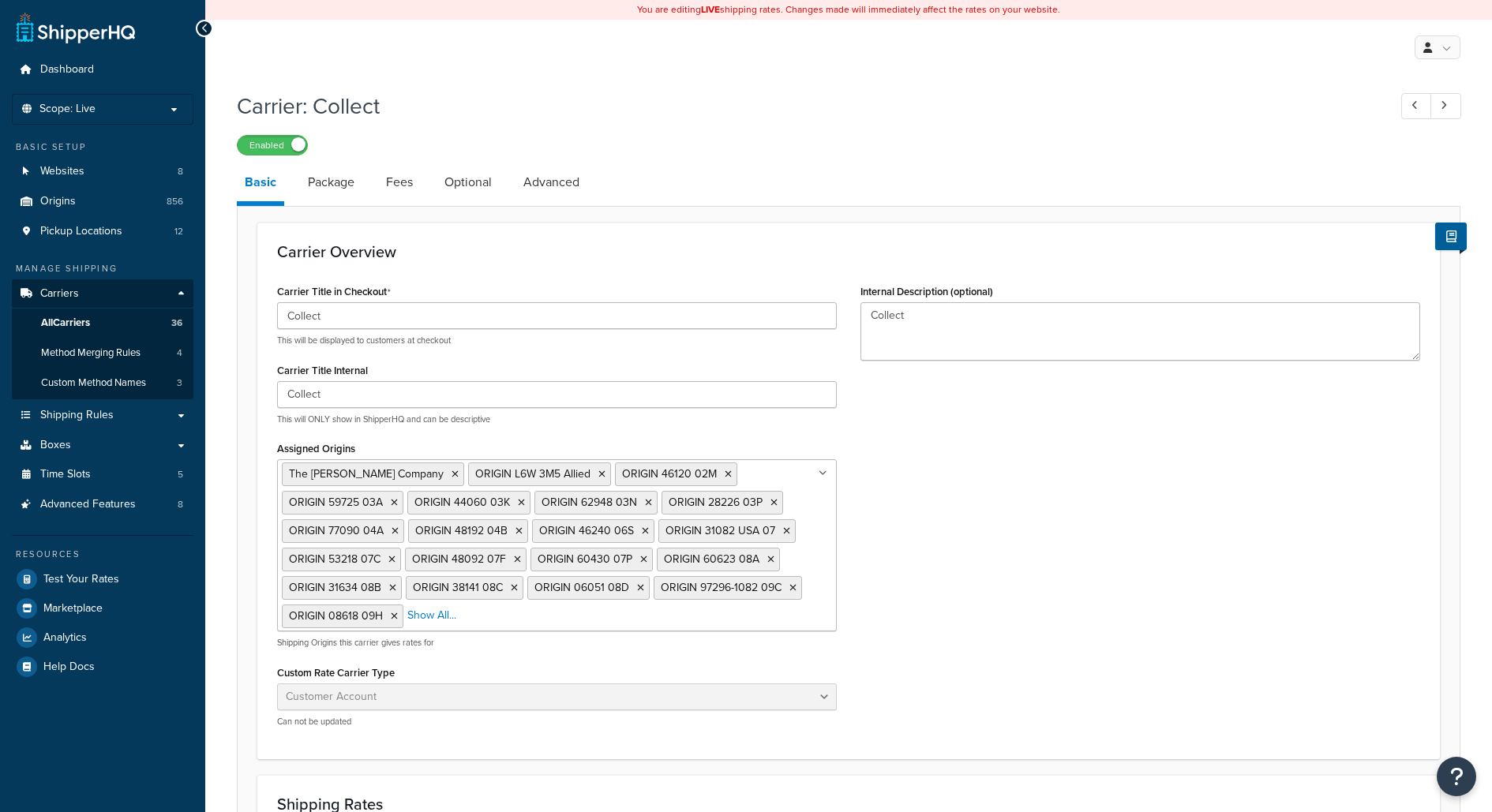
select select "customerAccount"
click at [420, 615] on ul "The Cary Company ORIGIN L6W 3M5 Allied ORIGIN 46120 02M ORIGIN 59725 03A ORIGIN…" at bounding box center [556, 544] width 559 height 172
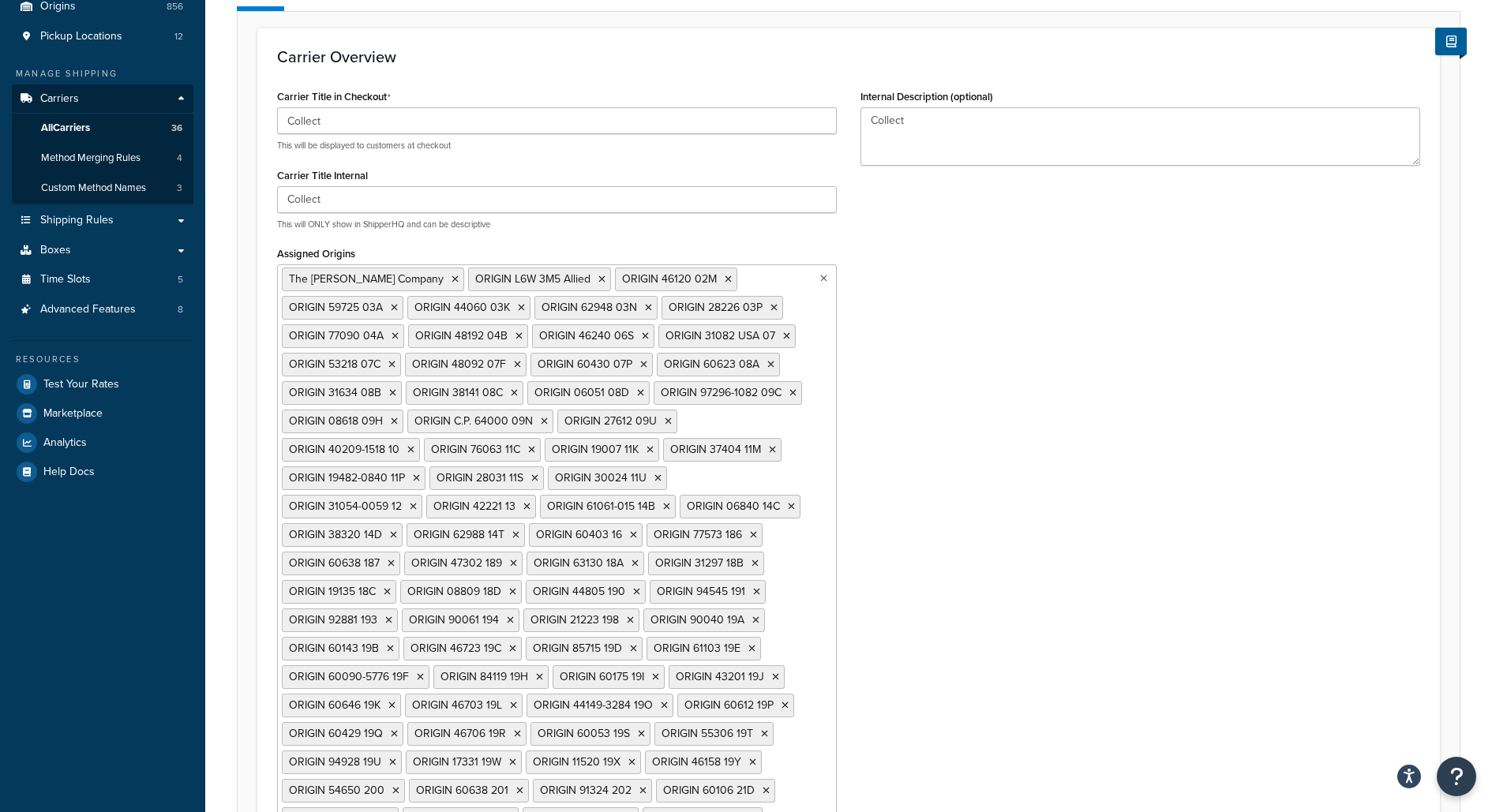
scroll to position [2542, 0]
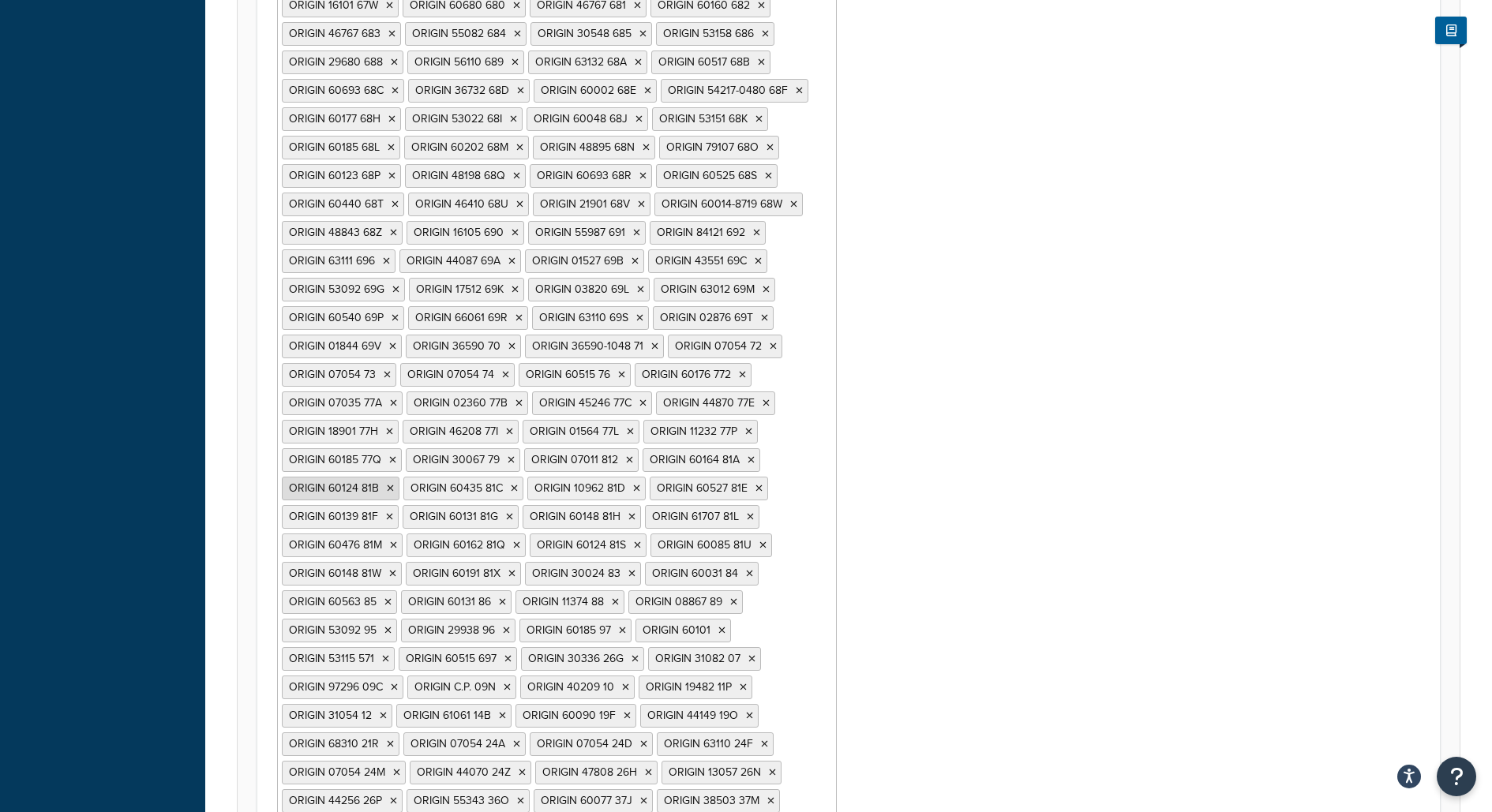
click at [394, 484] on icon at bounding box center [390, 489] width 7 height 10
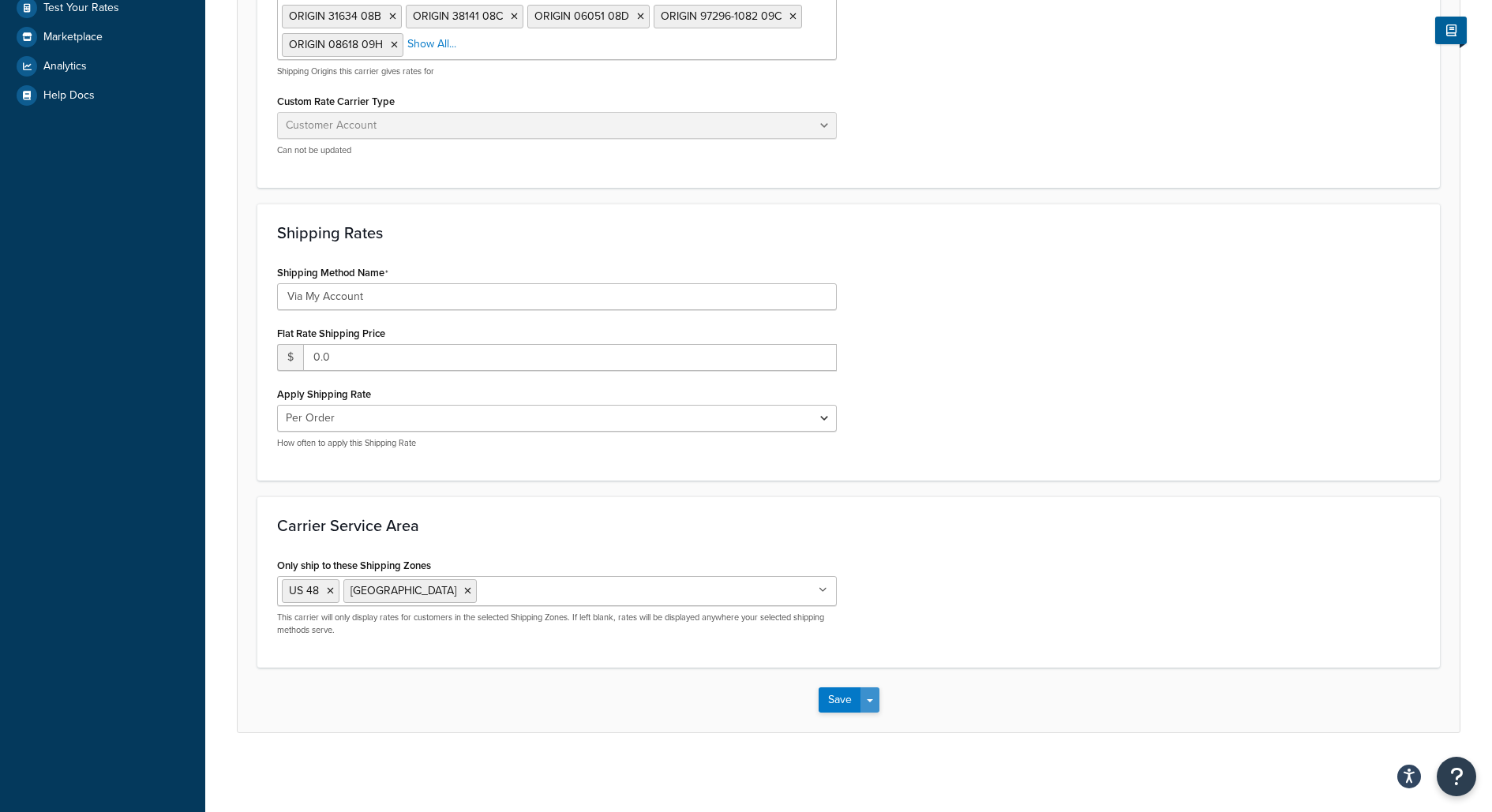
scroll to position [565, 0]
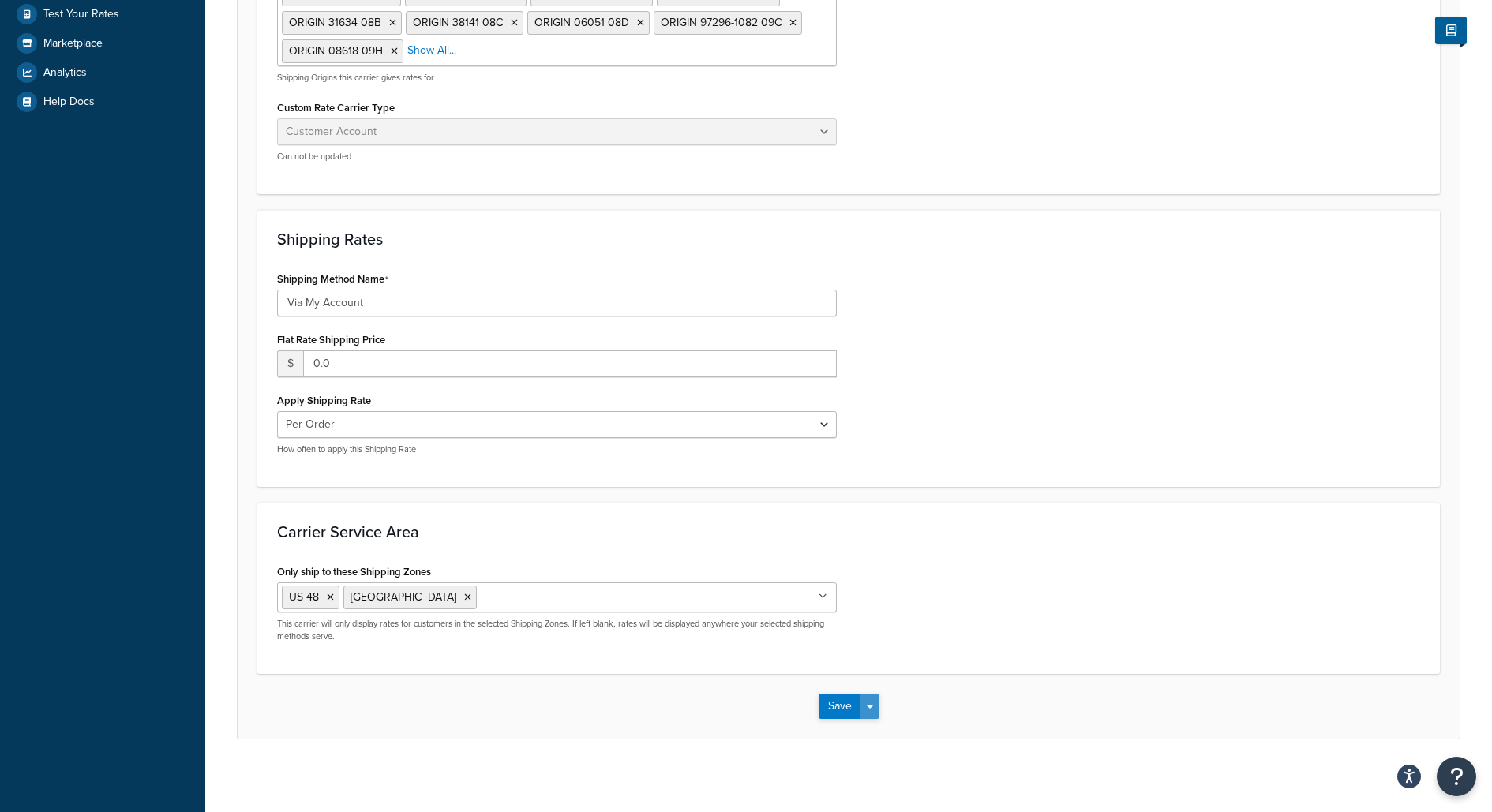
click at [869, 698] on button "Save Dropdown" at bounding box center [869, 706] width 19 height 25
click at [878, 730] on button "Save and Edit" at bounding box center [876, 734] width 115 height 33
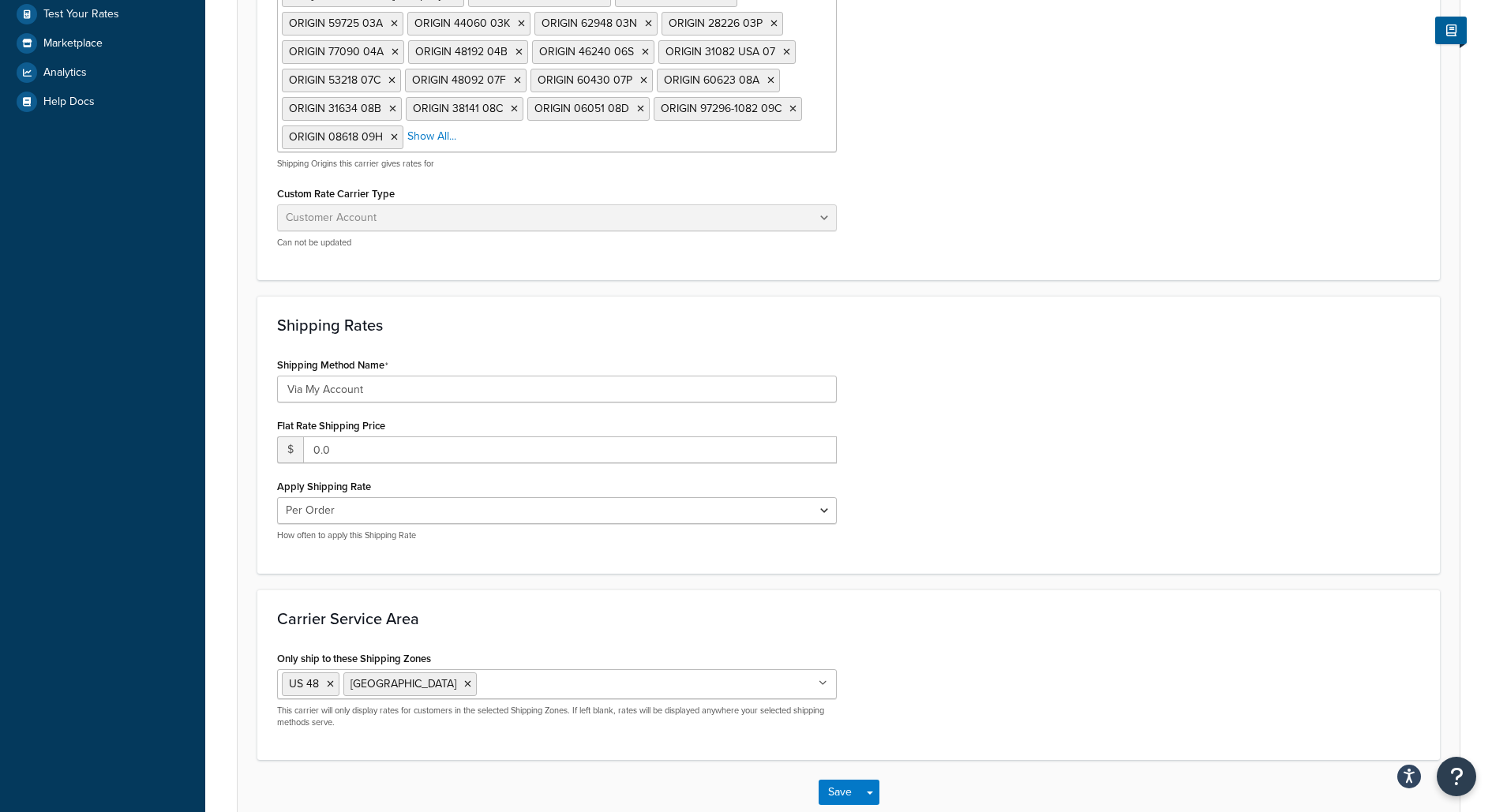
scroll to position [0, 0]
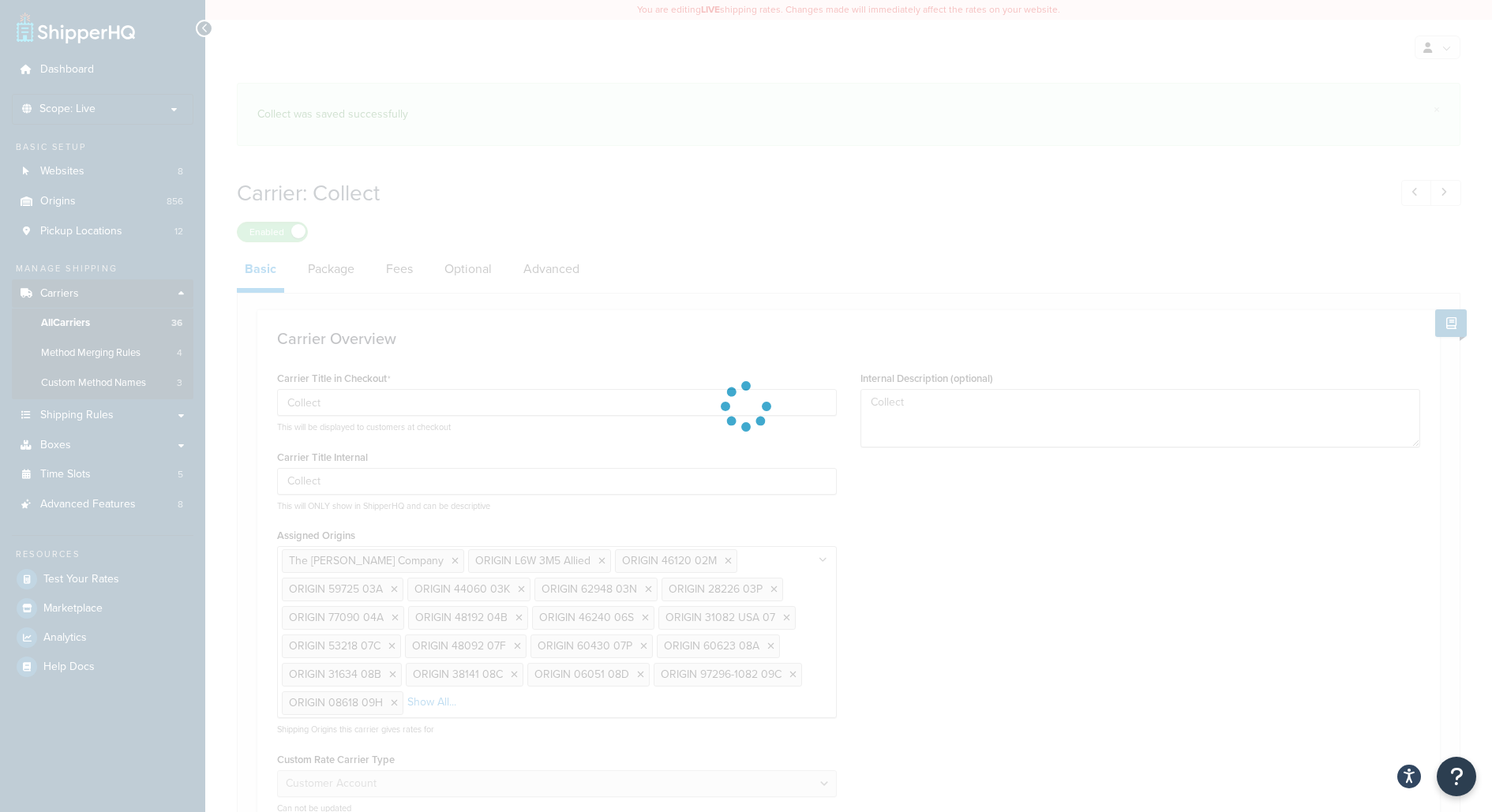
select select "customerAccount"
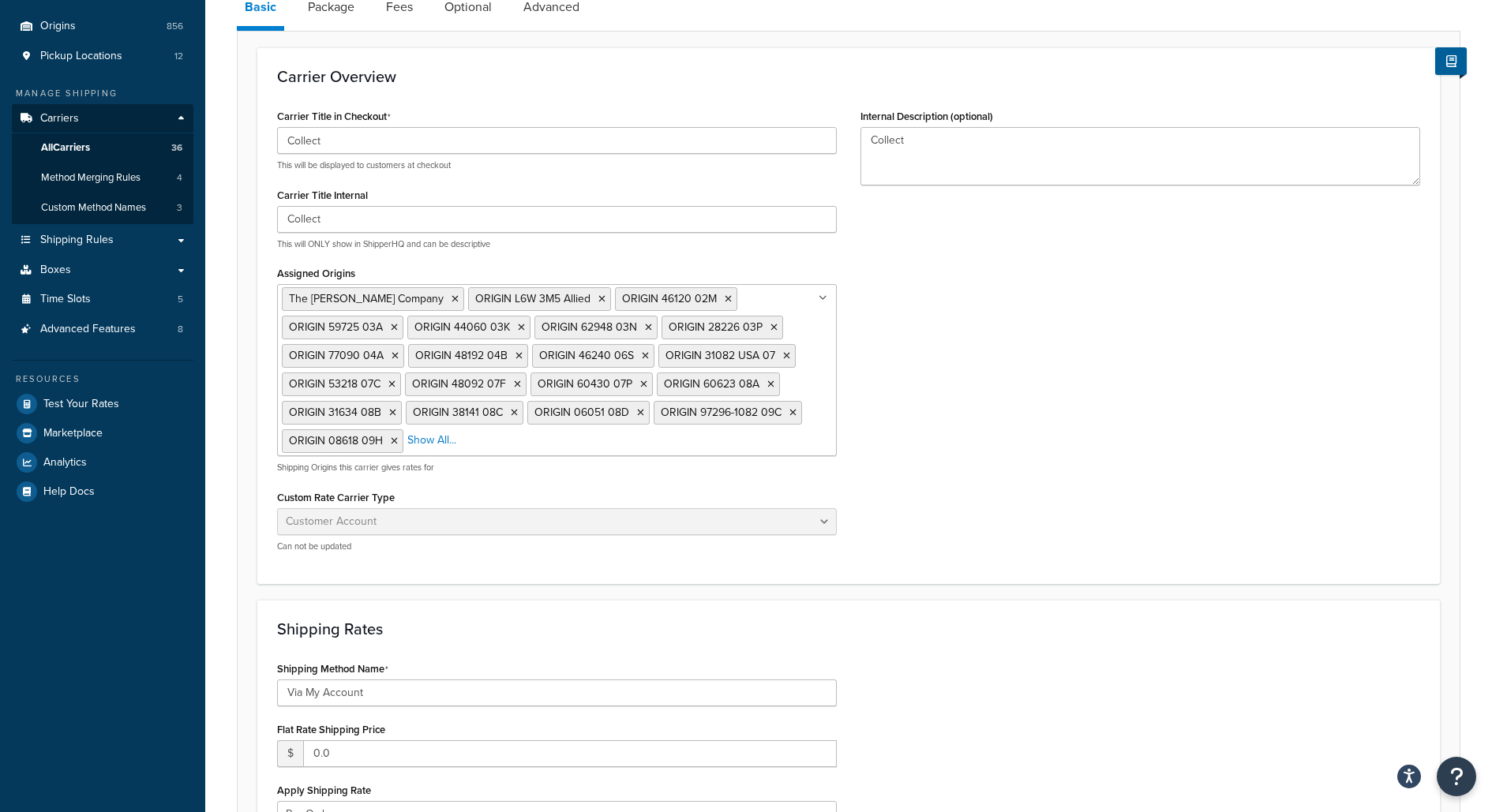
click at [592, 436] on div "The Cary Company ORIGIN L6W 3M5 Allied ORIGIN 46120 02M ORIGIN 59725 03A ORIGIN…" at bounding box center [556, 369] width 559 height 172
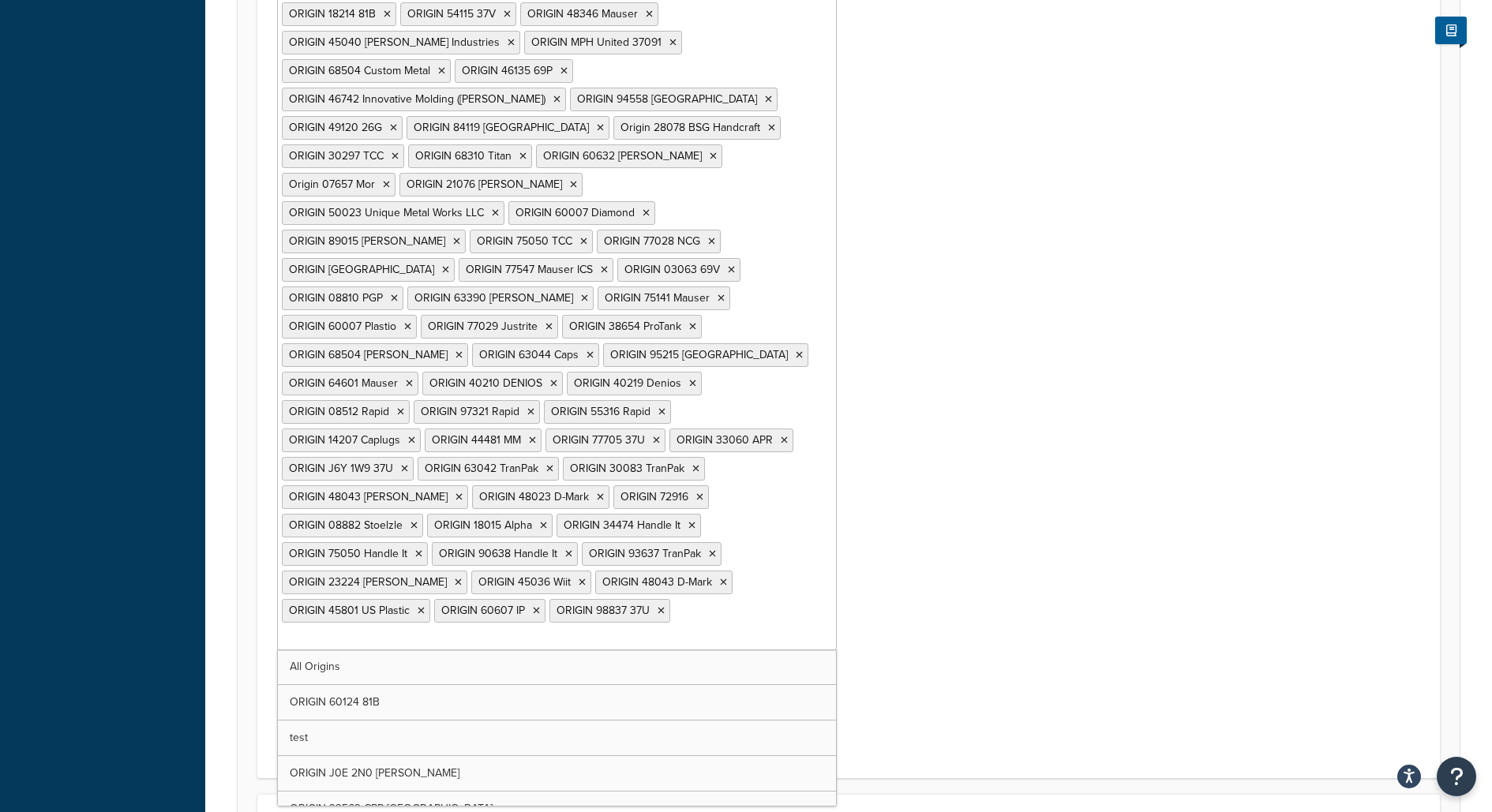
scroll to position [6876, 0]
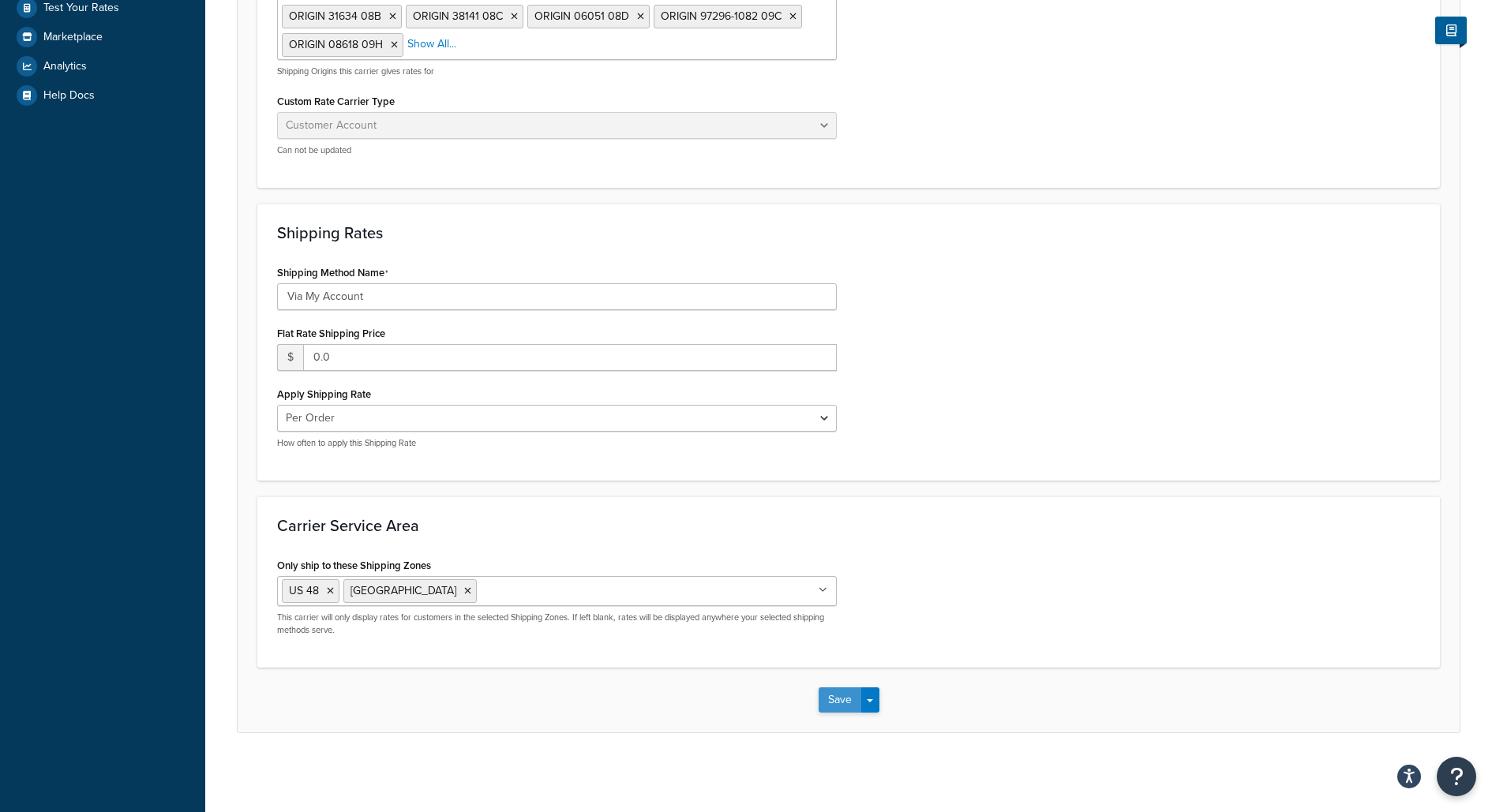
click at [849, 701] on button "Save" at bounding box center [839, 700] width 43 height 25
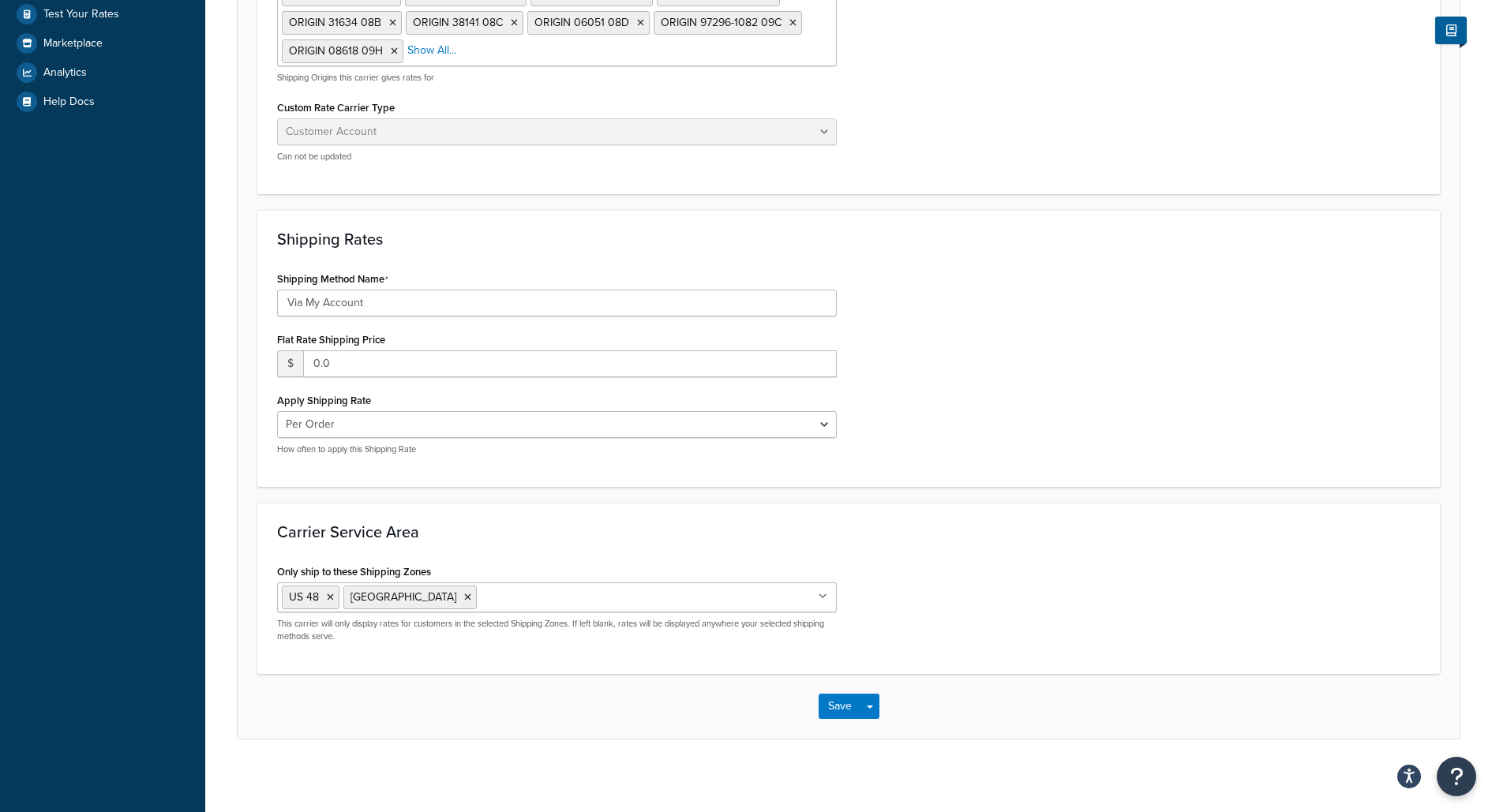
scroll to position [0, 0]
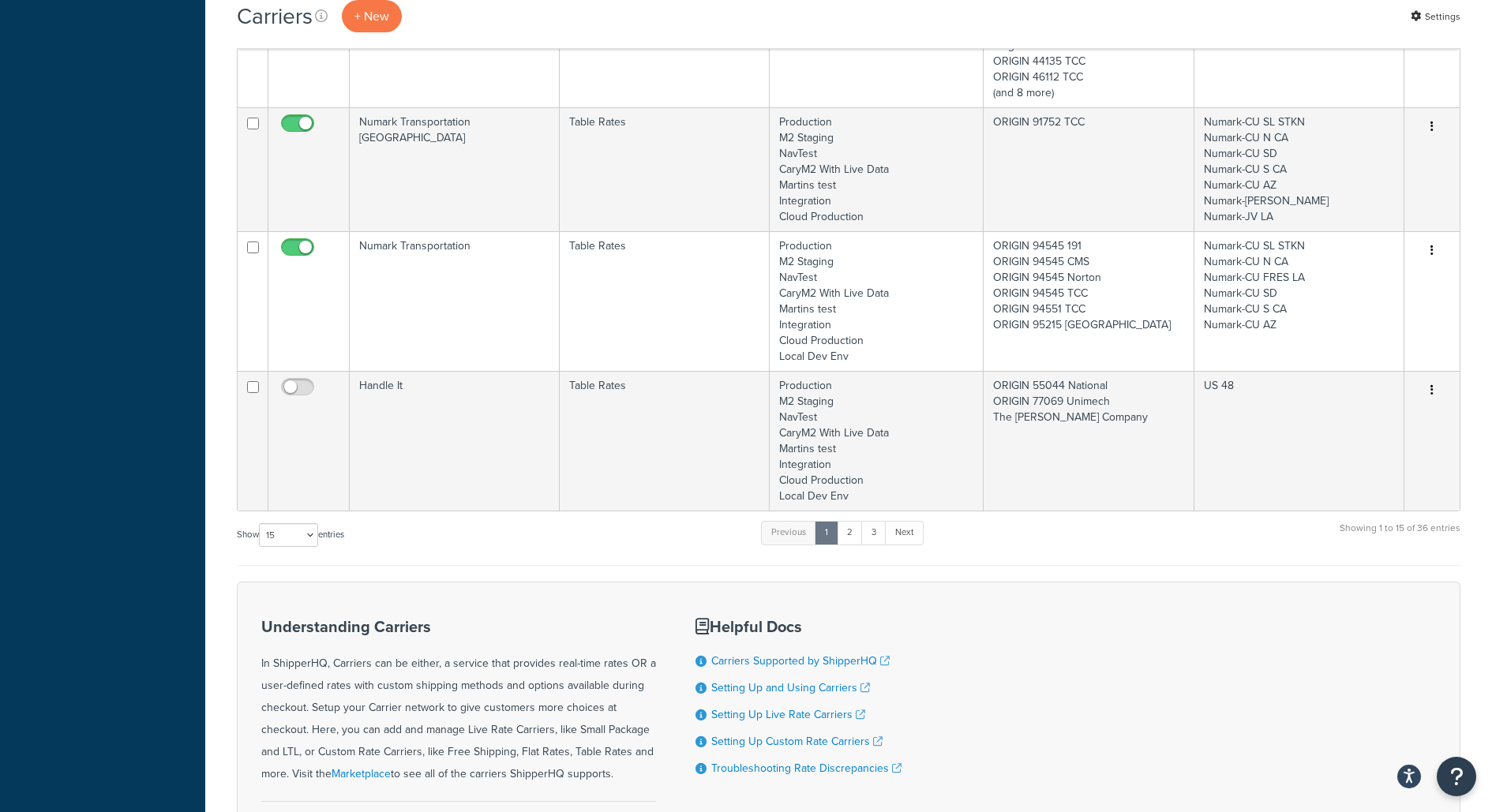
scroll to position [2542, 0]
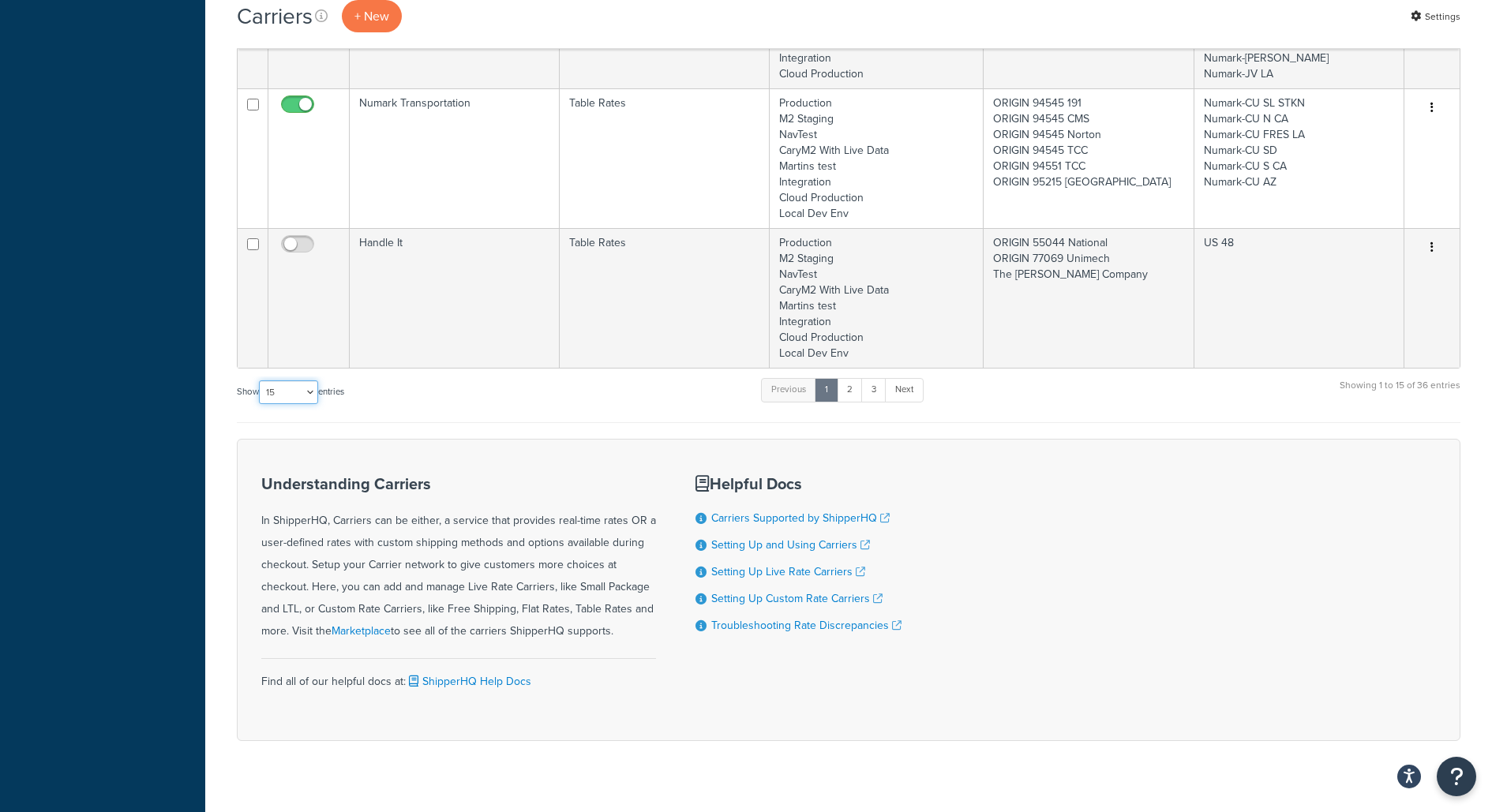
click at [306, 380] on select "10 15 25 50 100" at bounding box center [288, 392] width 59 height 24
select select "50"
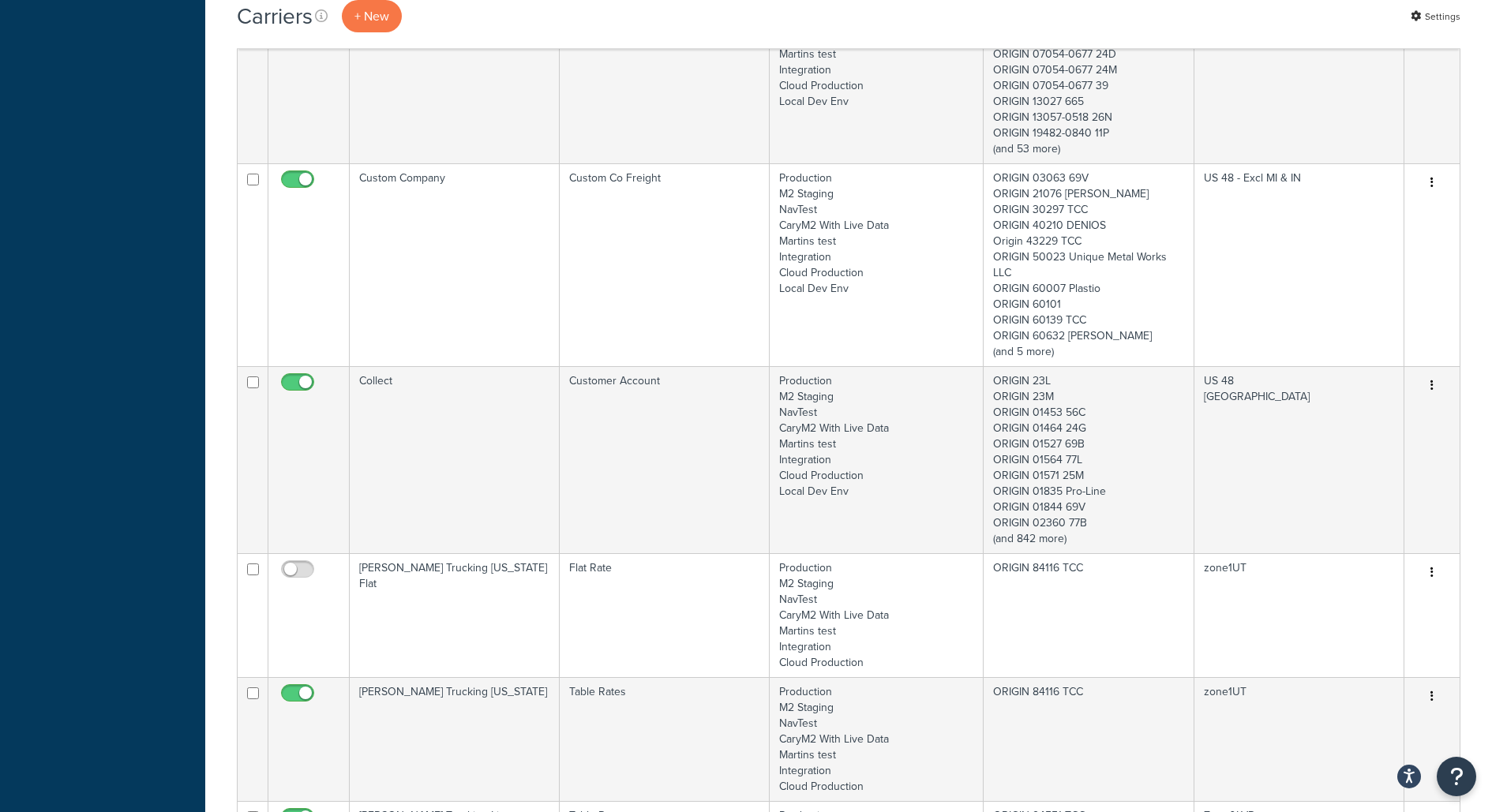
scroll to position [4258, 0]
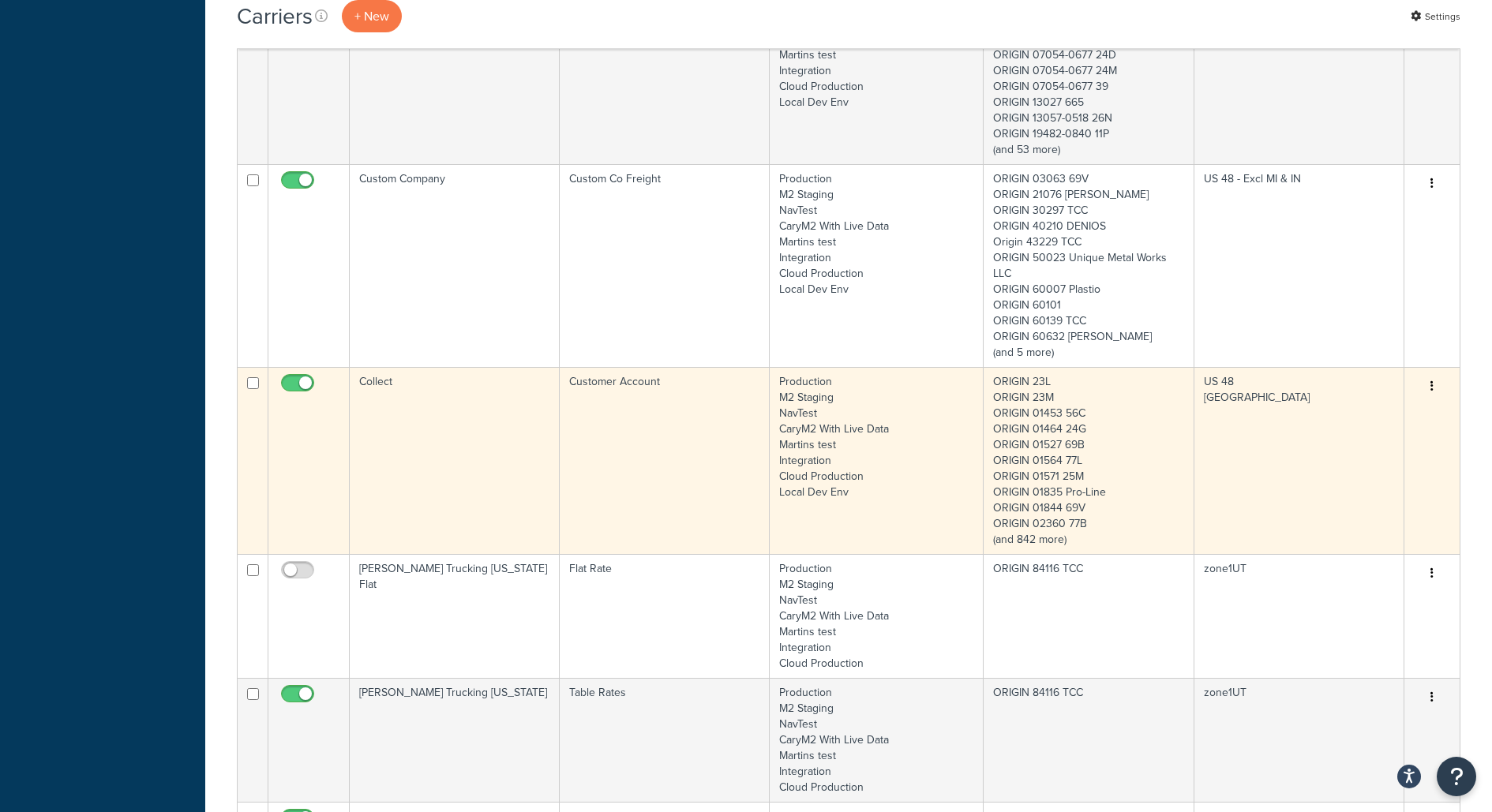
click at [444, 377] on td "Collect" at bounding box center [454, 461] width 210 height 187
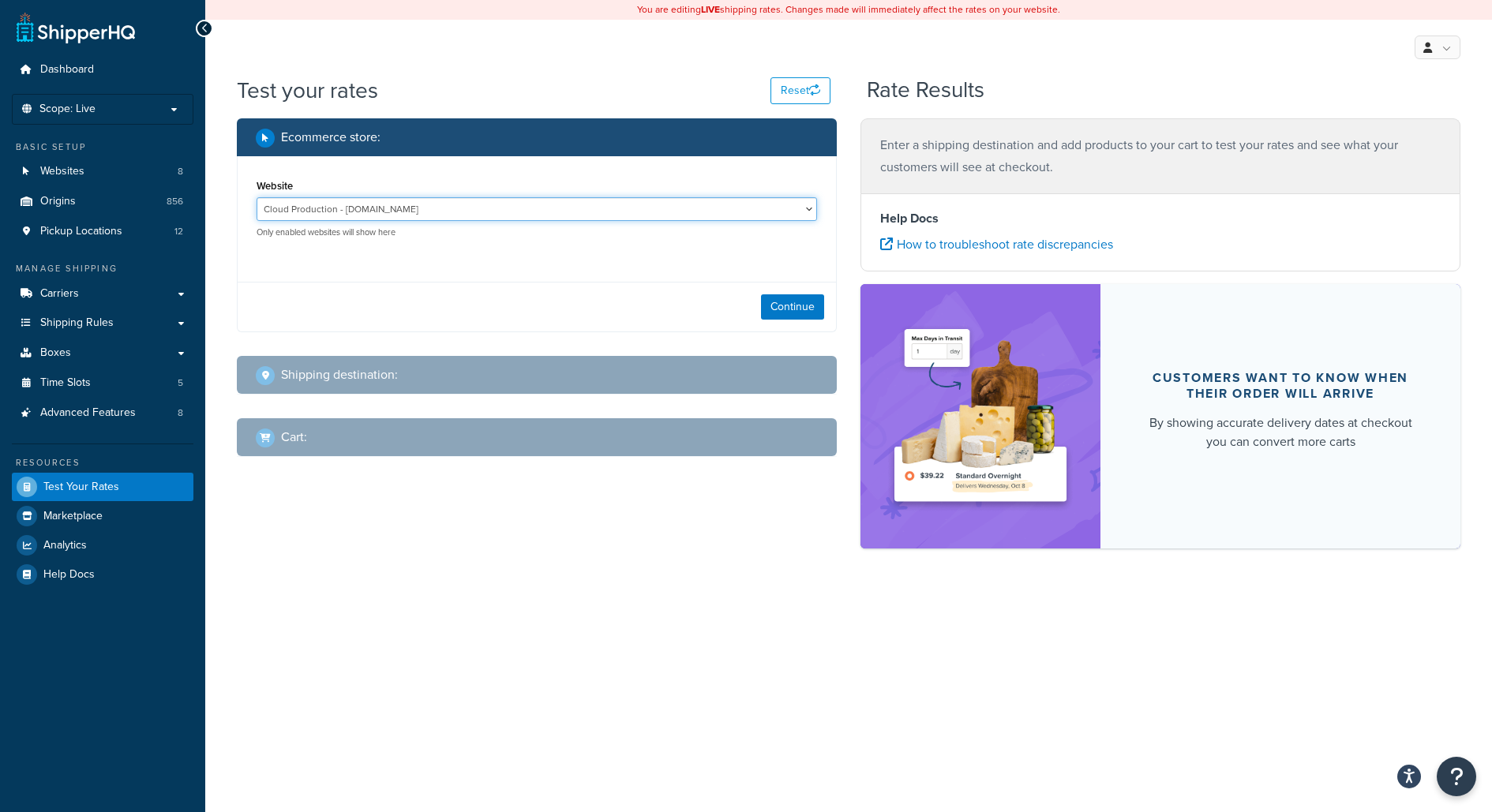
click at [767, 209] on select "Cloud Production - [DOMAIN_NAME] Integration - [URL][DOMAIN_NAME] Local Dev Env…" at bounding box center [536, 209] width 560 height 24
click at [667, 224] on div "Cloud Production - [DOMAIN_NAME] Integration - [URL][DOMAIN_NAME] Local Dev Env…" at bounding box center [536, 217] width 560 height 41
click at [667, 212] on select "Cloud Production - [DOMAIN_NAME] Integration - [URL][DOMAIN_NAME] Local Dev Env…" at bounding box center [536, 209] width 560 height 24
select select "0f2bd059ef4d27a7a062b9293f5e6d00"
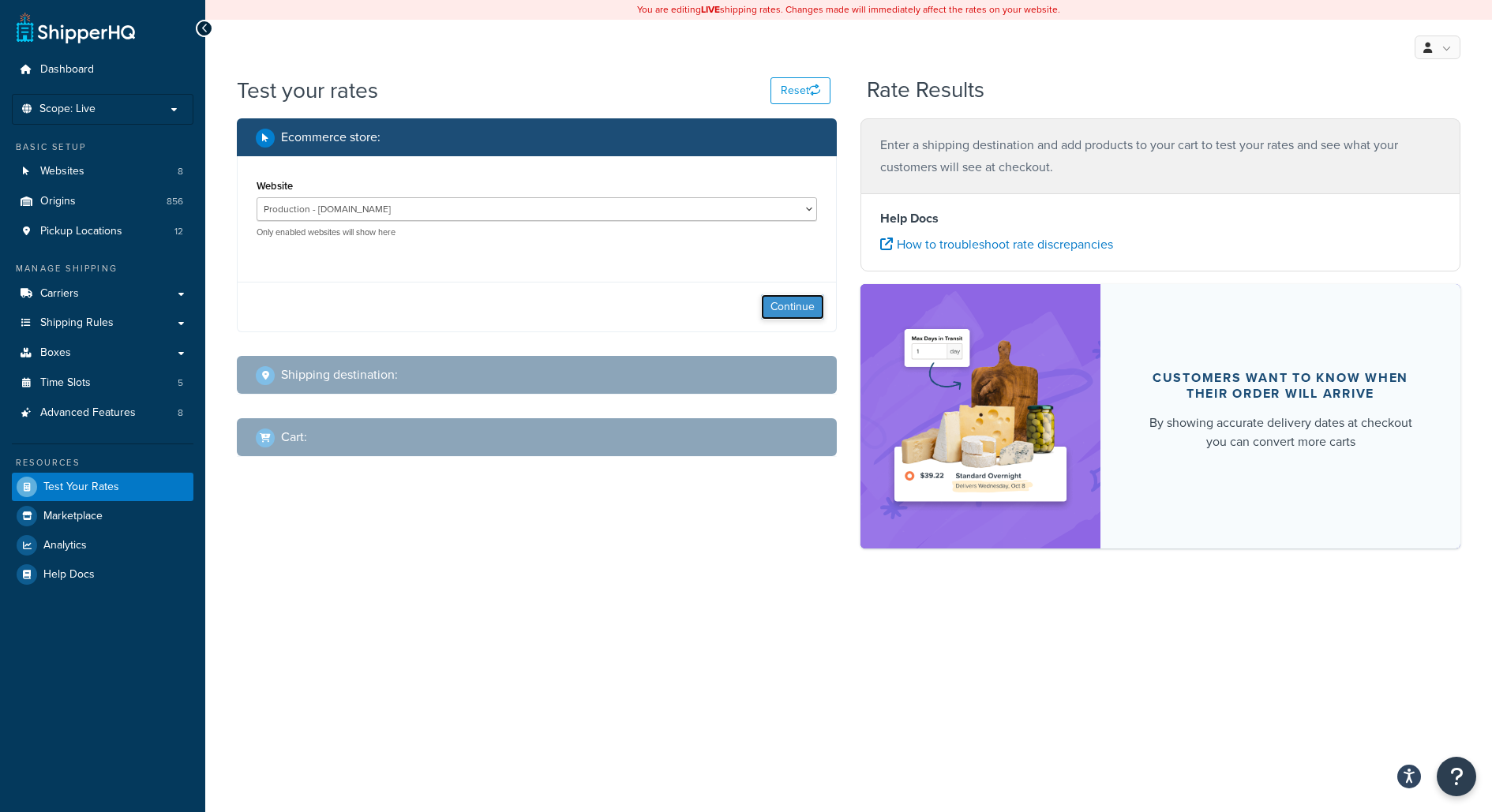
click at [790, 309] on button "Continue" at bounding box center [791, 306] width 63 height 25
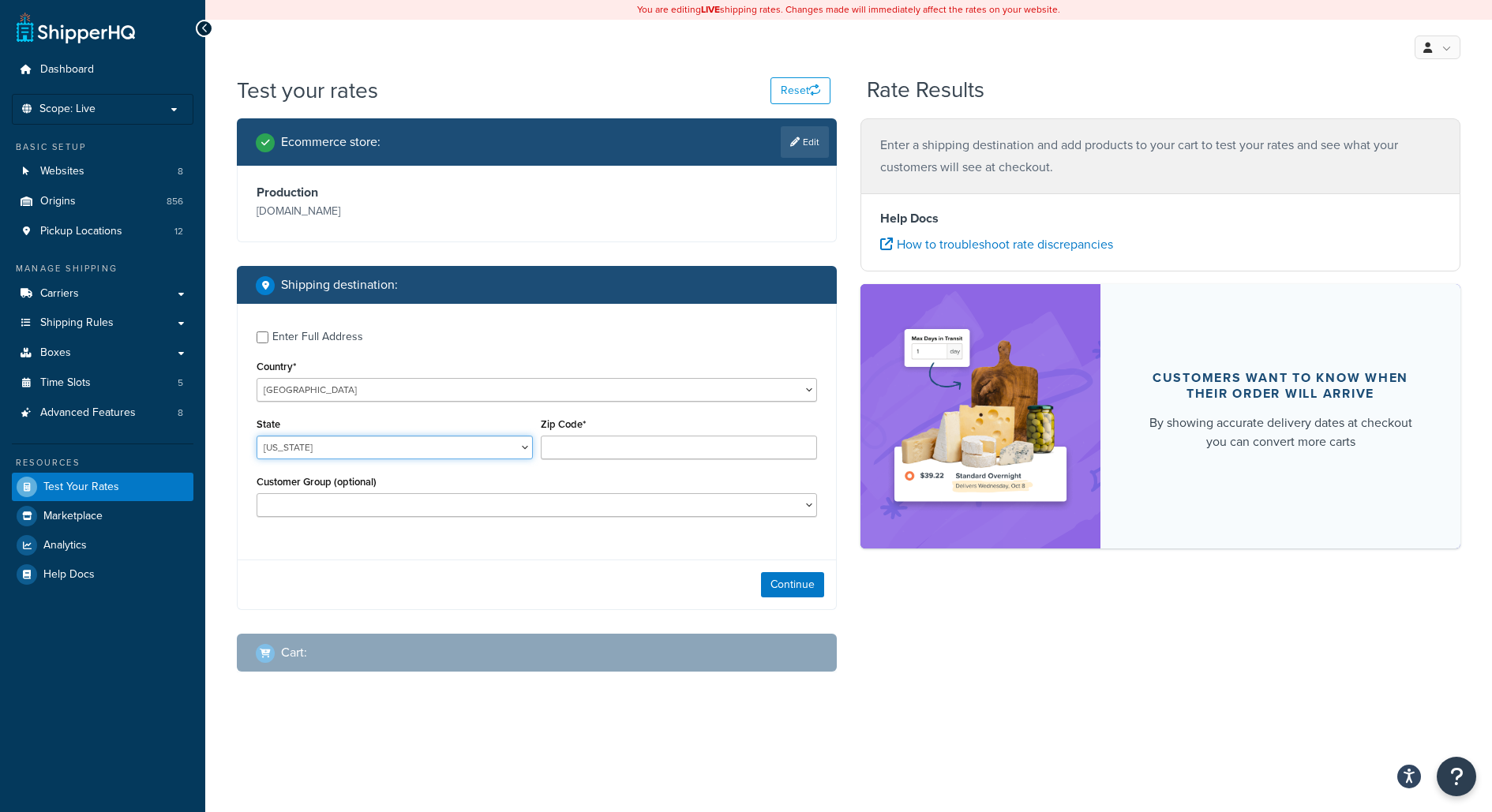
click at [469, 446] on select "[US_STATE] [US_STATE] [US_STATE] [US_STATE] [US_STATE] Armed Forces Americas Ar…" at bounding box center [395, 448] width 277 height 24
select select "[GEOGRAPHIC_DATA]"
click at [573, 442] on input "Zip Code*" at bounding box center [679, 448] width 277 height 24
type input "78759"
click at [807, 577] on button "Continue" at bounding box center [791, 584] width 63 height 25
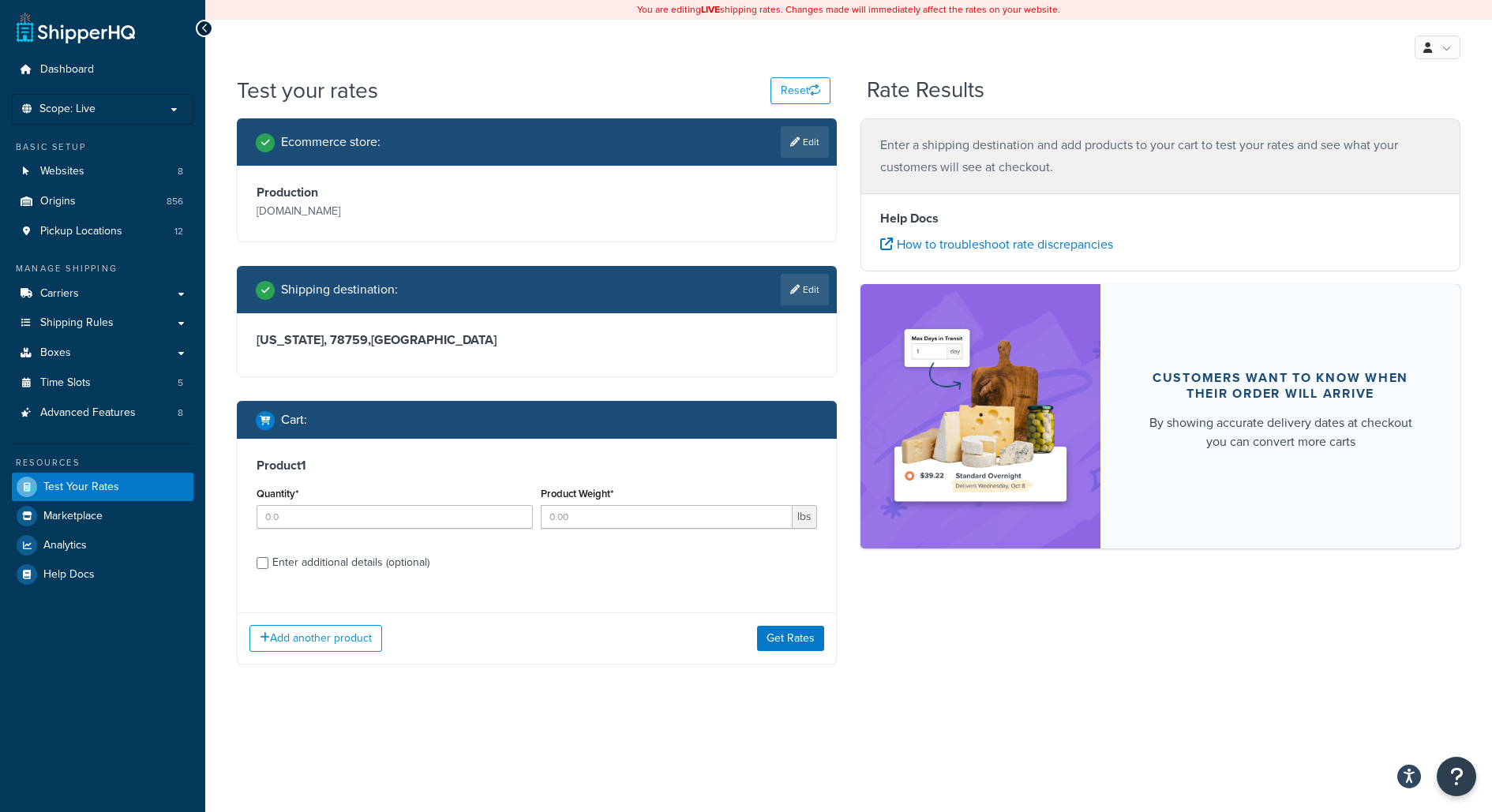
click at [444, 499] on div "Quantity*" at bounding box center [395, 506] width 277 height 46
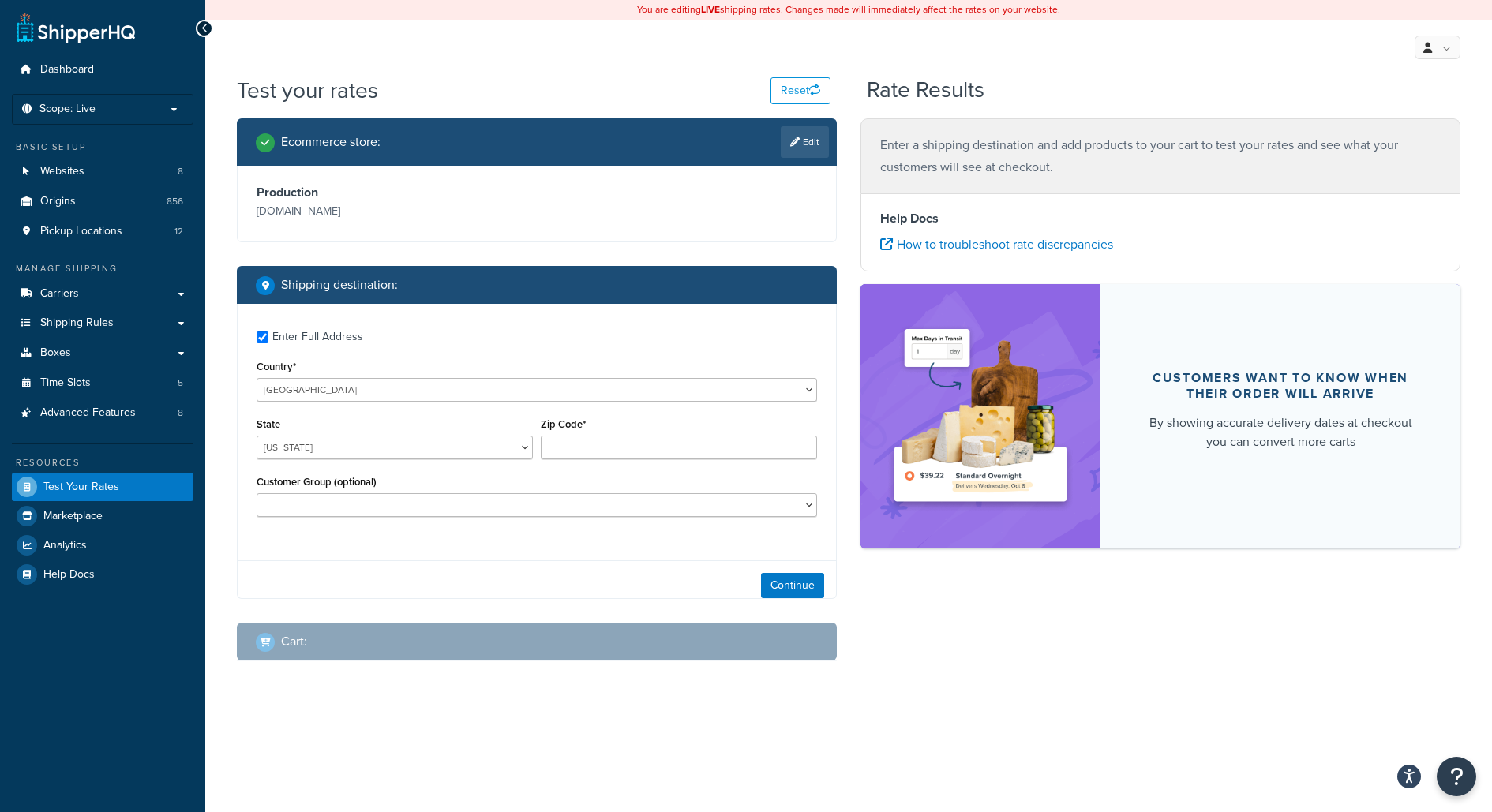
checkbox input "true"
type input "78759"
select select "General"
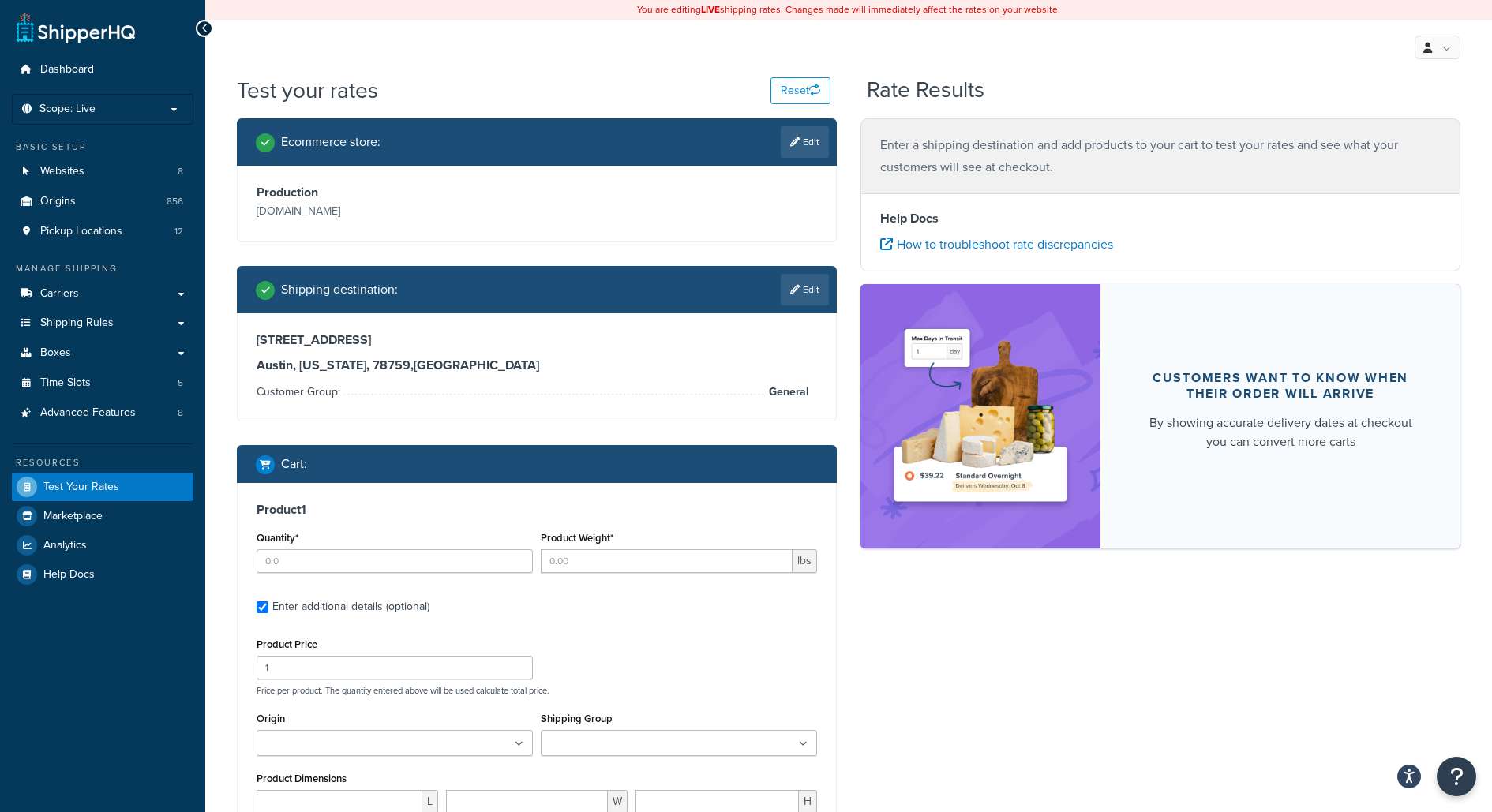
type input "1"
type input "46"
type input "130.1"
select select "81354"
select select "250"
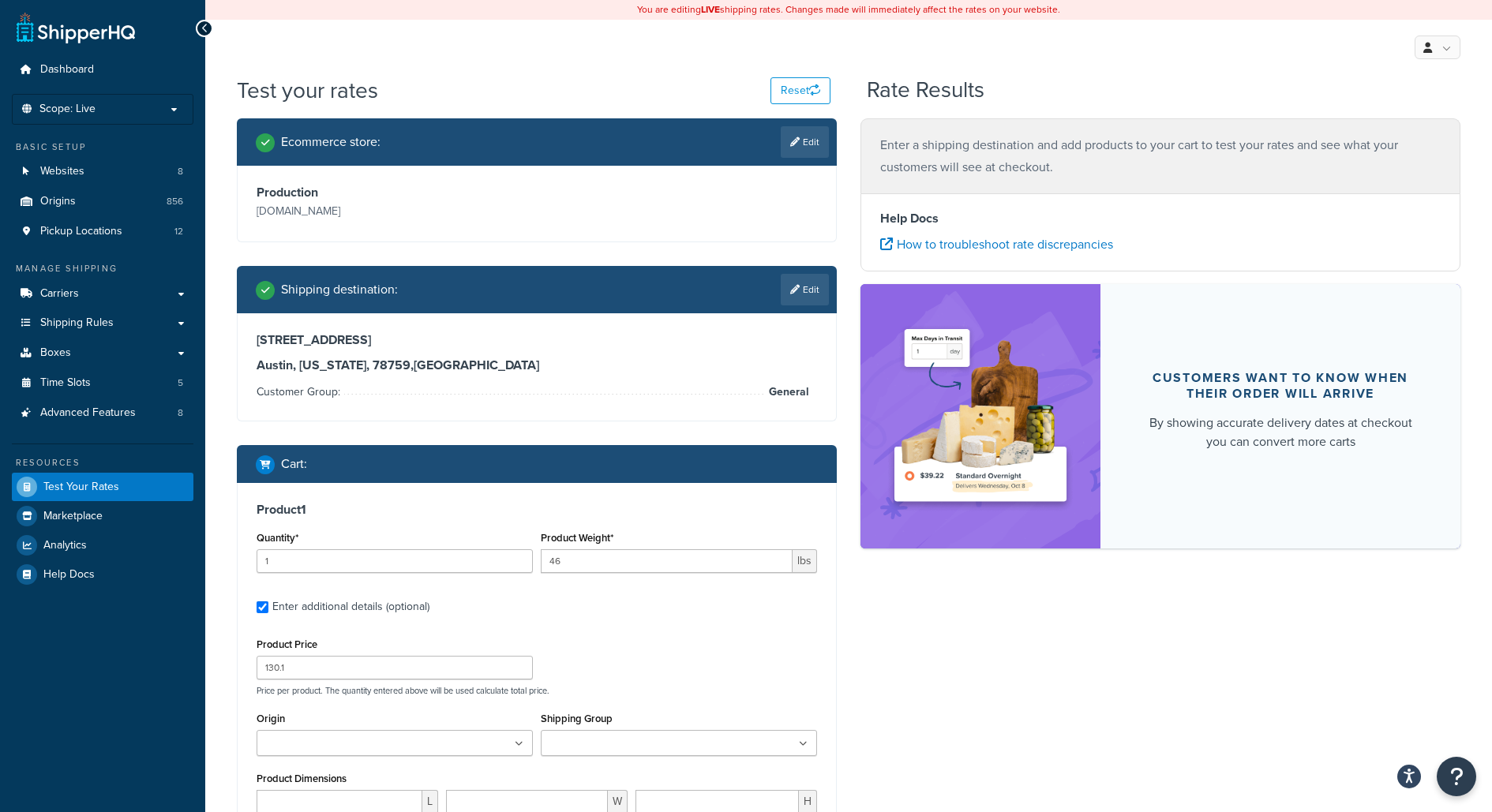
type input "24.000000"
type input "35.000000"
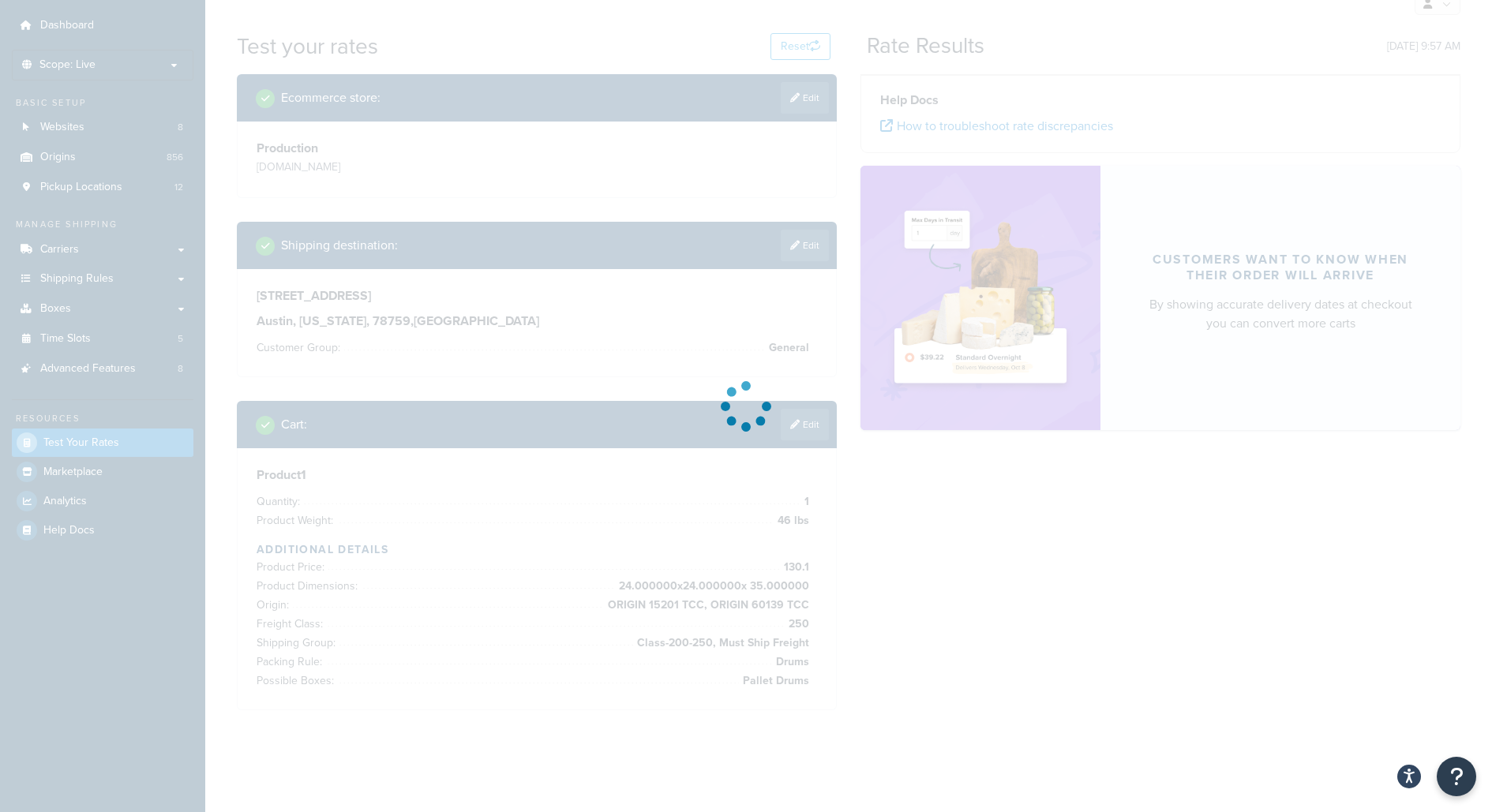
scroll to position [150, 0]
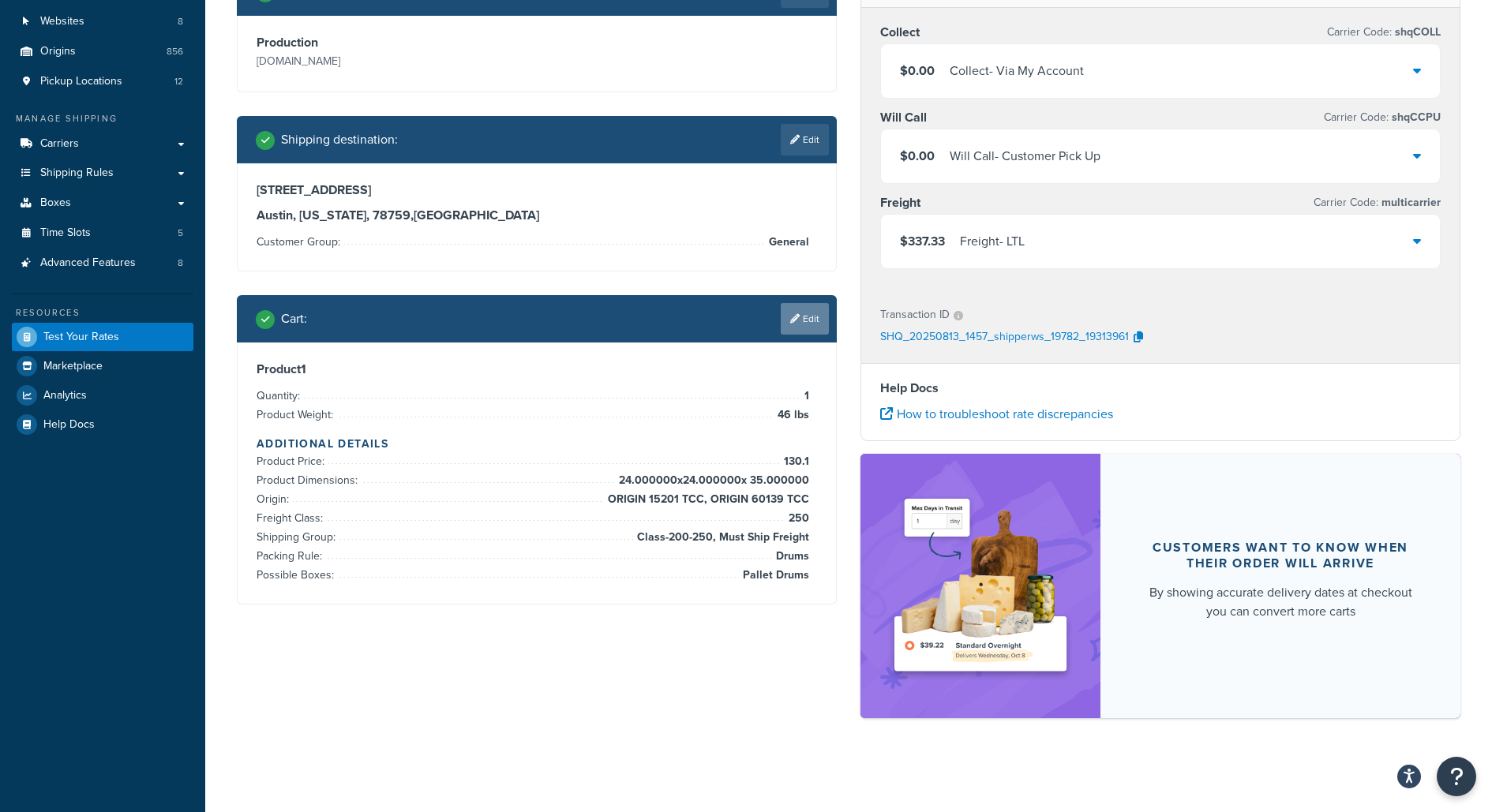
click at [790, 321] on icon at bounding box center [795, 319] width 10 height 10
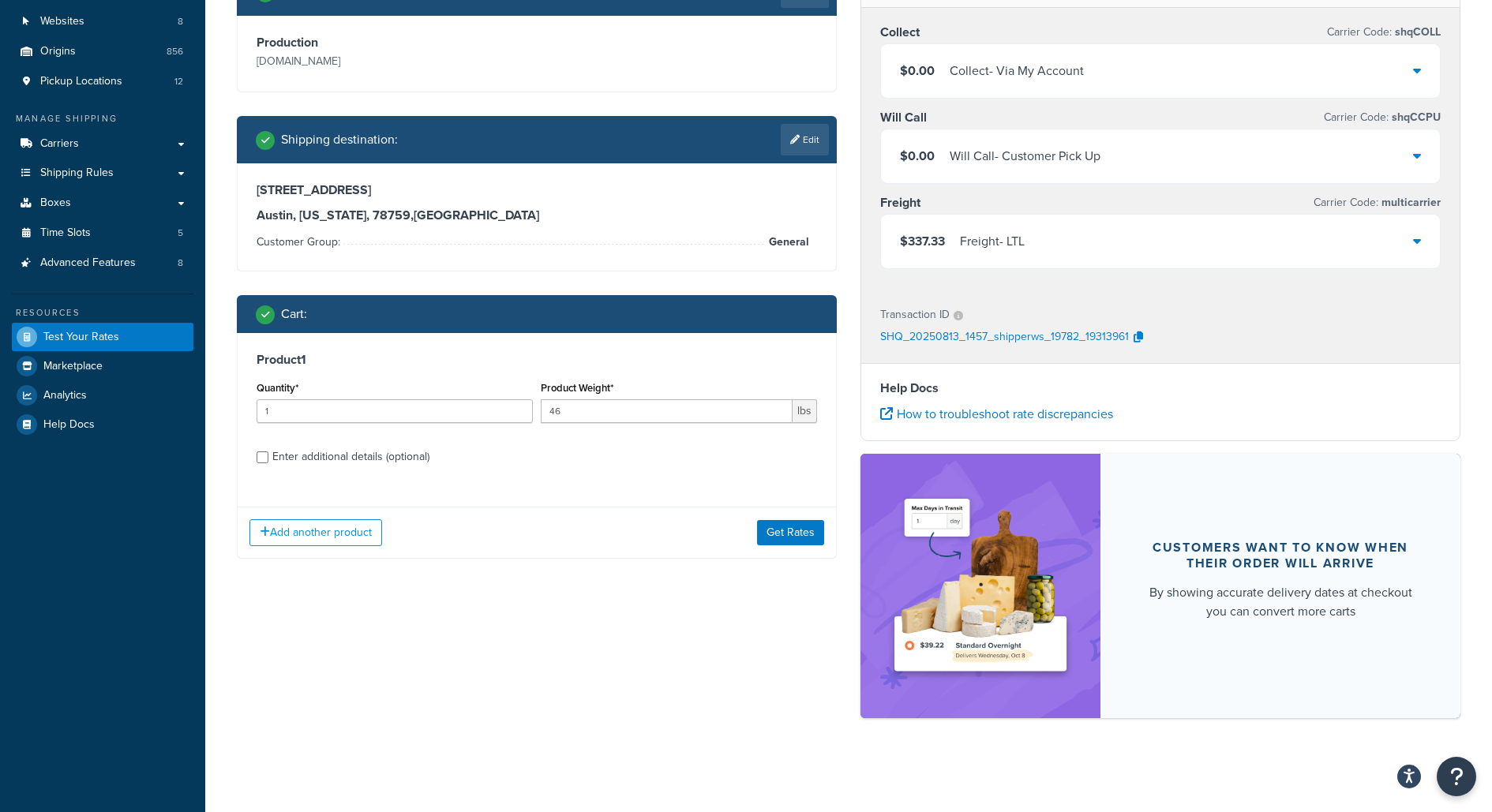
click at [672, 458] on label "Enter additional details (optional)" at bounding box center [544, 455] width 544 height 25
click at [269, 458] on input "Enter additional details (optional)" at bounding box center [263, 458] width 12 height 12
checkbox input "true"
click at [320, 557] on div "Add another product Get Rates" at bounding box center [536, 532] width 598 height 52
select select "81354"
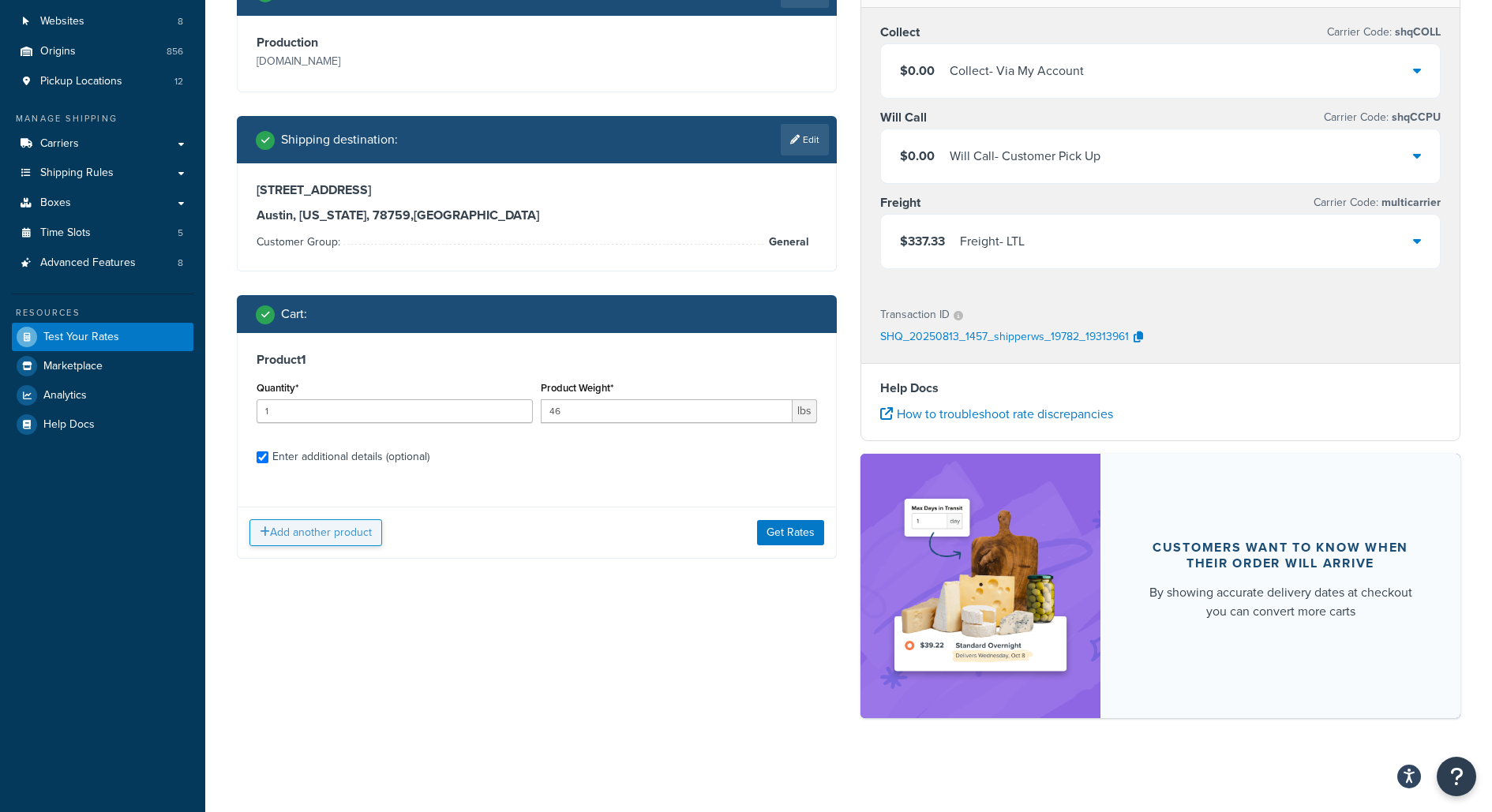
select select "250"
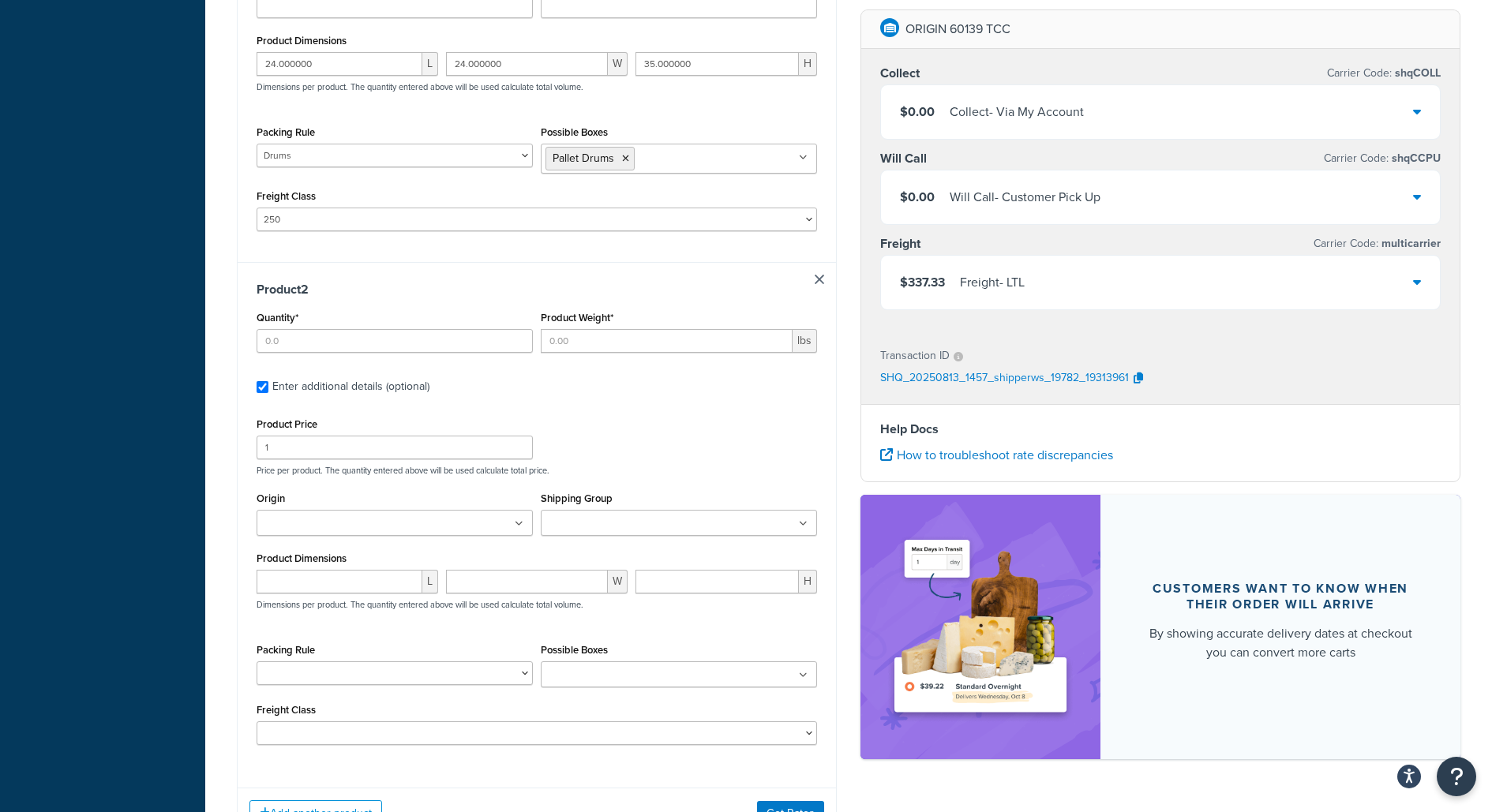
scroll to position [893, 0]
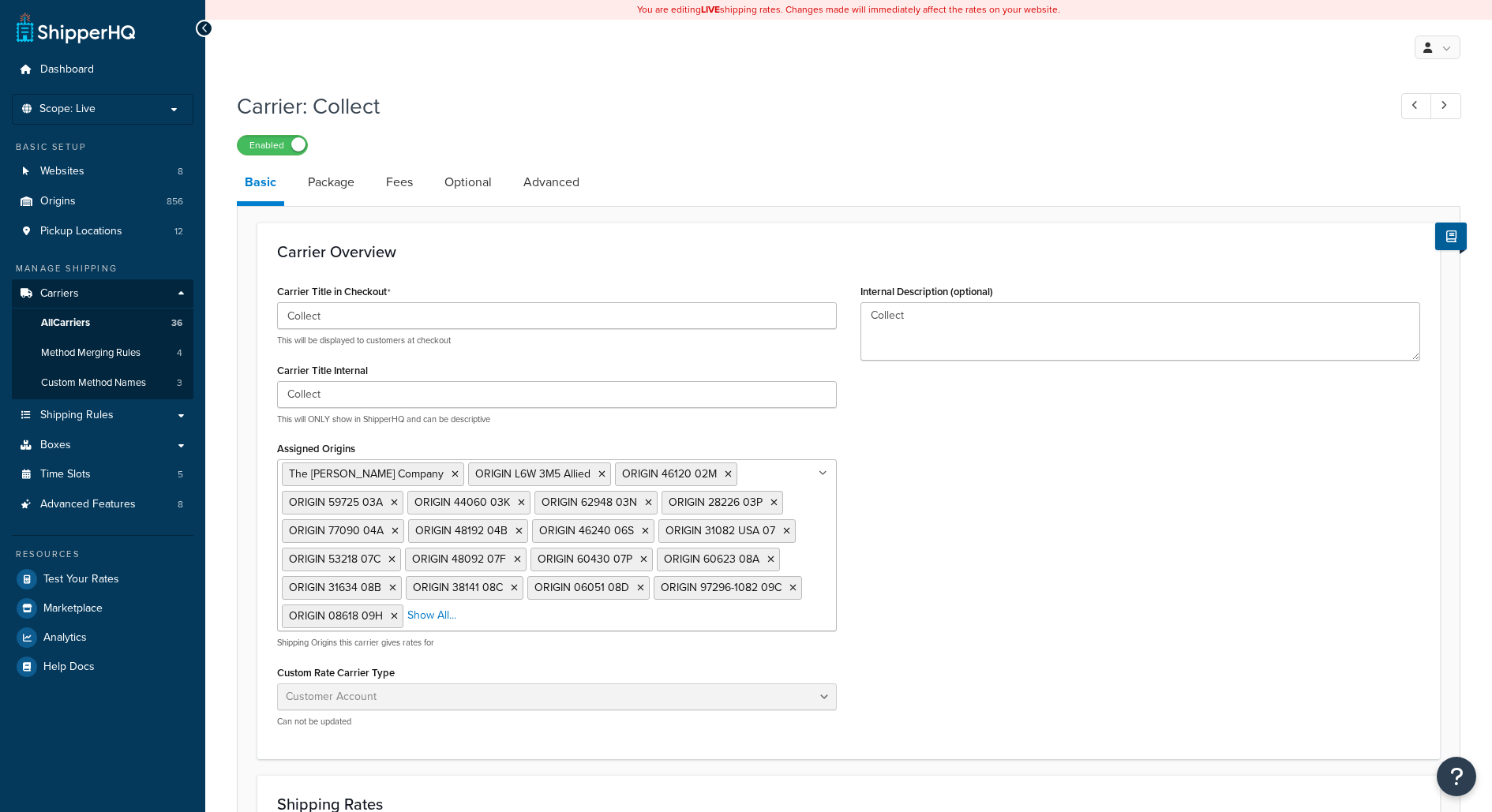
select select "customerAccount"
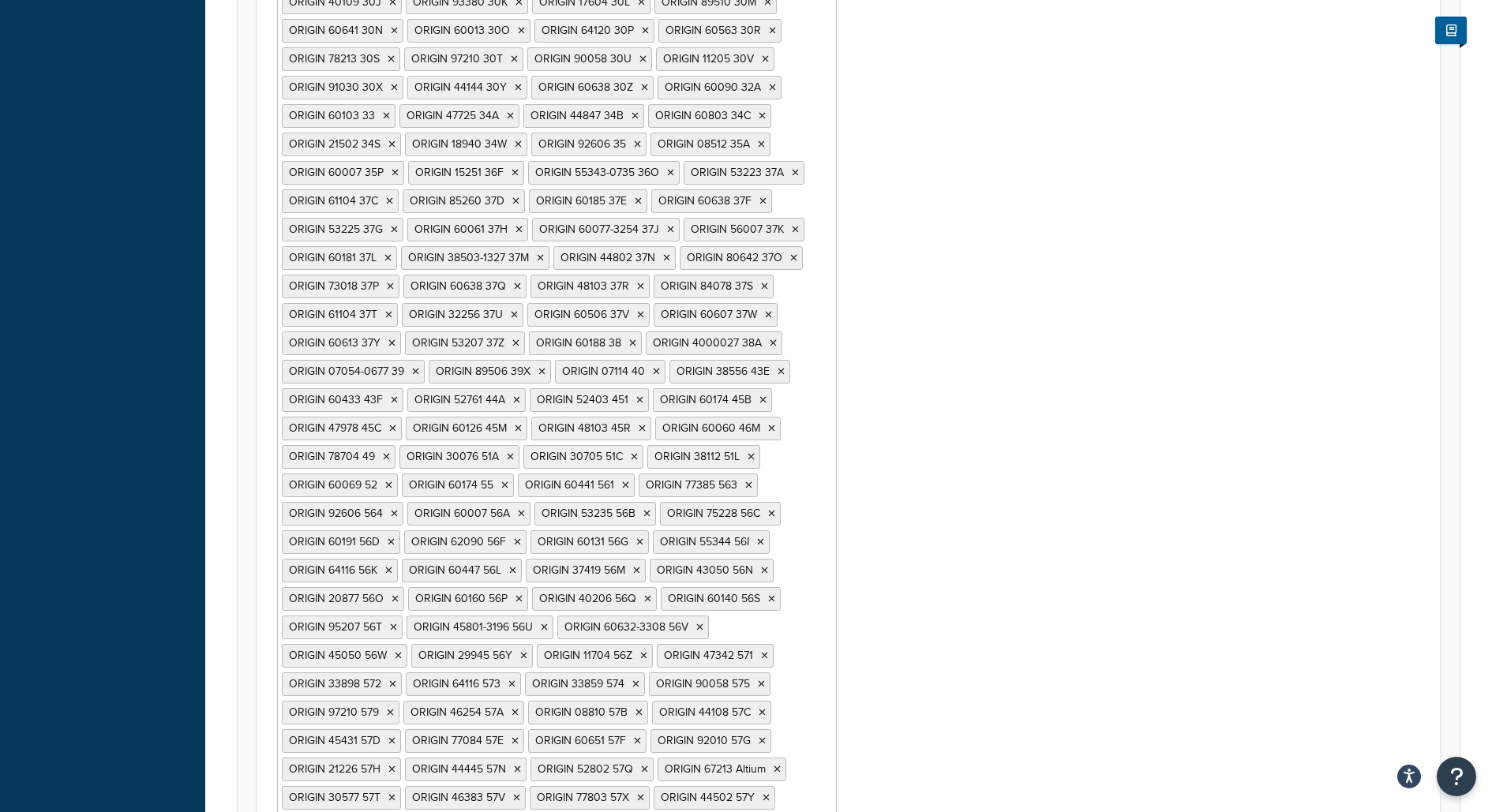
scroll to position [2542, 0]
